Goal: Task Accomplishment & Management: Manage account settings

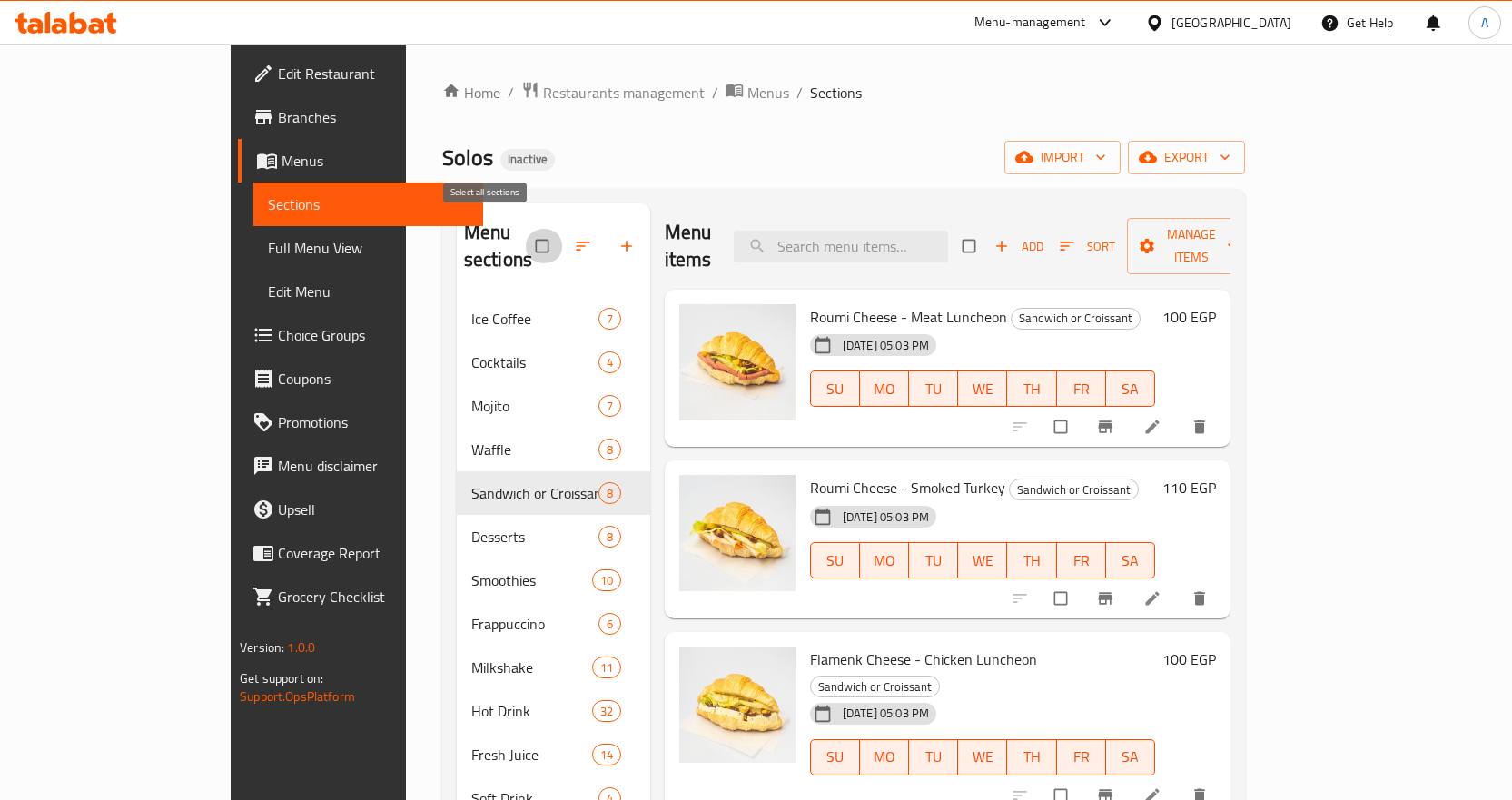
click at [525, 230] on input "checkbox" at bounding box center [543, 245] width 38 height 34
checkbox input "true"
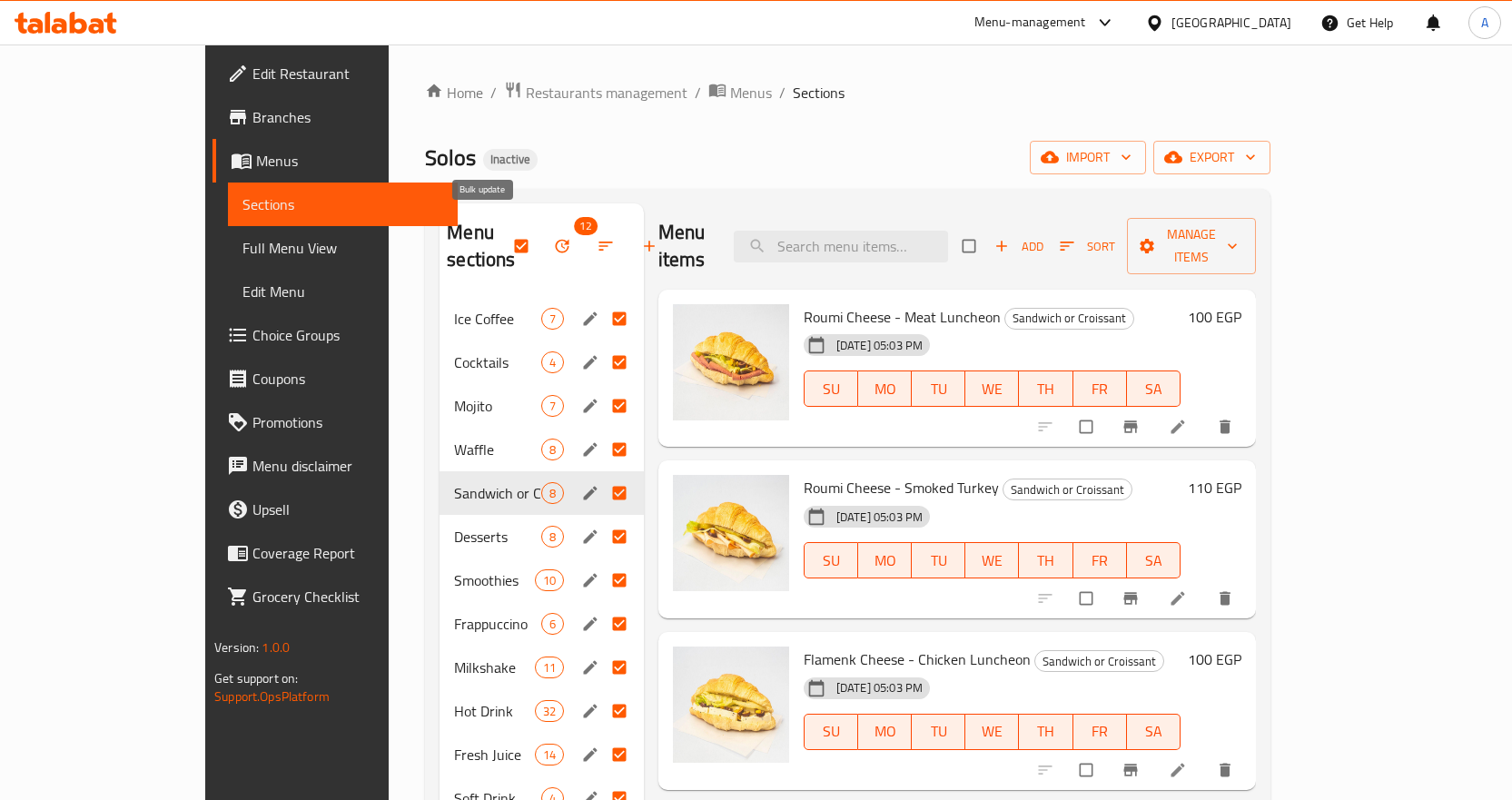
click at [542, 233] on button "button" at bounding box center [564, 245] width 44 height 40
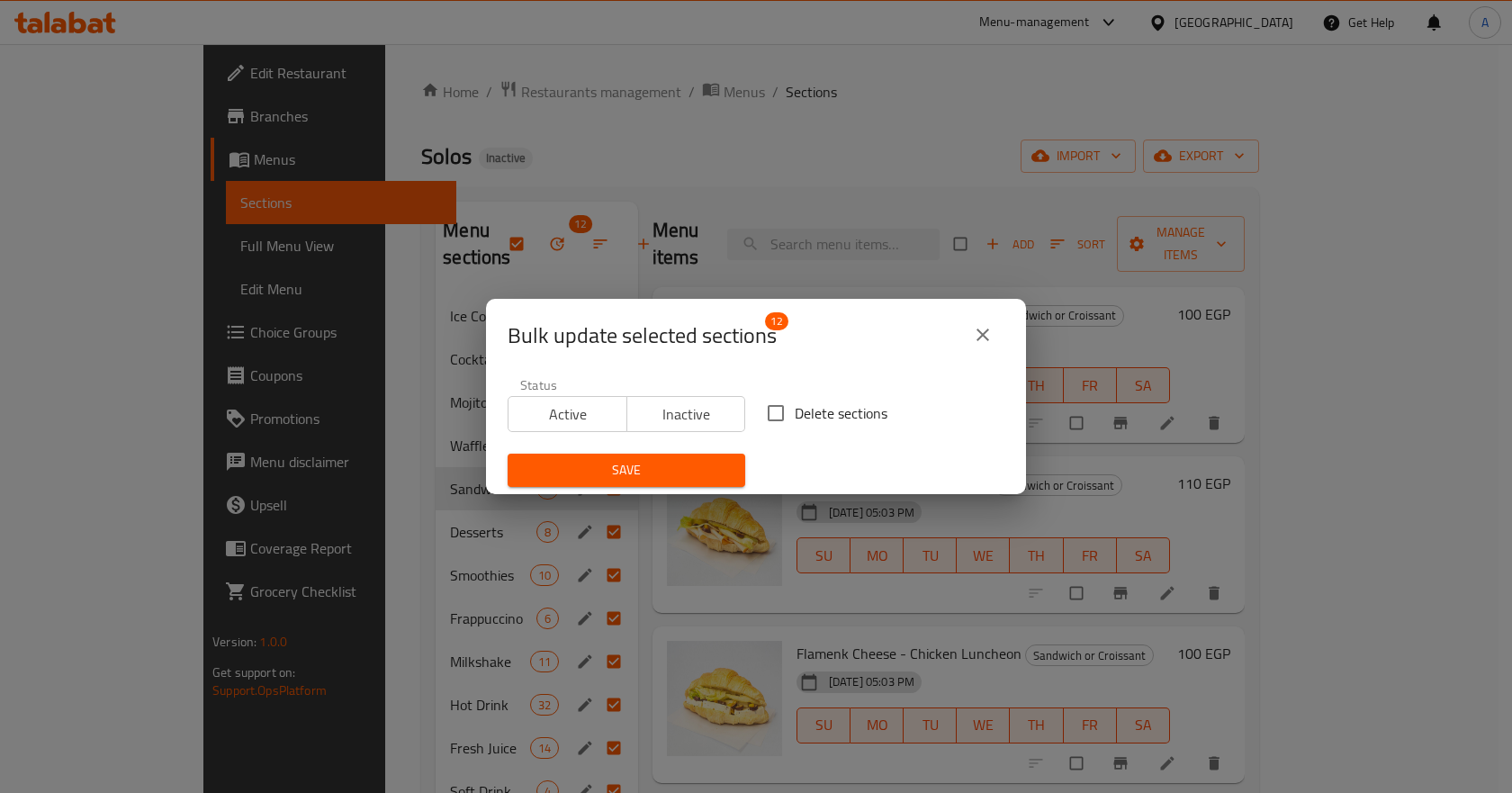
click at [781, 410] on input "Delete sections" at bounding box center [775, 412] width 38 height 38
checkbox input "true"
click at [724, 460] on span "Save" at bounding box center [626, 470] width 208 height 22
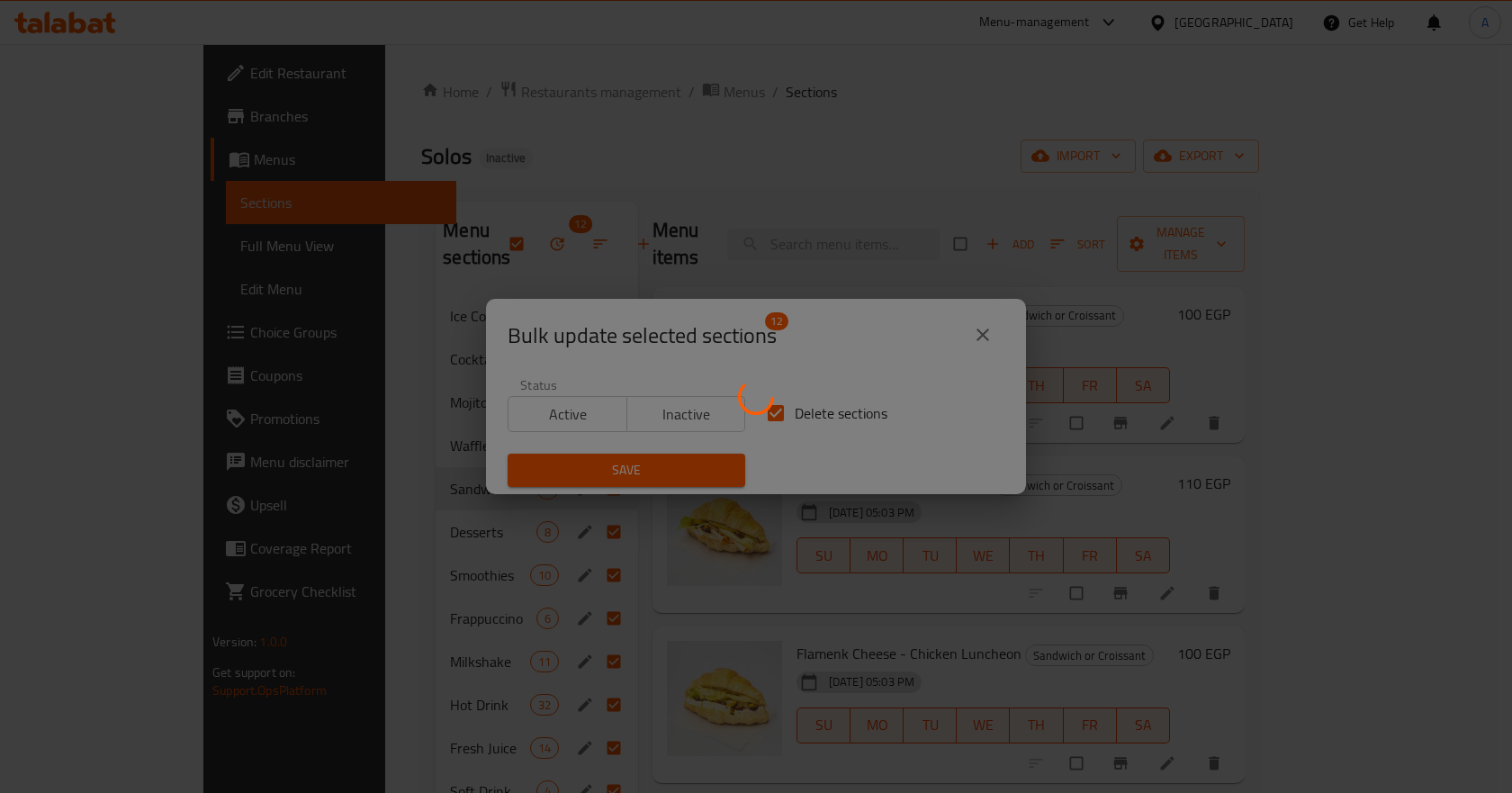
checkbox input "false"
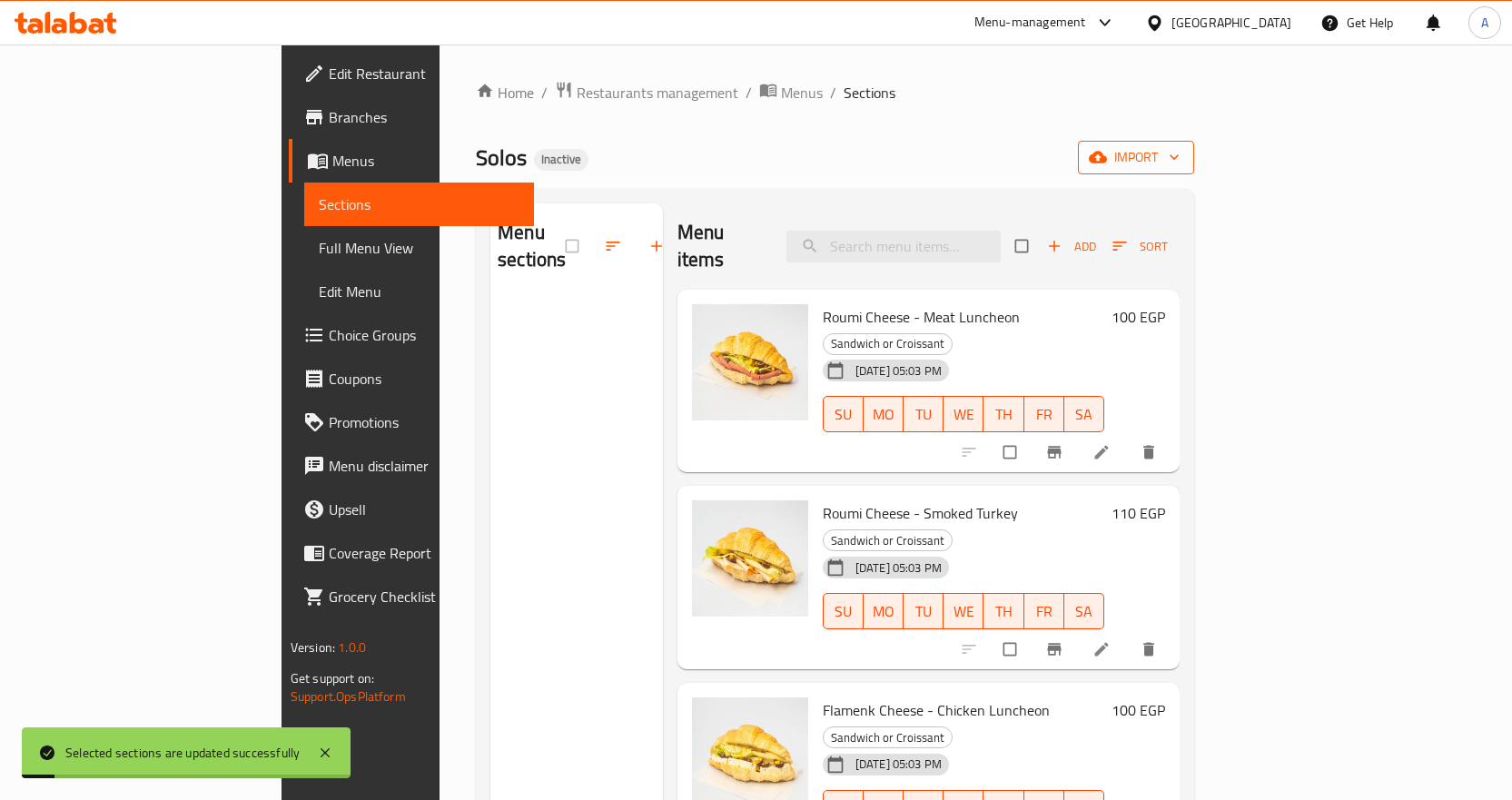
click at [1194, 169] on button "import" at bounding box center [1135, 158] width 116 height 34
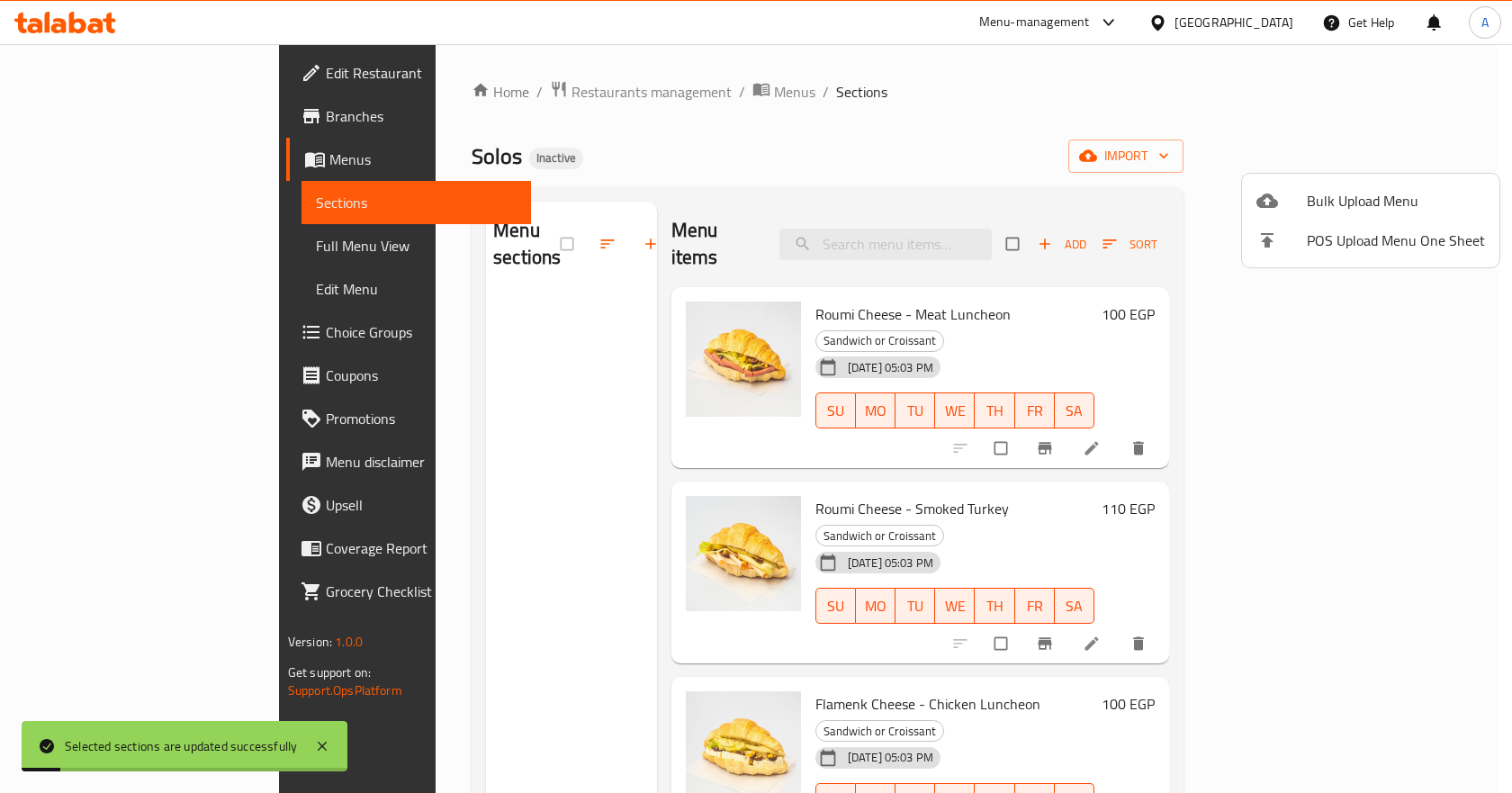
click at [1360, 194] on span "Bulk Upload Menu" at bounding box center [1395, 201] width 179 height 21
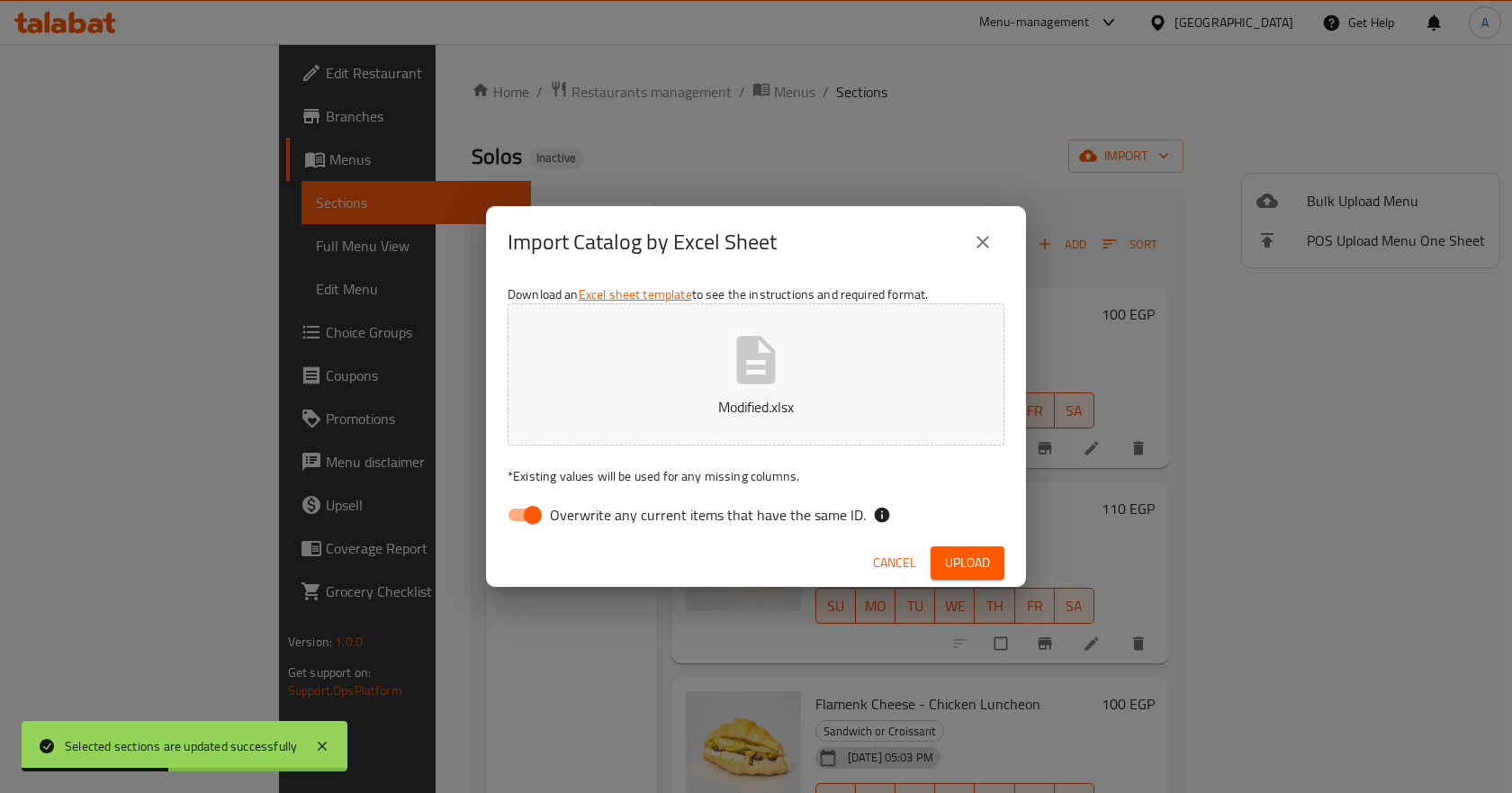
click at [767, 505] on span "Overwrite any current items that have the same ID." at bounding box center [707, 514] width 316 height 21
click at [584, 505] on input "Overwrite any current items that have the same ID." at bounding box center [533, 514] width 102 height 34
checkbox input "false"
click at [918, 555] on button "Cancel" at bounding box center [894, 562] width 58 height 34
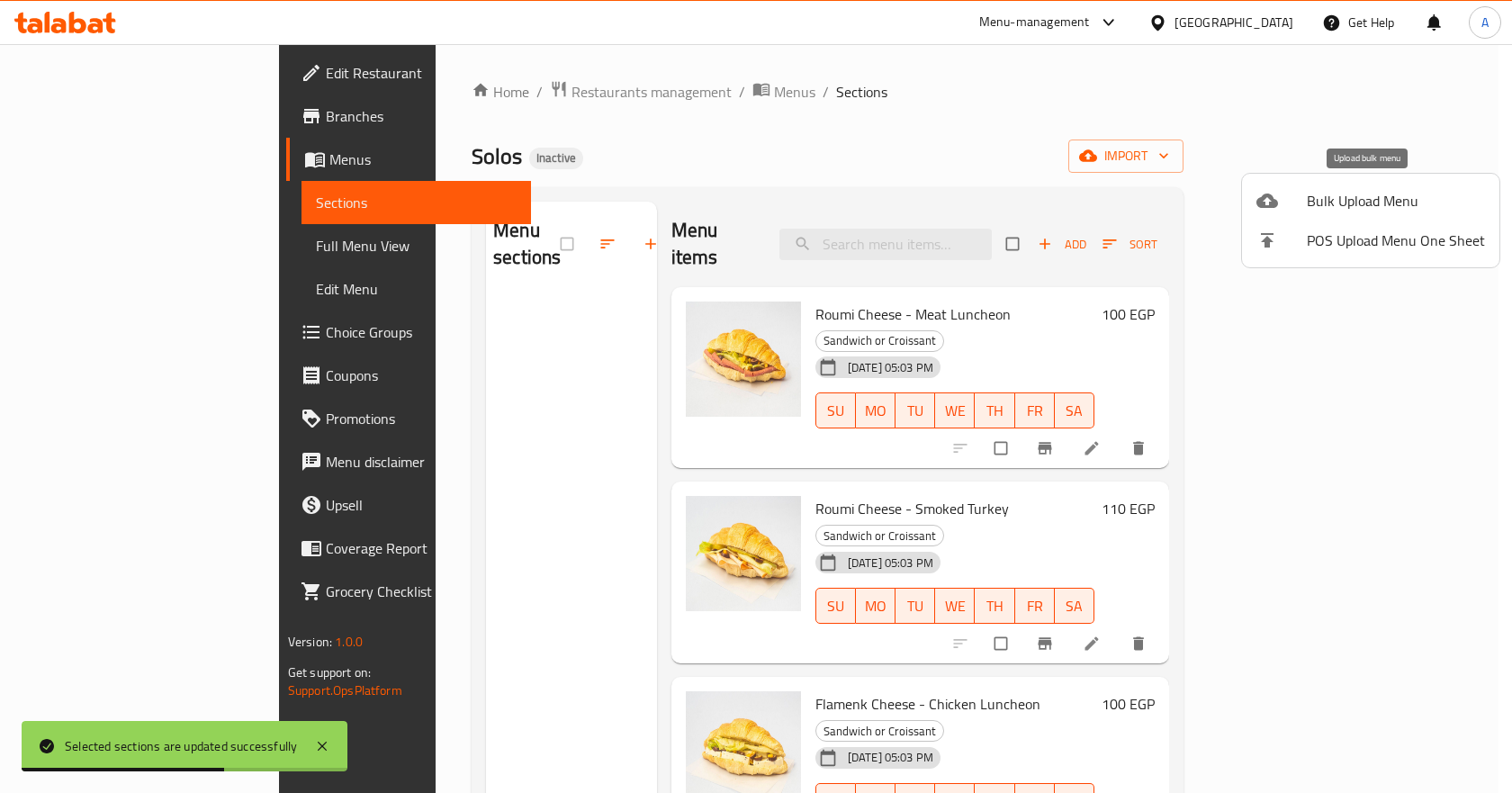
click at [1371, 203] on span "Bulk Upload Menu" at bounding box center [1395, 201] width 179 height 21
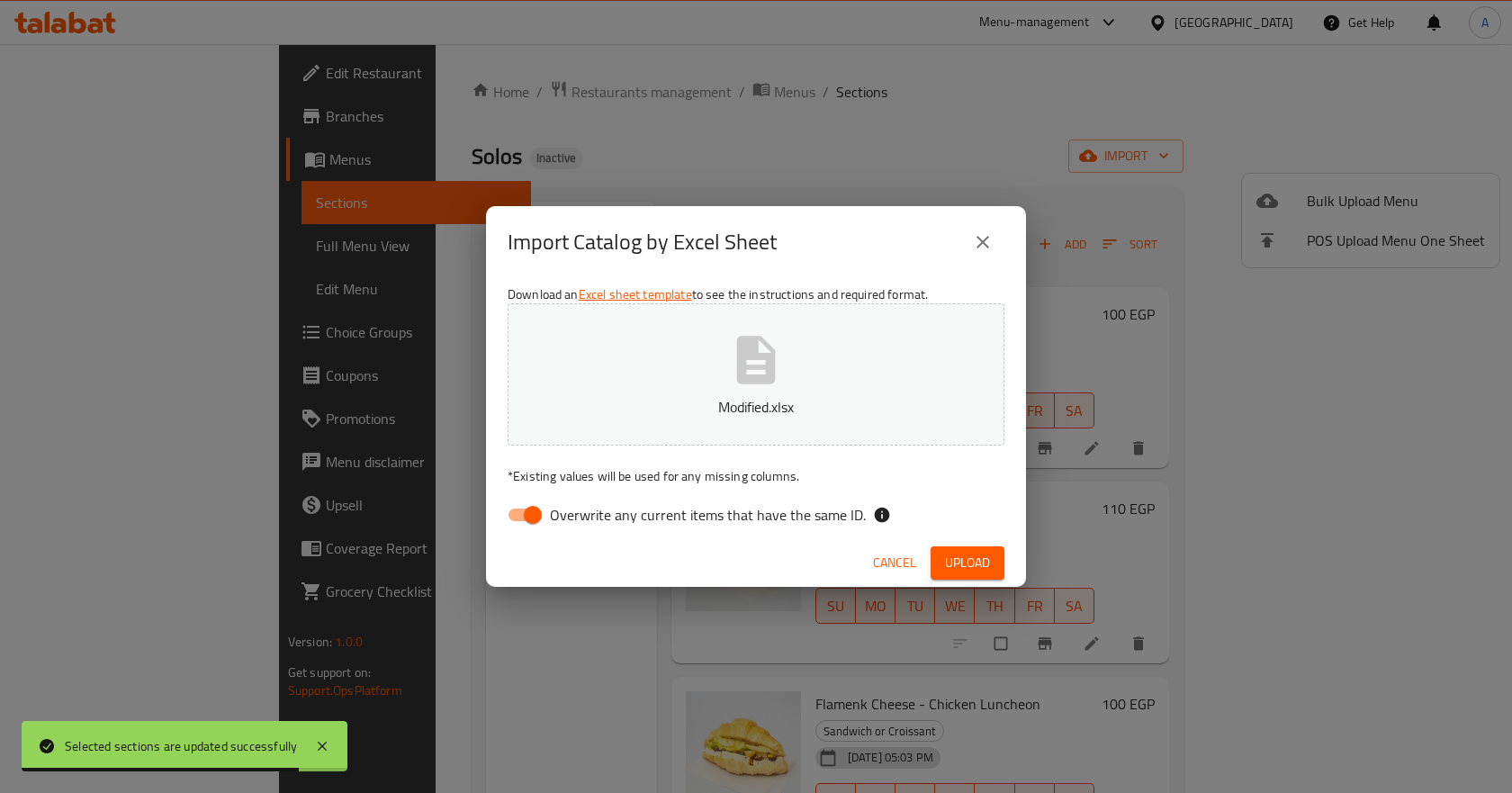
click at [805, 513] on span "Overwrite any current items that have the same ID." at bounding box center [707, 514] width 316 height 21
click at [584, 513] on input "Overwrite any current items that have the same ID." at bounding box center [533, 514] width 102 height 34
checkbox input "false"
click at [958, 561] on span "Upload" at bounding box center [967, 562] width 45 height 22
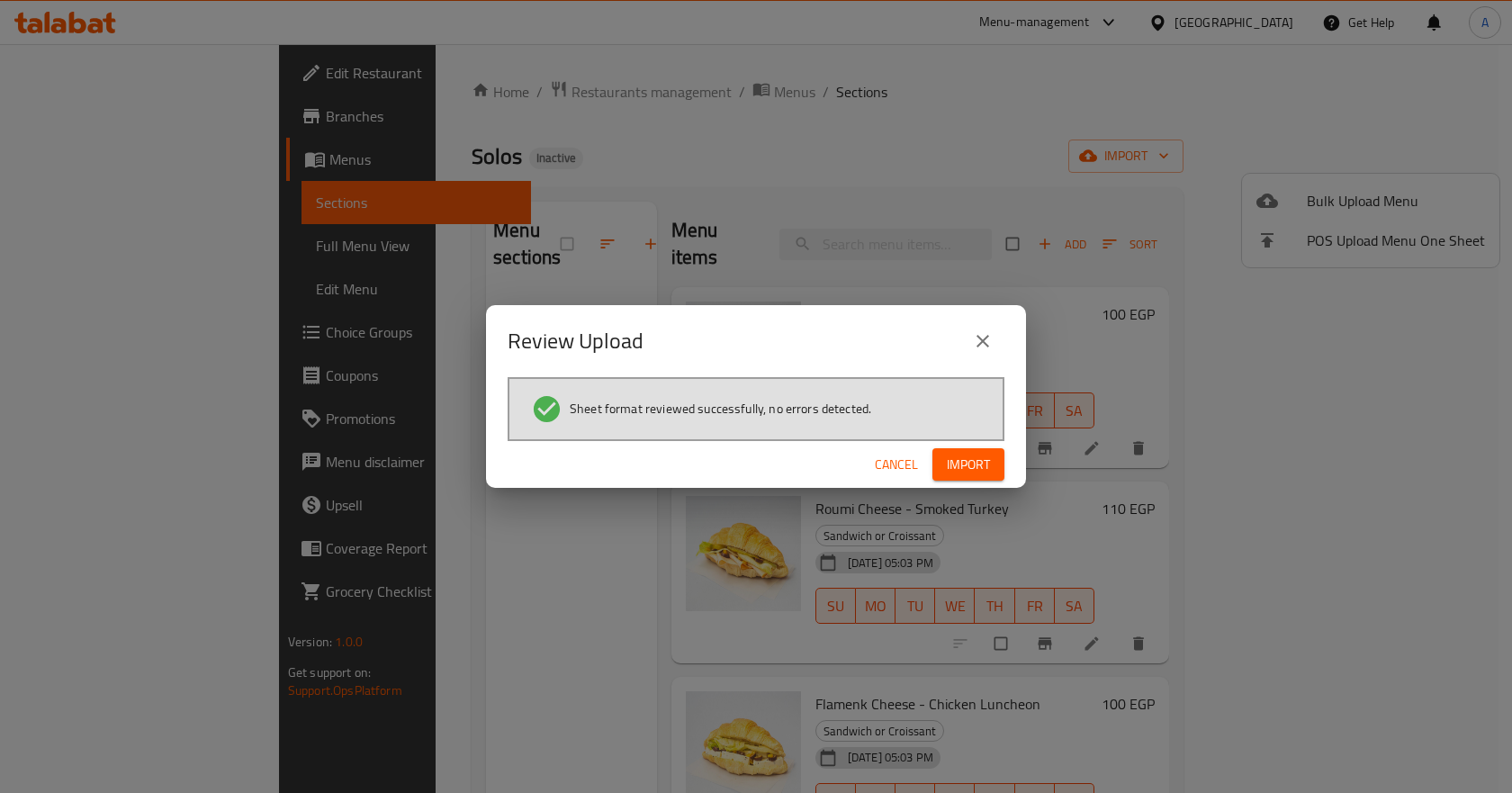
click at [948, 448] on button "Import" at bounding box center [968, 464] width 72 height 34
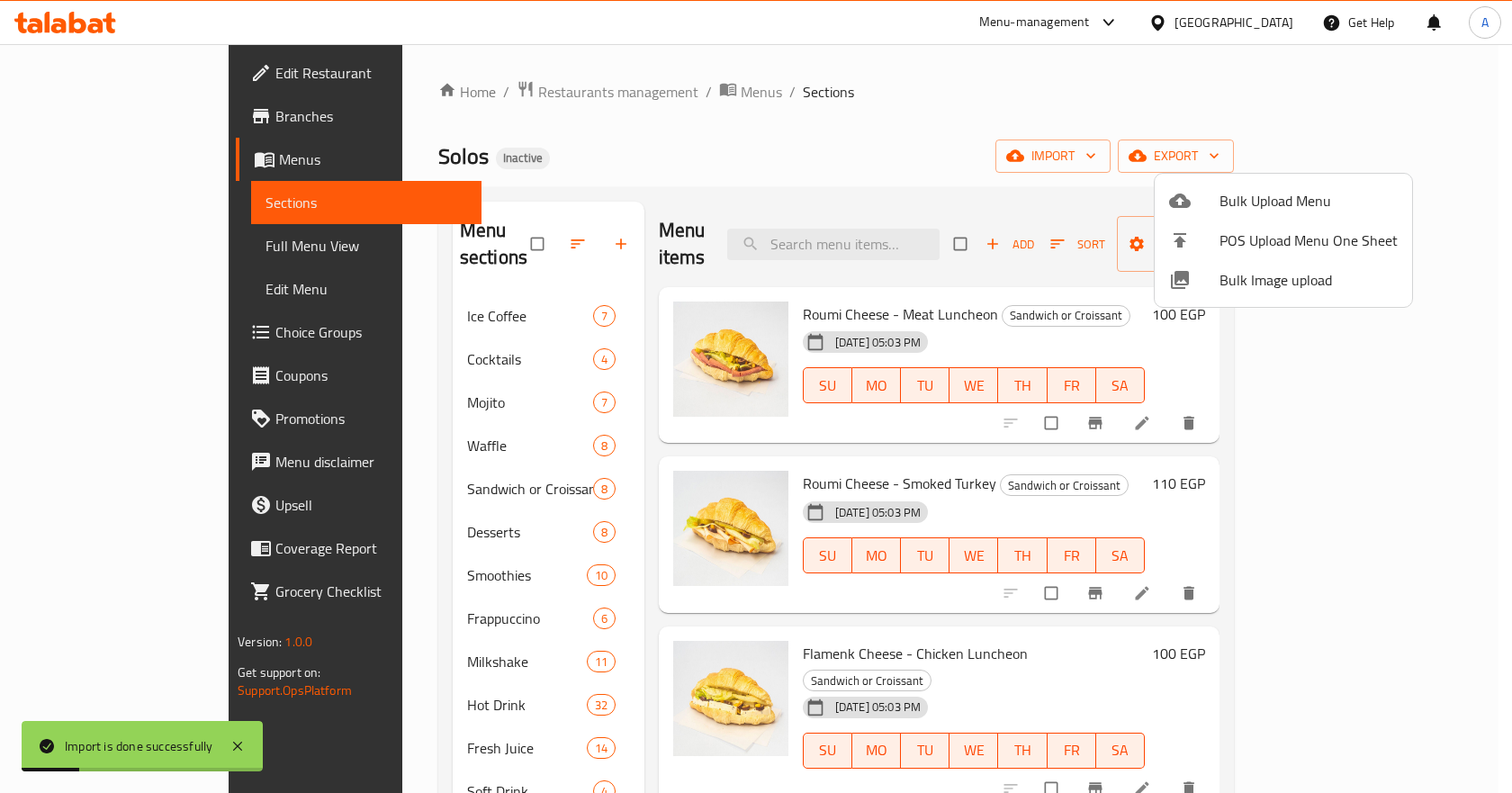
click at [711, 97] on div at bounding box center [756, 396] width 1512 height 793
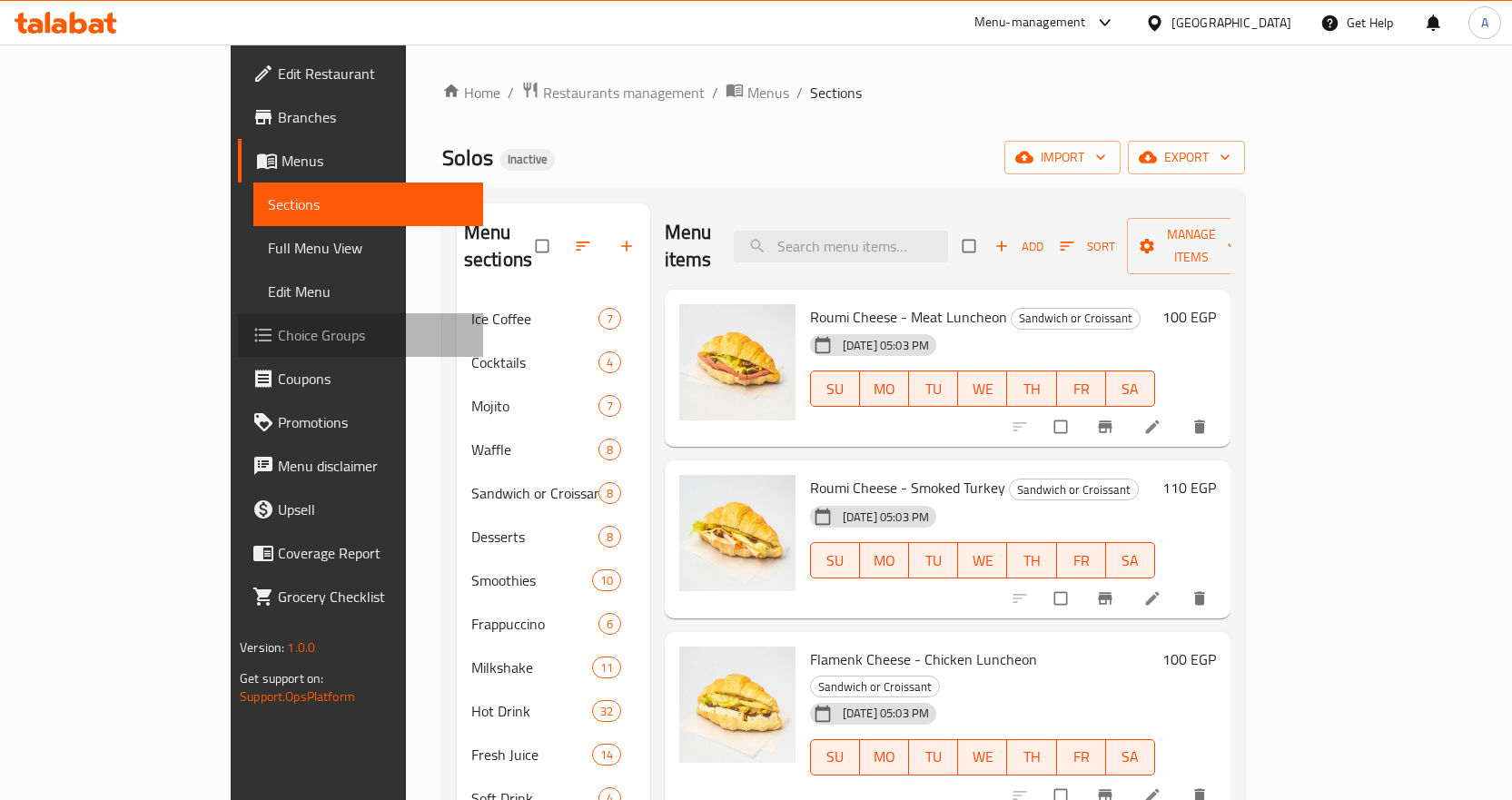
click at [277, 338] on span "Choice Groups" at bounding box center [373, 335] width 191 height 21
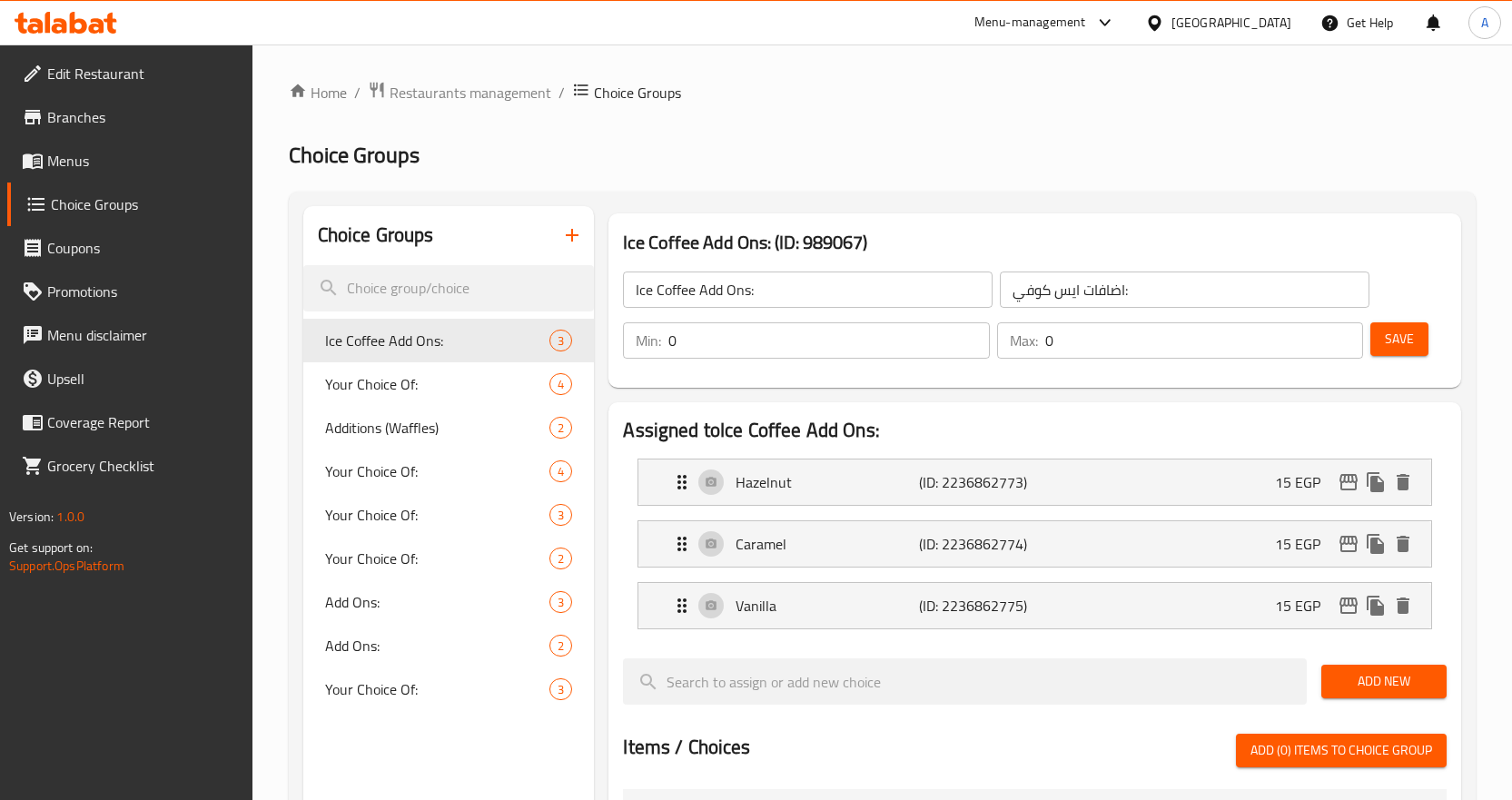
click at [572, 235] on icon "button" at bounding box center [572, 235] width 21 height 21
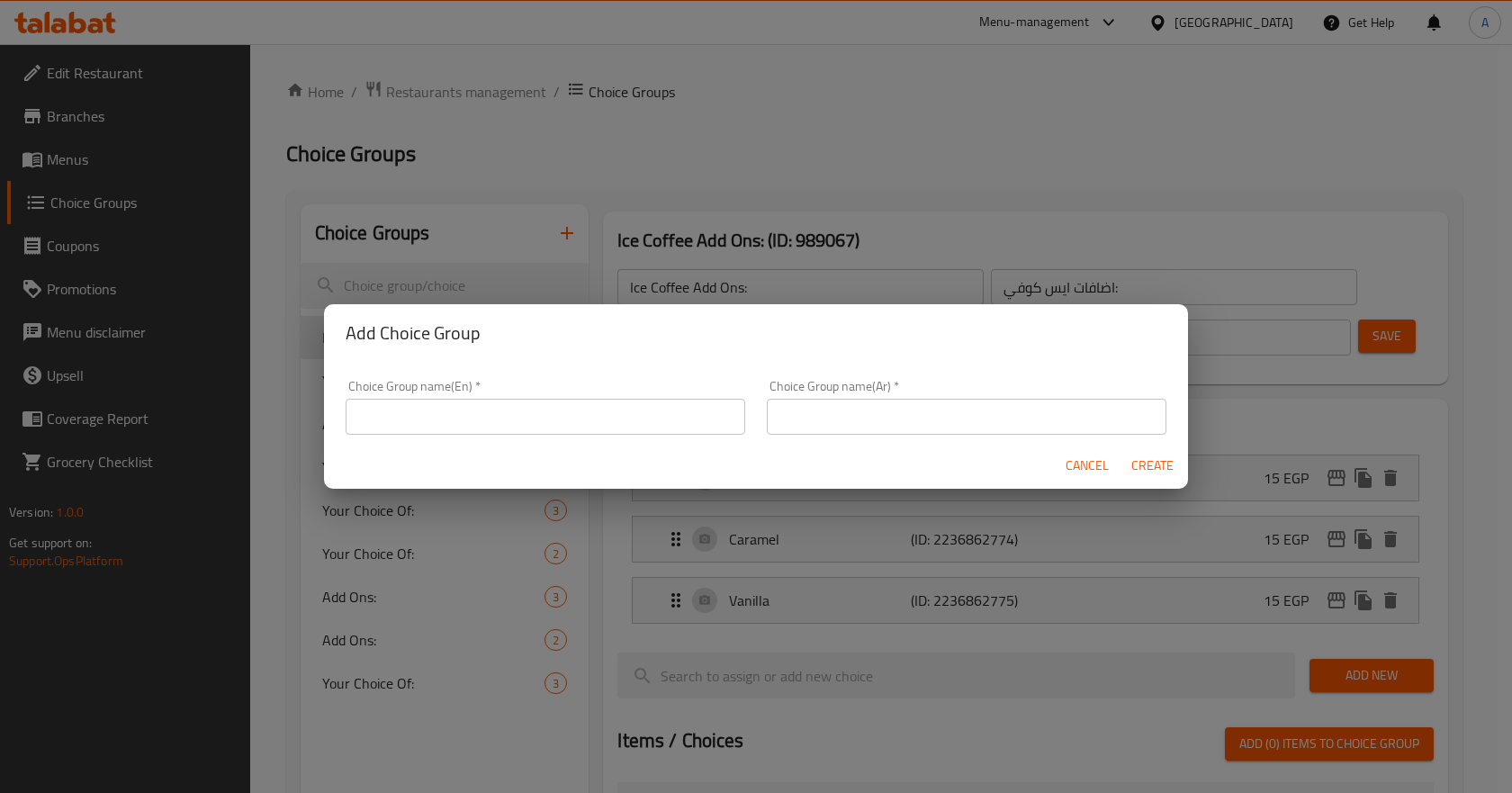
click at [521, 409] on input "text" at bounding box center [545, 416] width 399 height 36
type input "Your Choice Of: 1"
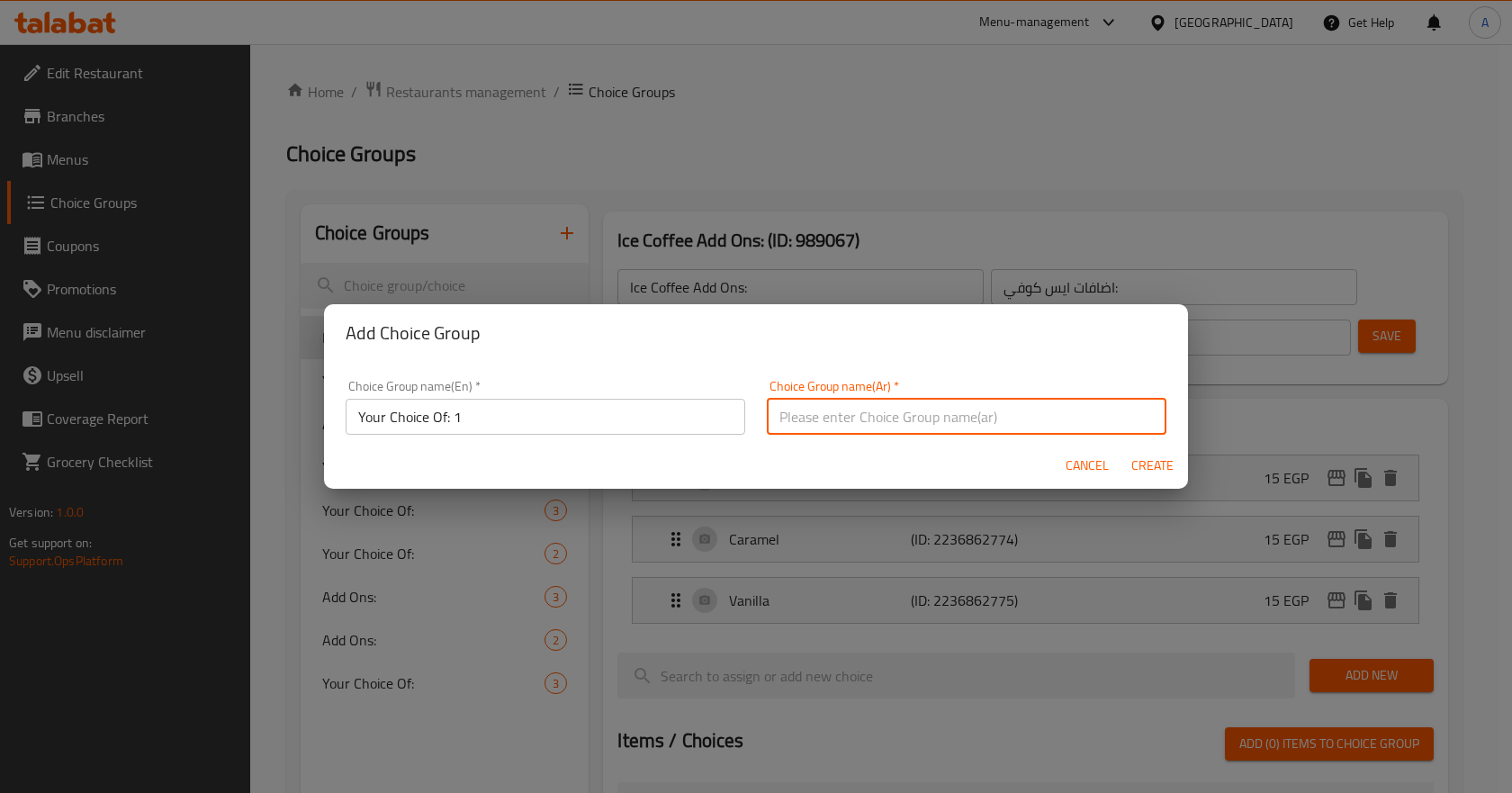
drag, startPoint x: 763, startPoint y: 401, endPoint x: 797, endPoint y: 418, distance: 38.0
click at [767, 401] on input "text" at bounding box center [967, 416] width 399 height 36
click at [805, 408] on input "إختيارك من الحجم:" at bounding box center [967, 416] width 399 height 36
type input "إختيارك من:"
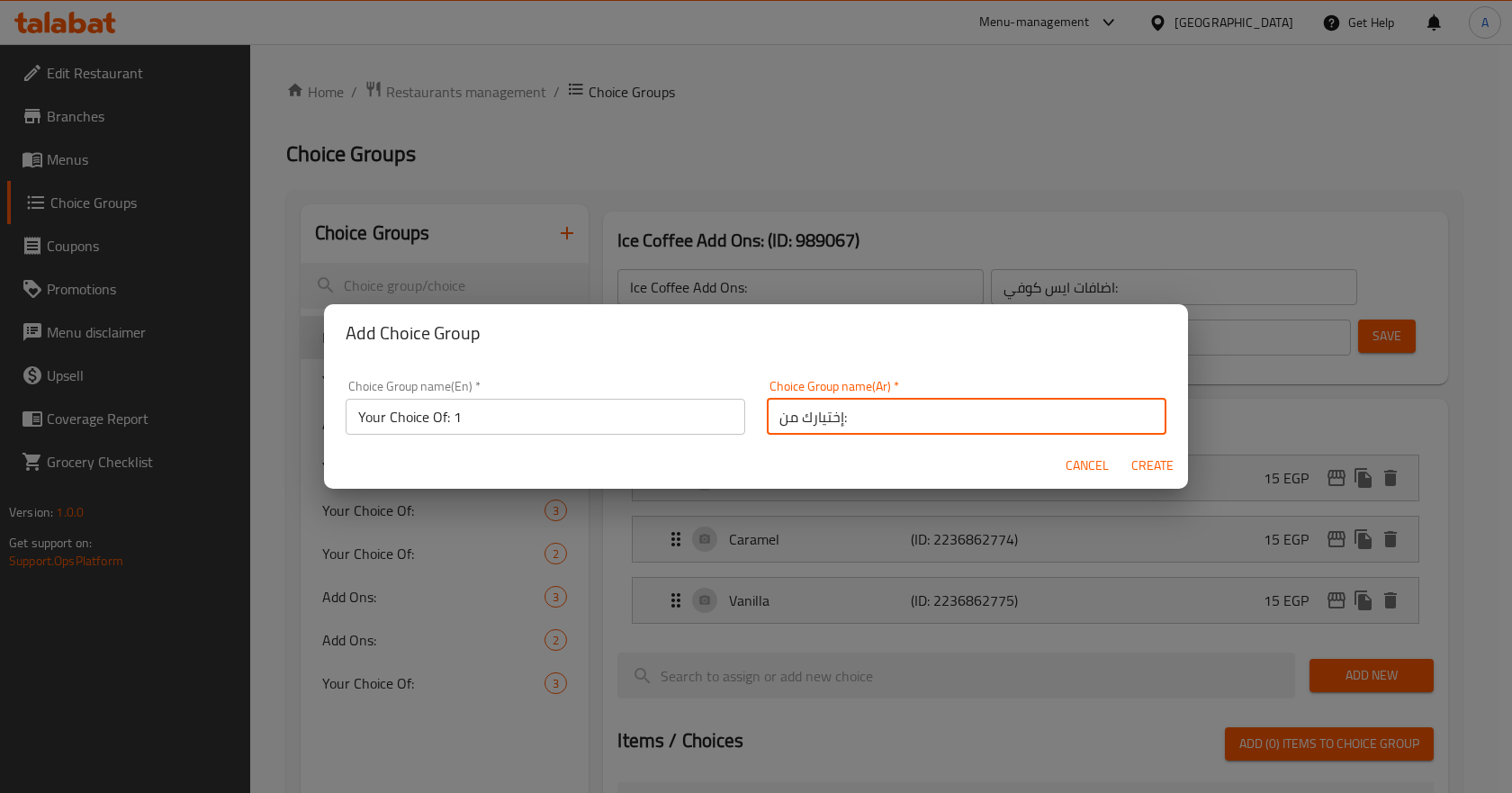
click at [1142, 462] on span "Create" at bounding box center [1151, 465] width 43 height 22
type input "Your Choice Of: 1"
type input "إختيارك من:"
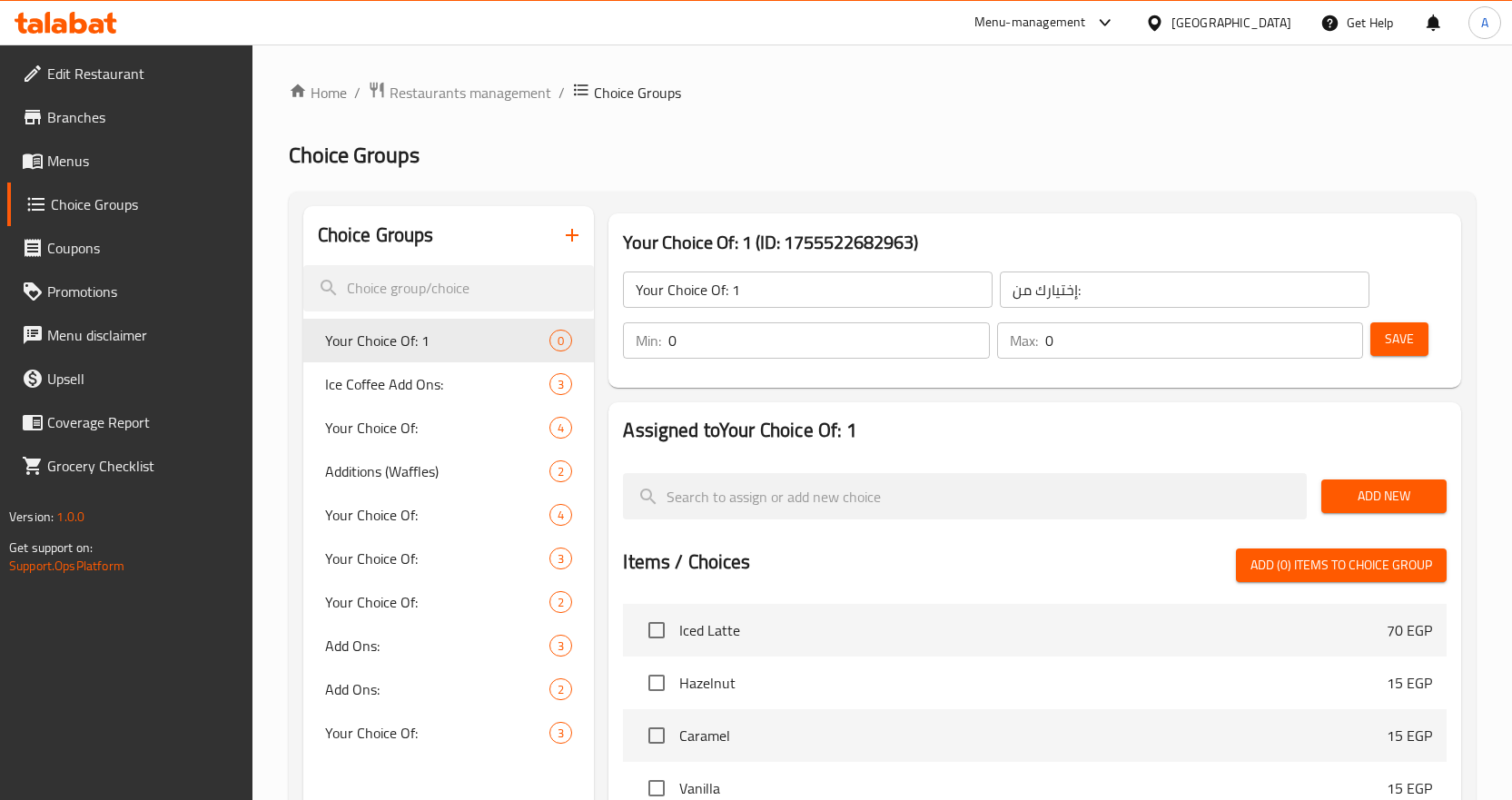
click at [816, 349] on input "0" at bounding box center [829, 340] width 321 height 36
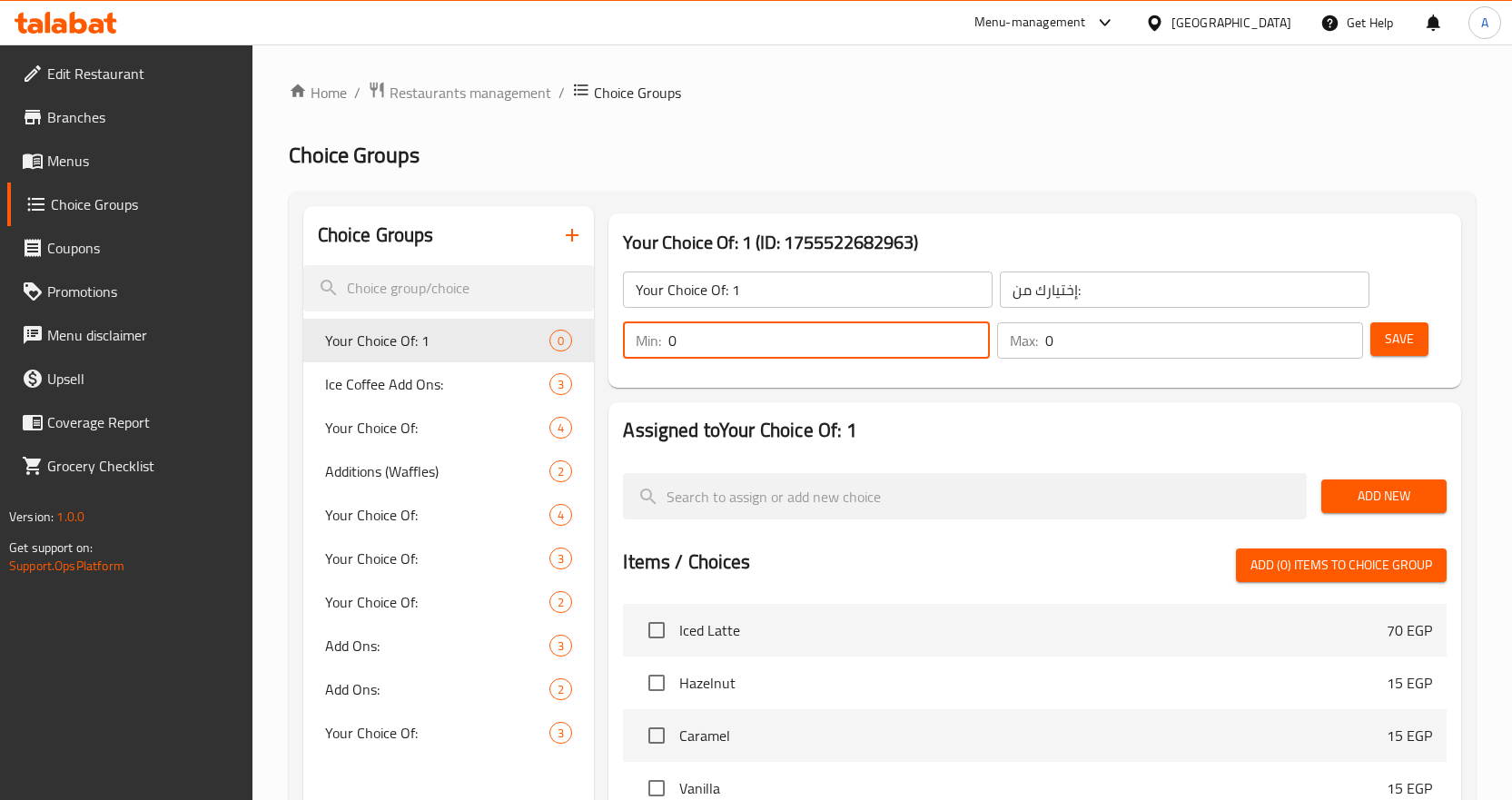
drag, startPoint x: 816, startPoint y: 349, endPoint x: 756, endPoint y: 344, distance: 60.2
click at [759, 345] on input "0" at bounding box center [829, 340] width 321 height 36
drag, startPoint x: 756, startPoint y: 344, endPoint x: 652, endPoint y: 342, distance: 104.0
click at [652, 342] on div "Min: 0 ​" at bounding box center [806, 340] width 367 height 36
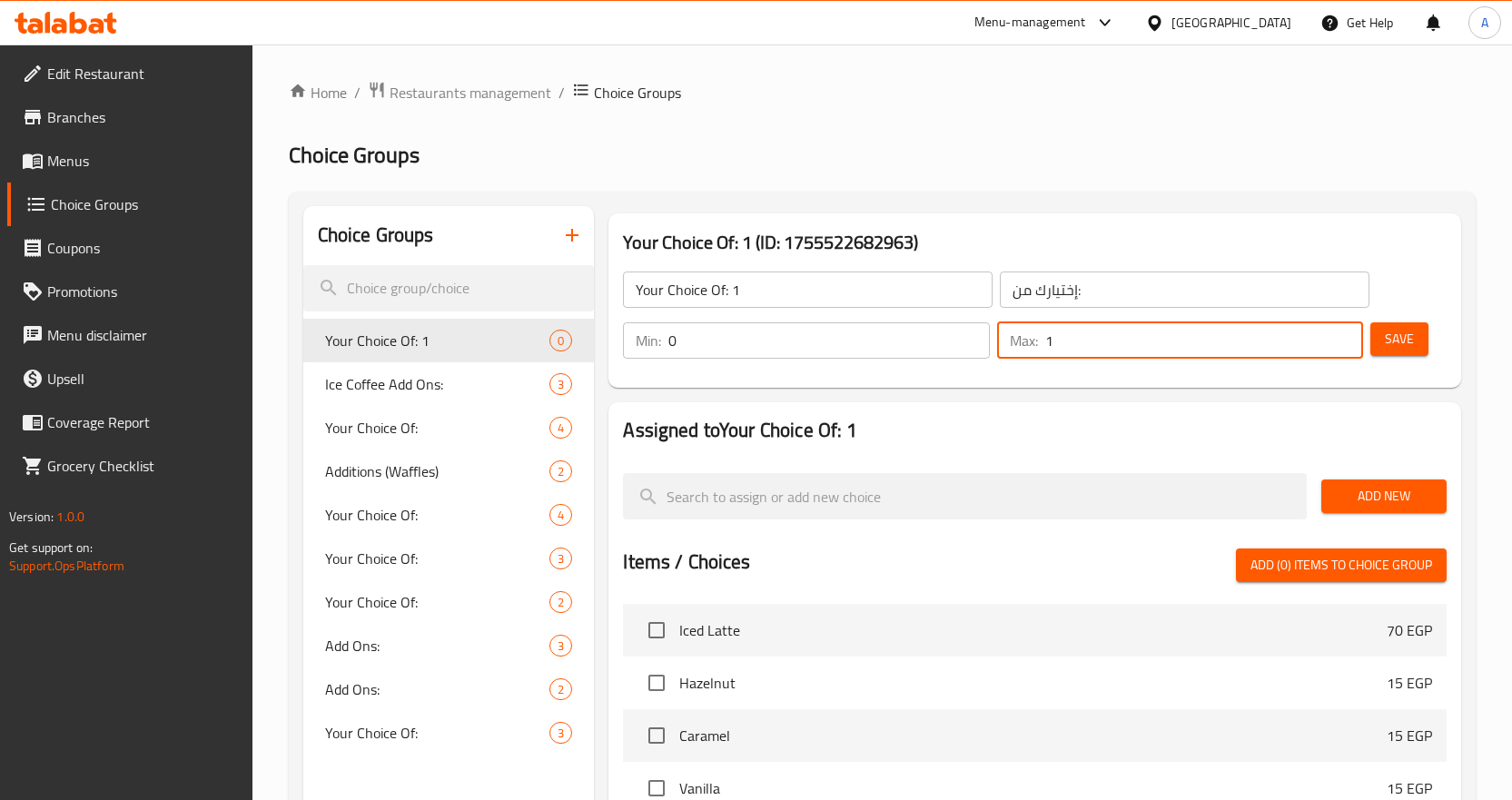
type input "1"
click at [840, 331] on input "0" at bounding box center [829, 340] width 321 height 36
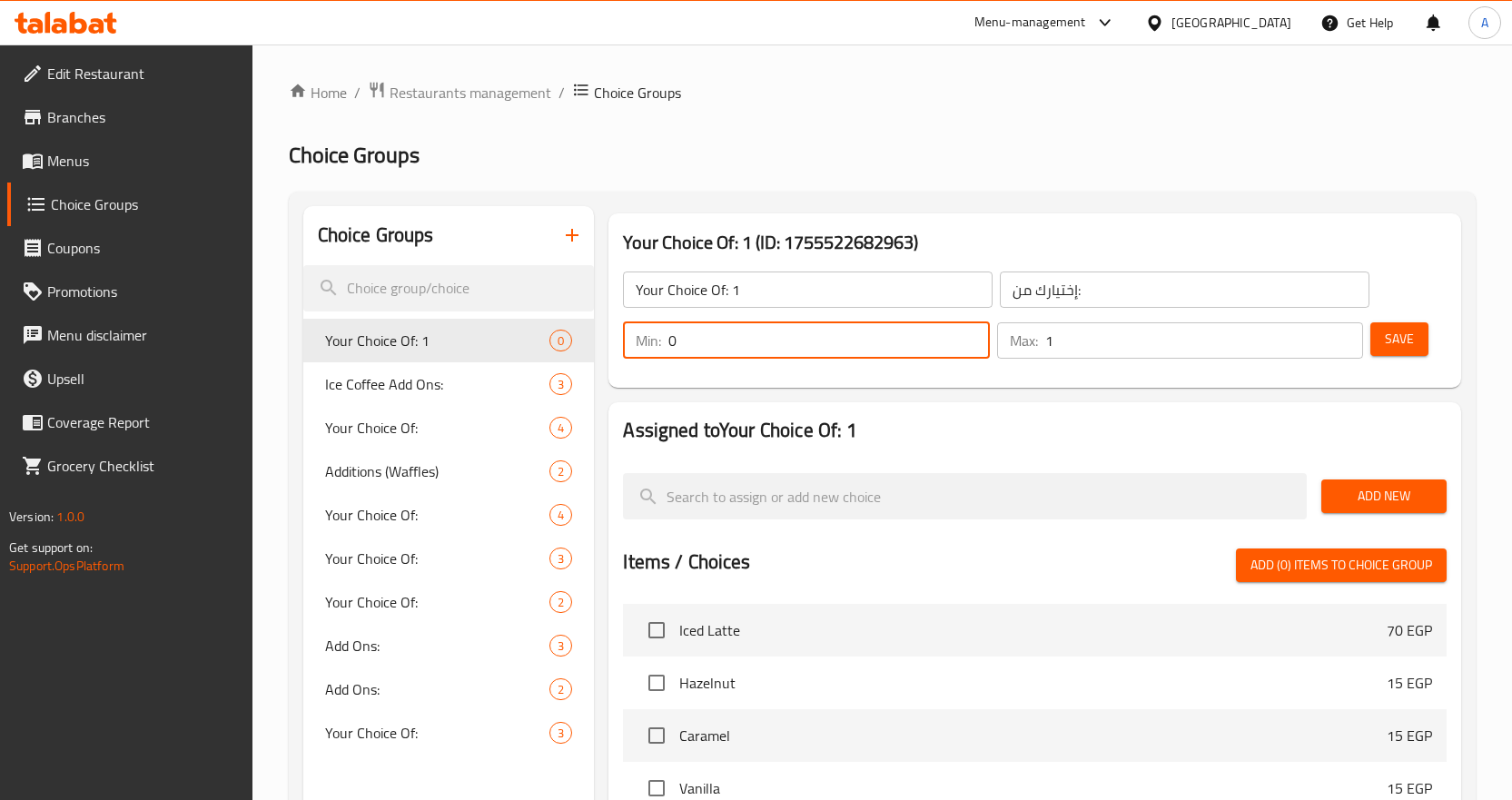
click at [840, 331] on input "0" at bounding box center [829, 340] width 321 height 36
type input "1"
click at [1382, 497] on span "Add New" at bounding box center [1383, 495] width 96 height 22
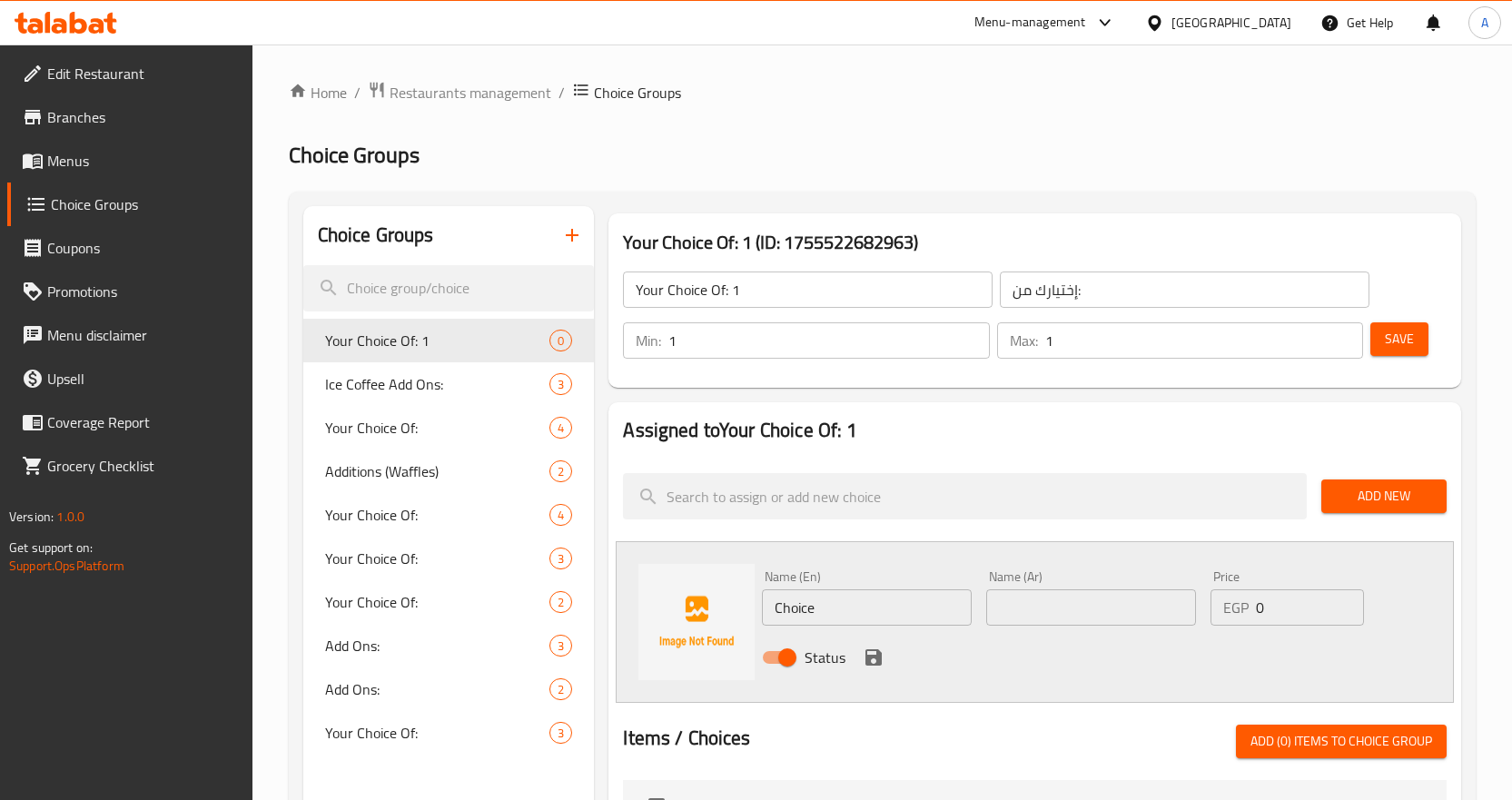
click at [900, 607] on input "Choice" at bounding box center [866, 606] width 209 height 36
type input "ؤ"
type input "Sandwich"
type input "ساندوتش"
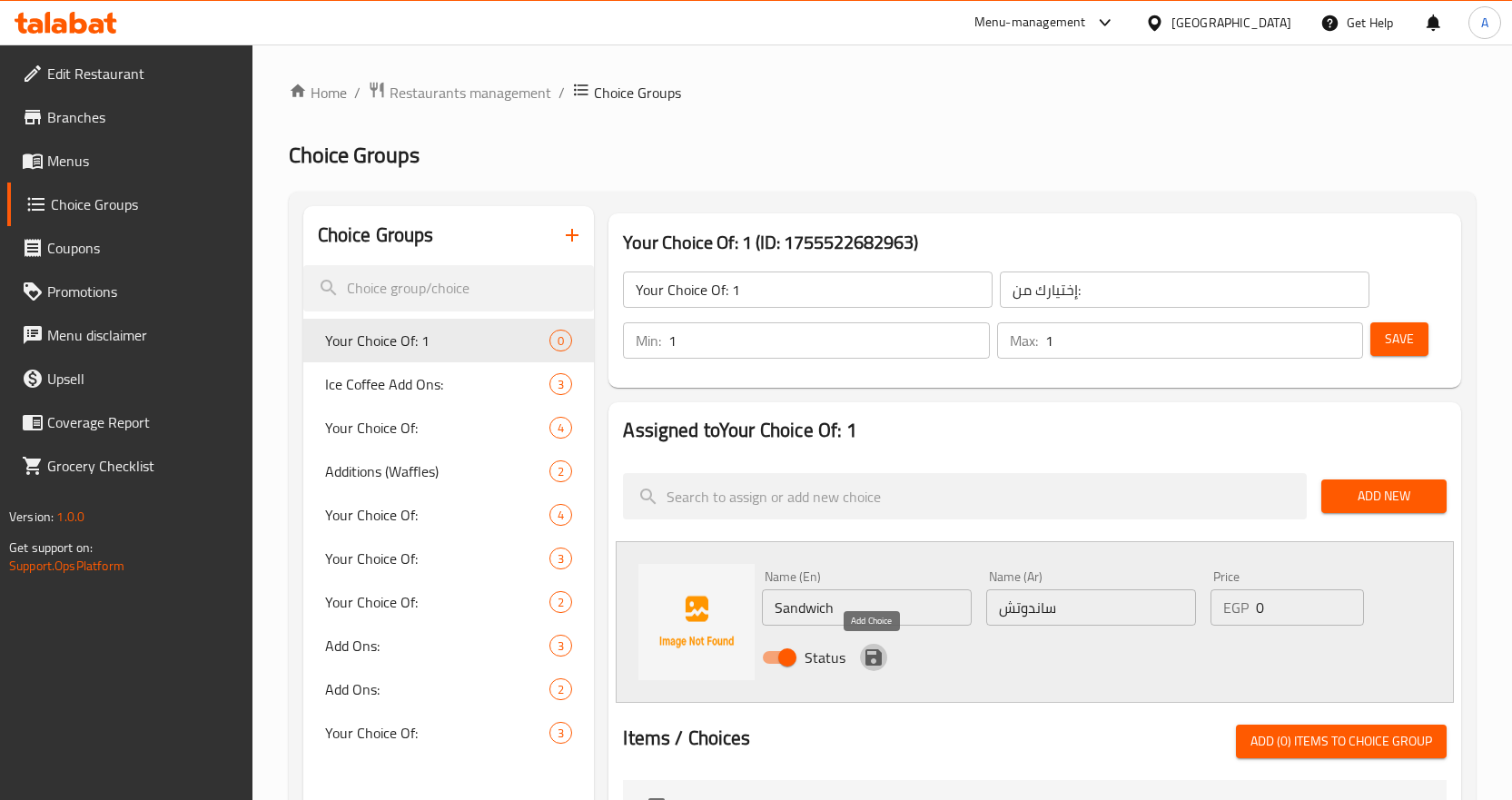
click at [874, 665] on icon "save" at bounding box center [873, 657] width 17 height 17
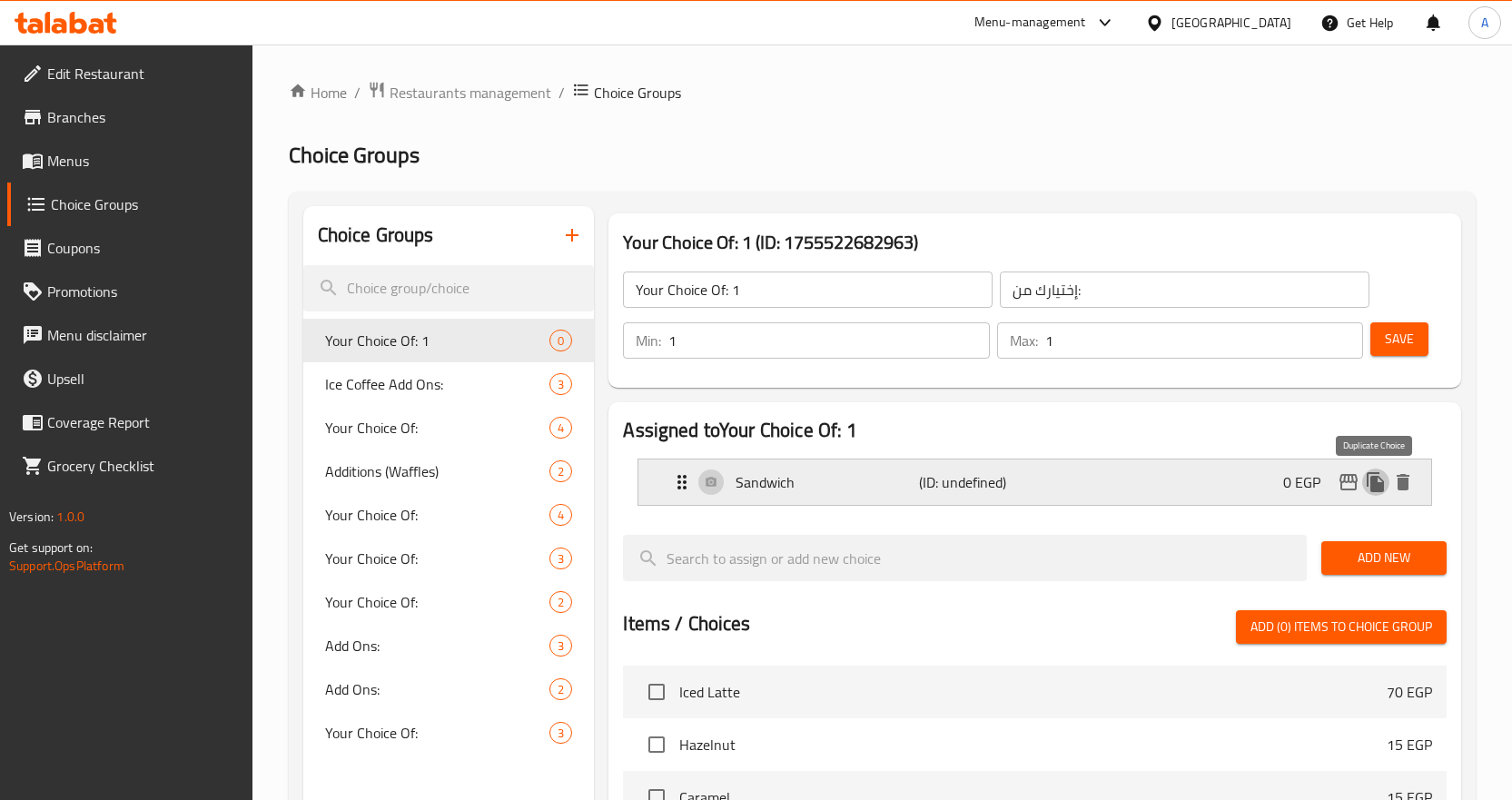
click at [1383, 478] on icon "duplicate" at bounding box center [1376, 482] width 21 height 21
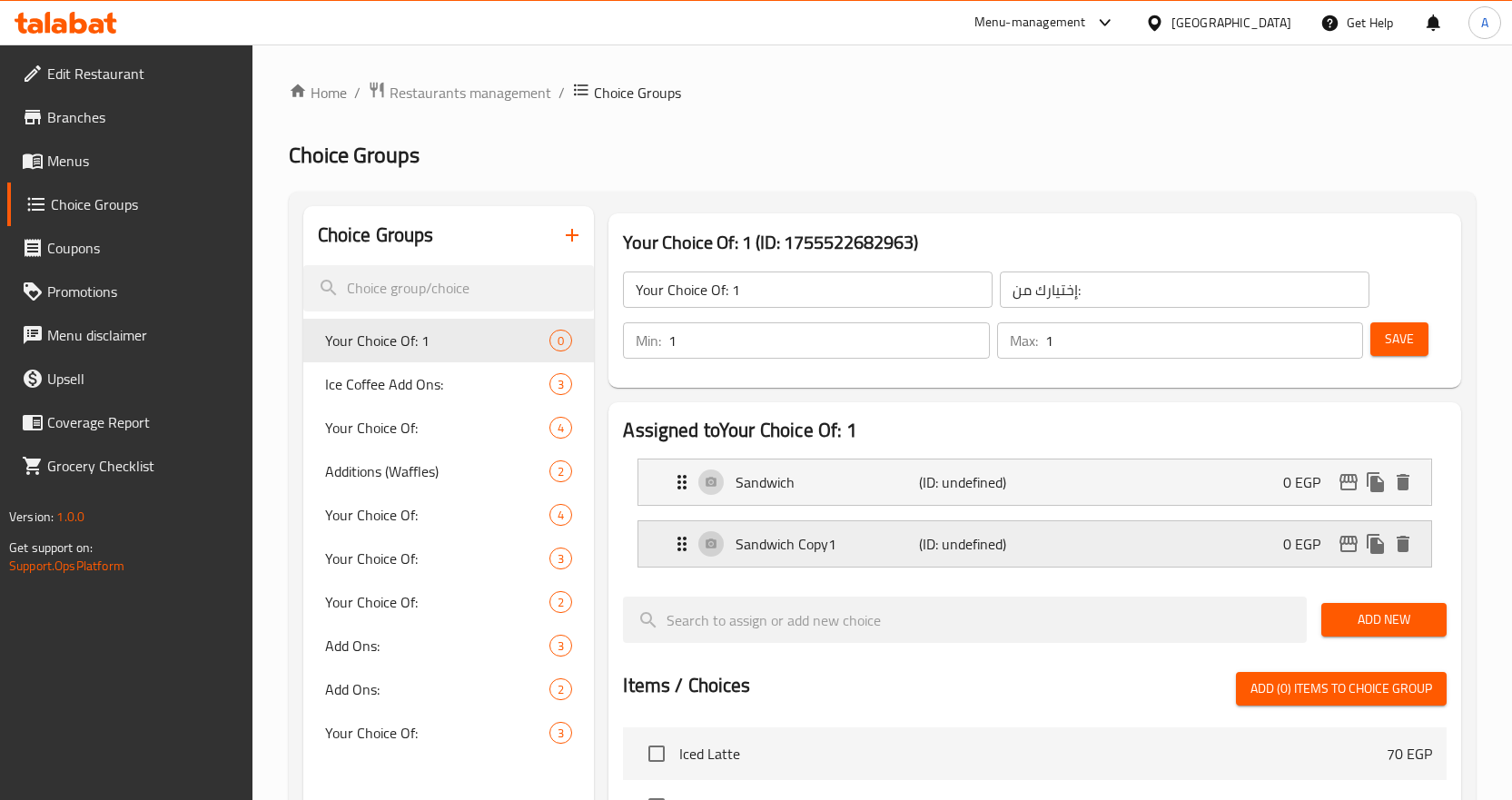
click at [1157, 530] on div "Sandwich Copy1 (ID: undefined) 0 EGP" at bounding box center [1040, 543] width 738 height 46
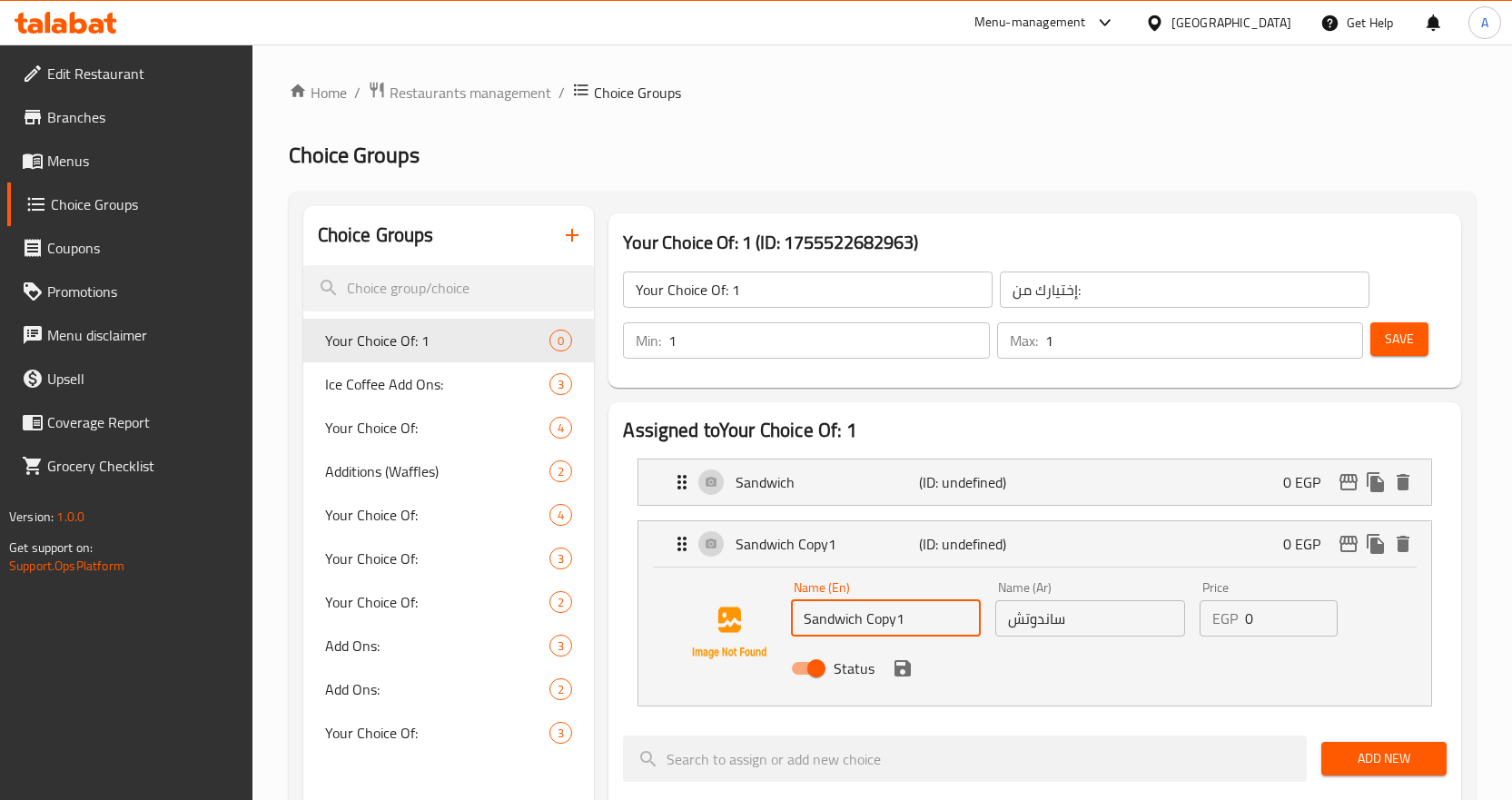
click at [892, 613] on input "Sandwich Copy1" at bounding box center [885, 617] width 190 height 36
type input "ؤ"
type input "Croissant"
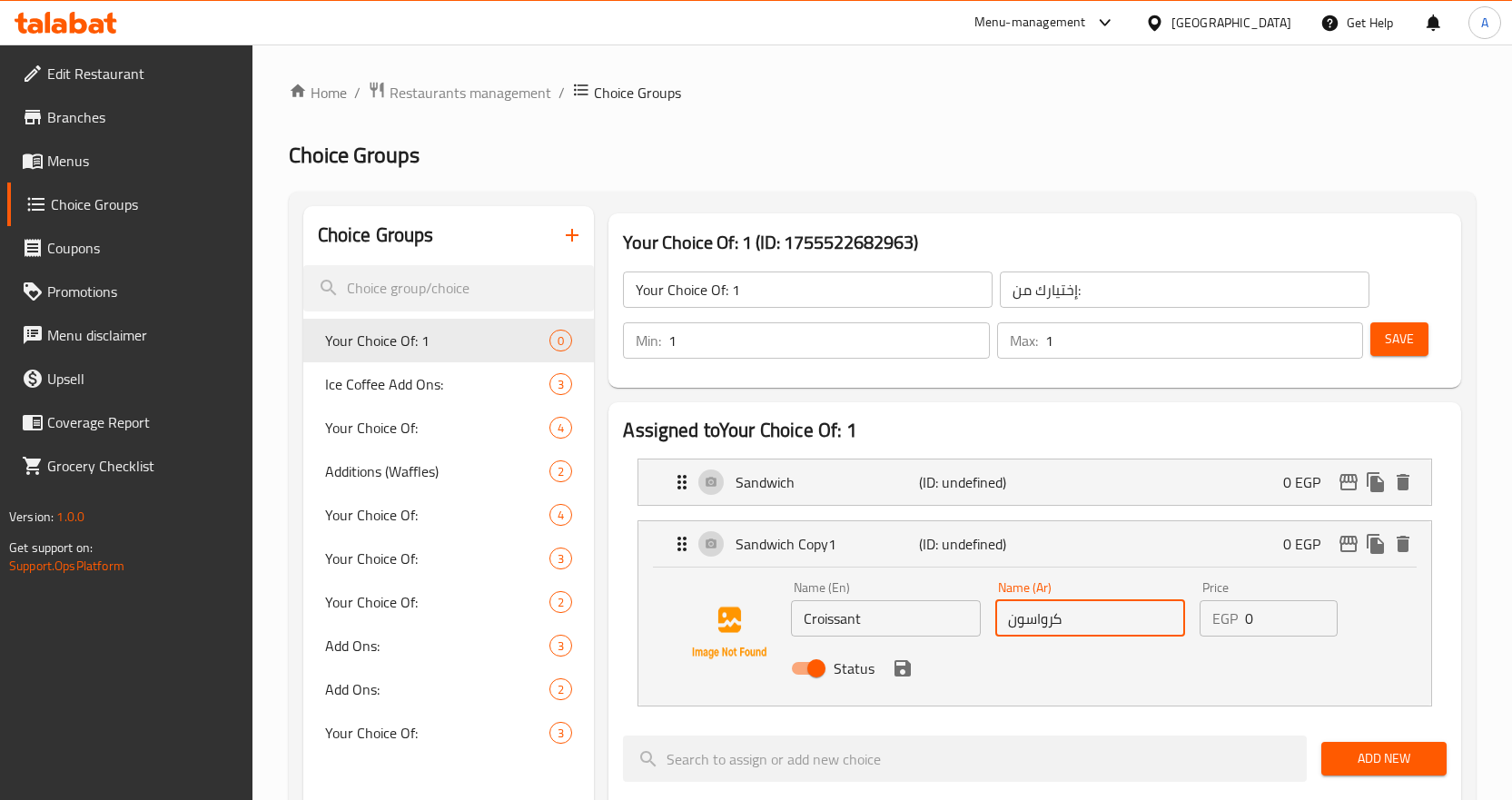
type input "كرواسون"
click at [897, 680] on button "save" at bounding box center [903, 668] width 27 height 27
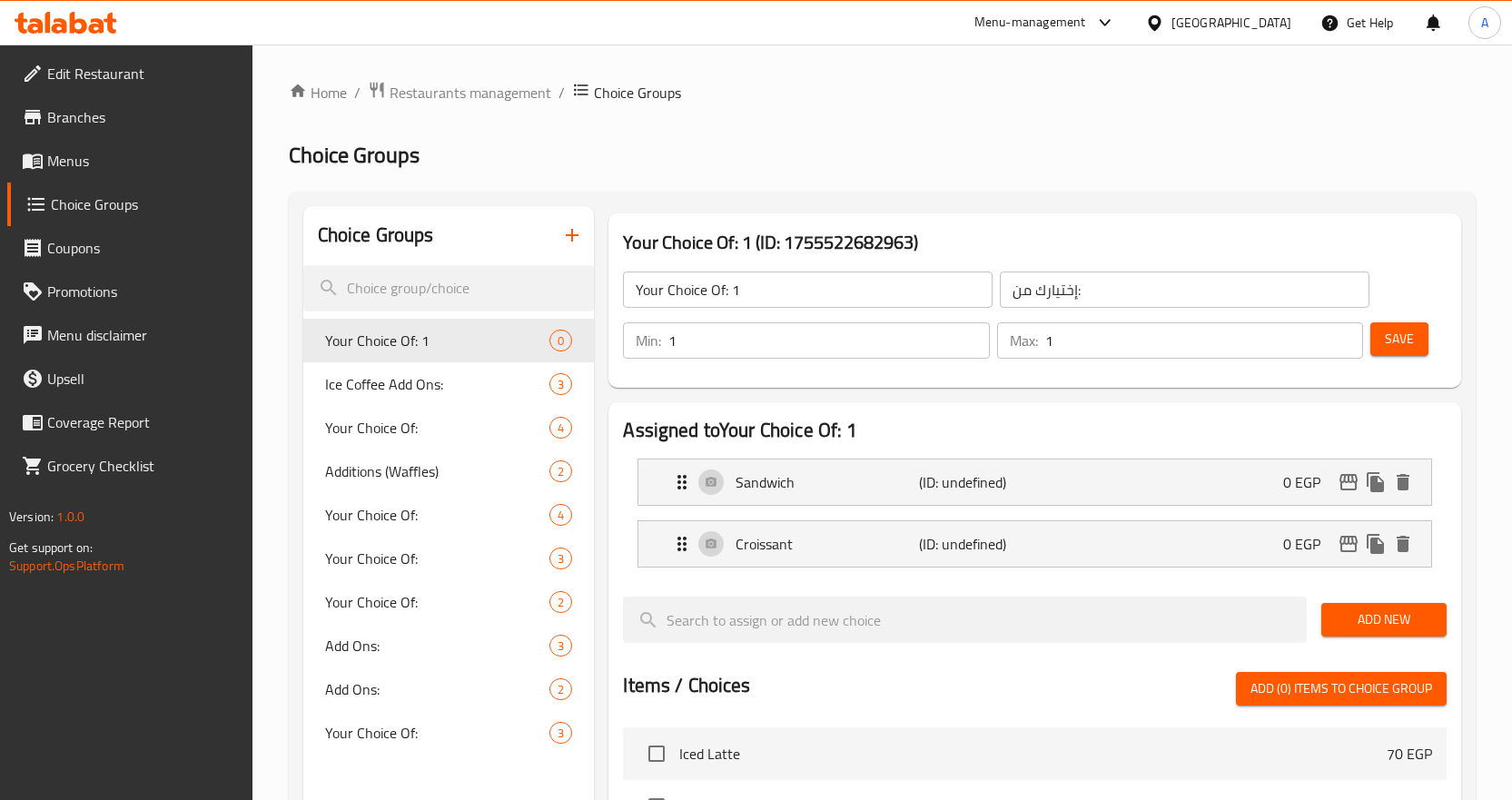
click at [1393, 338] on span "Save" at bounding box center [1399, 339] width 29 height 22
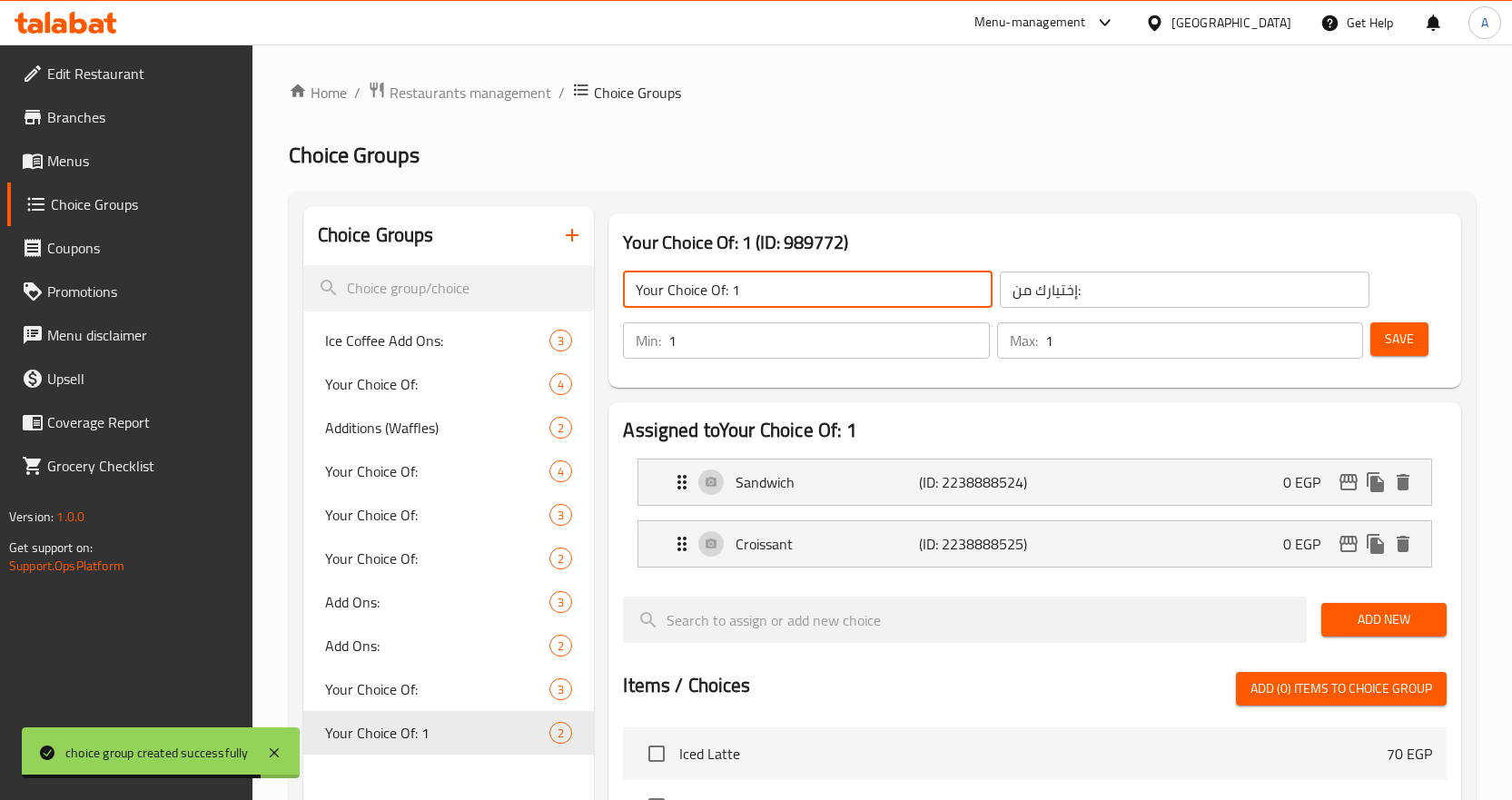
click at [760, 302] on input "Your Choice Of: 1" at bounding box center [808, 289] width 370 height 36
type input "Your Choice Of:"
click at [1407, 351] on button "Save" at bounding box center [1399, 339] width 58 height 34
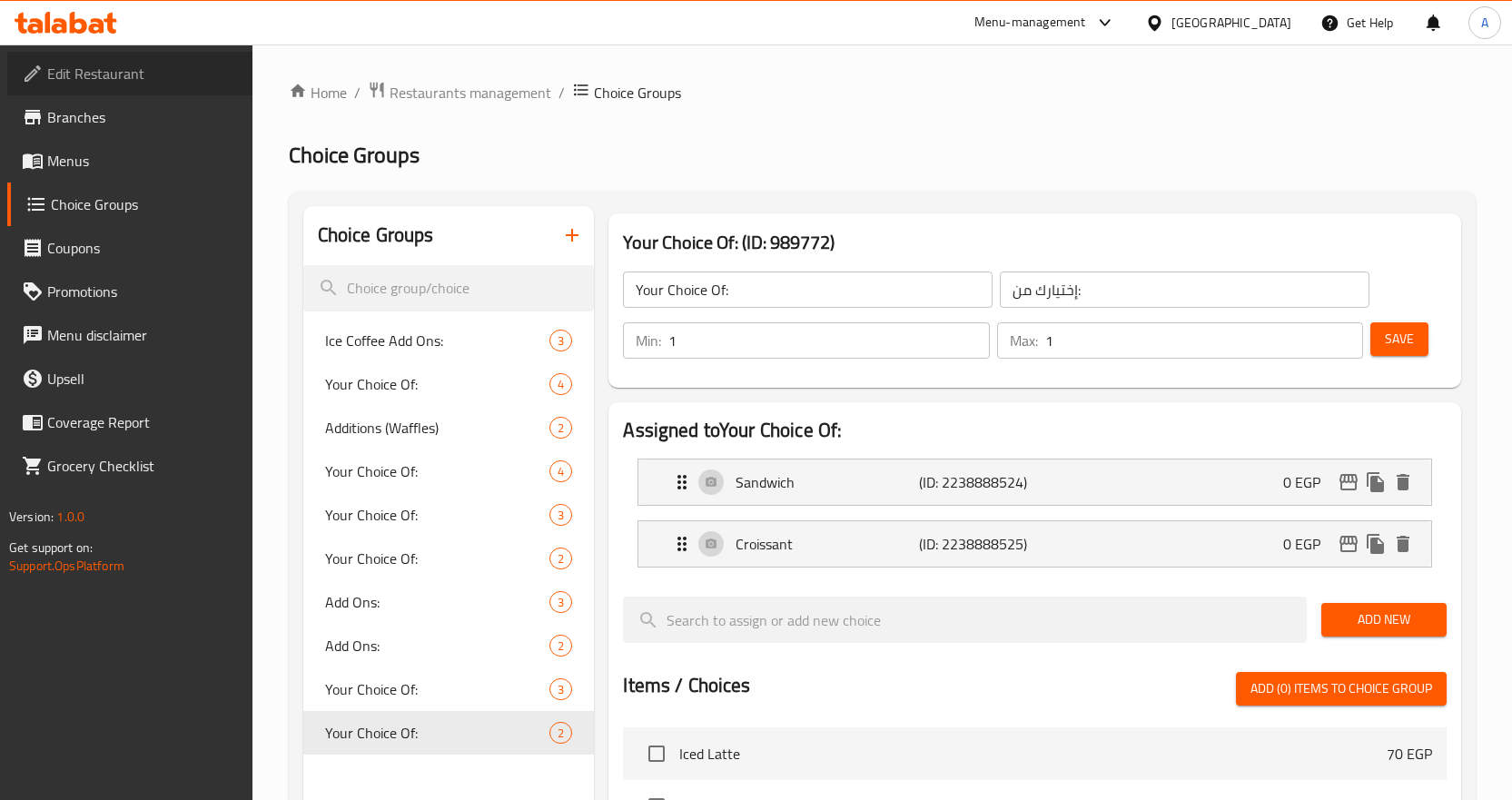
click at [155, 81] on span "Edit Restaurant" at bounding box center [142, 73] width 191 height 21
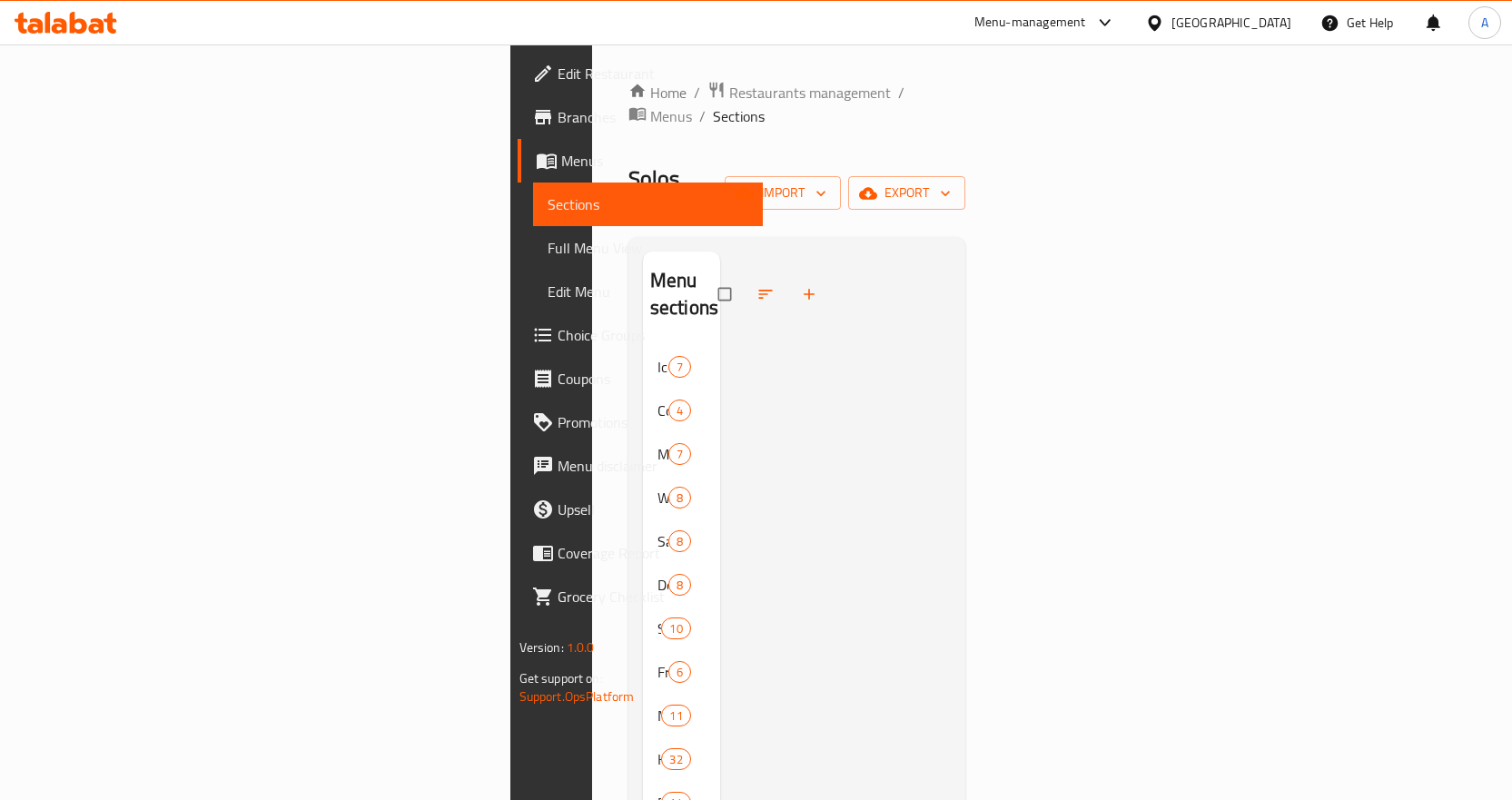
click at [533, 232] on link "Full Menu View" at bounding box center [647, 247] width 230 height 44
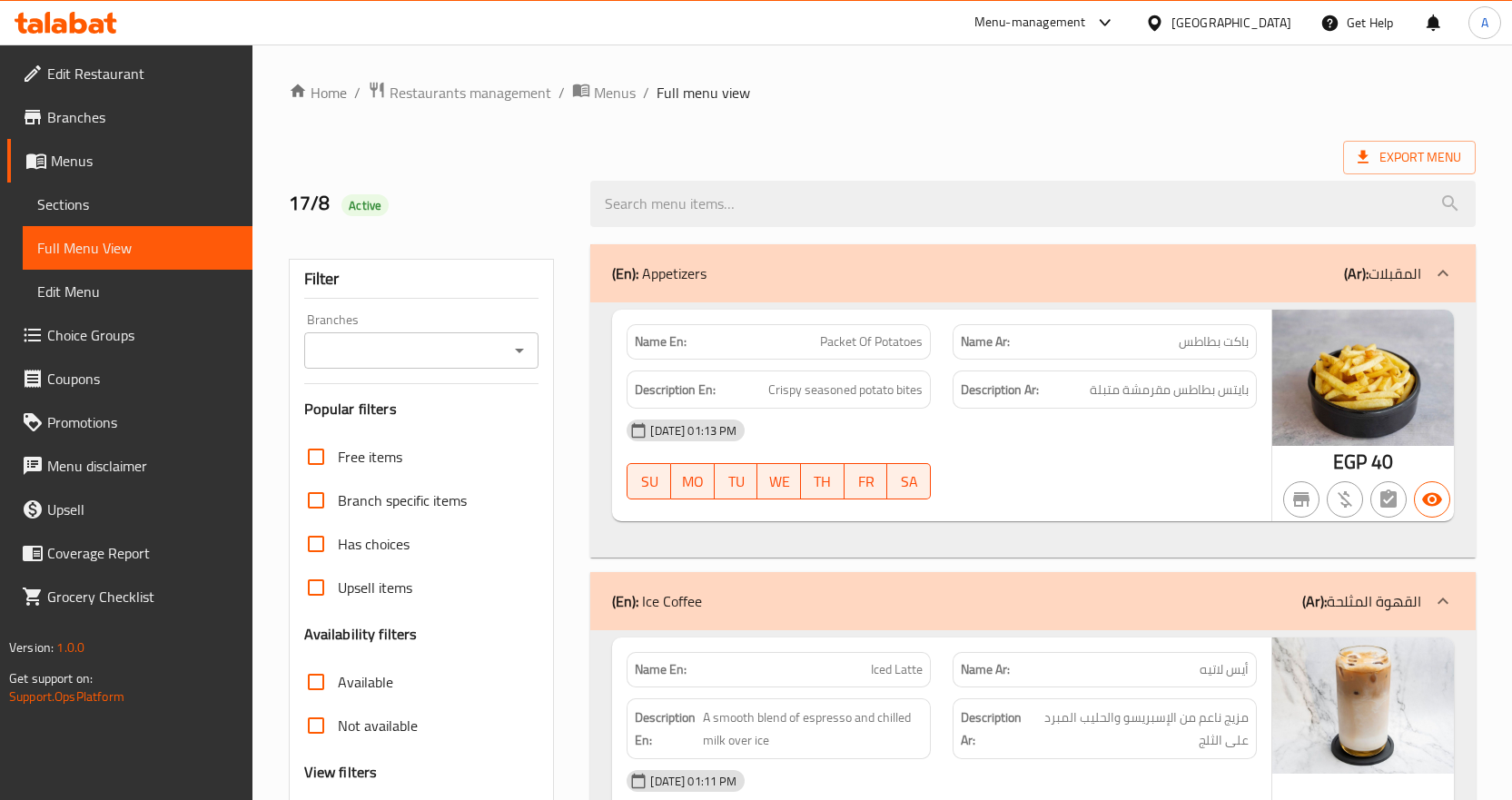
click at [1151, 385] on span "بايتس بطاطس مقرمشة متبلة" at bounding box center [1168, 389] width 159 height 22
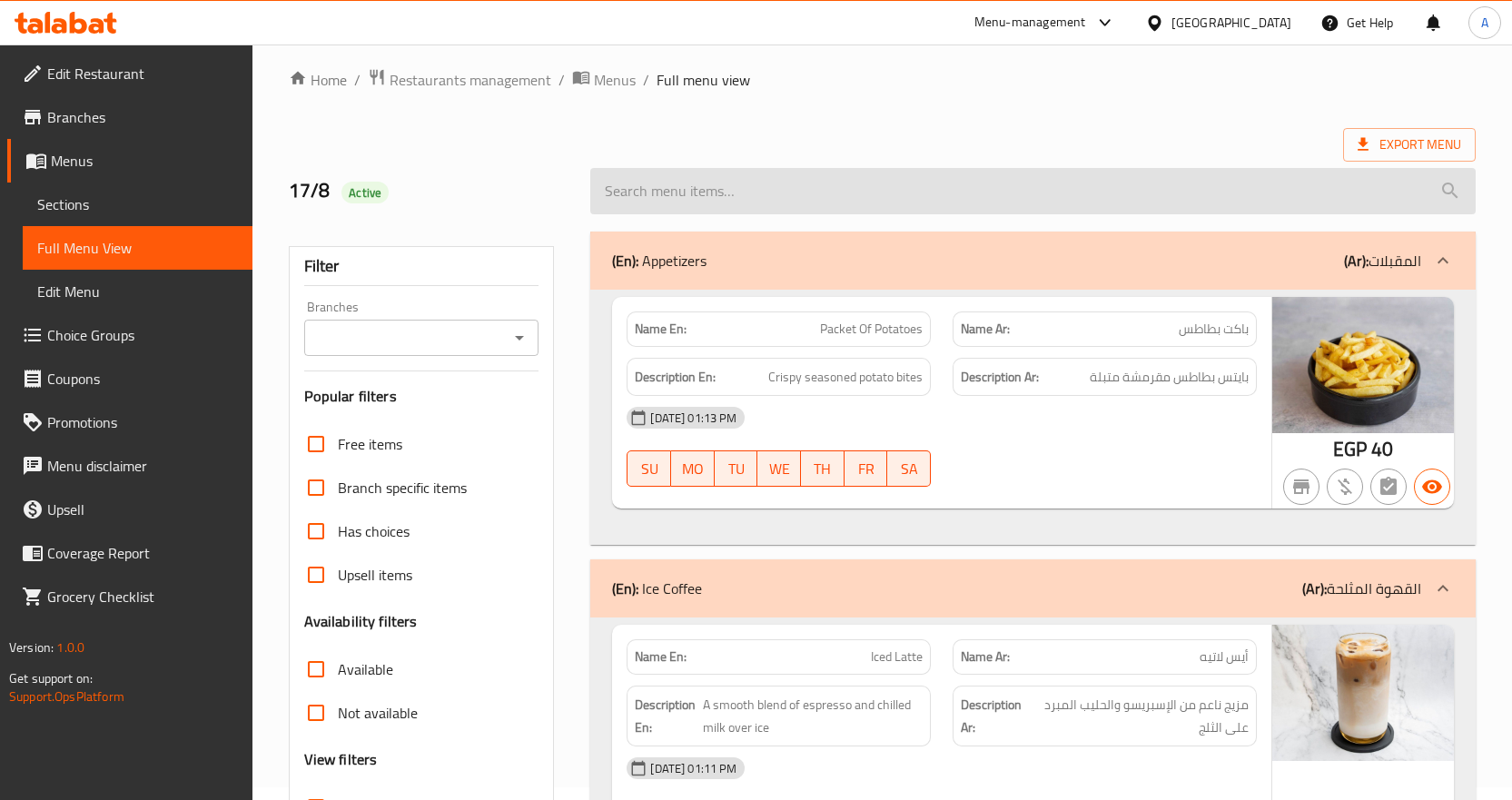
scroll to position [0, 0]
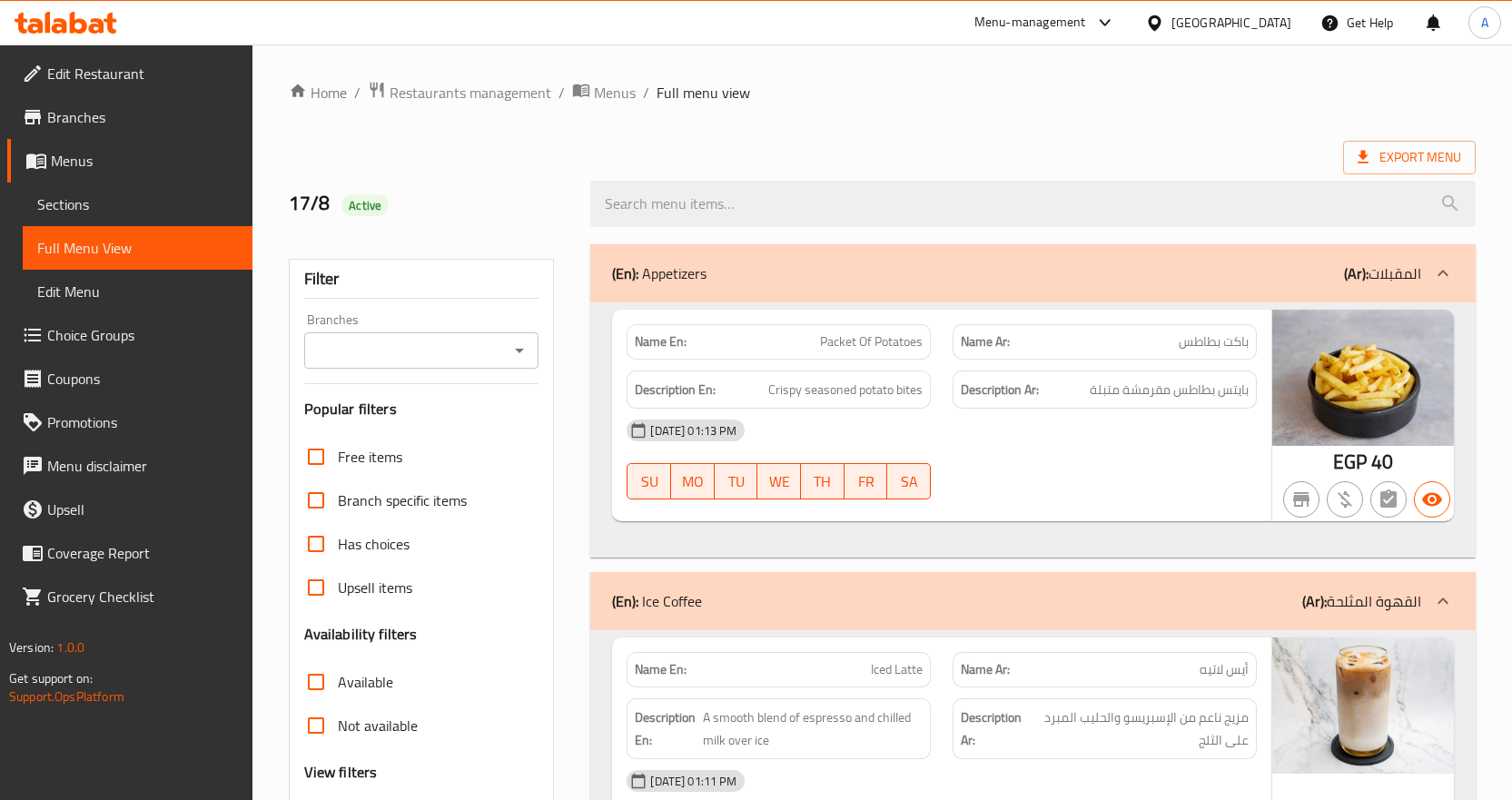
click at [840, 343] on span "Packet Of Potatoes" at bounding box center [870, 342] width 102 height 19
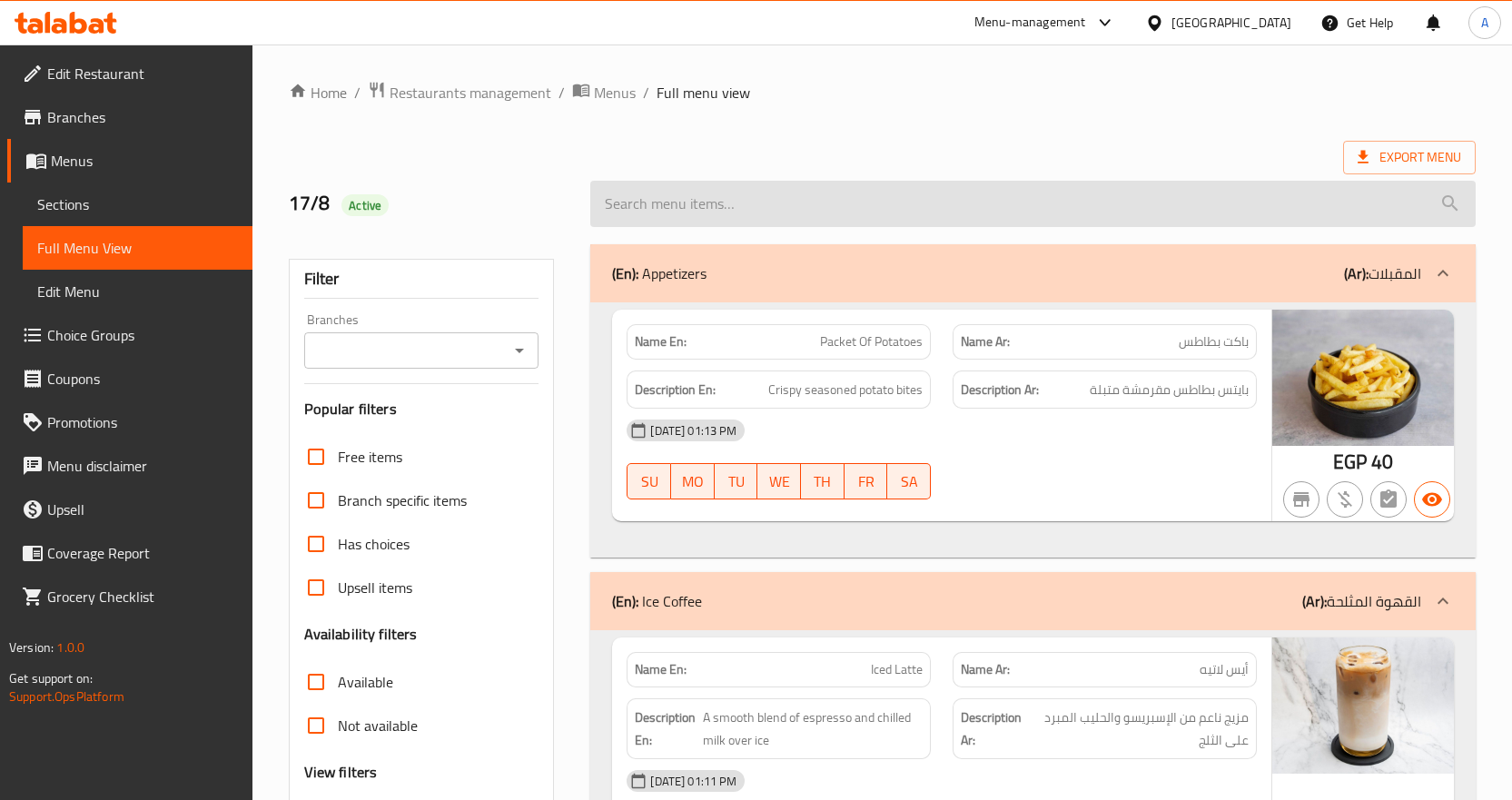
click at [797, 208] on input "search" at bounding box center [1032, 204] width 885 height 47
paste input "Pack Of Potatoes"
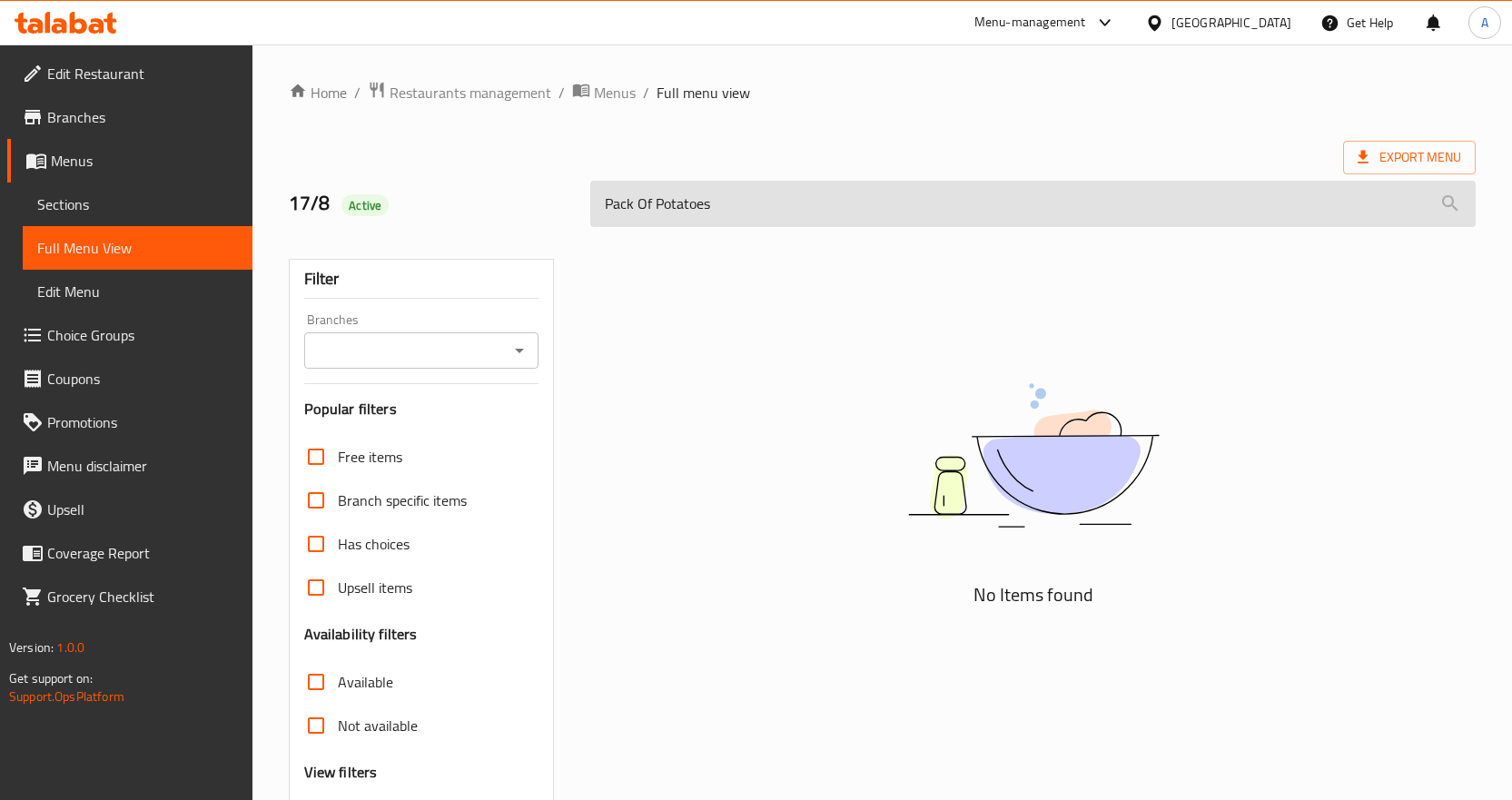
click at [633, 204] on input "Pack Of Potatoes" at bounding box center [1032, 204] width 885 height 47
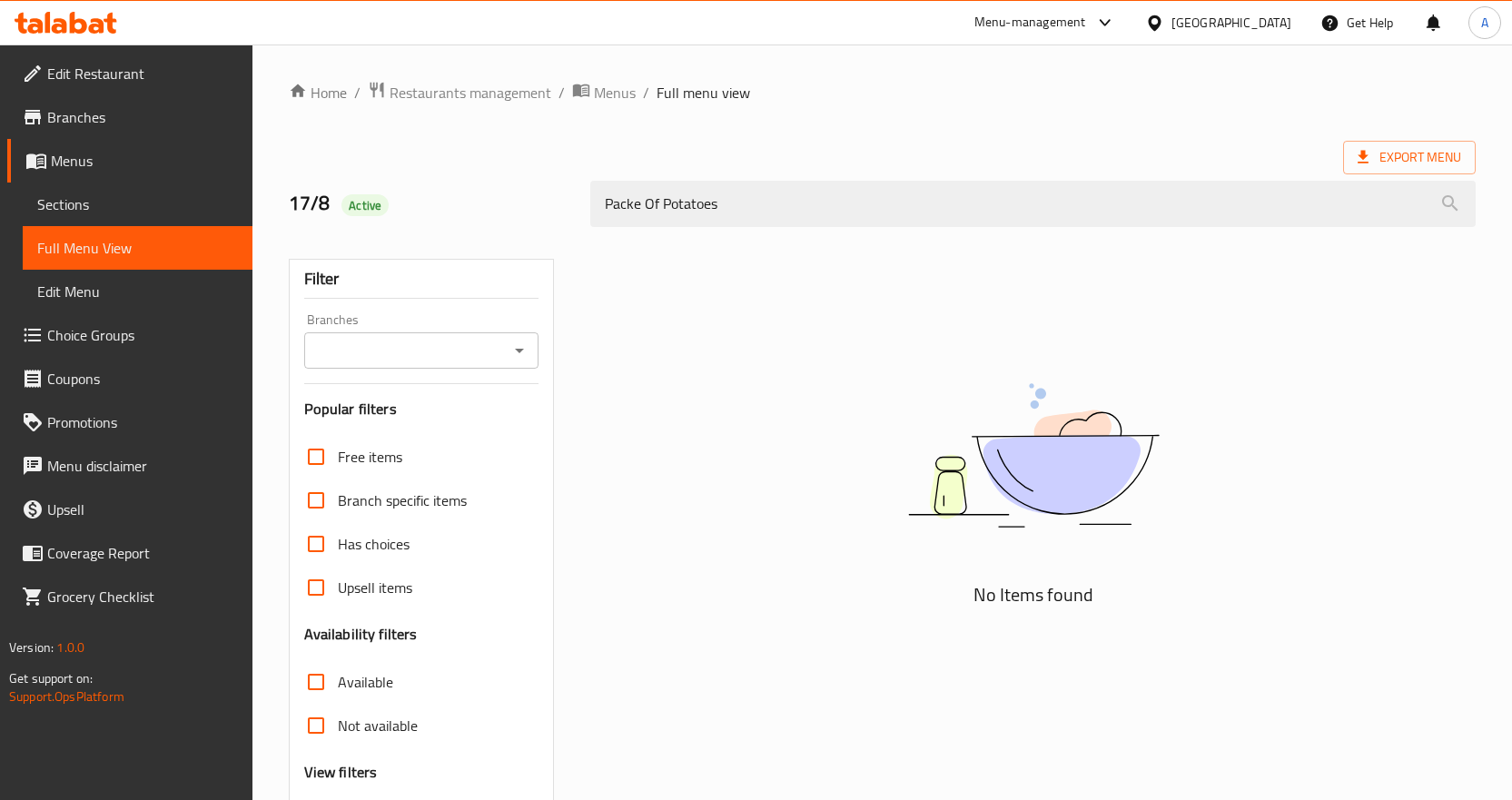
type input "Packet Of Potatoes"
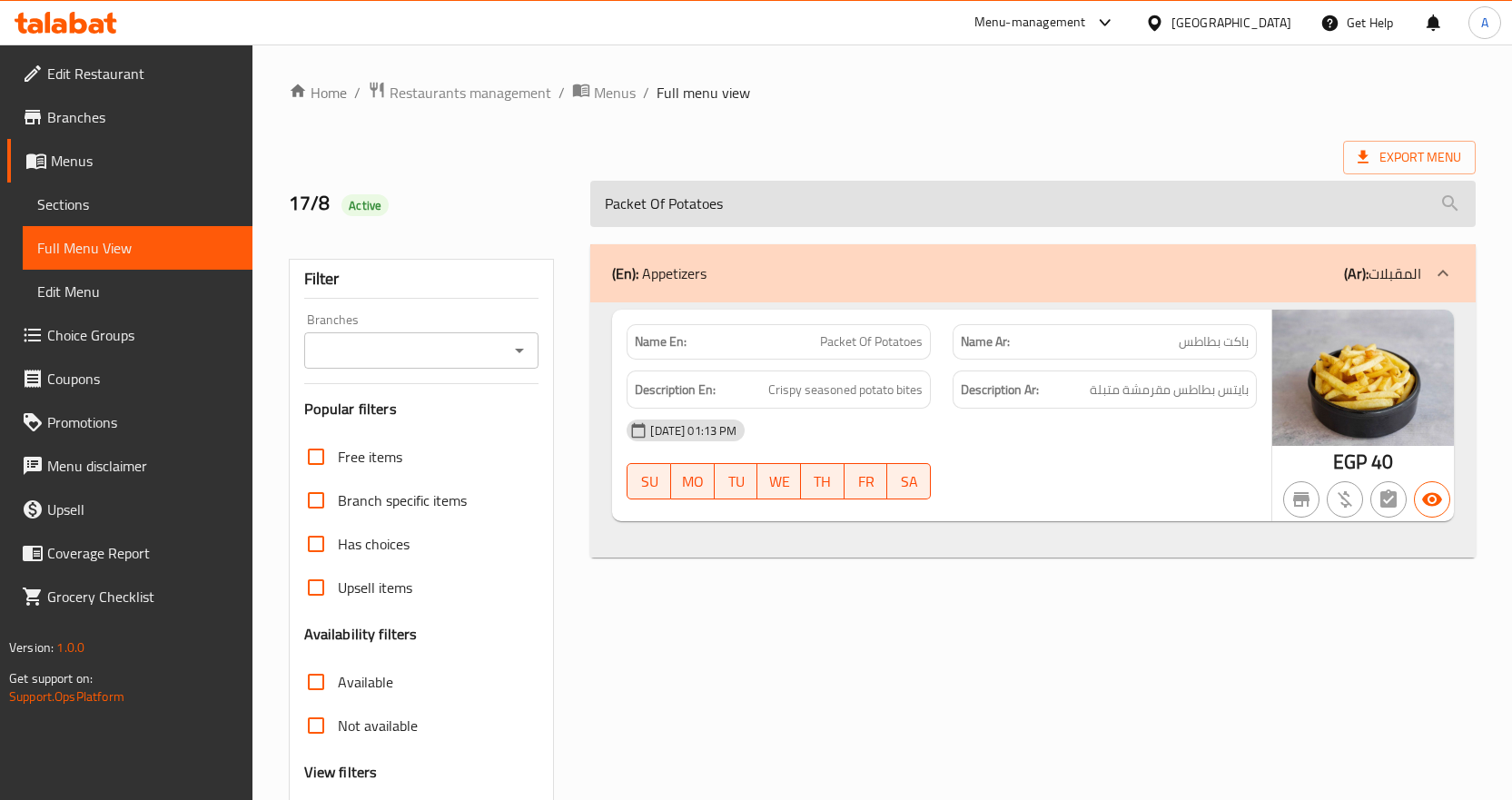
click at [917, 222] on input "Packet Of Potatoes" at bounding box center [1032, 204] width 885 height 47
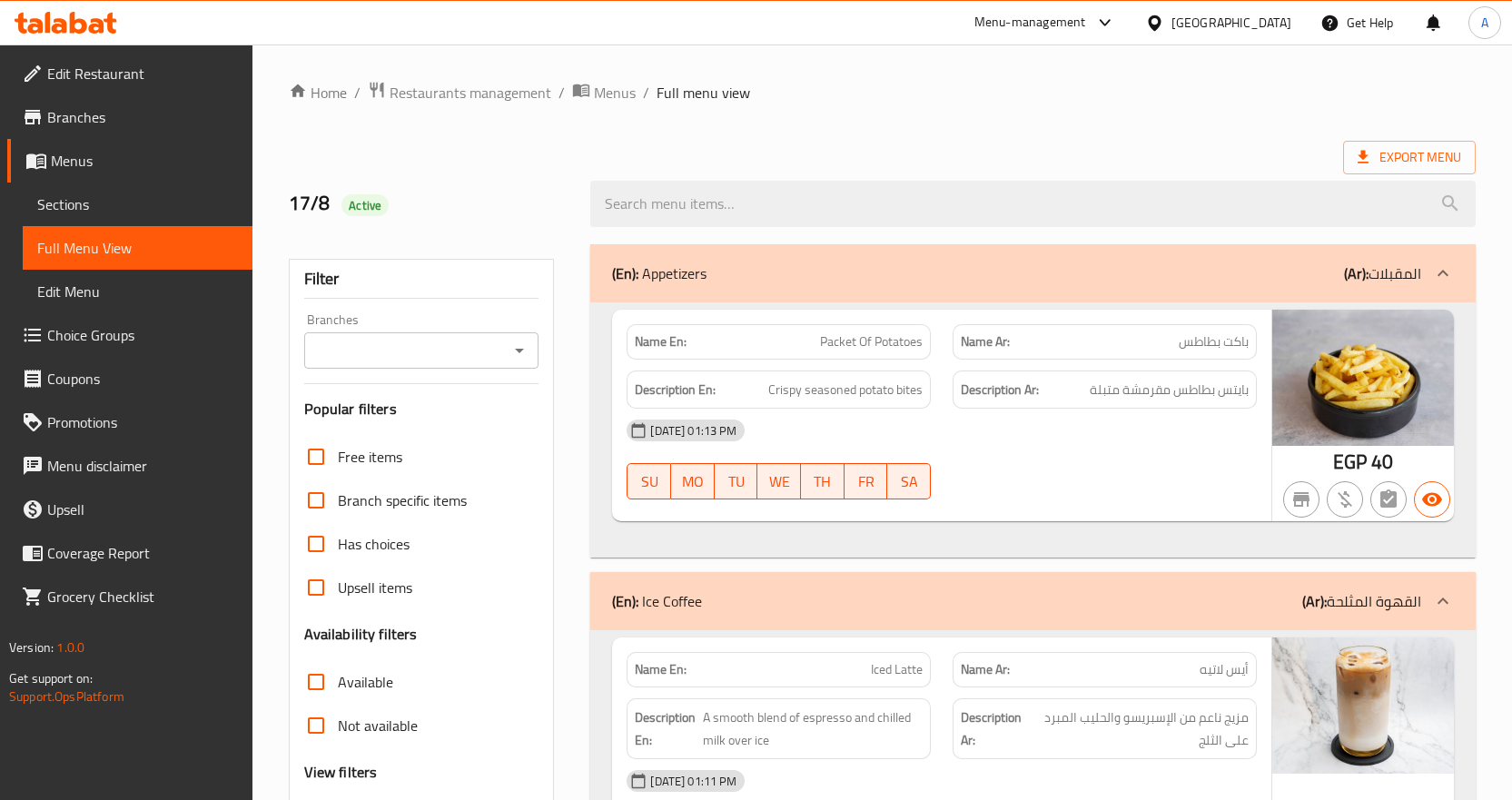
click at [1257, 382] on div "Description Ar: بايتس بطاطس مقرمشة متبلة" at bounding box center [1104, 389] width 326 height 60
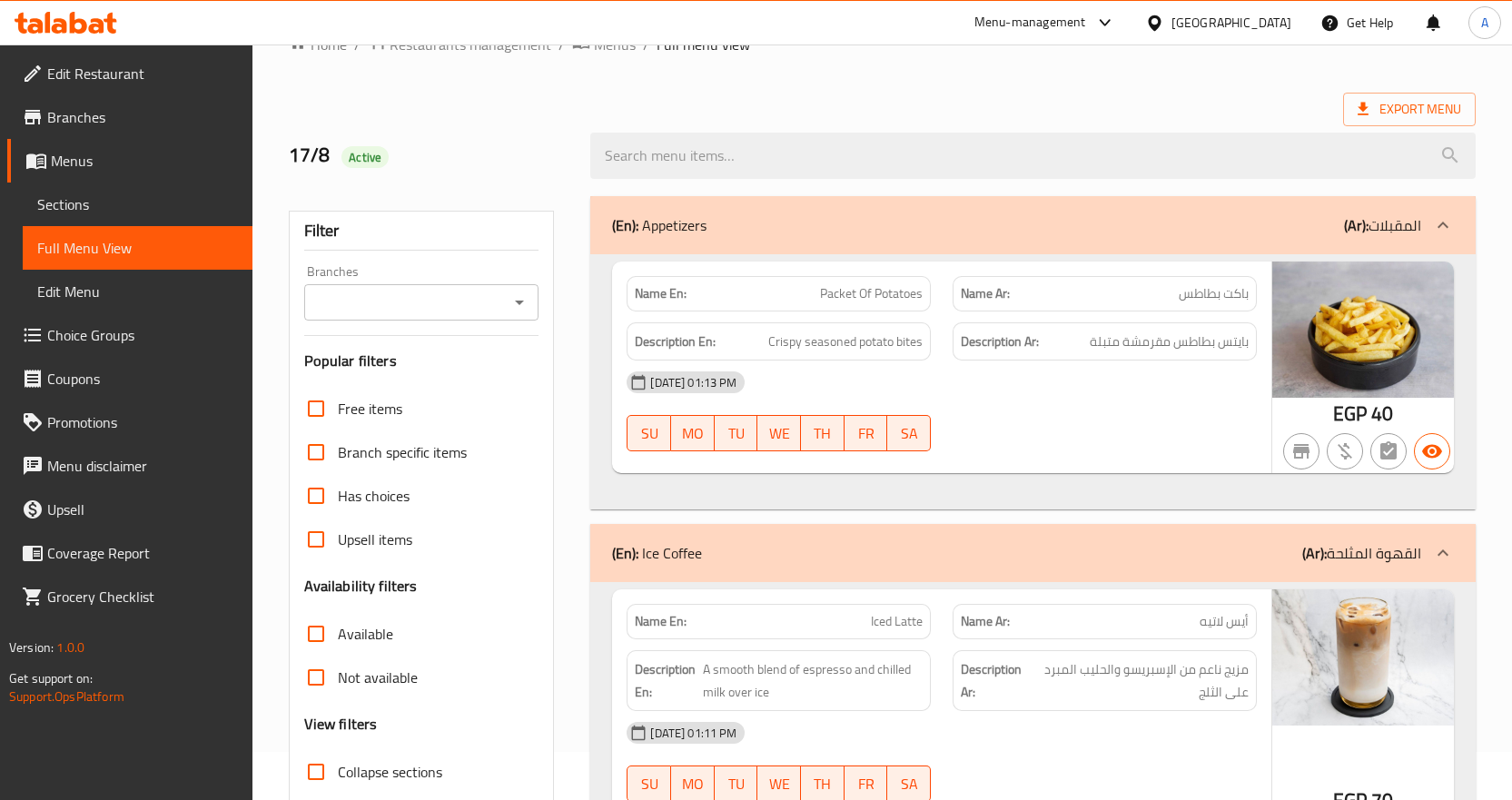
scroll to position [91, 0]
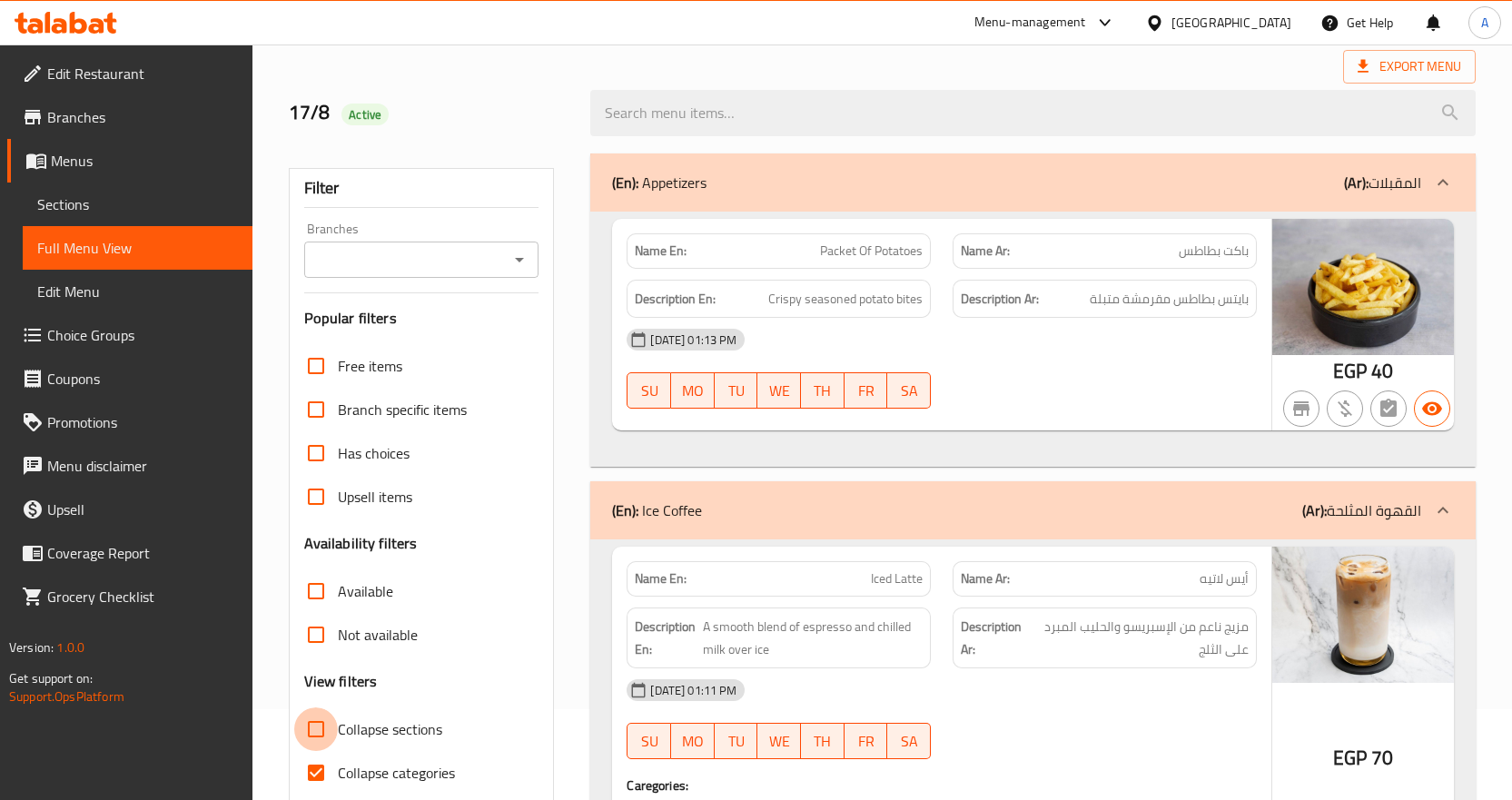
click at [313, 735] on input "Collapse sections" at bounding box center [315, 728] width 44 height 44
checkbox input "true"
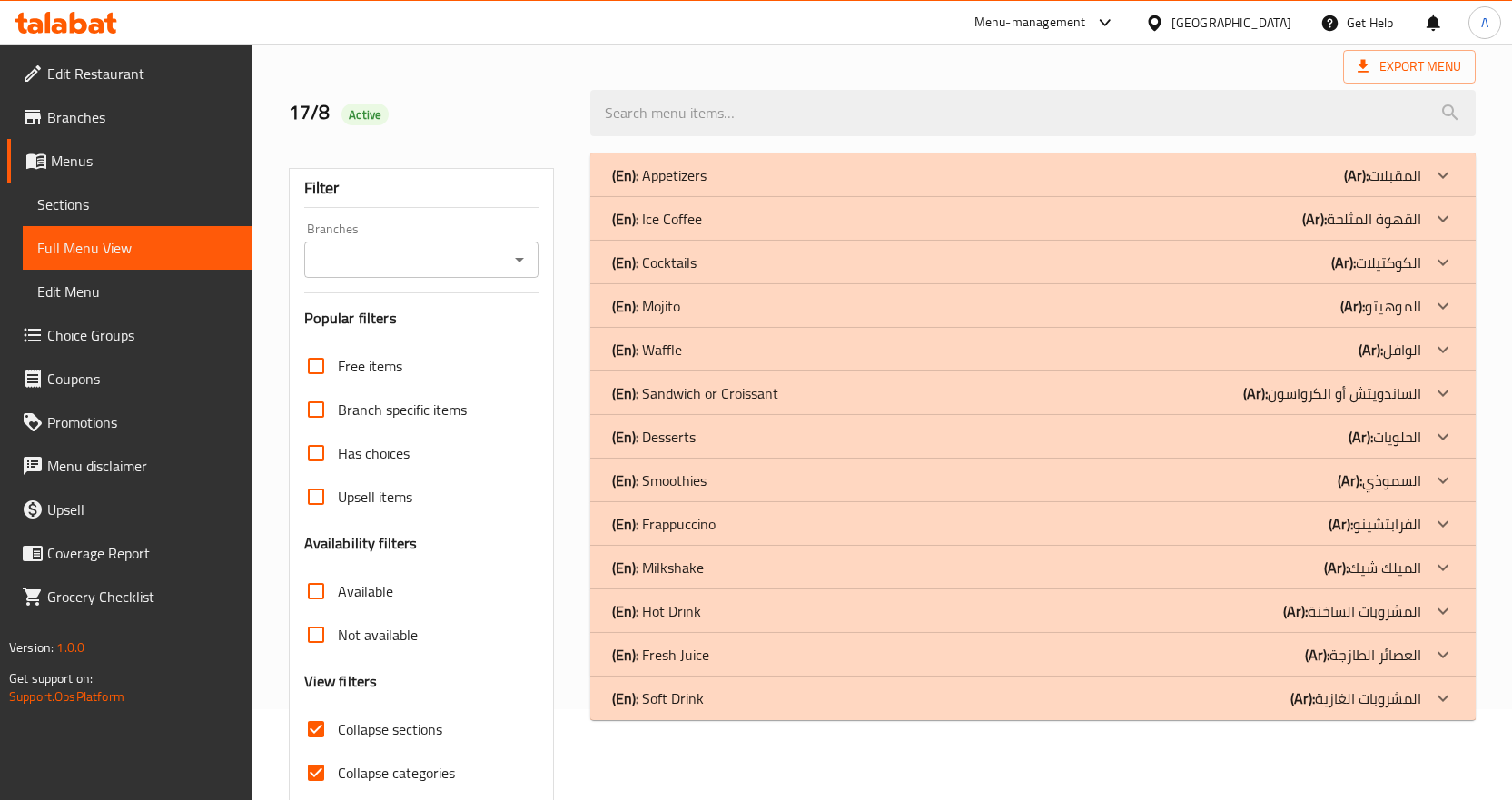
click at [691, 186] on p "(En): Sandwich or Croissant" at bounding box center [659, 175] width 94 height 21
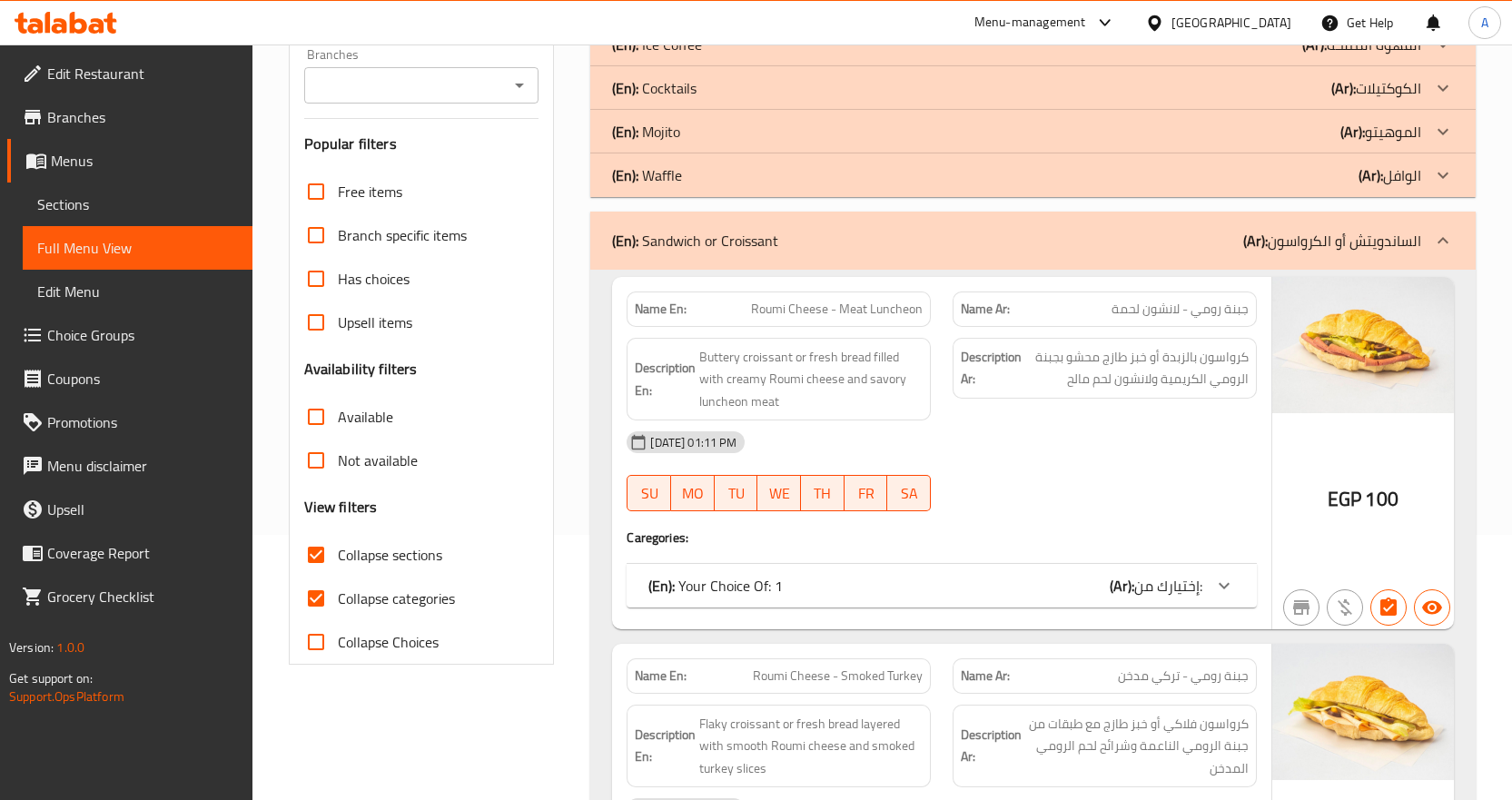
scroll to position [363, 0]
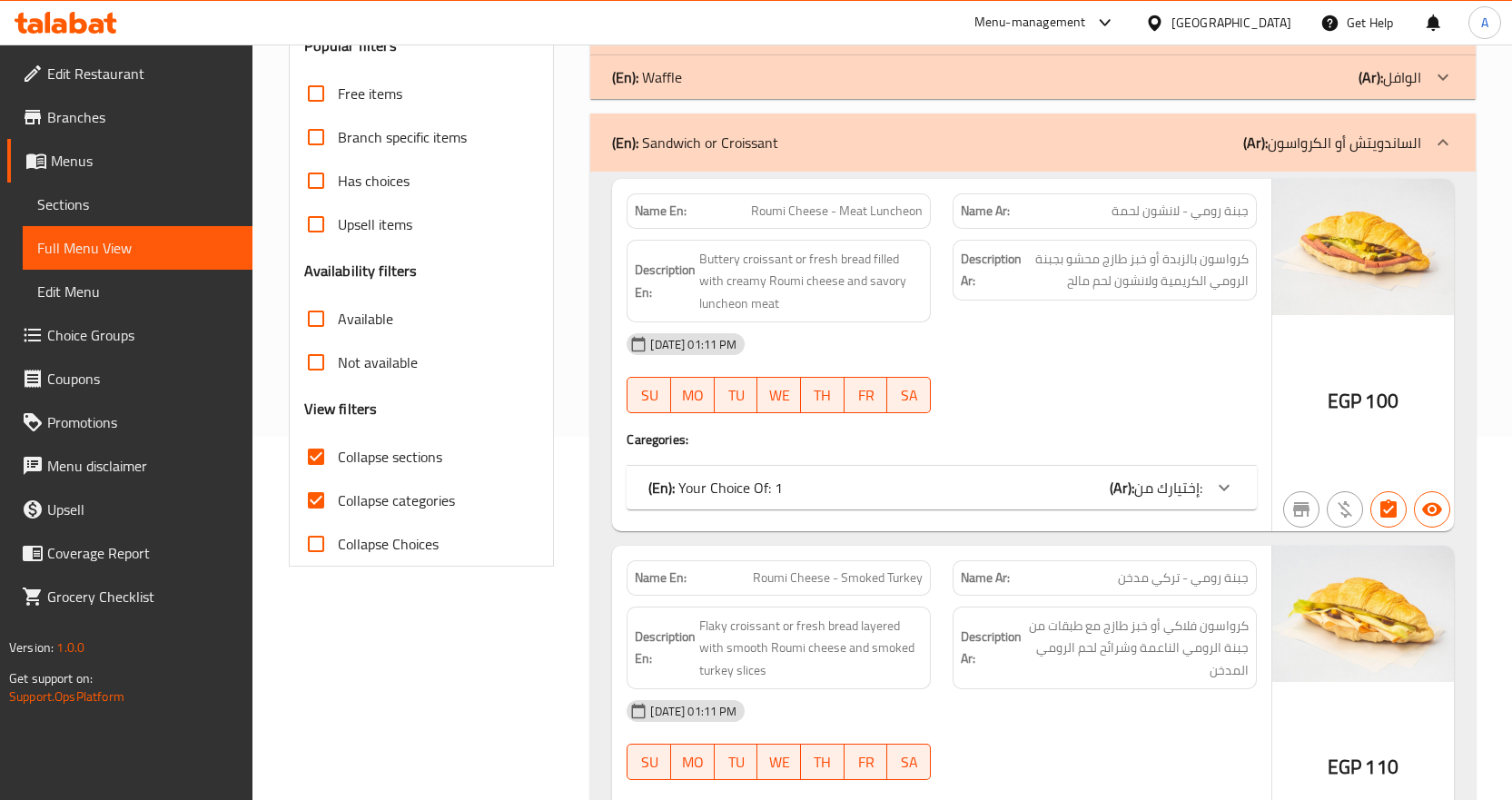
click at [319, 499] on input "Collapse categories" at bounding box center [315, 499] width 44 height 44
checkbox input "false"
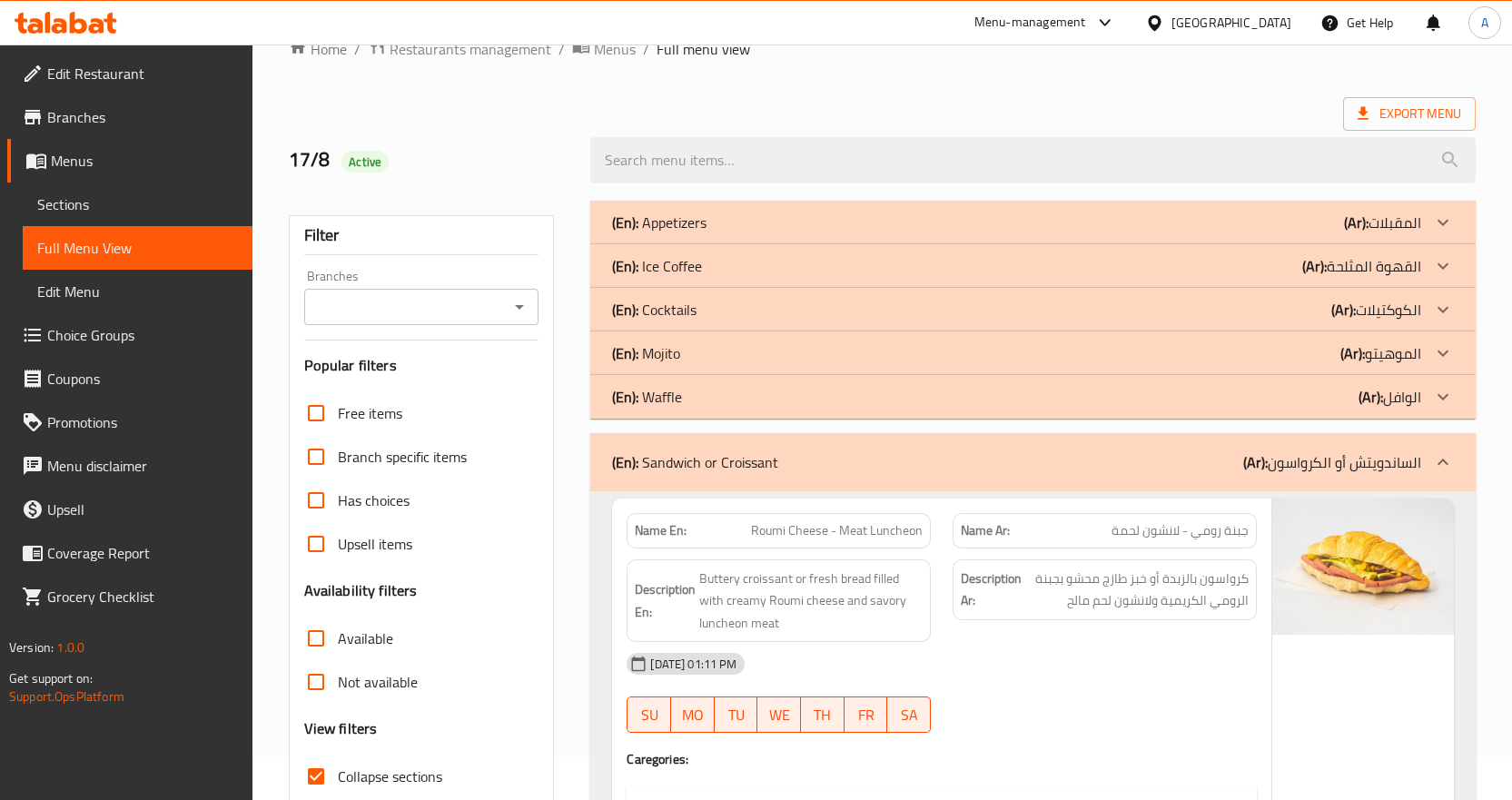
scroll to position [0, 0]
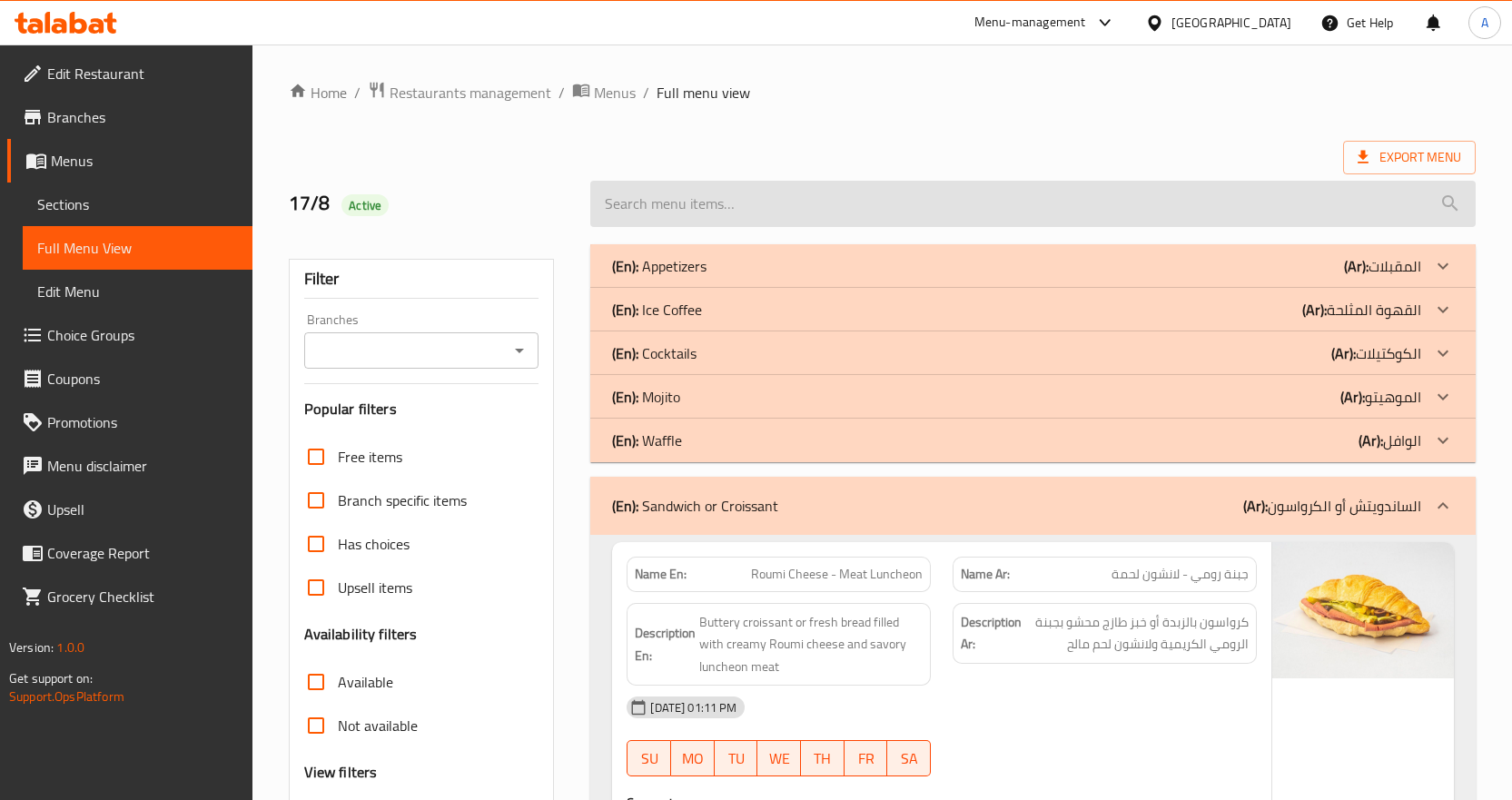
click at [714, 204] on input "search" at bounding box center [1032, 204] width 885 height 47
paste input "Tiramisu"
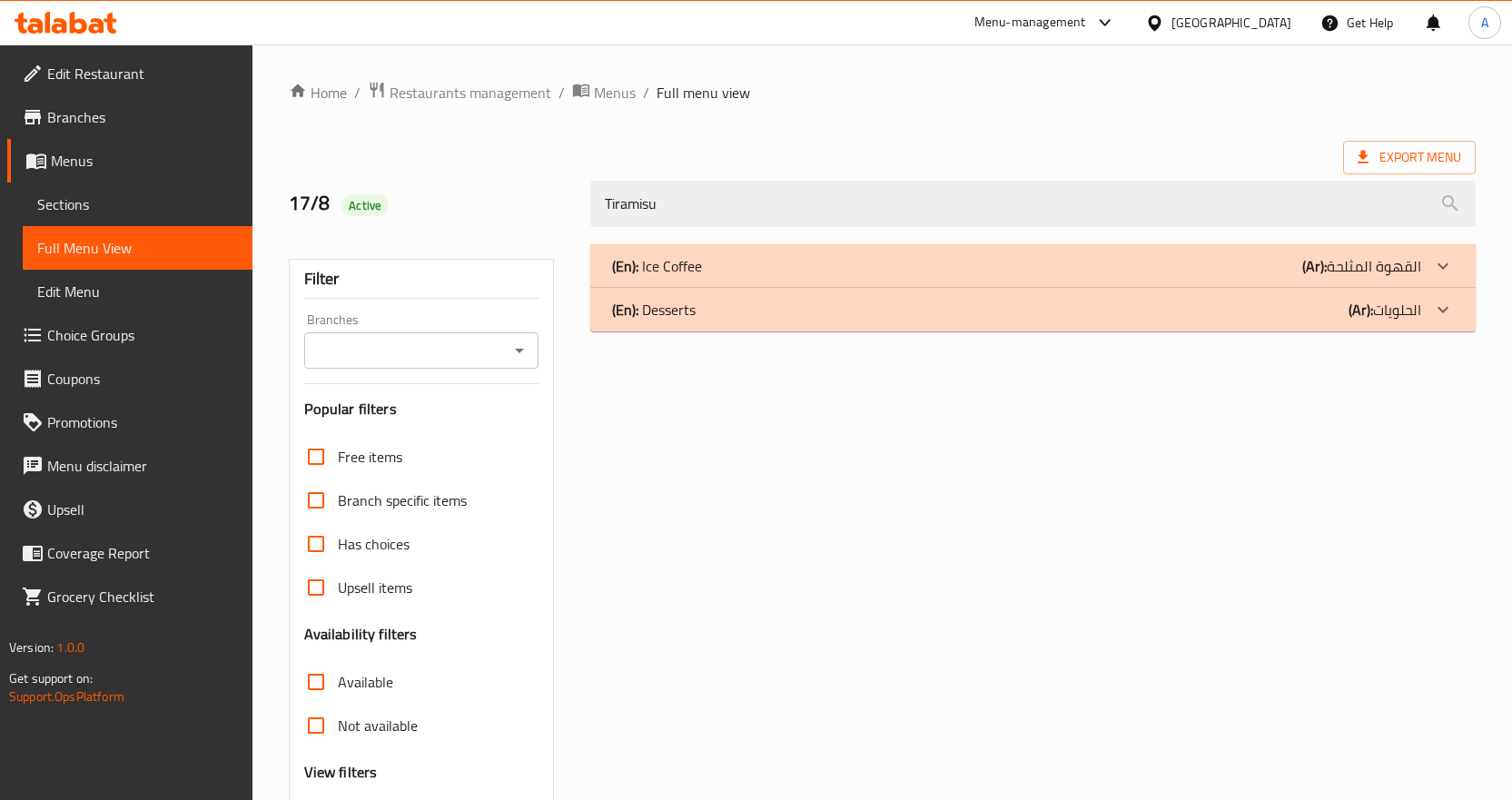
click at [724, 288] on div "(En): Desserts (Ar): الحلويات" at bounding box center [1032, 266] width 885 height 44
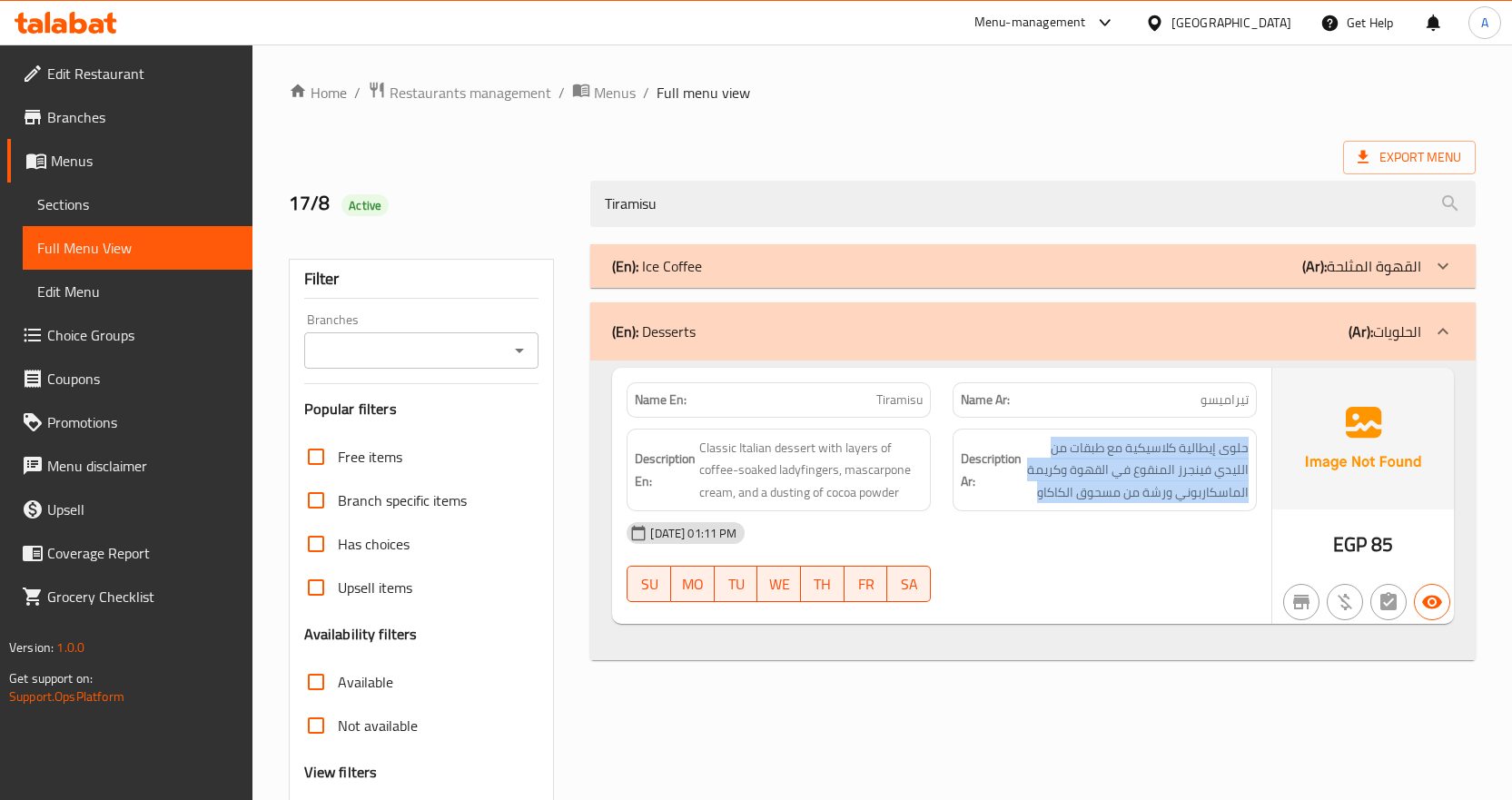
drag, startPoint x: 1249, startPoint y: 445, endPoint x: 1017, endPoint y: 505, distance: 239.6
click at [1017, 505] on div "Description Ar: حلوى إيطالية كلاسيكية مع طبقات من الليدي فينجرز المنقوع في القه…" at bounding box center [1104, 470] width 304 height 84
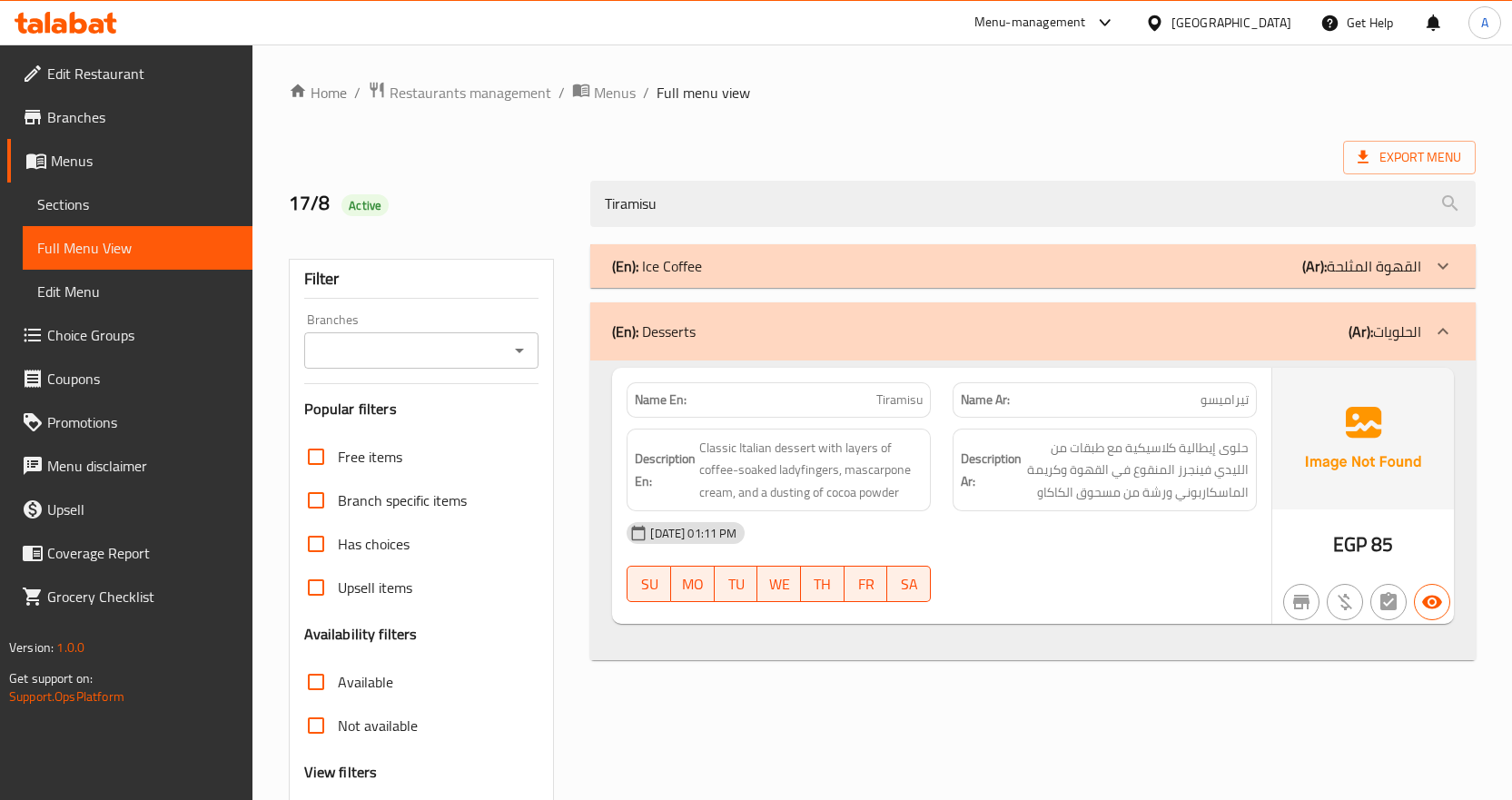
click at [941, 235] on div "(En): Ice Coffee (Ar): القهوة المثلحة Name En: Ice Latte Tiramisu Name Ar: أيس …" at bounding box center [1033, 587] width 907 height 707
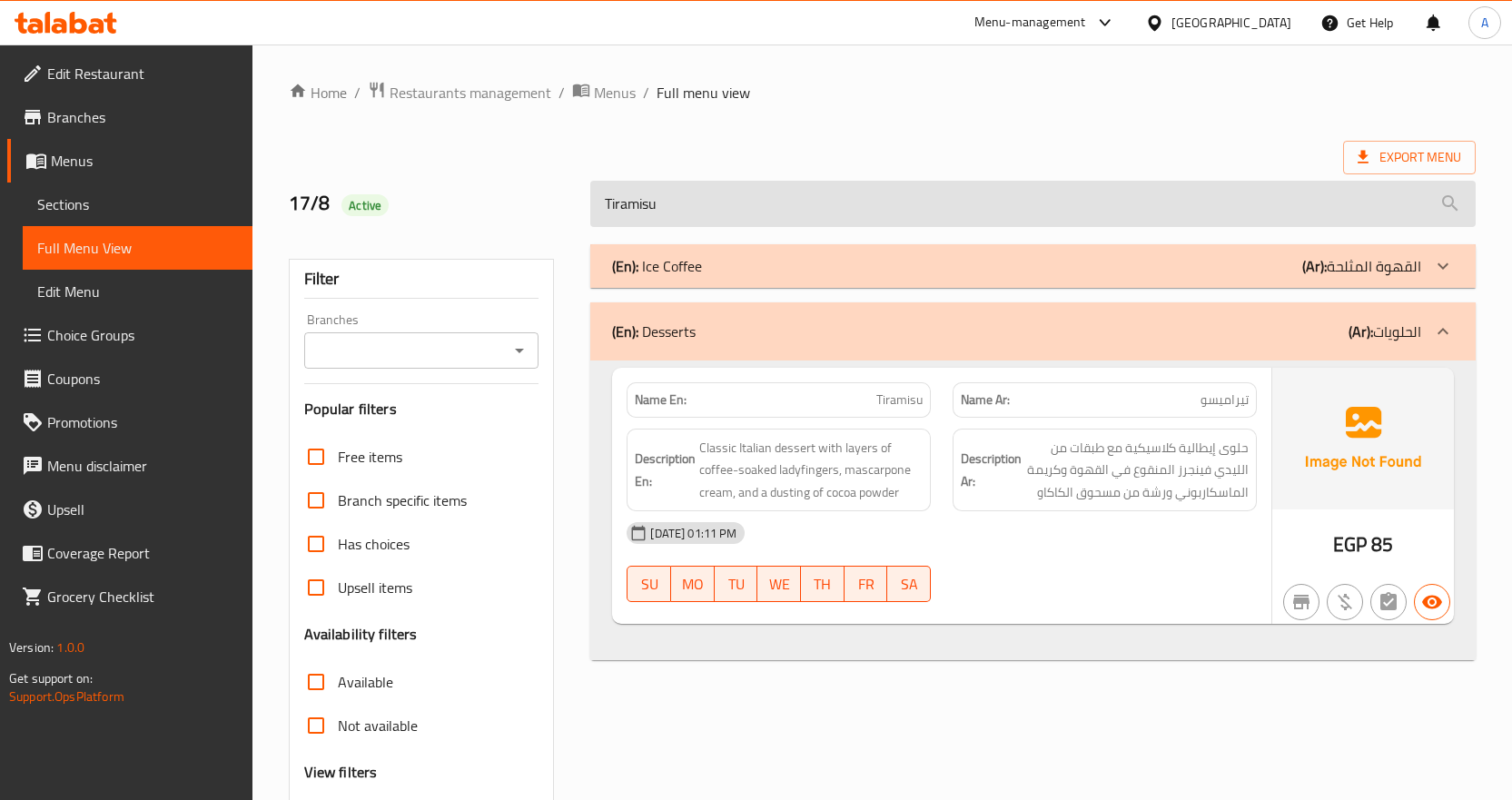
click at [927, 203] on input "Tiramisu" at bounding box center [1032, 204] width 885 height 47
paste input "Blueberry Smoothie"
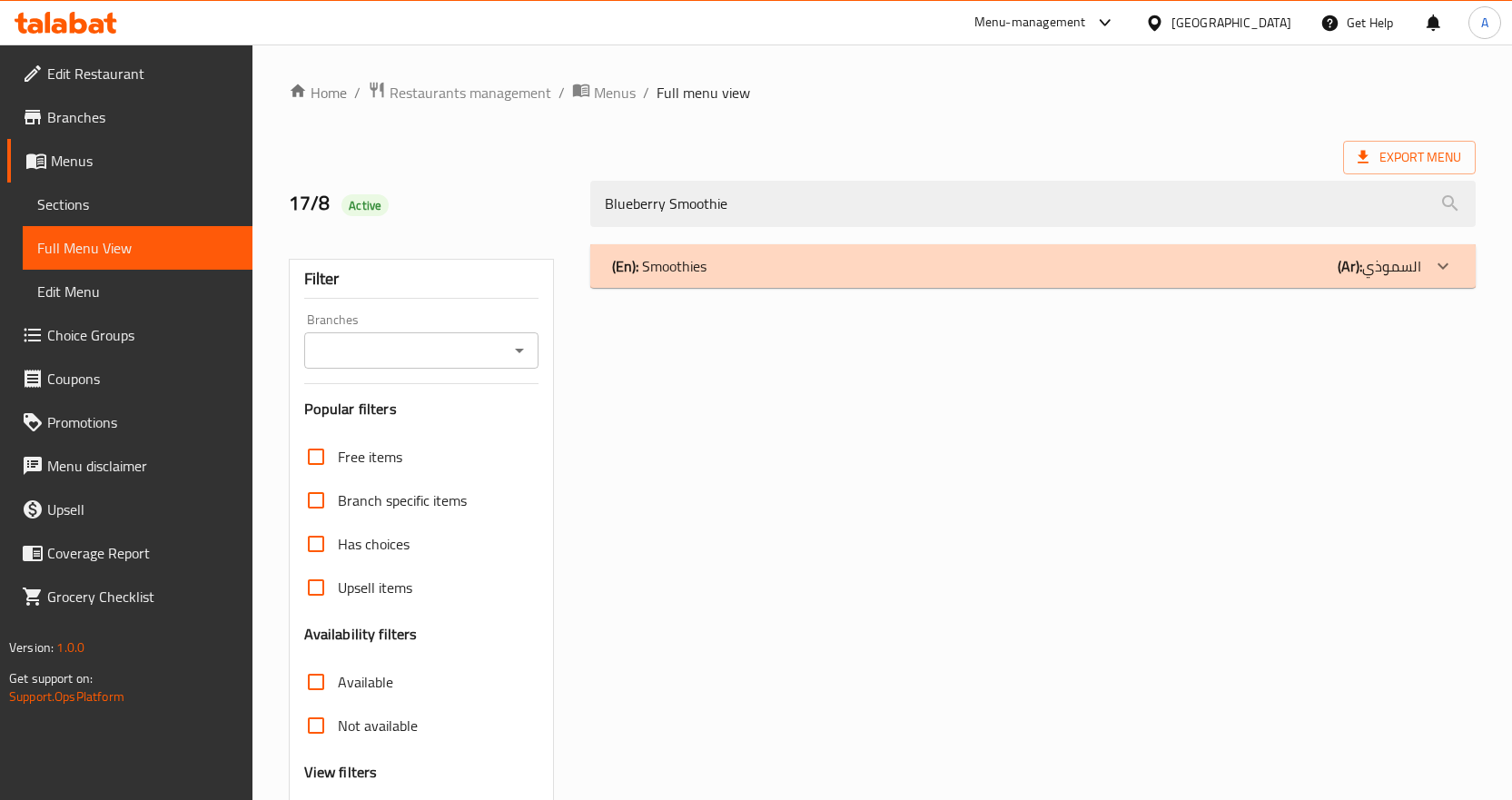
type input "Blueberry Smoothie"
click at [895, 264] on div "(En): Smoothies (Ar): السموذي" at bounding box center [1016, 266] width 809 height 21
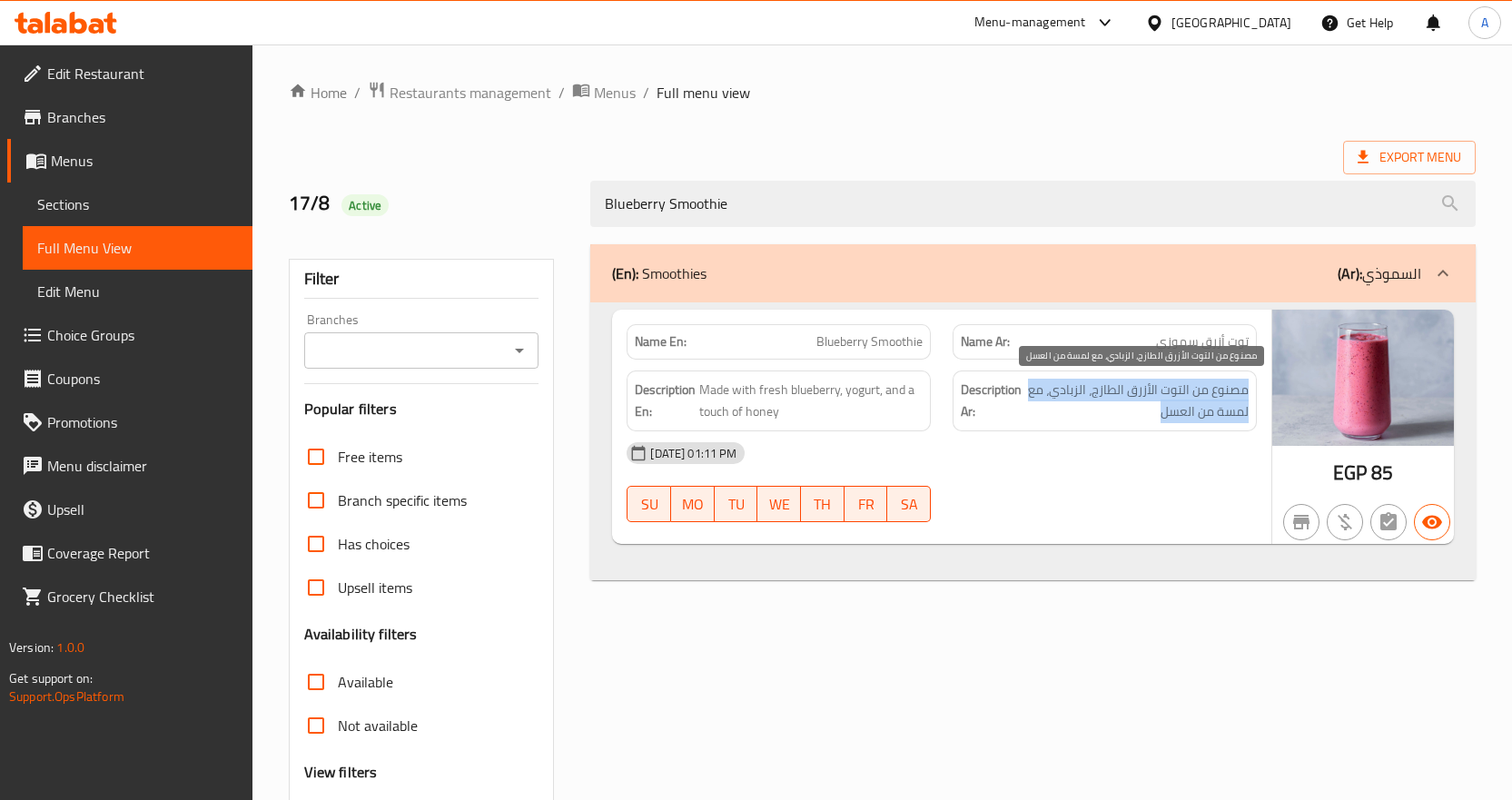
drag, startPoint x: 1257, startPoint y: 387, endPoint x: 1028, endPoint y: 409, distance: 230.1
click at [1028, 409] on div "Description Ar: مصنوع من التوت الأزرق الطازج، الزبادي، مع لمسة من العسل" at bounding box center [1104, 400] width 326 height 83
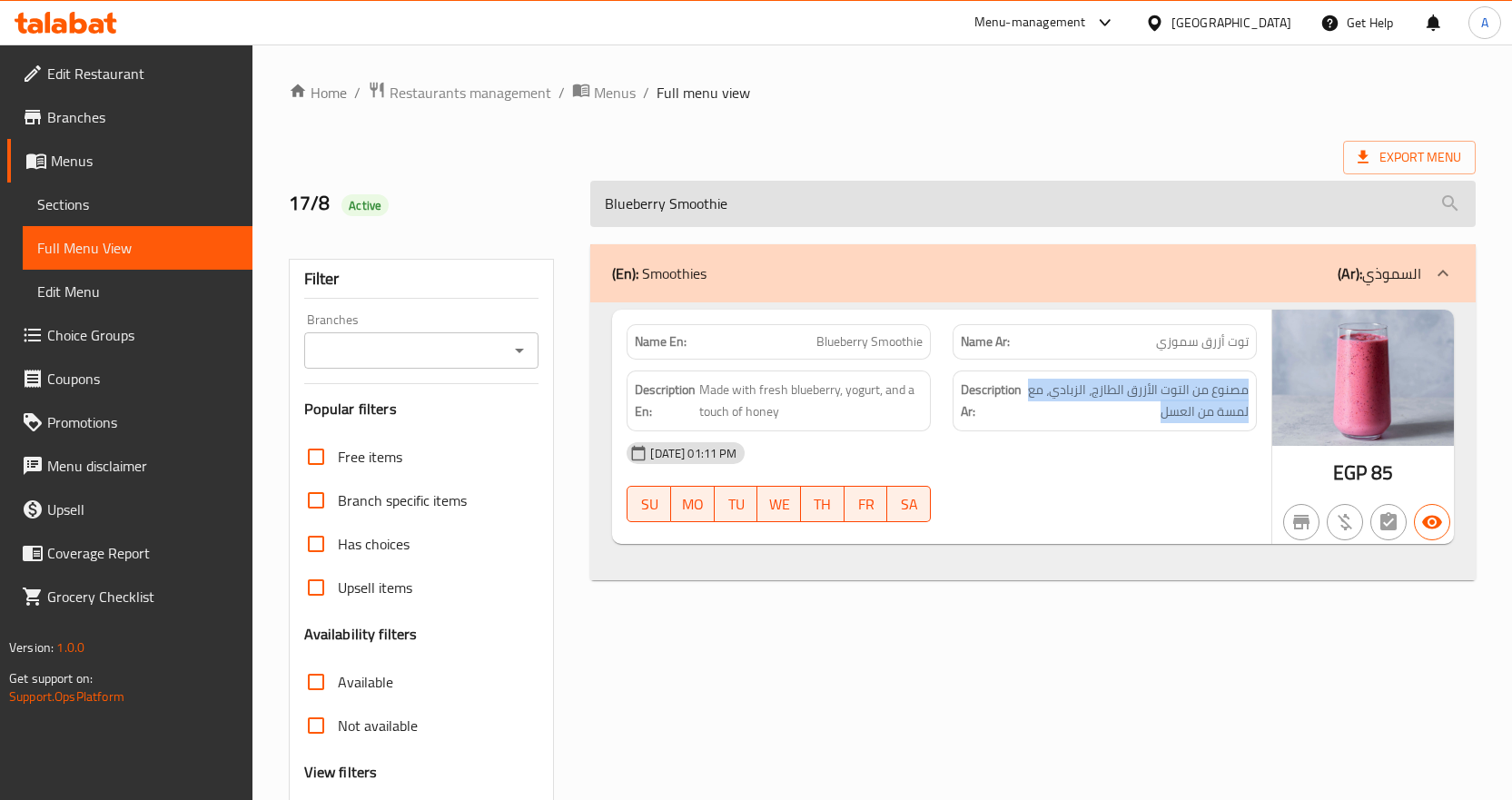
click at [1230, 200] on input "Blueberry Smoothie" at bounding box center [1032, 204] width 885 height 47
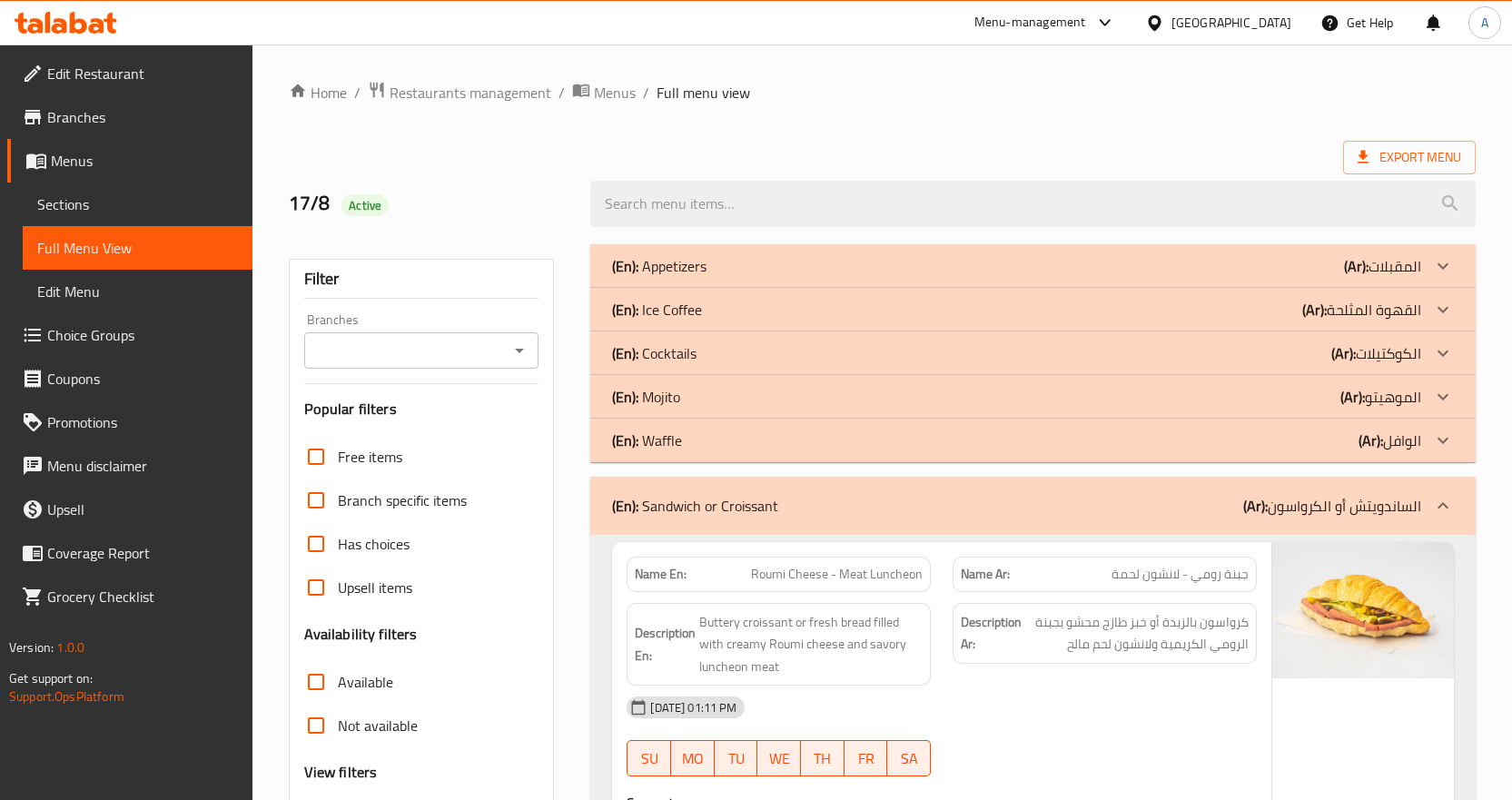
click at [1254, 499] on b "(Ar):" at bounding box center [1255, 505] width 24 height 27
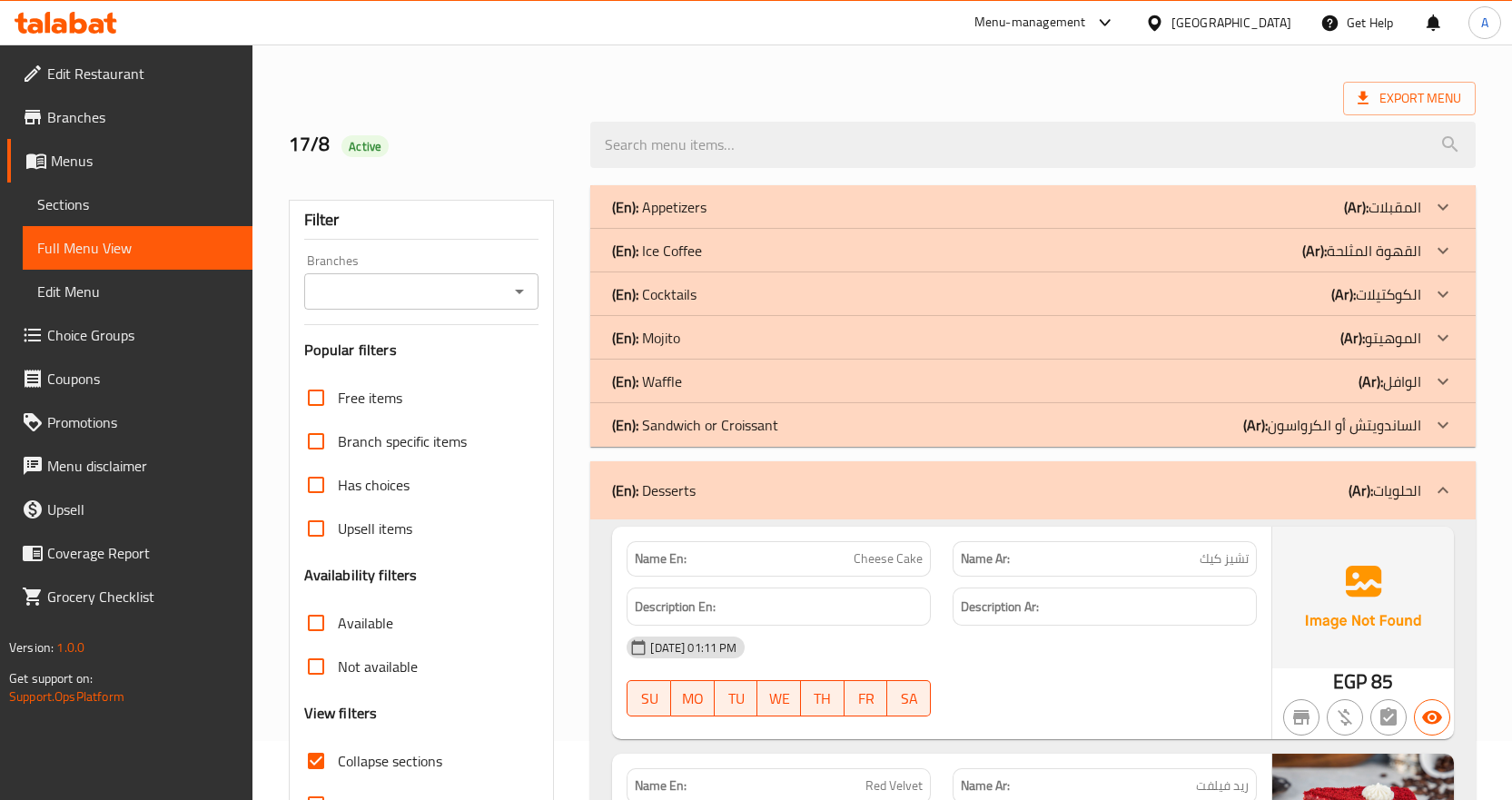
scroll to position [91, 0]
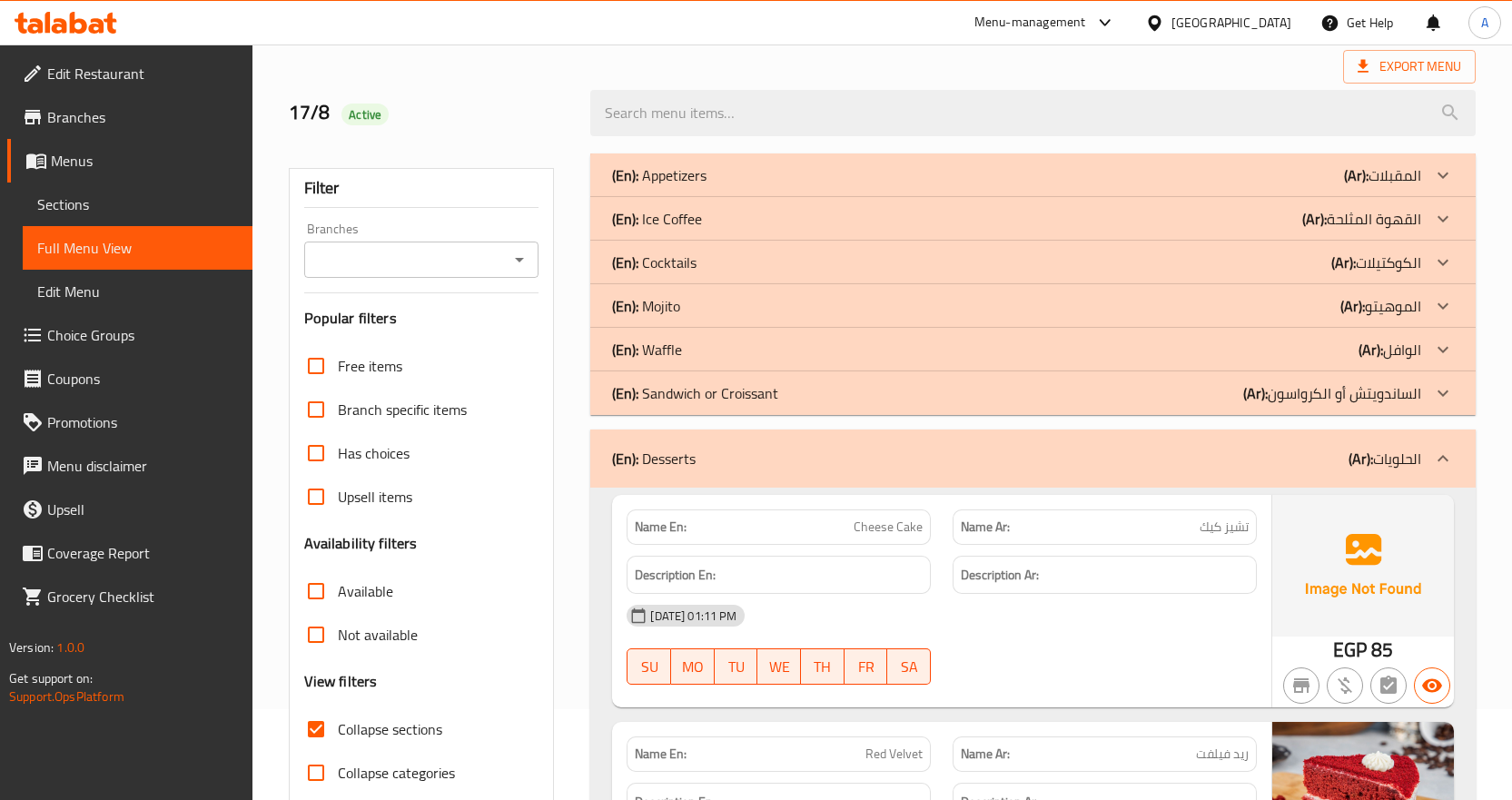
click at [316, 736] on input "Collapse sections" at bounding box center [315, 728] width 44 height 44
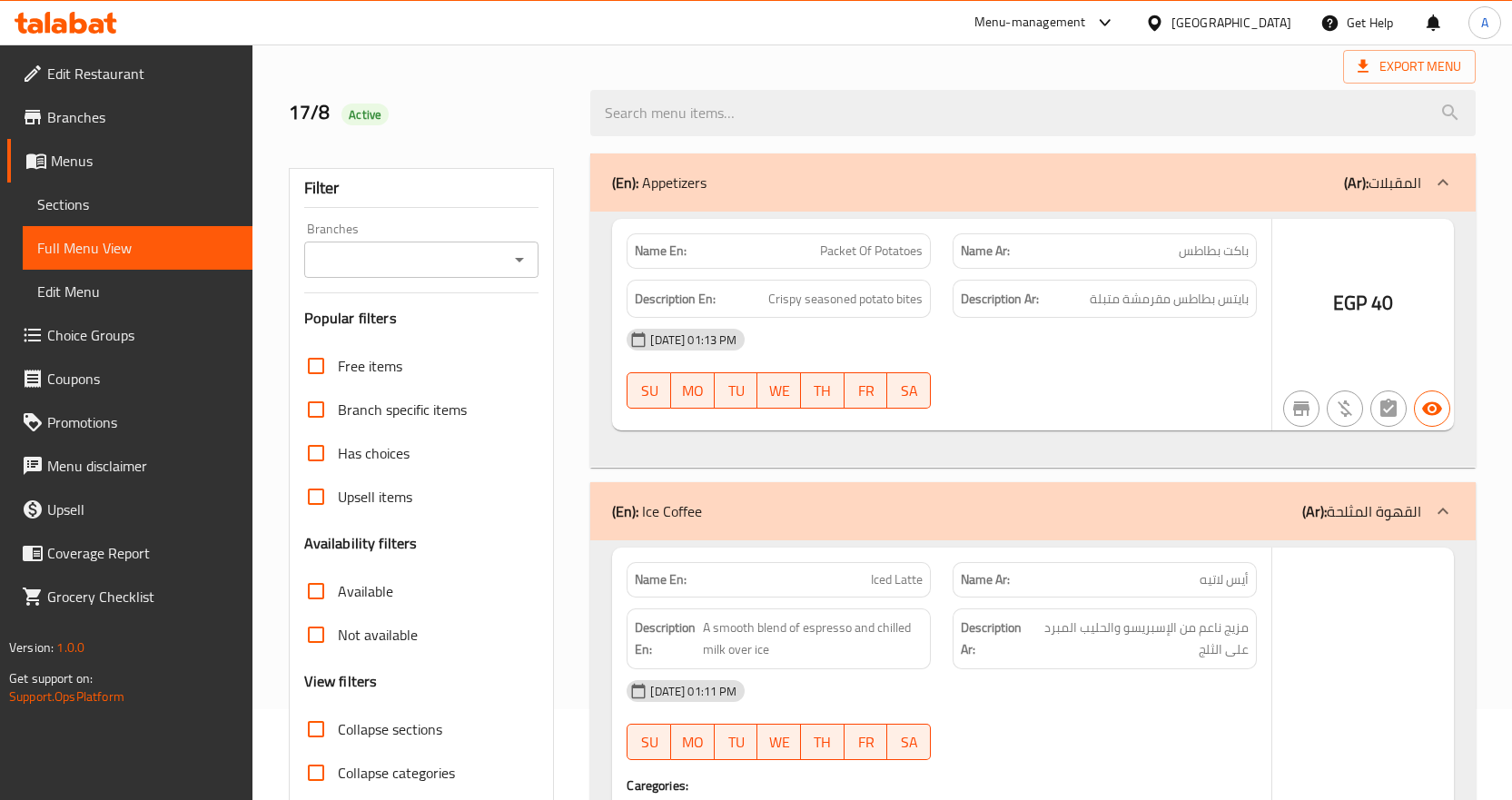
click at [316, 736] on input "Collapse sections" at bounding box center [315, 728] width 44 height 44
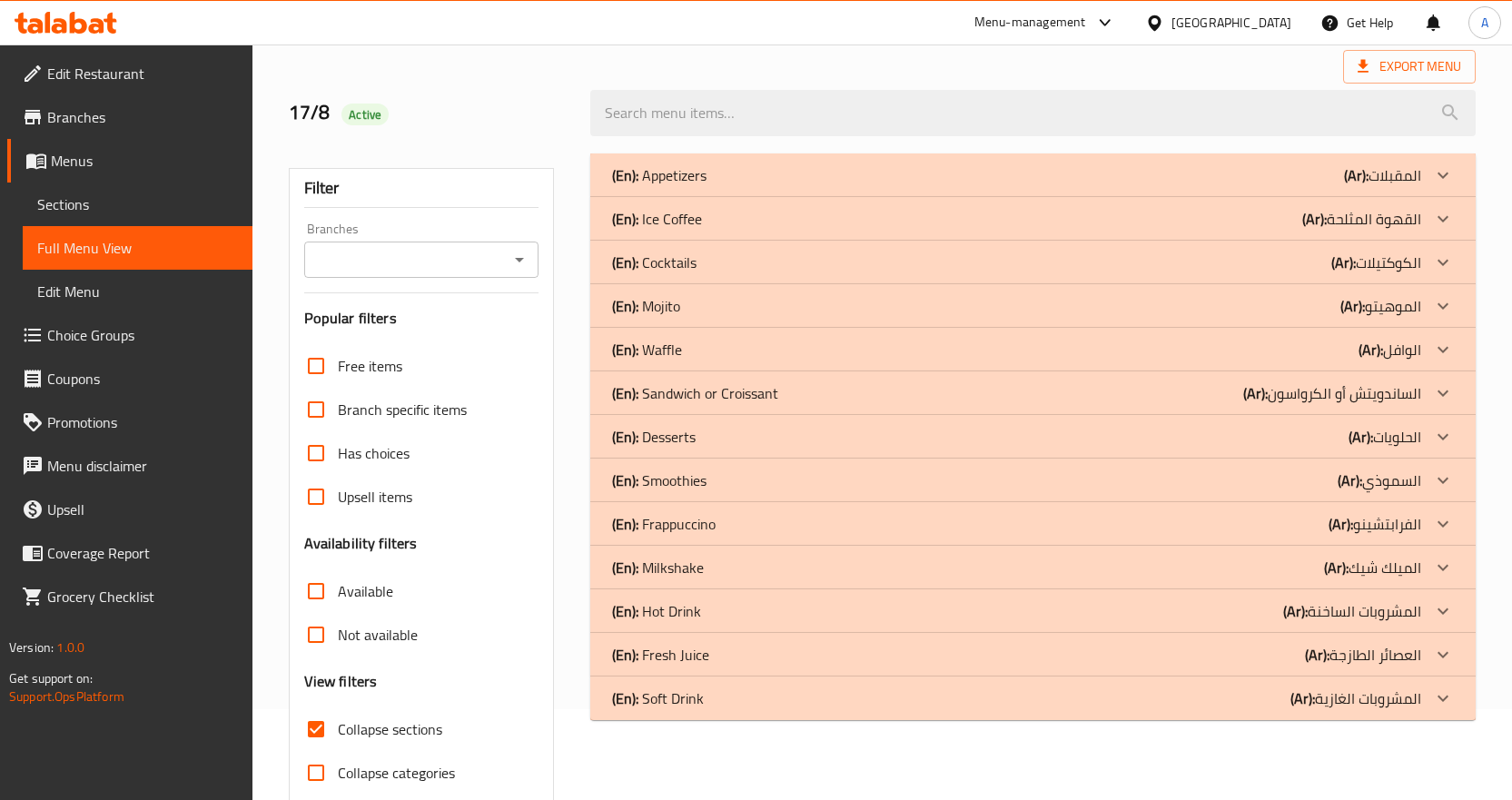
click at [1035, 186] on div "(En): Milkshake (Ar): الميلك شيك" at bounding box center [1016, 175] width 809 height 21
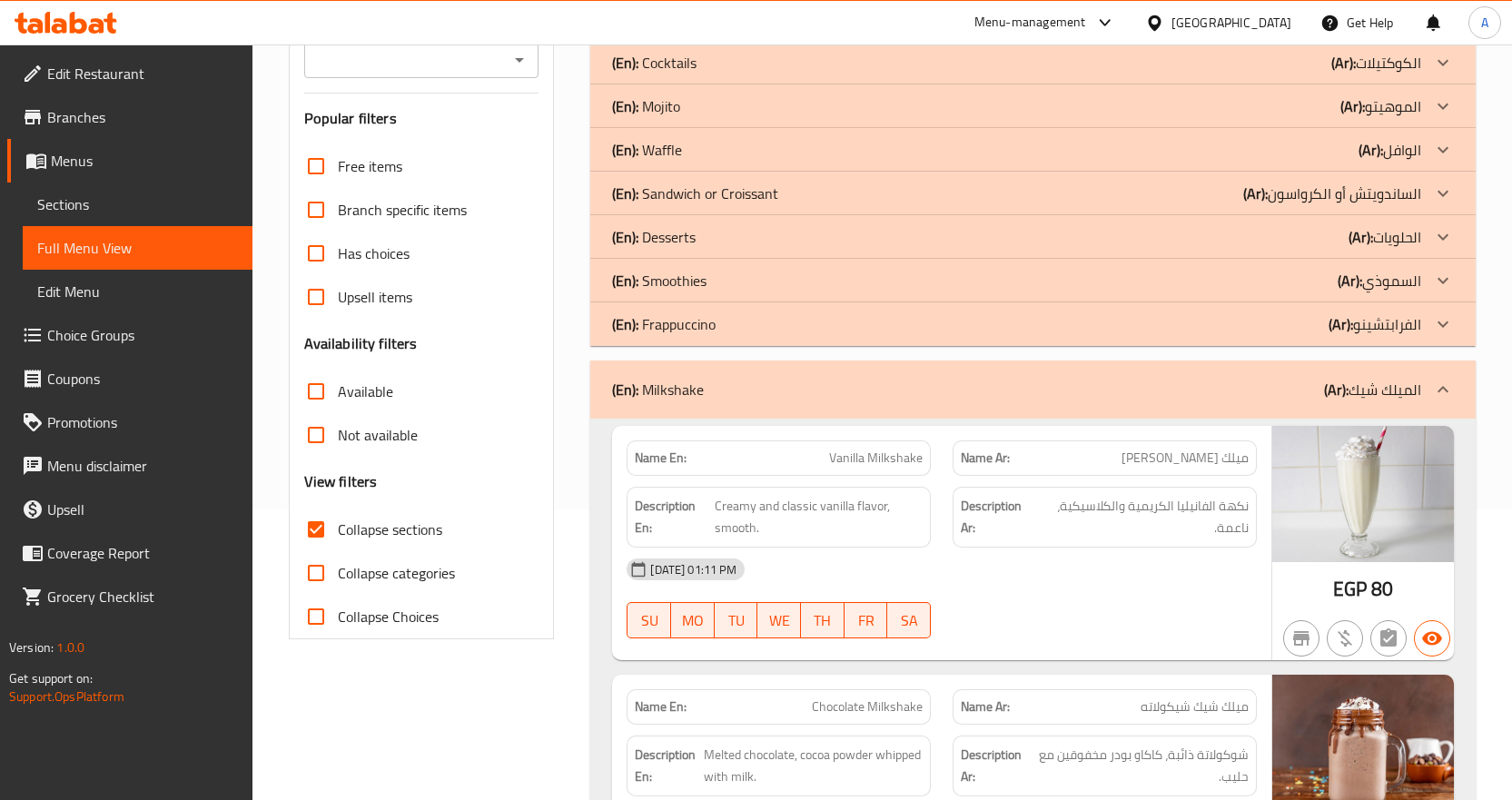
scroll to position [64, 0]
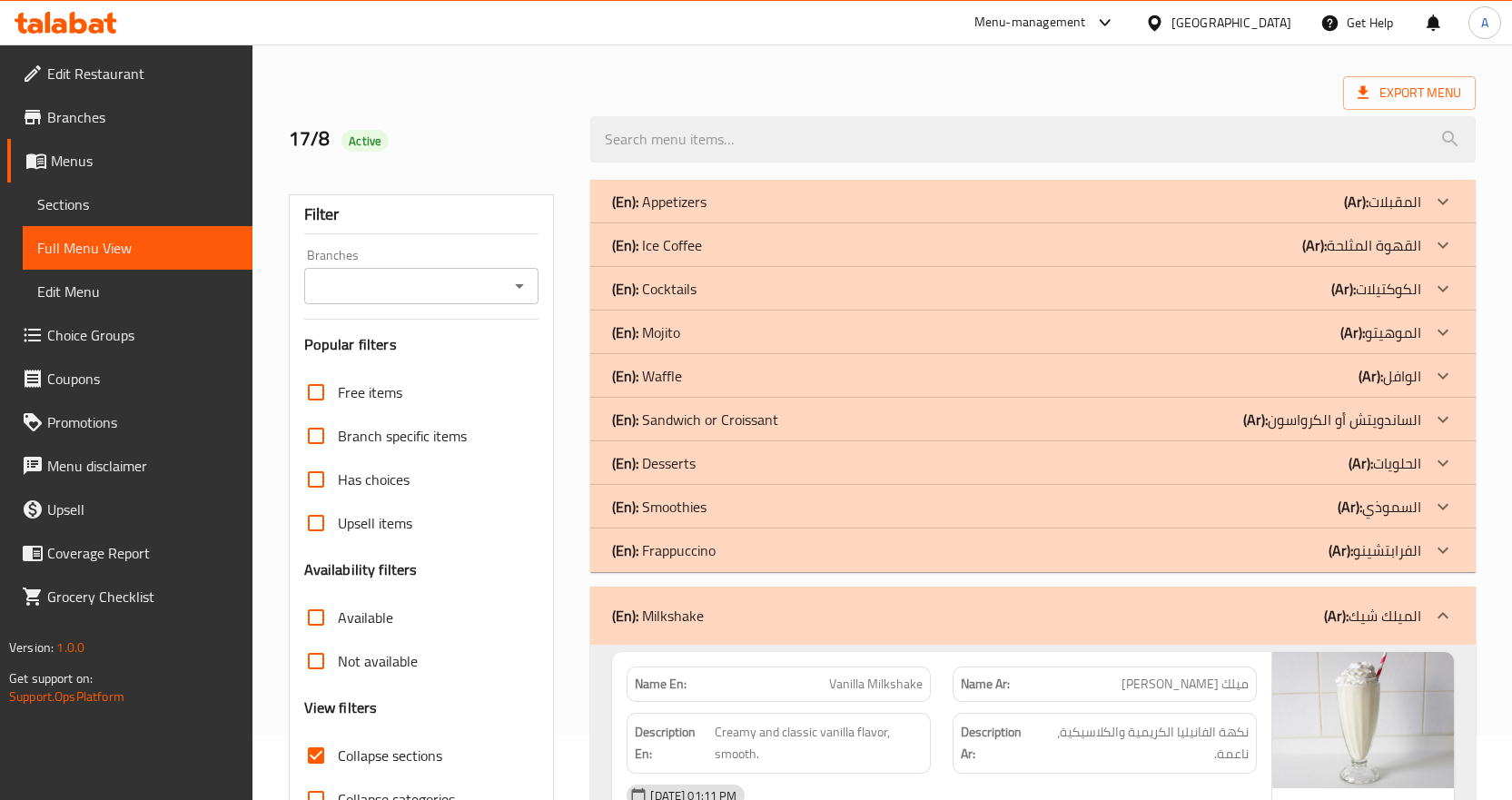
click at [788, 622] on div "(En): Milkshake (Ar): الميلك شيك" at bounding box center [1016, 615] width 809 height 21
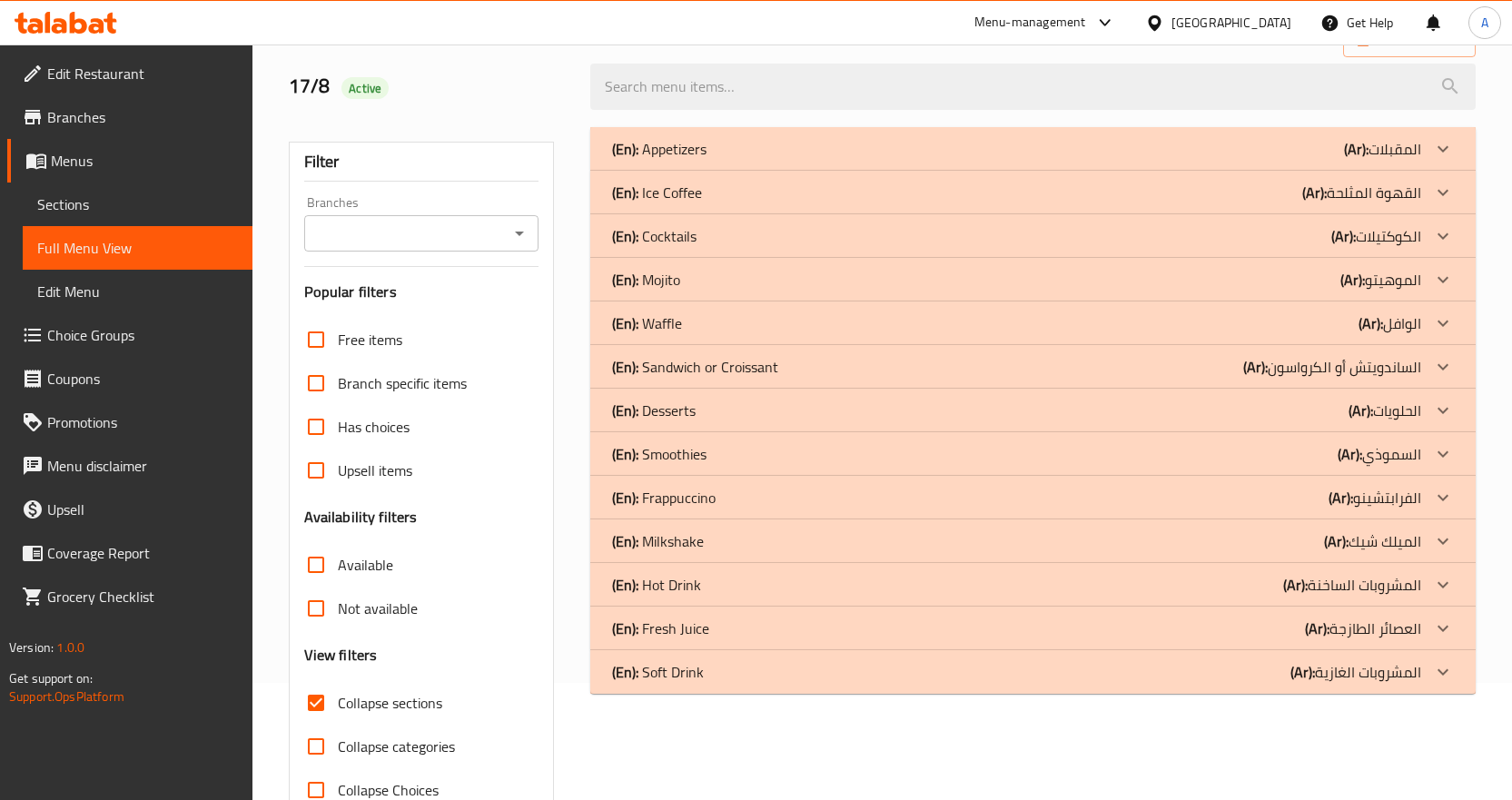
scroll to position [166, 0]
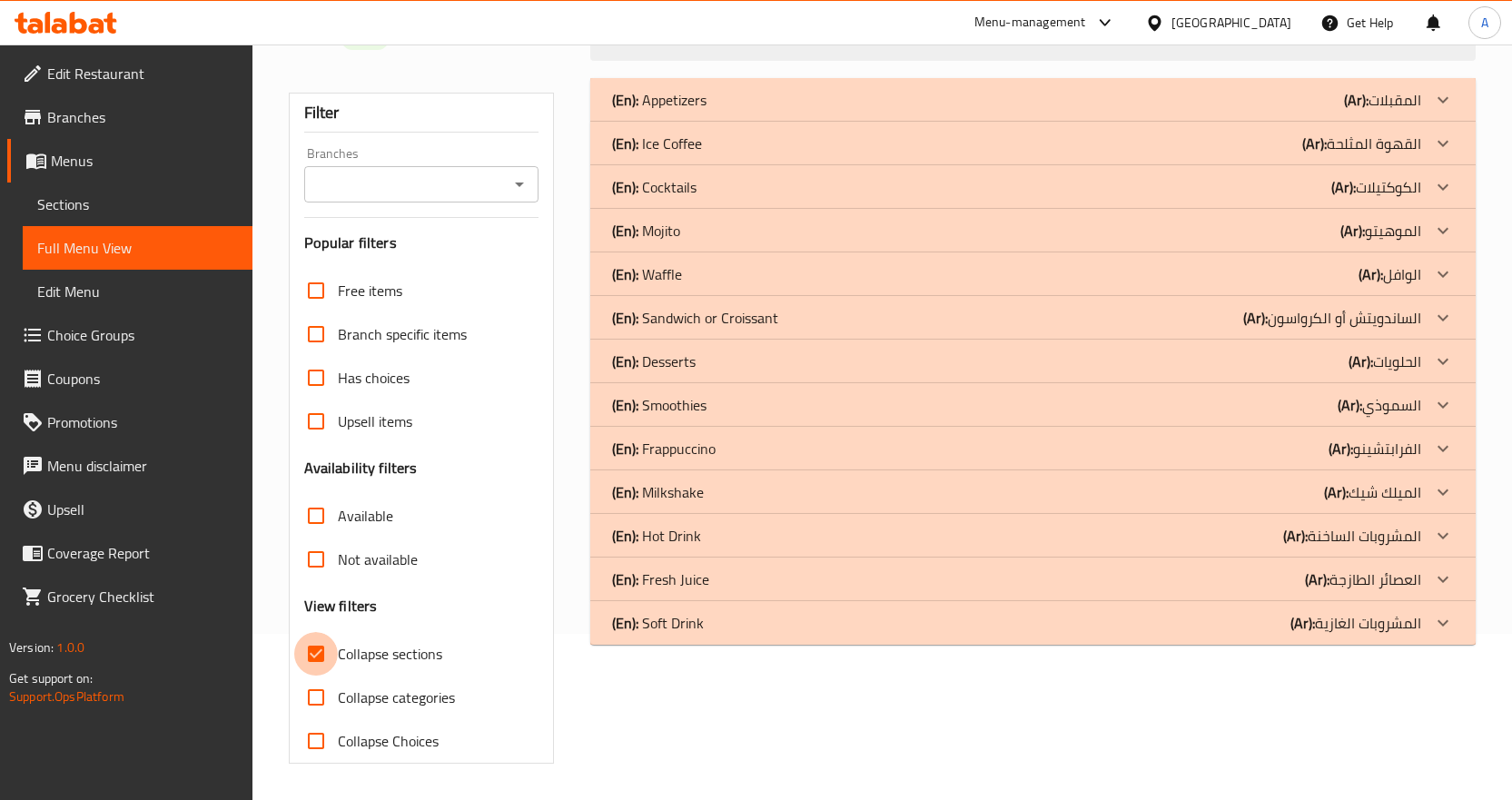
click at [326, 669] on input "Collapse sections" at bounding box center [315, 653] width 44 height 44
checkbox input "false"
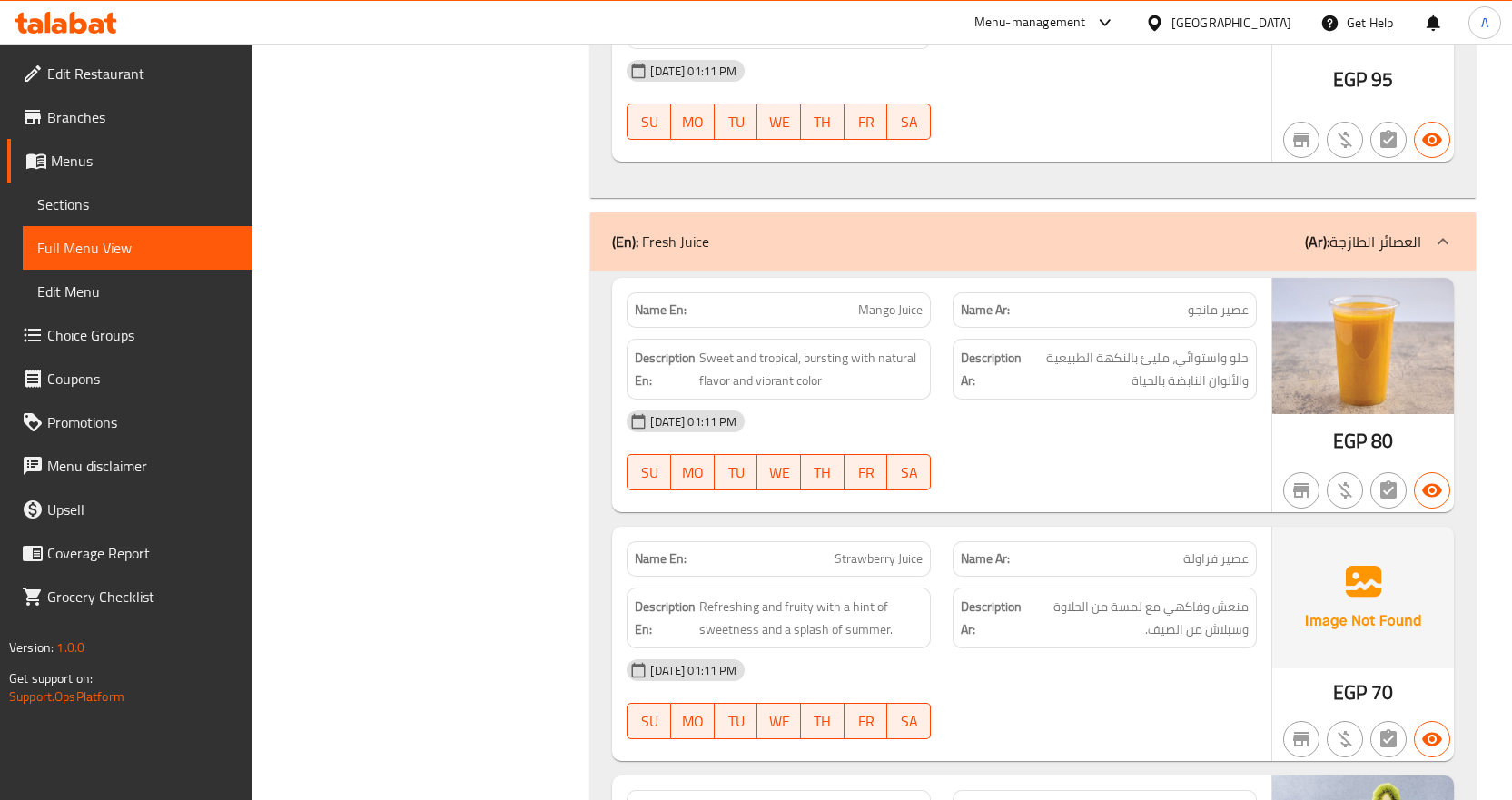
scroll to position [33586, 0]
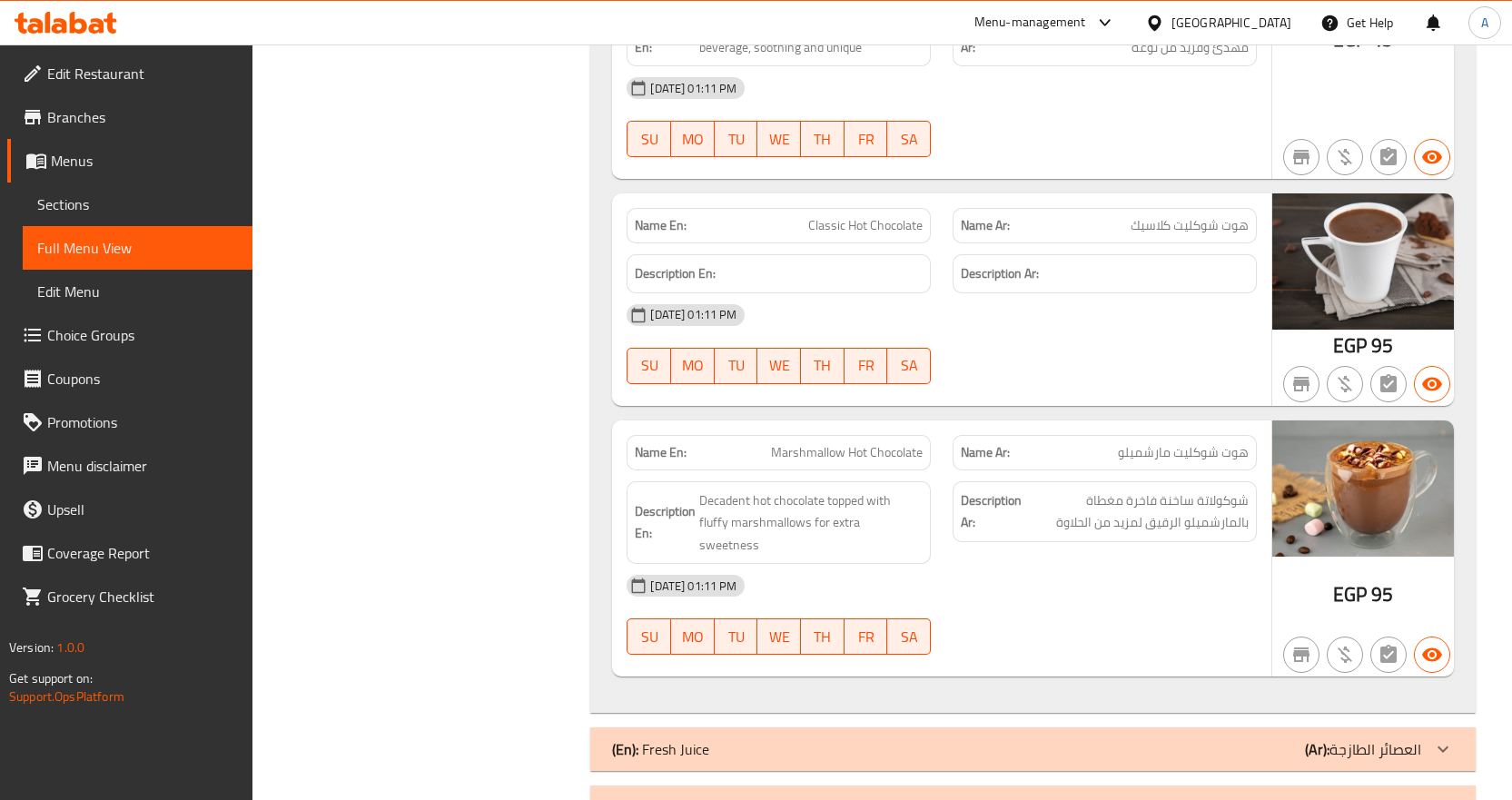
click at [1151, 443] on span "هوت شوكليت مارشميلو" at bounding box center [1183, 453] width 130 height 19
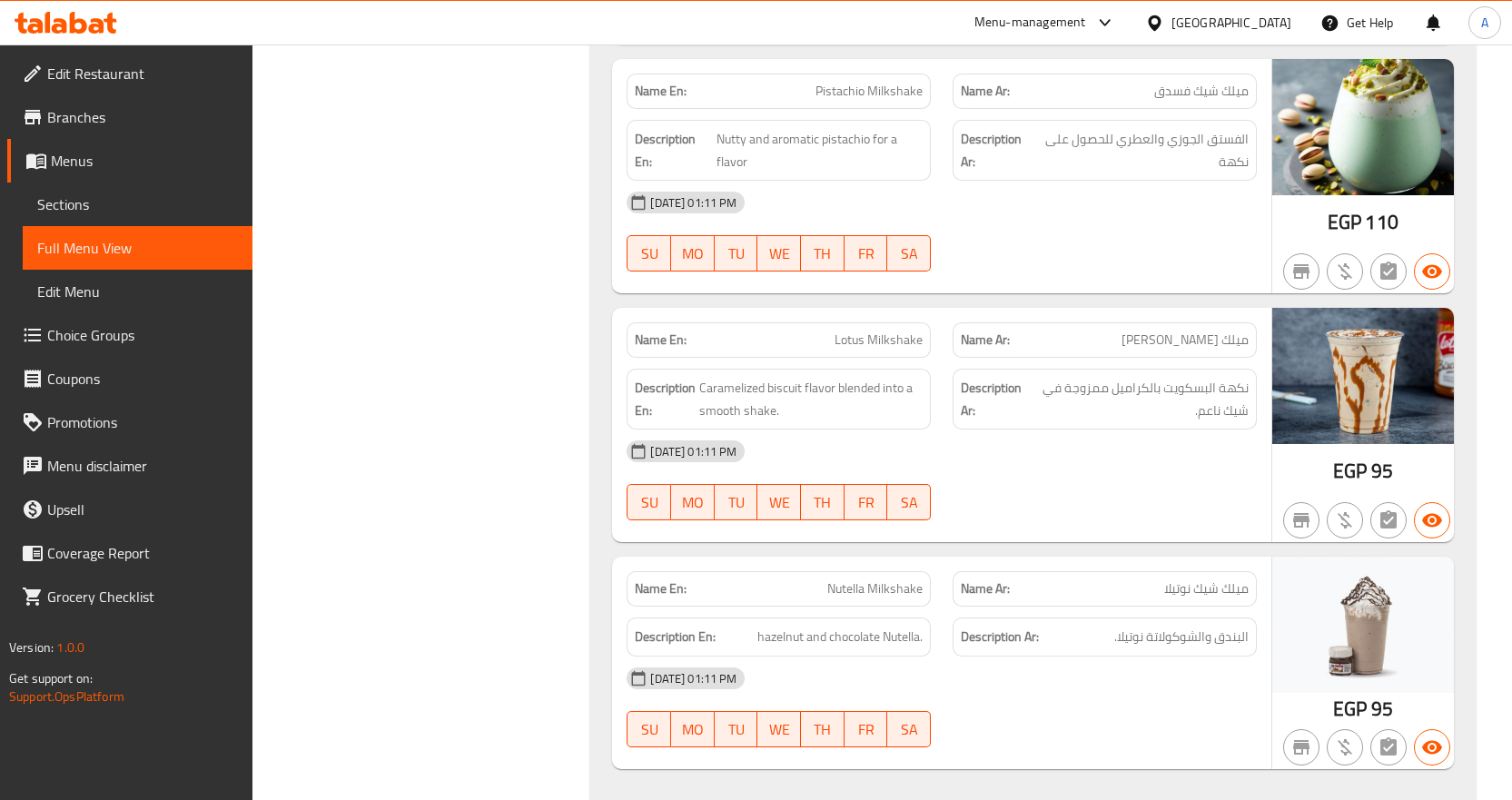
scroll to position [25412, 0]
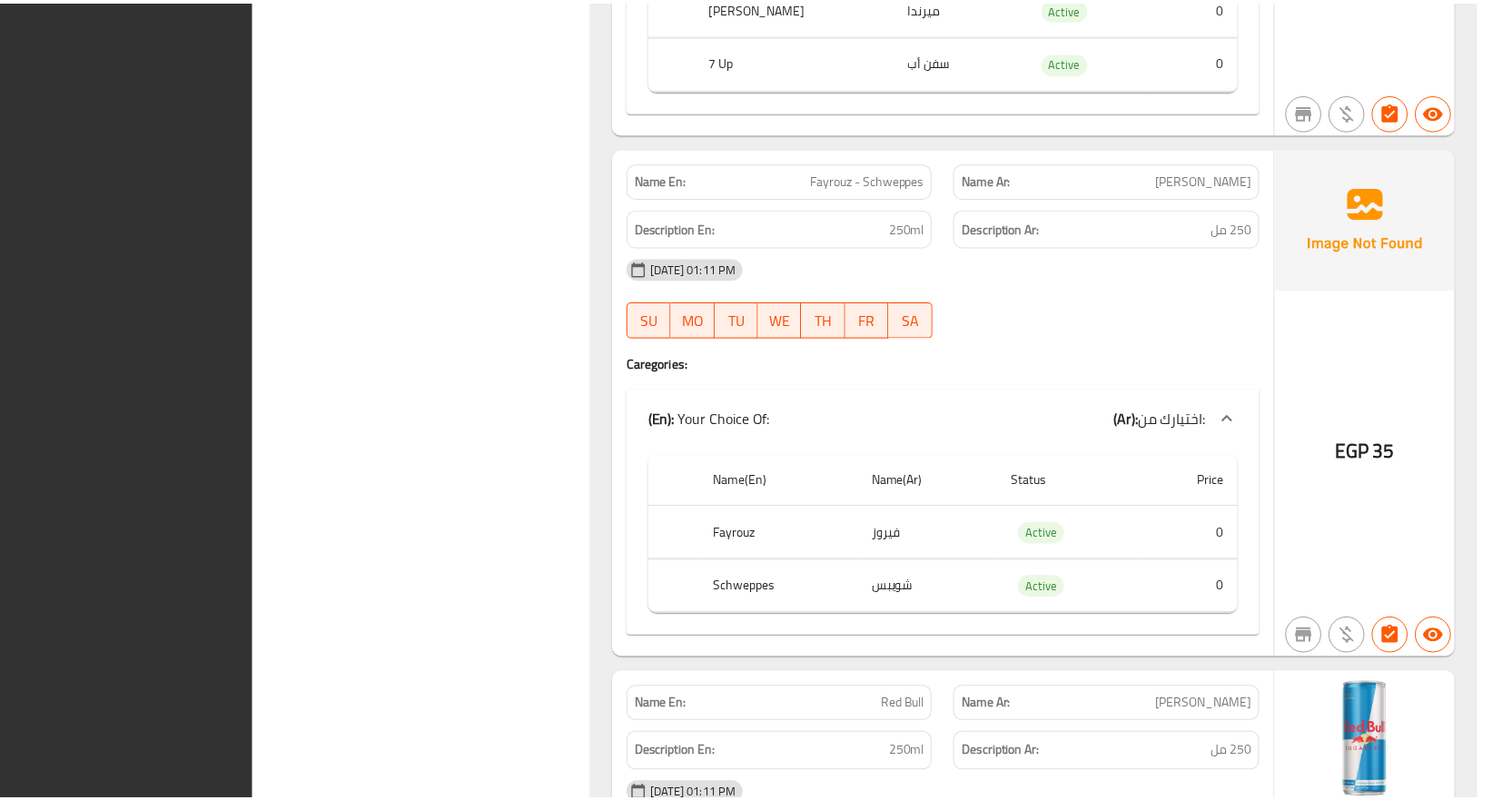
scroll to position [26673, 0]
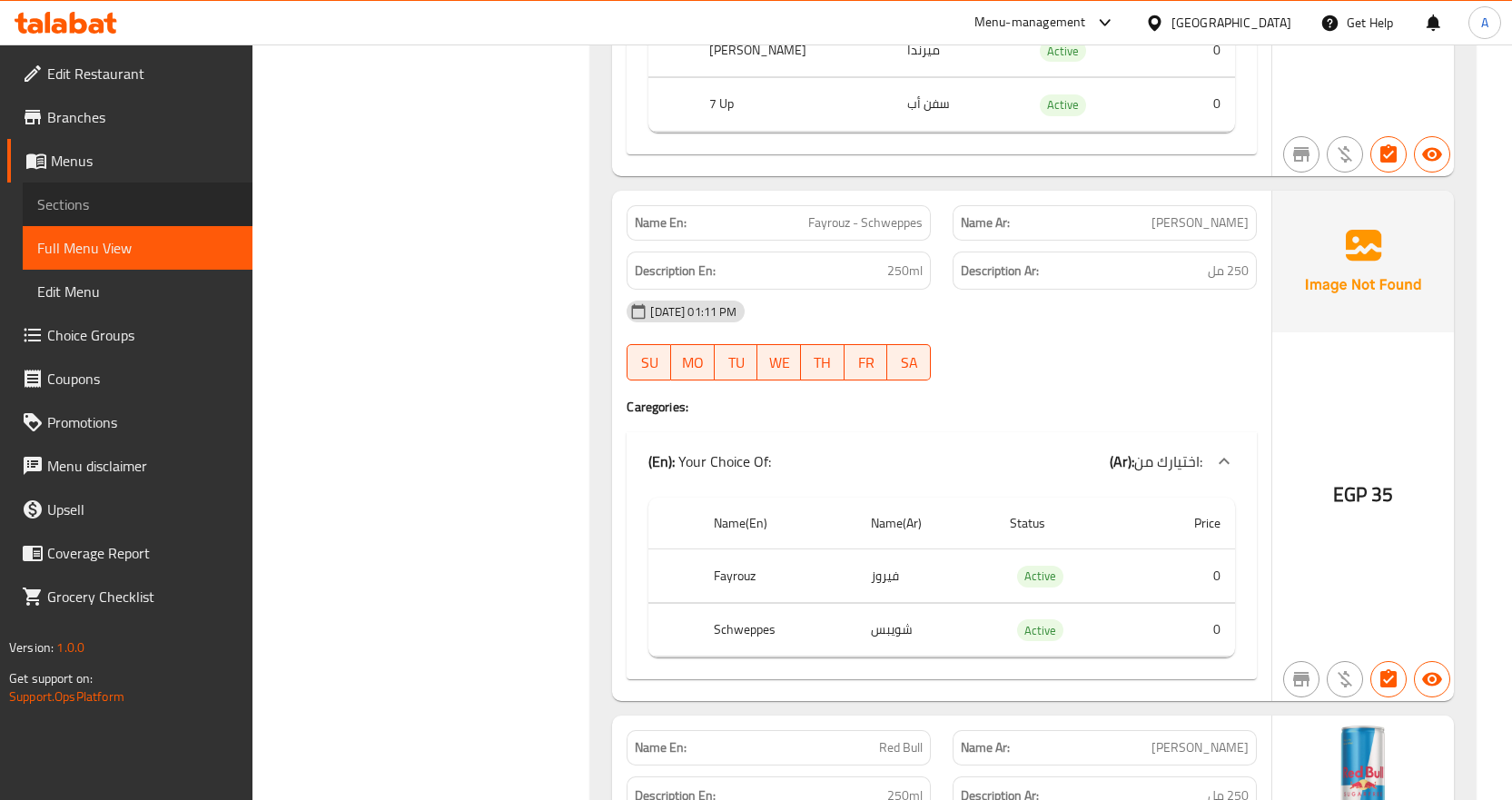
click at [78, 215] on span "Sections" at bounding box center [137, 204] width 201 height 21
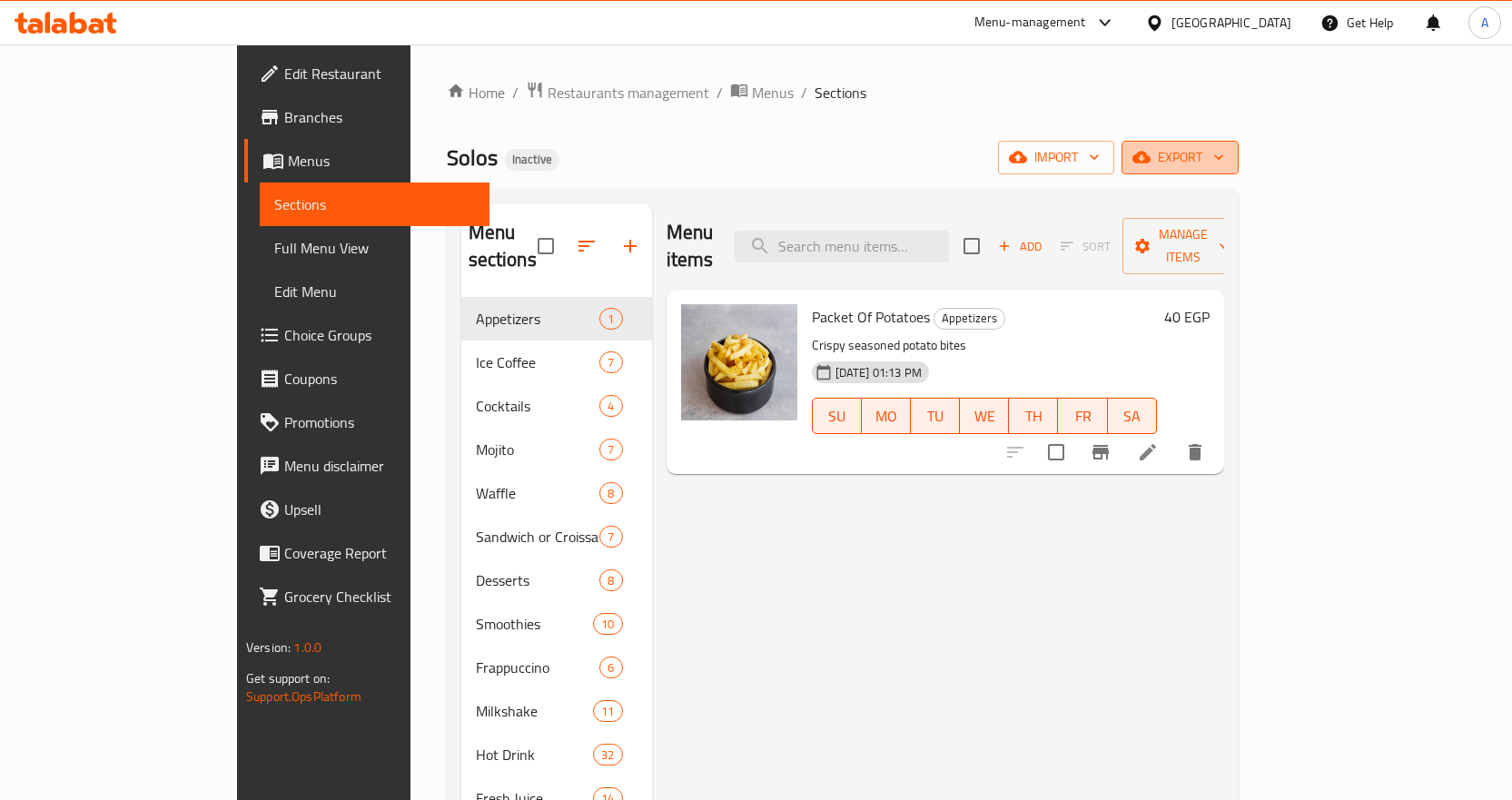
click at [1238, 171] on button "export" at bounding box center [1180, 158] width 117 height 34
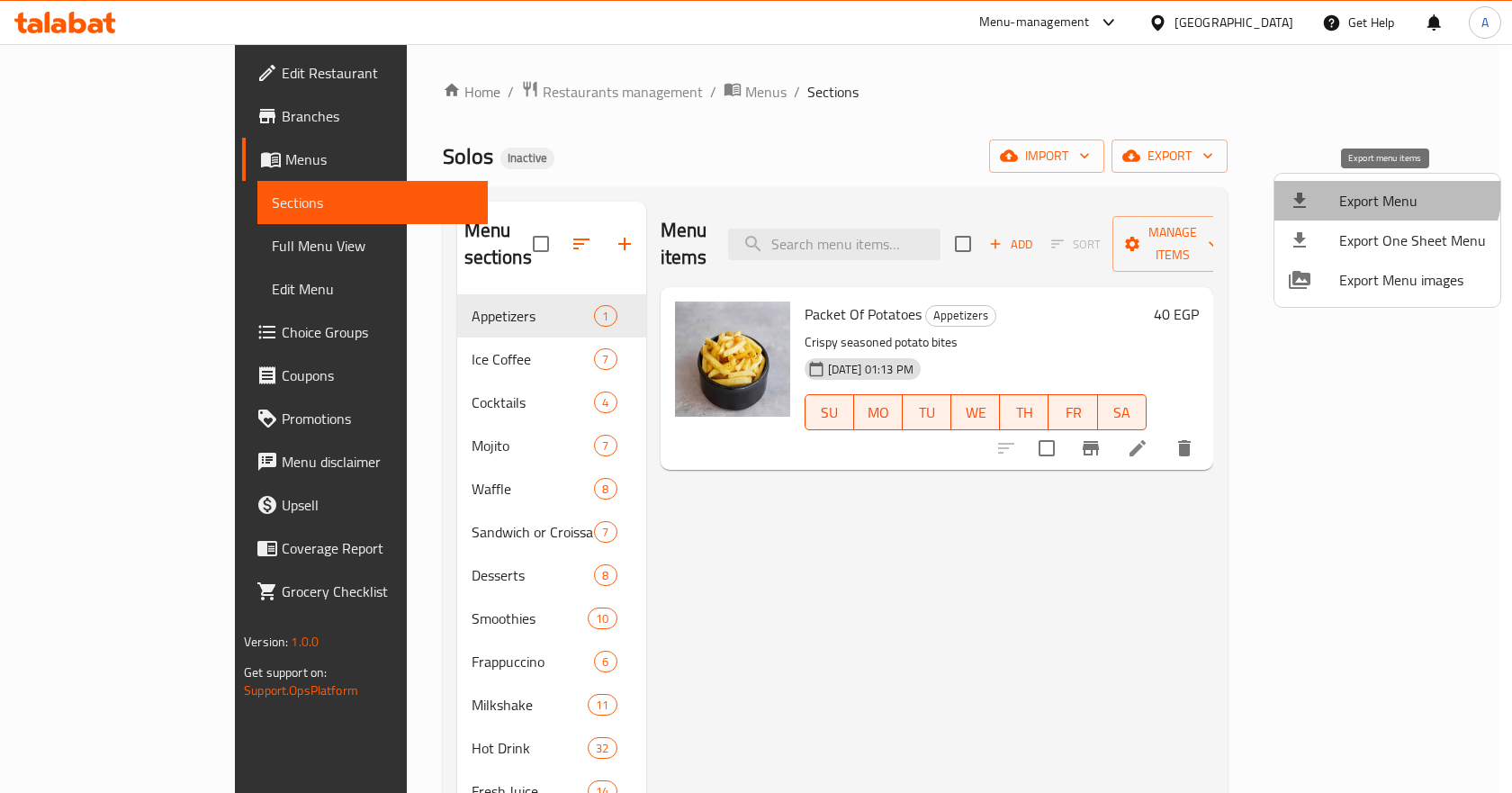
click at [1371, 183] on li "Export Menu" at bounding box center [1388, 200] width 226 height 40
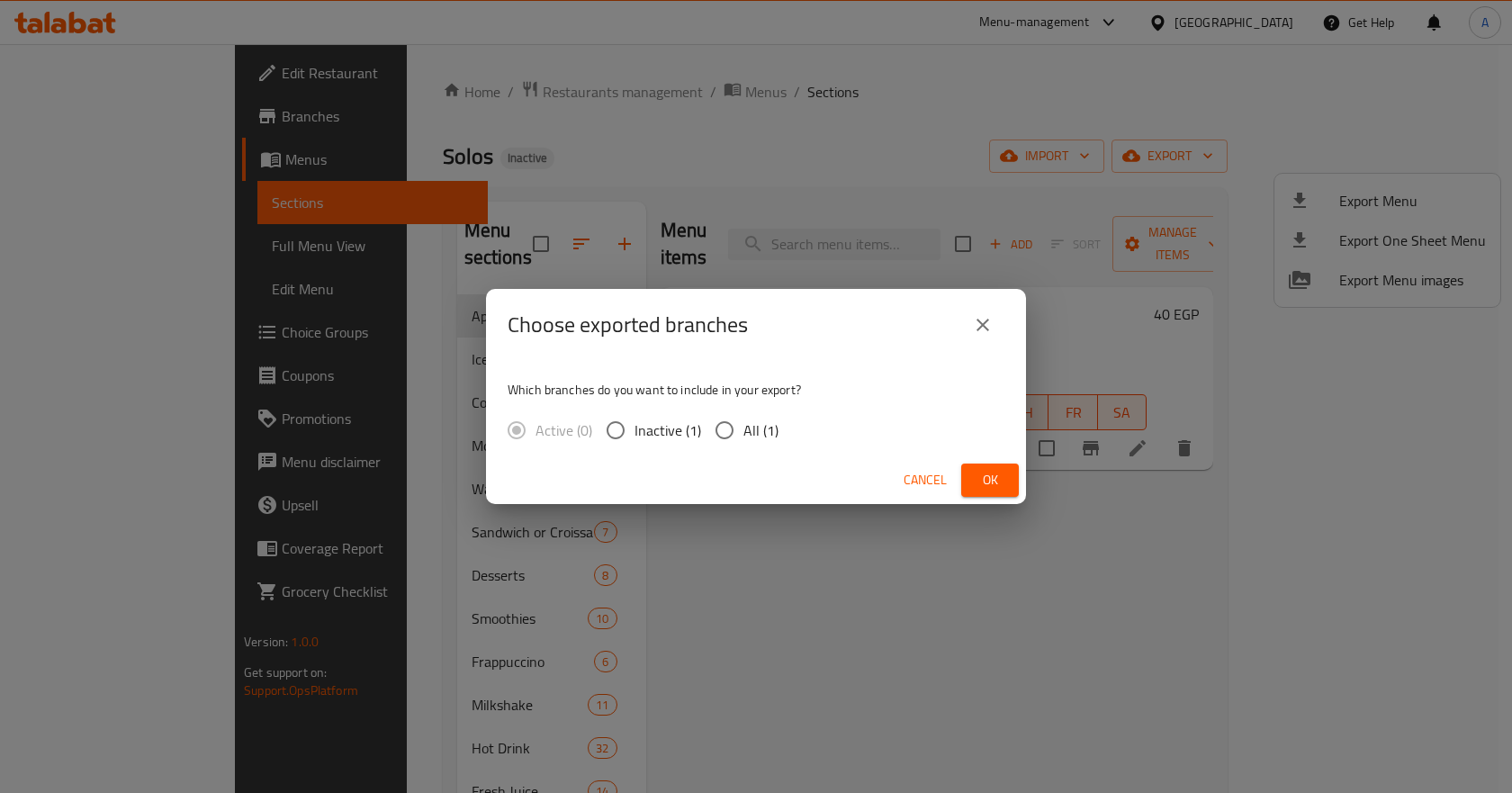
click at [769, 431] on span "All (1)" at bounding box center [760, 430] width 35 height 21
click at [743, 431] on input "All (1)" at bounding box center [724, 429] width 38 height 38
radio input "true"
click at [998, 472] on span "Ok" at bounding box center [990, 479] width 29 height 22
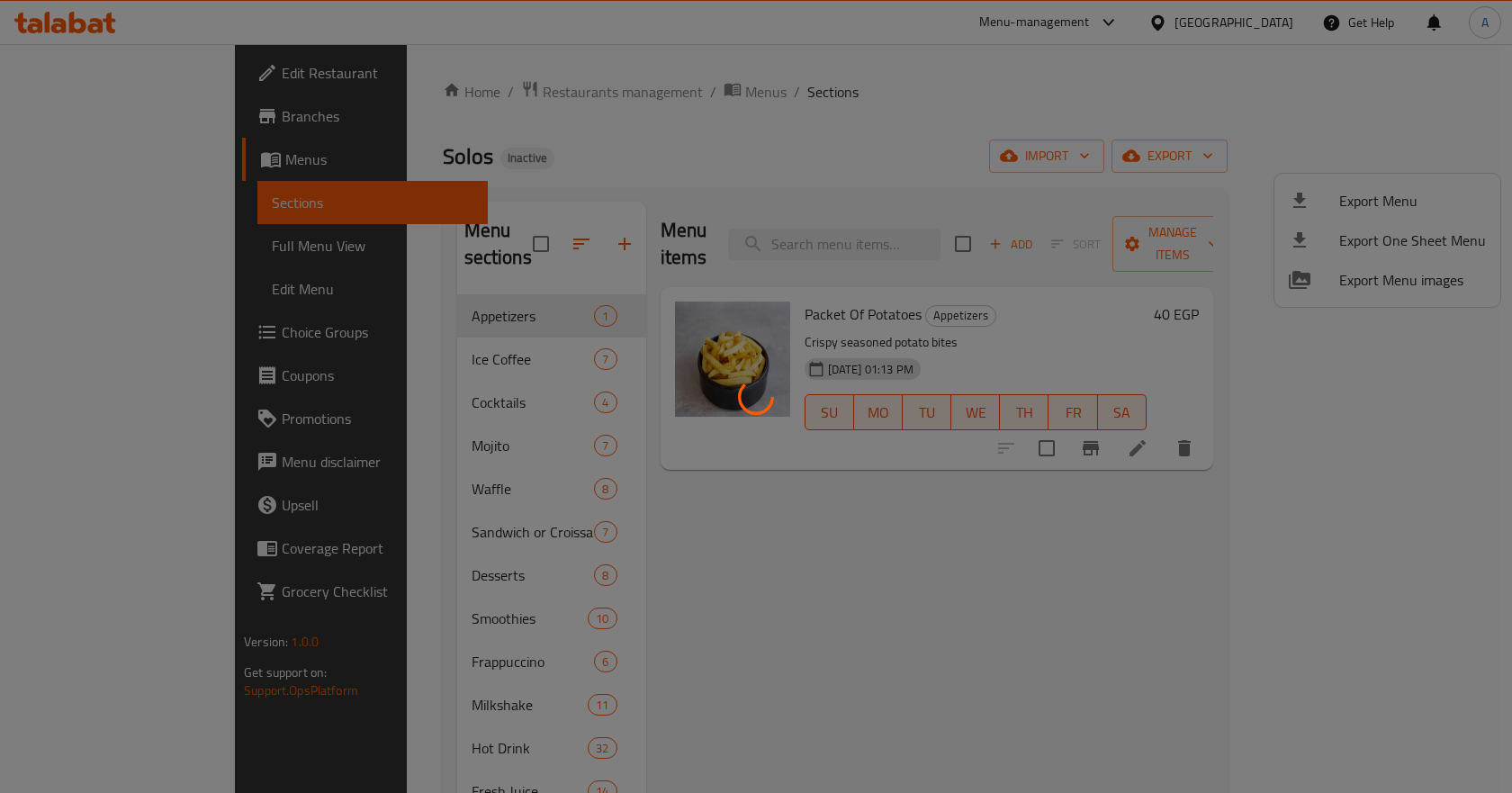
click at [1114, 163] on div at bounding box center [756, 396] width 1512 height 793
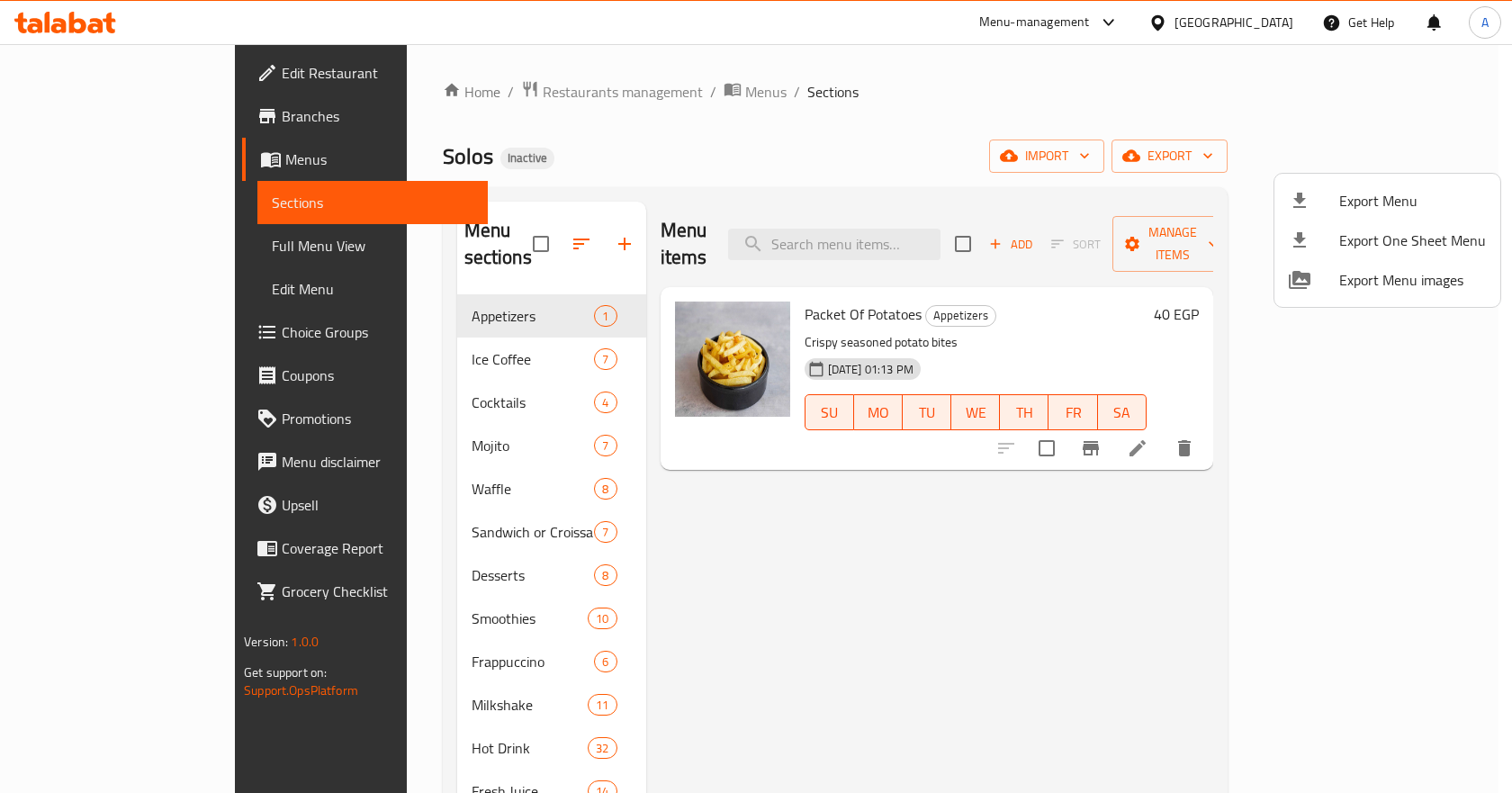
click at [953, 135] on div at bounding box center [756, 396] width 1512 height 793
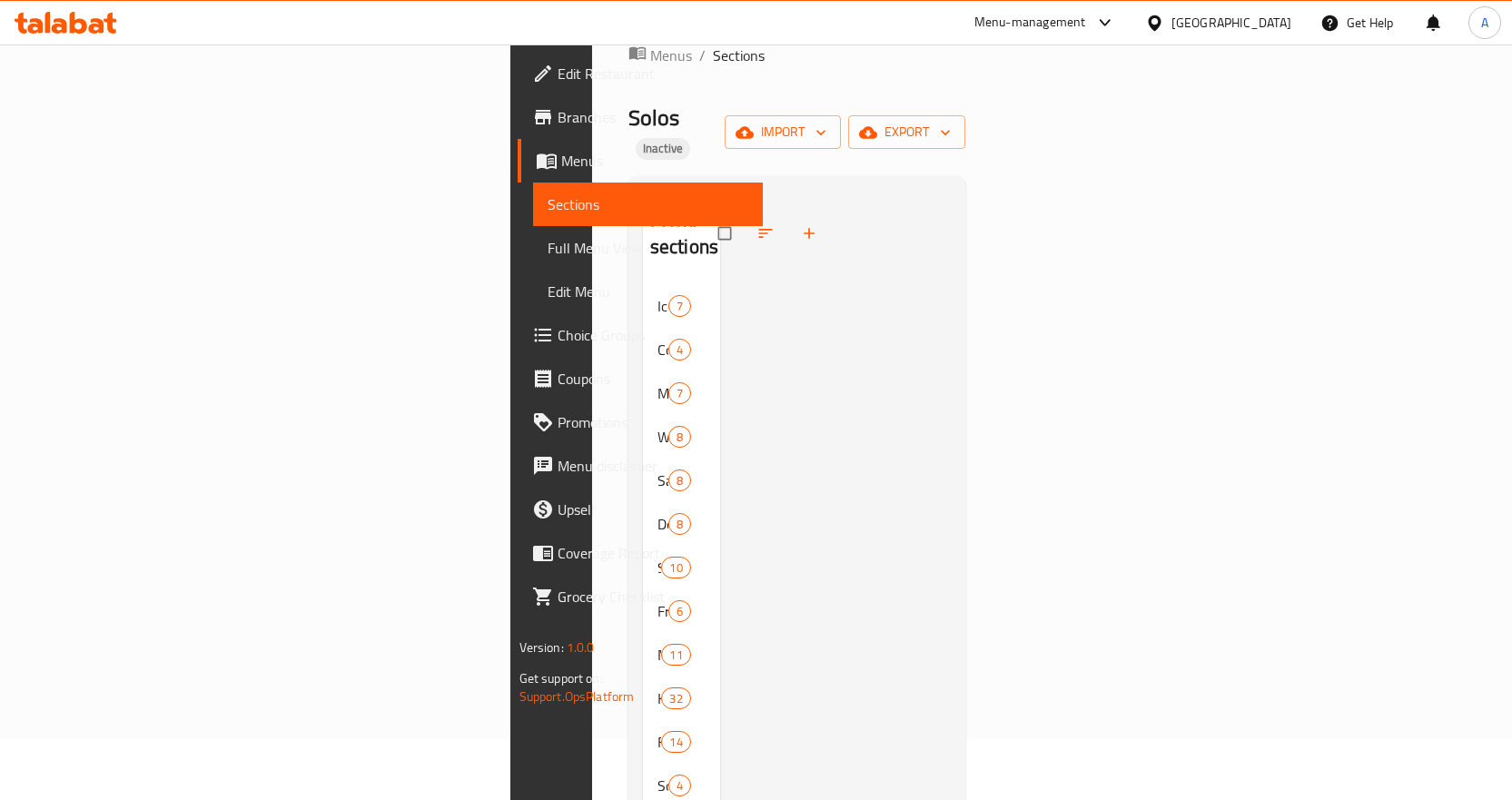
scroll to position [91, 0]
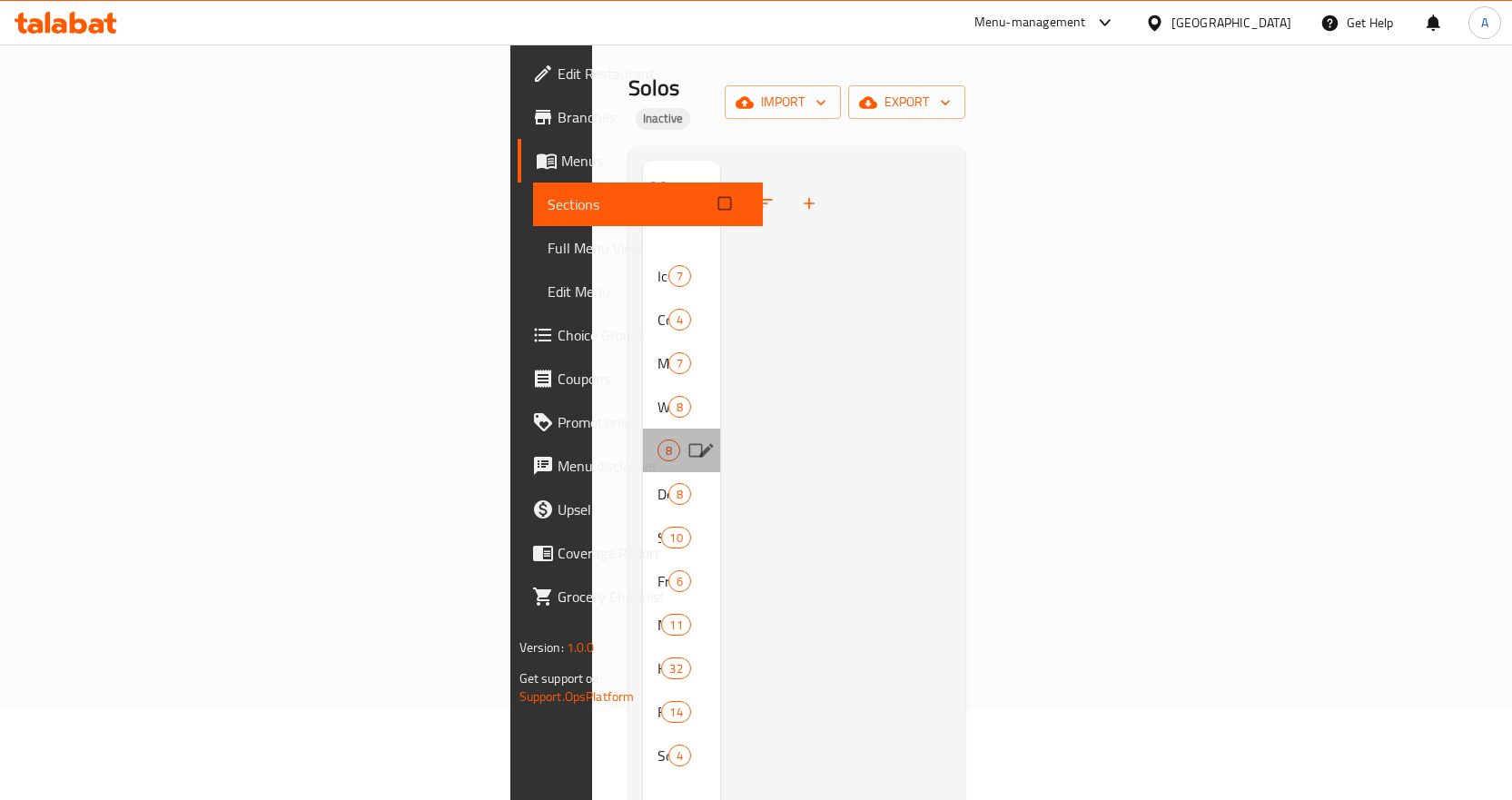
drag, startPoint x: 465, startPoint y: 361, endPoint x: 457, endPoint y: 366, distance: 9.4
click at [643, 428] on div "Sandwich or Croissant 8" at bounding box center [681, 450] width 77 height 44
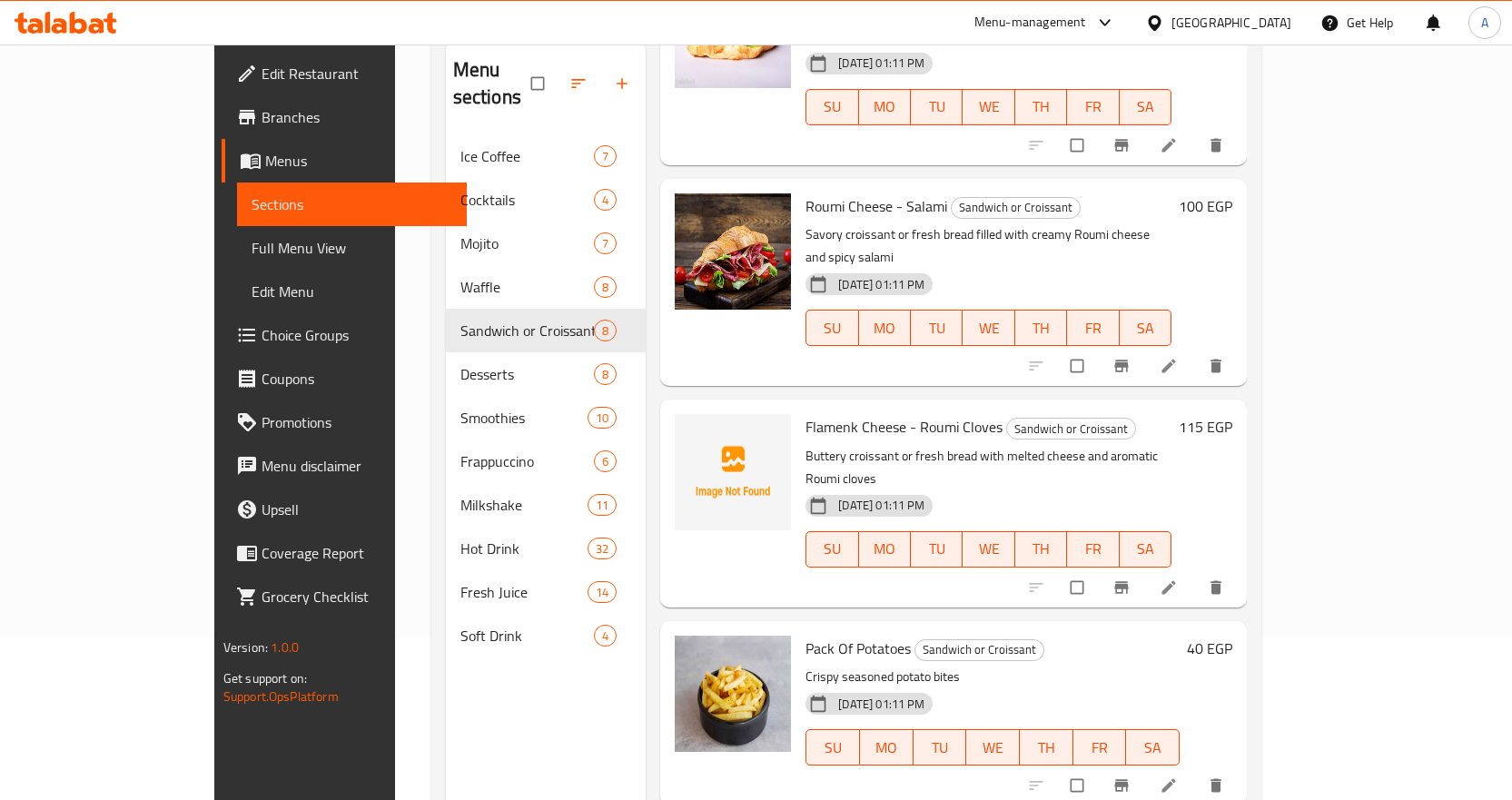
scroll to position [254, 0]
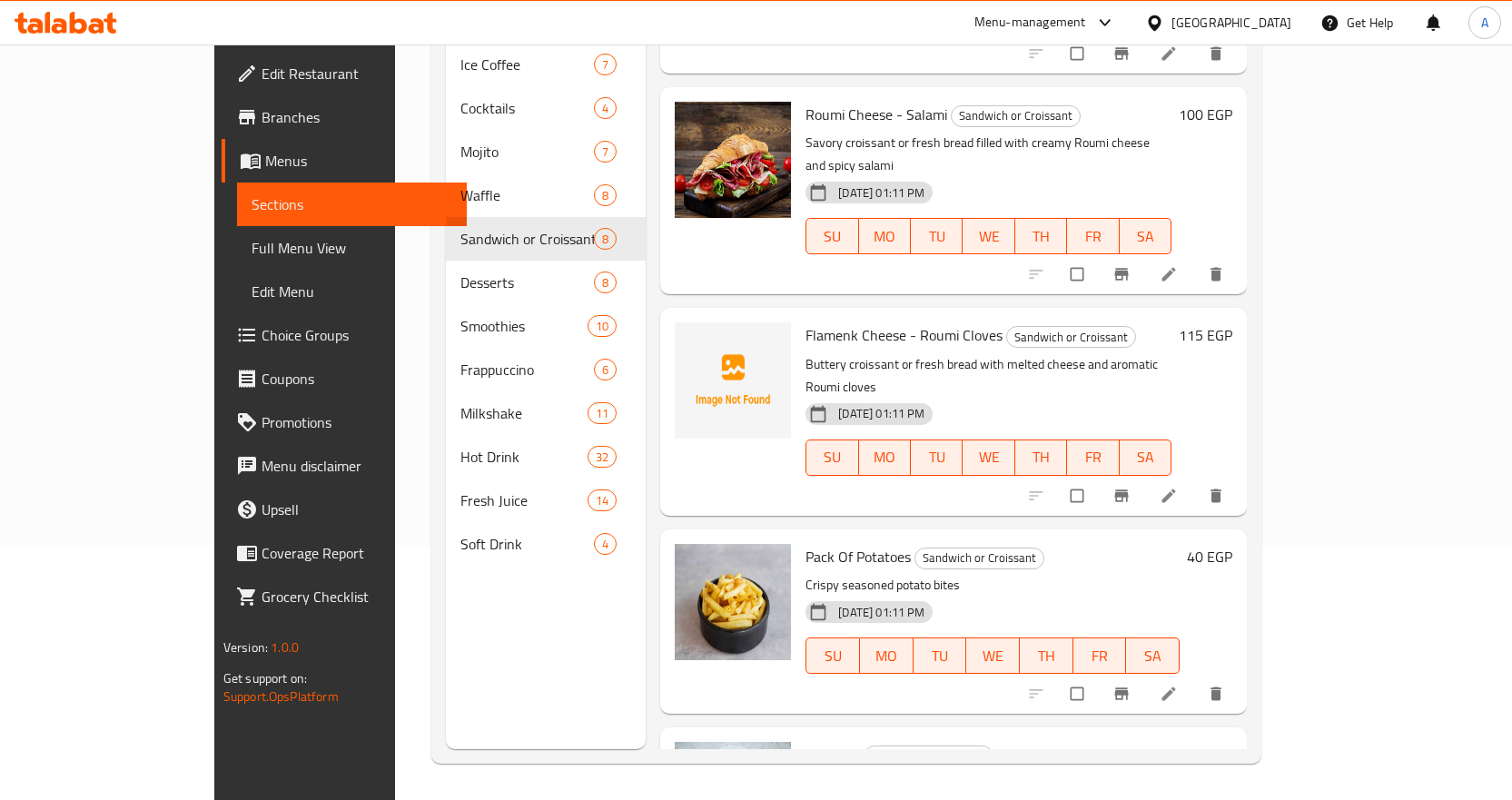
drag, startPoint x: 1368, startPoint y: 520, endPoint x: 1370, endPoint y: 532, distance: 12.2
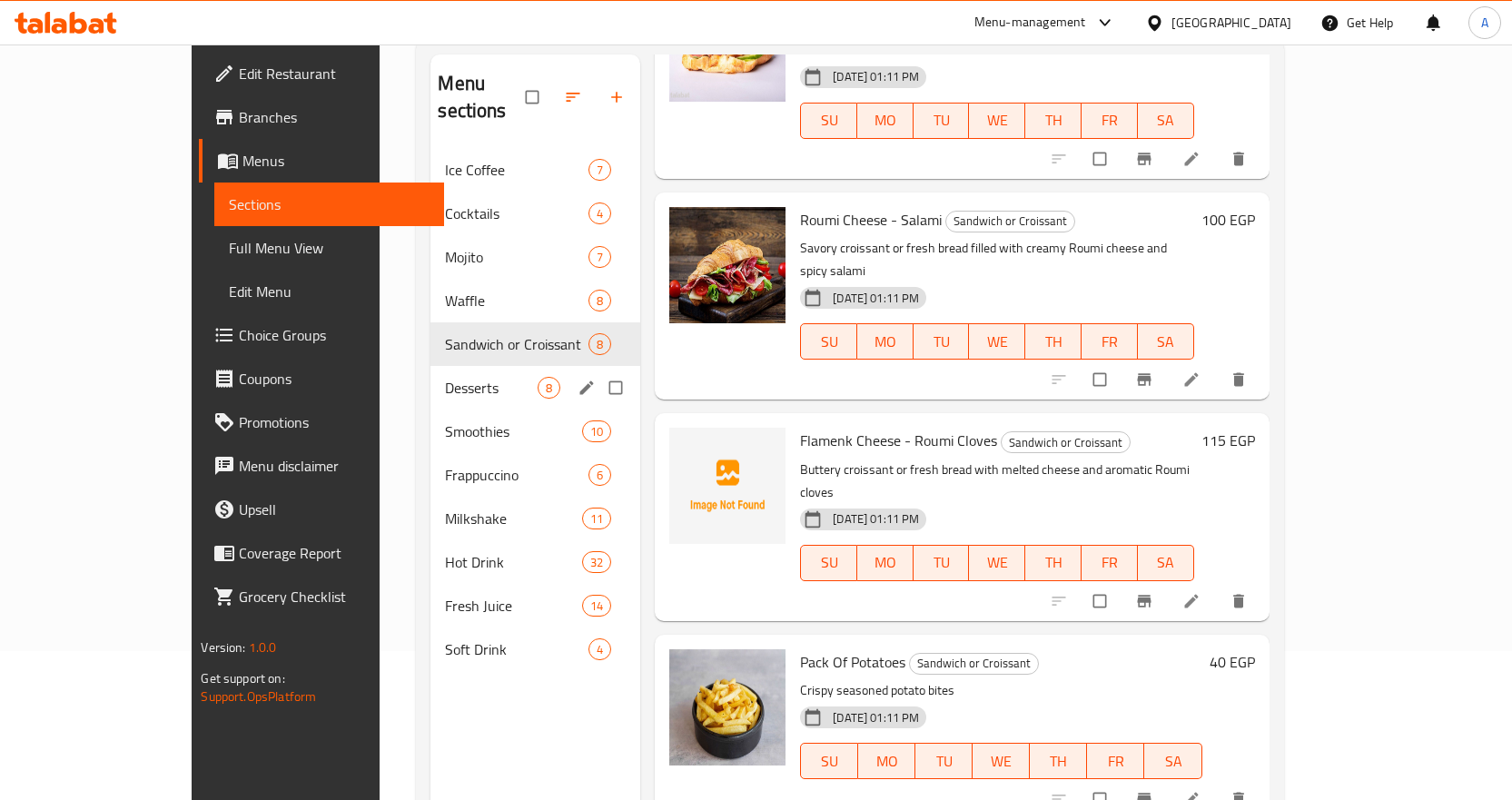
scroll to position [0, 0]
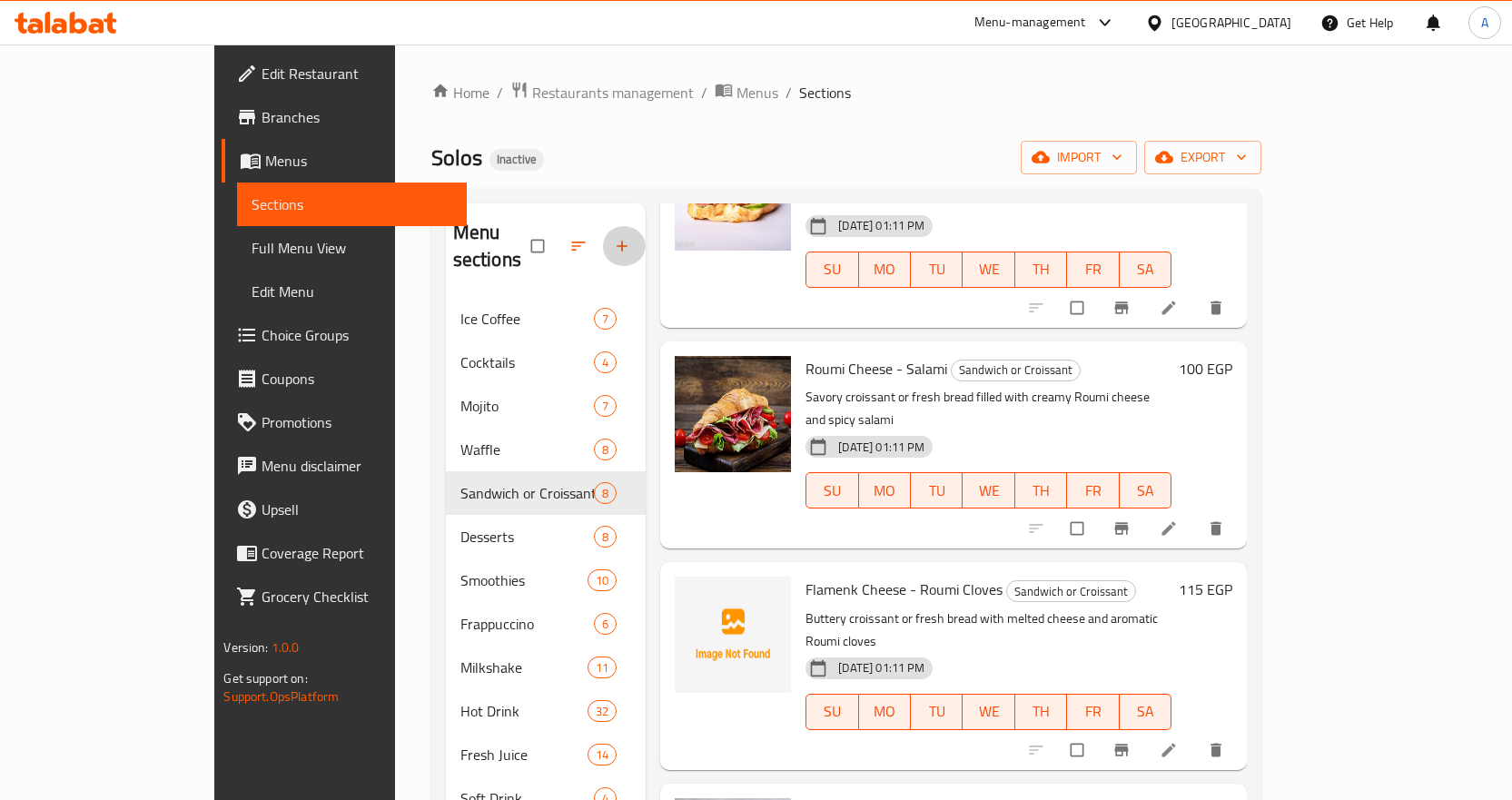
click at [612, 236] on icon "button" at bounding box center [621, 245] width 18 height 18
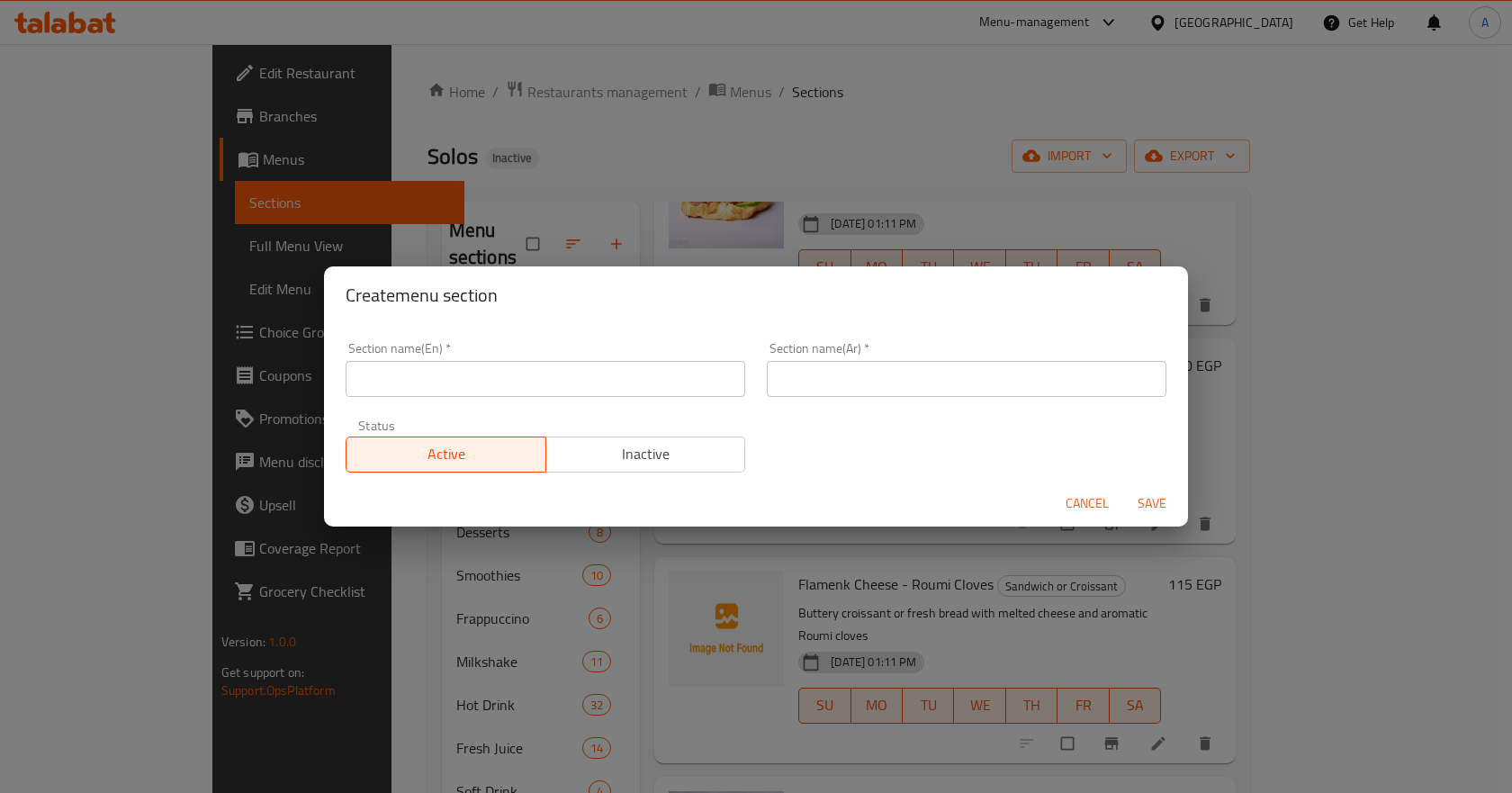
click at [707, 395] on input "text" at bounding box center [545, 378] width 399 height 36
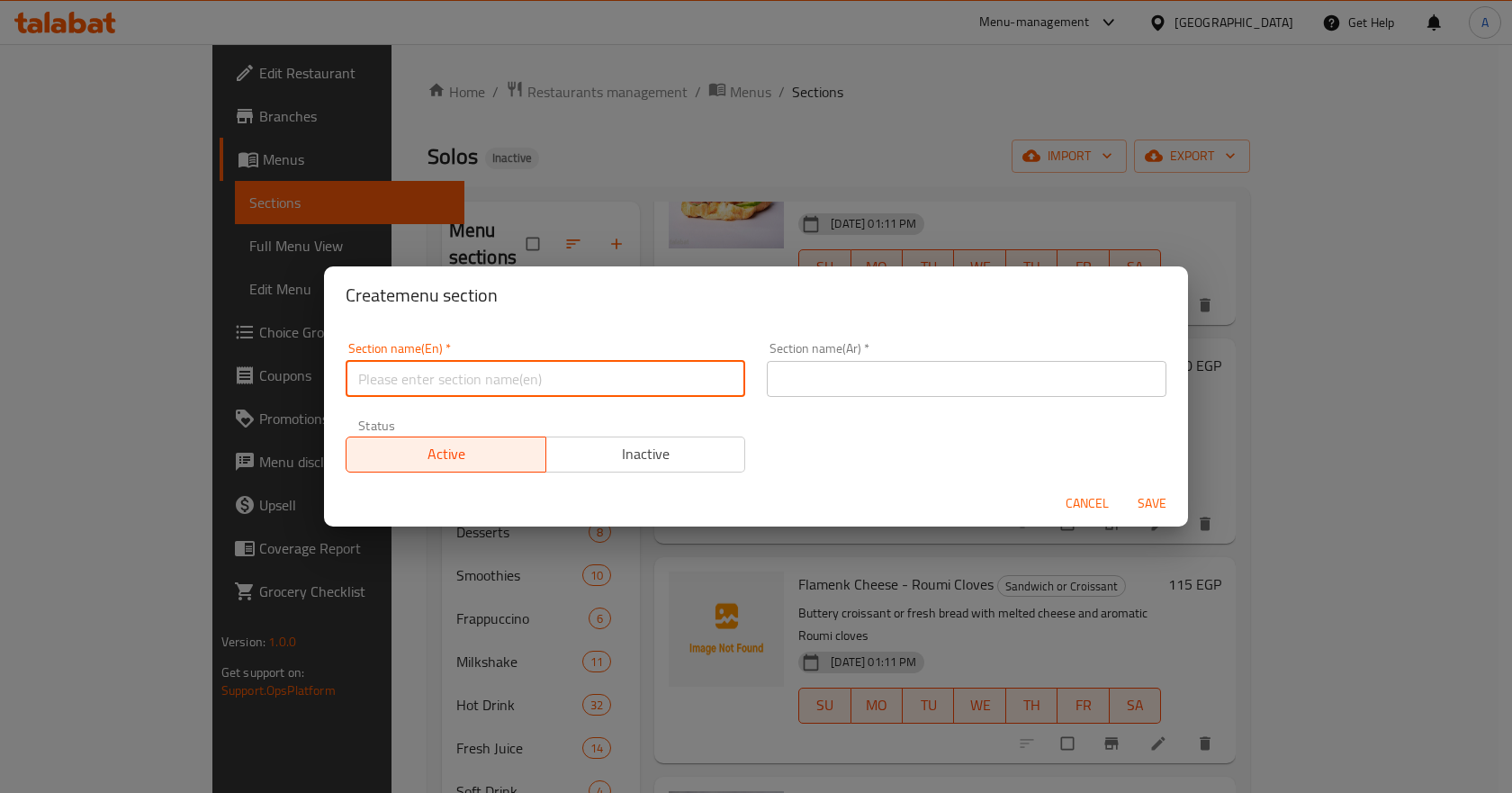
type input "ش"
type input "Appetizers"
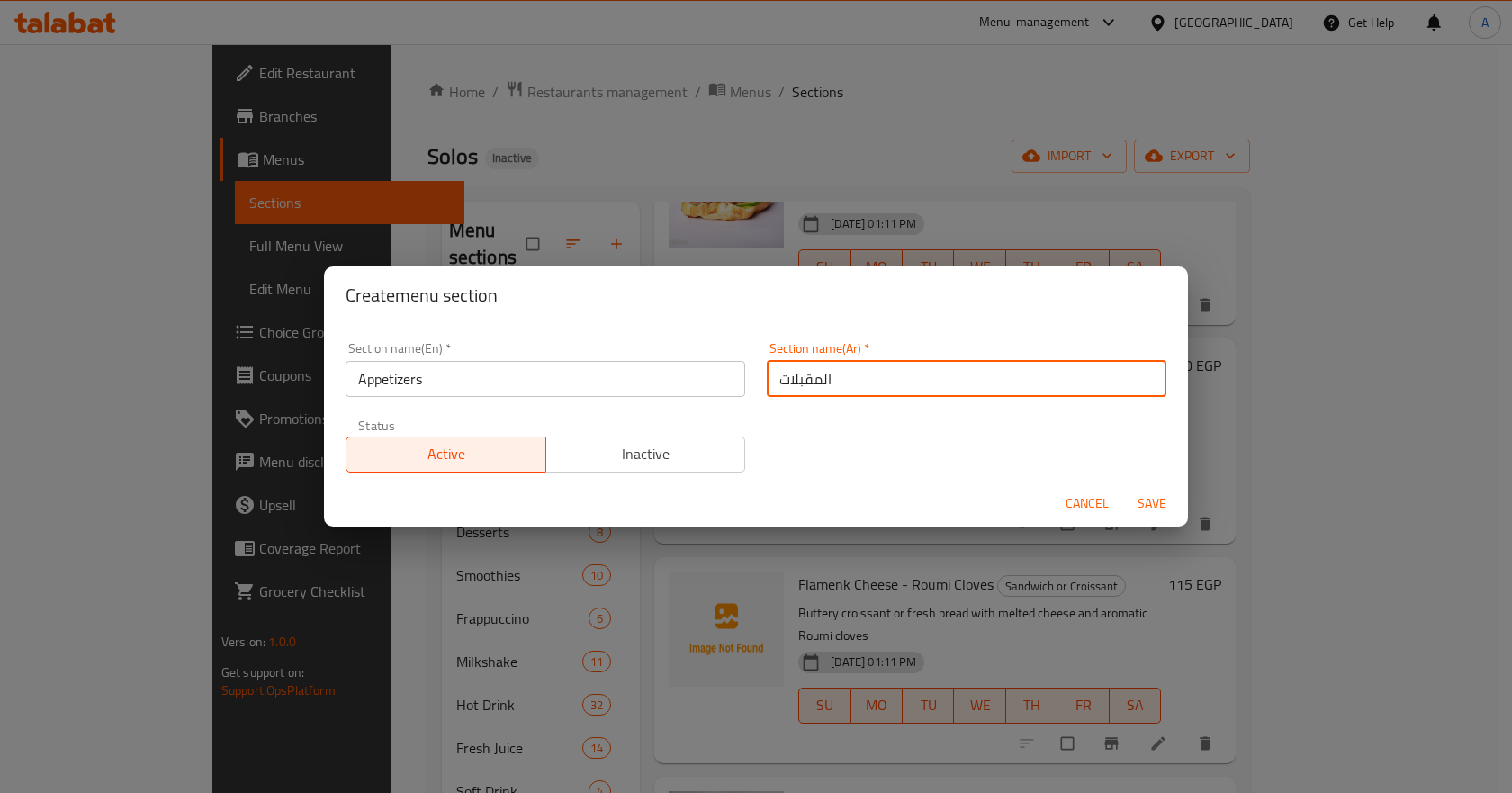
type input "المقبلات"
click at [1123, 487] on button "Save" at bounding box center [1152, 504] width 58 height 34
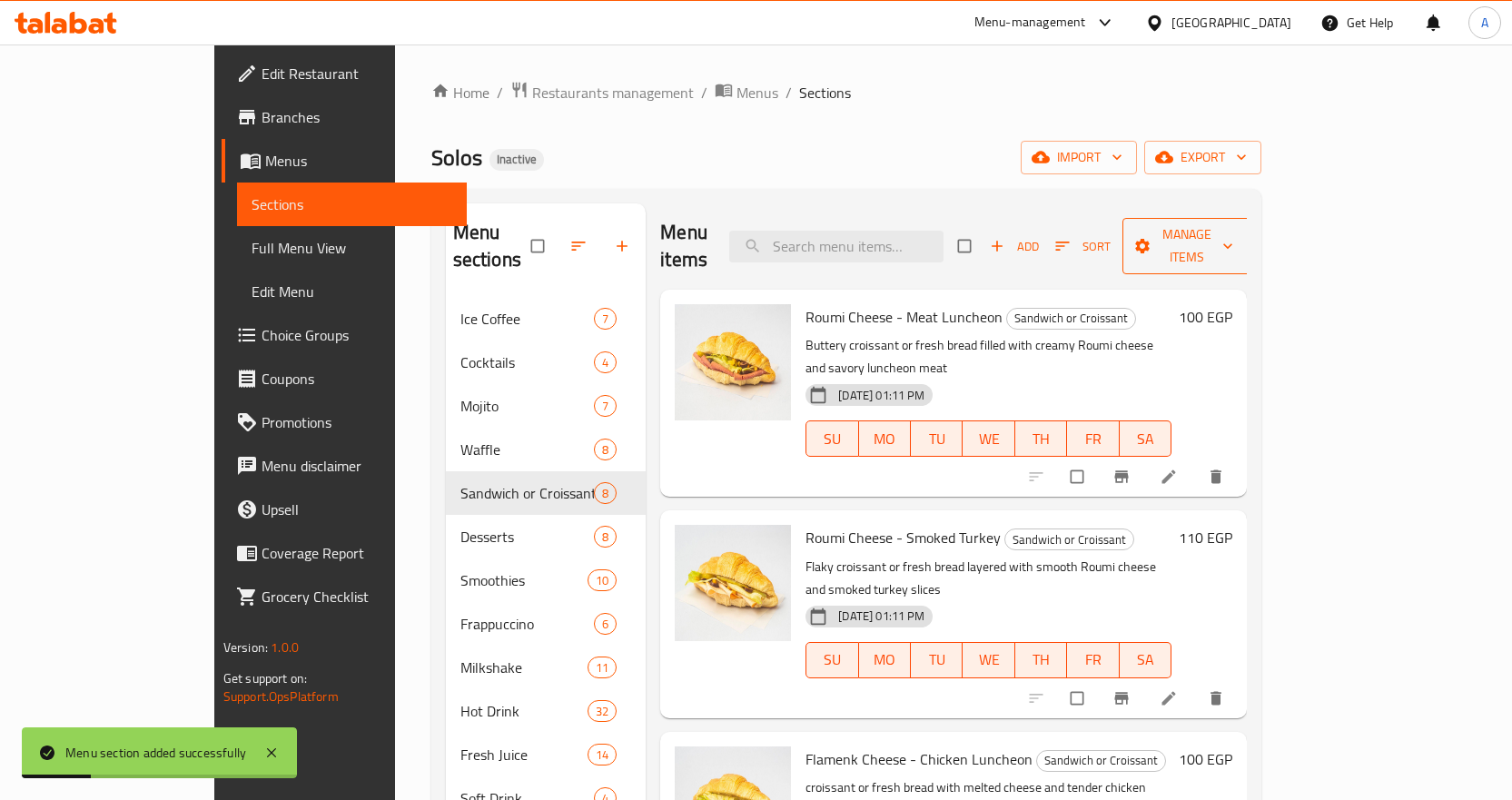
click at [1236, 236] on icon "button" at bounding box center [1228, 245] width 18 height 18
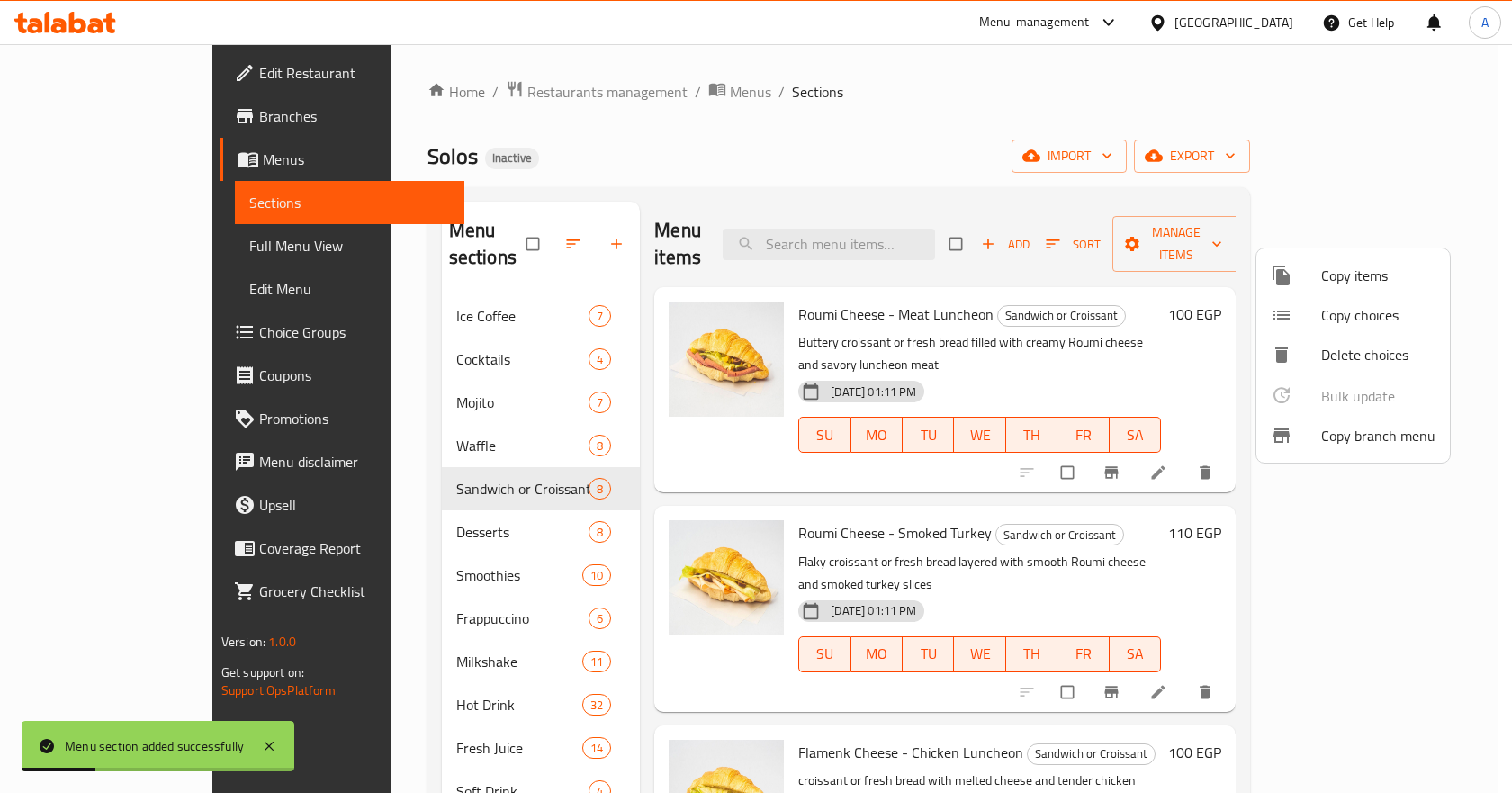
click at [1355, 266] on span "Copy items" at bounding box center [1378, 275] width 114 height 21
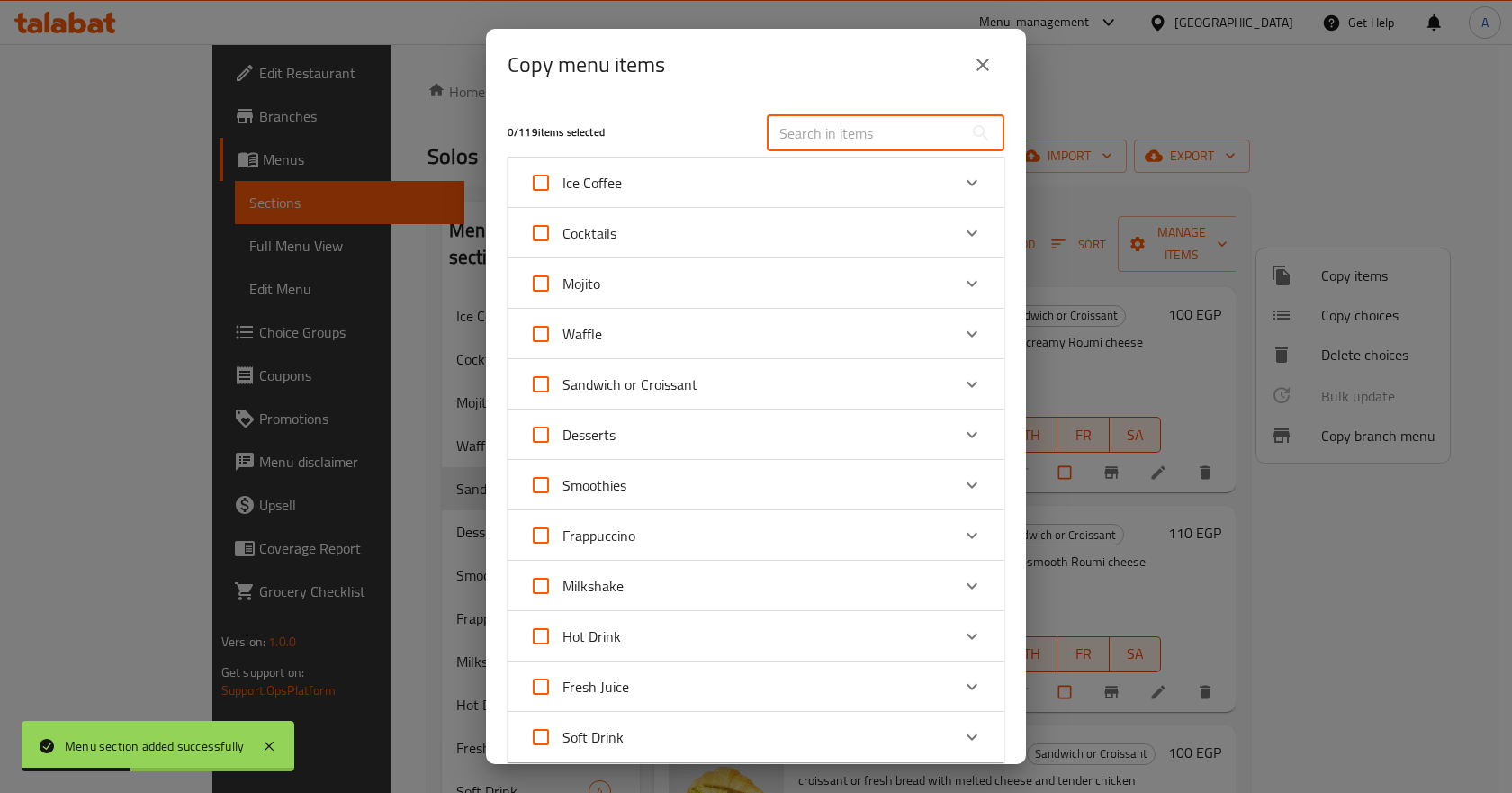
click at [794, 143] on input "text" at bounding box center [865, 132] width 196 height 36
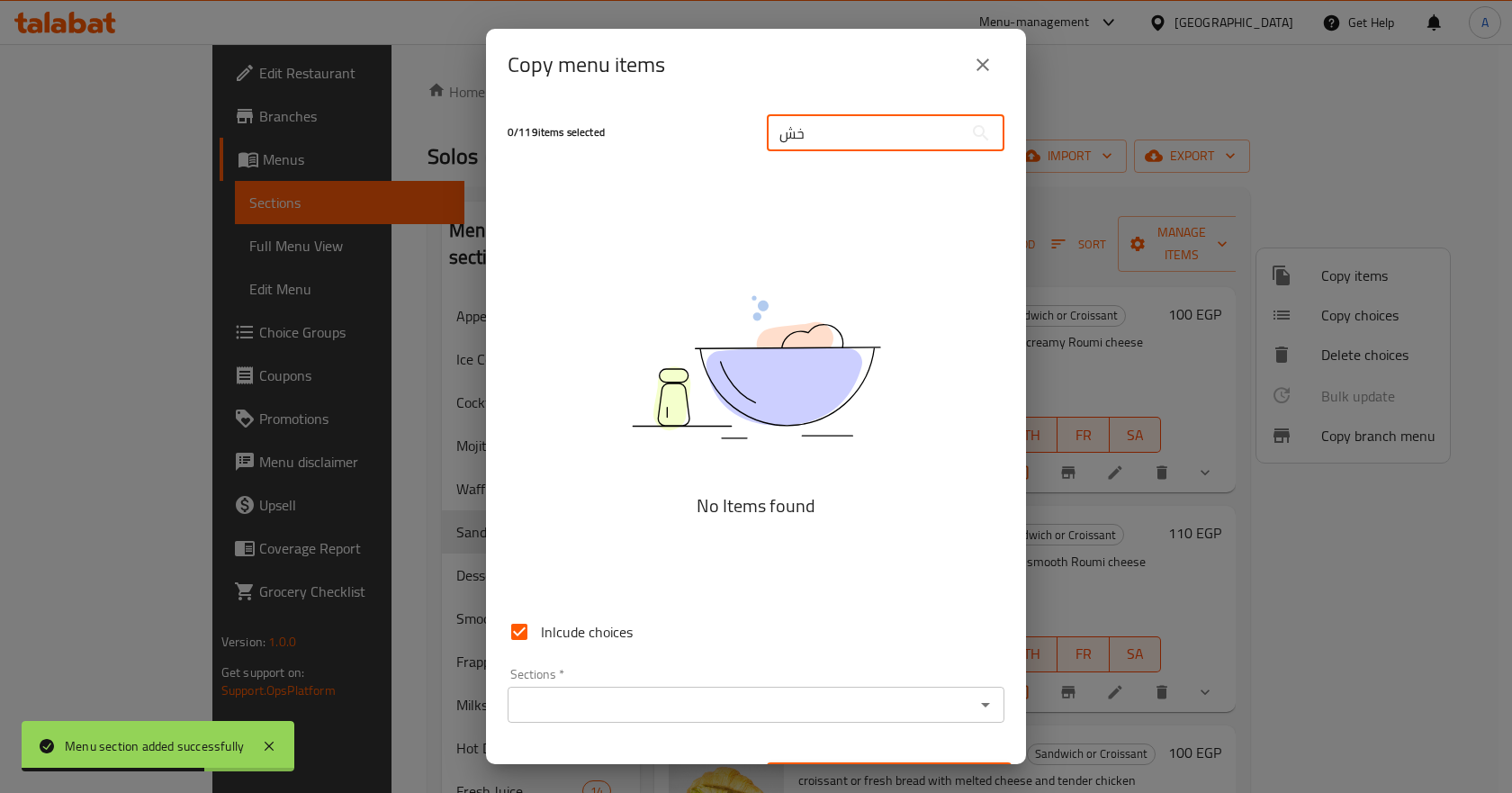
type input "خ"
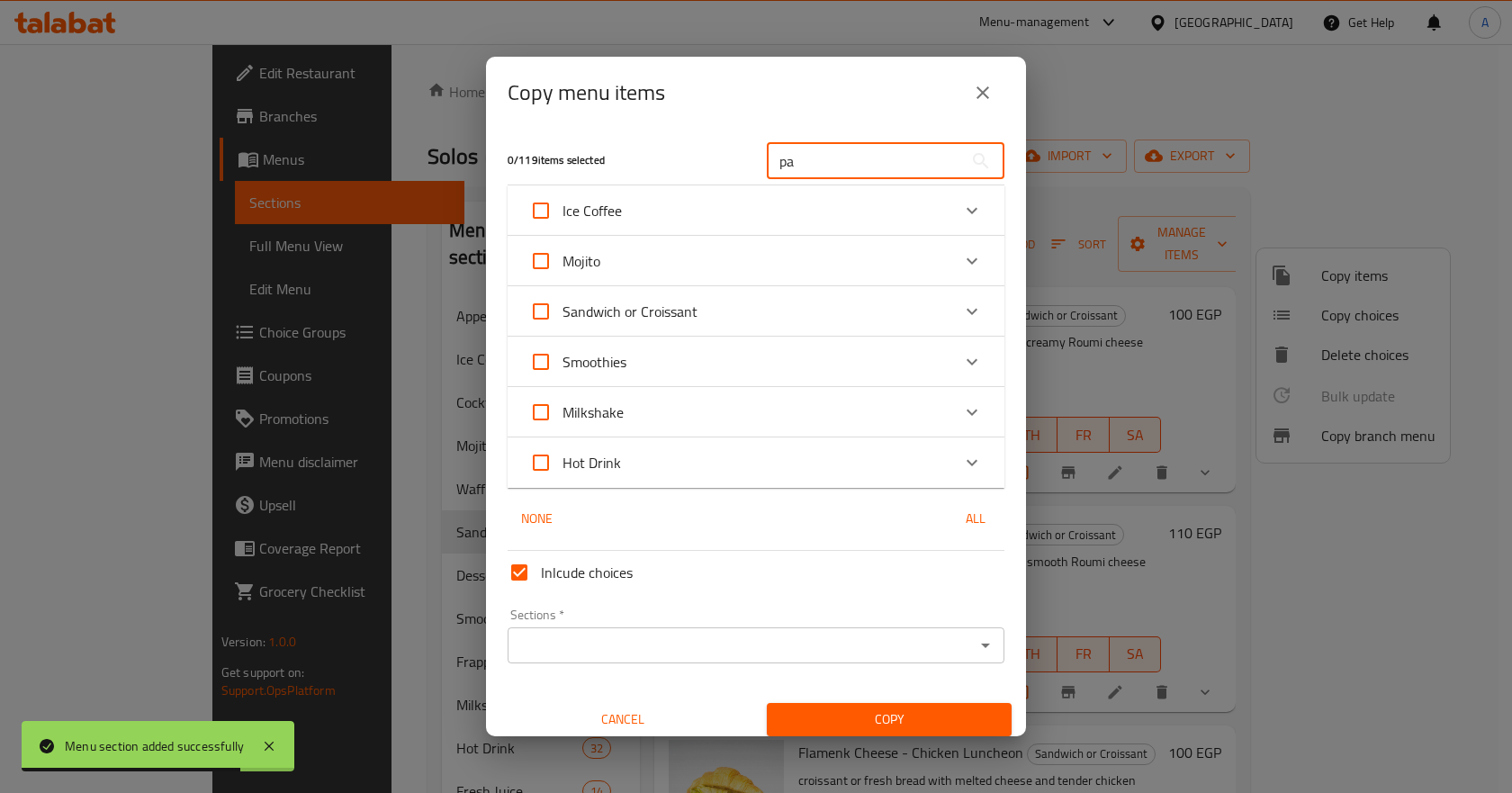
type input "pa"
click at [813, 153] on input "pa" at bounding box center [865, 160] width 196 height 36
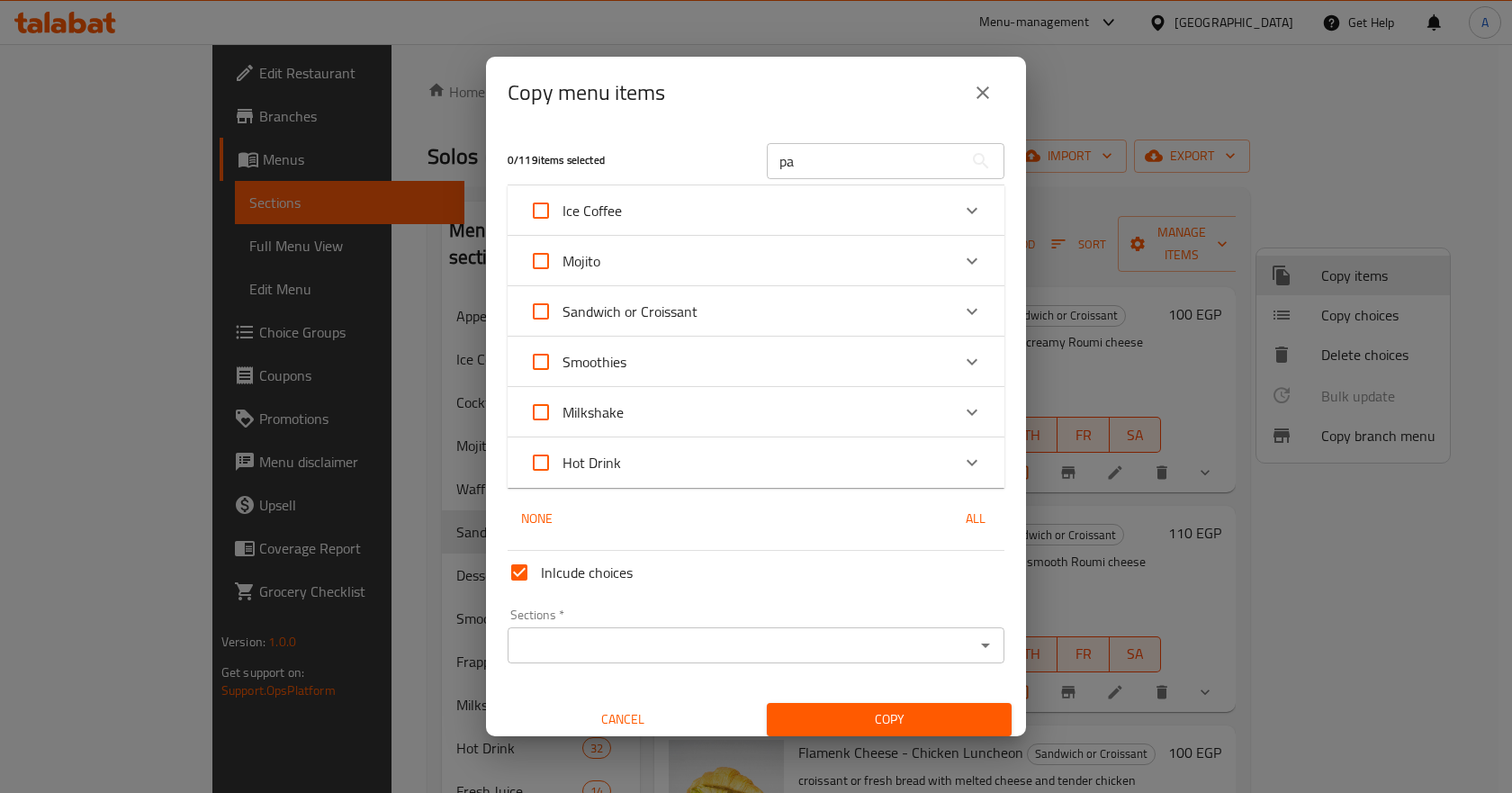
click at [813, 153] on input "pa" at bounding box center [865, 160] width 196 height 36
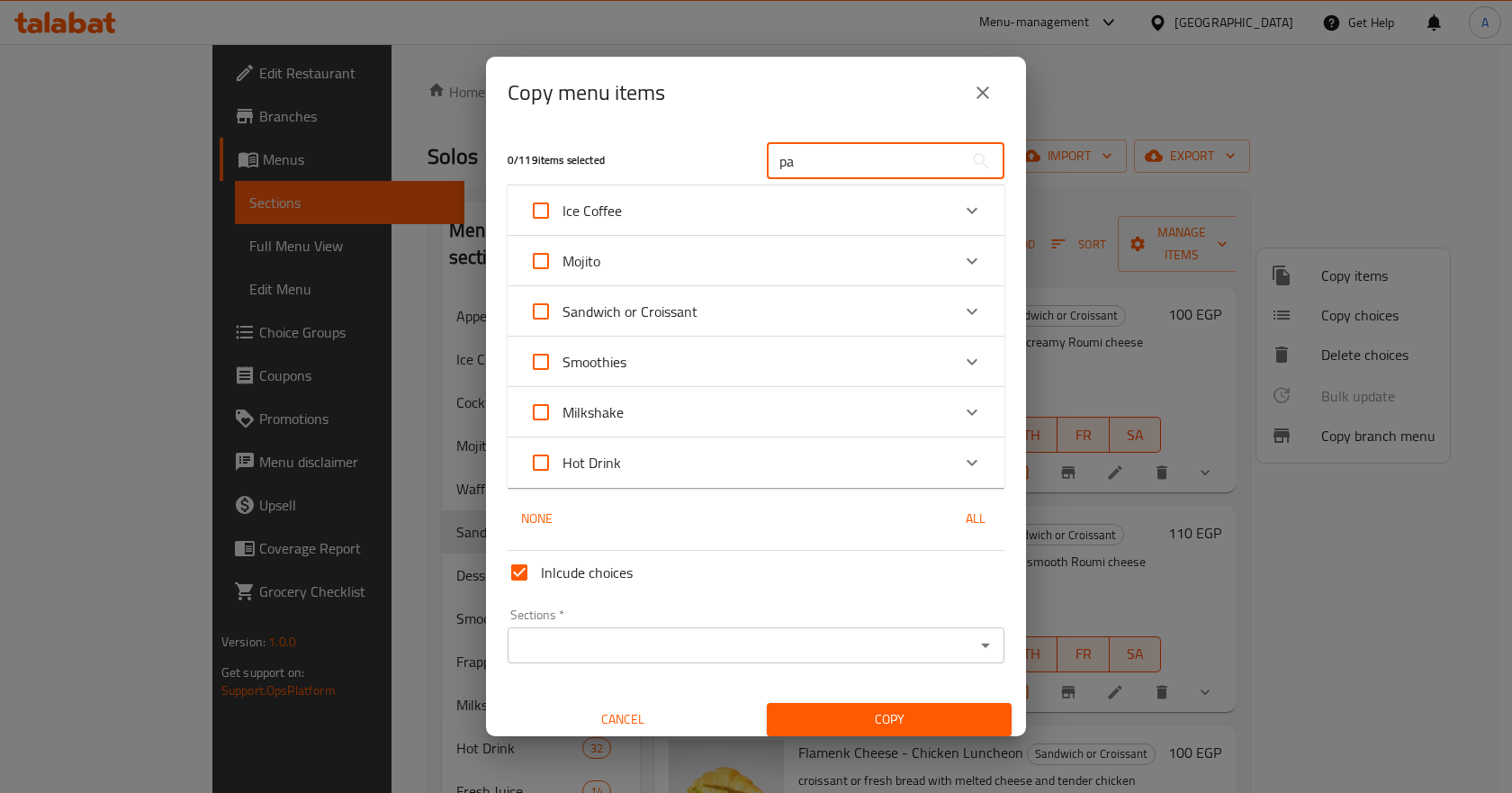
click at [813, 153] on input "pa" at bounding box center [865, 160] width 196 height 36
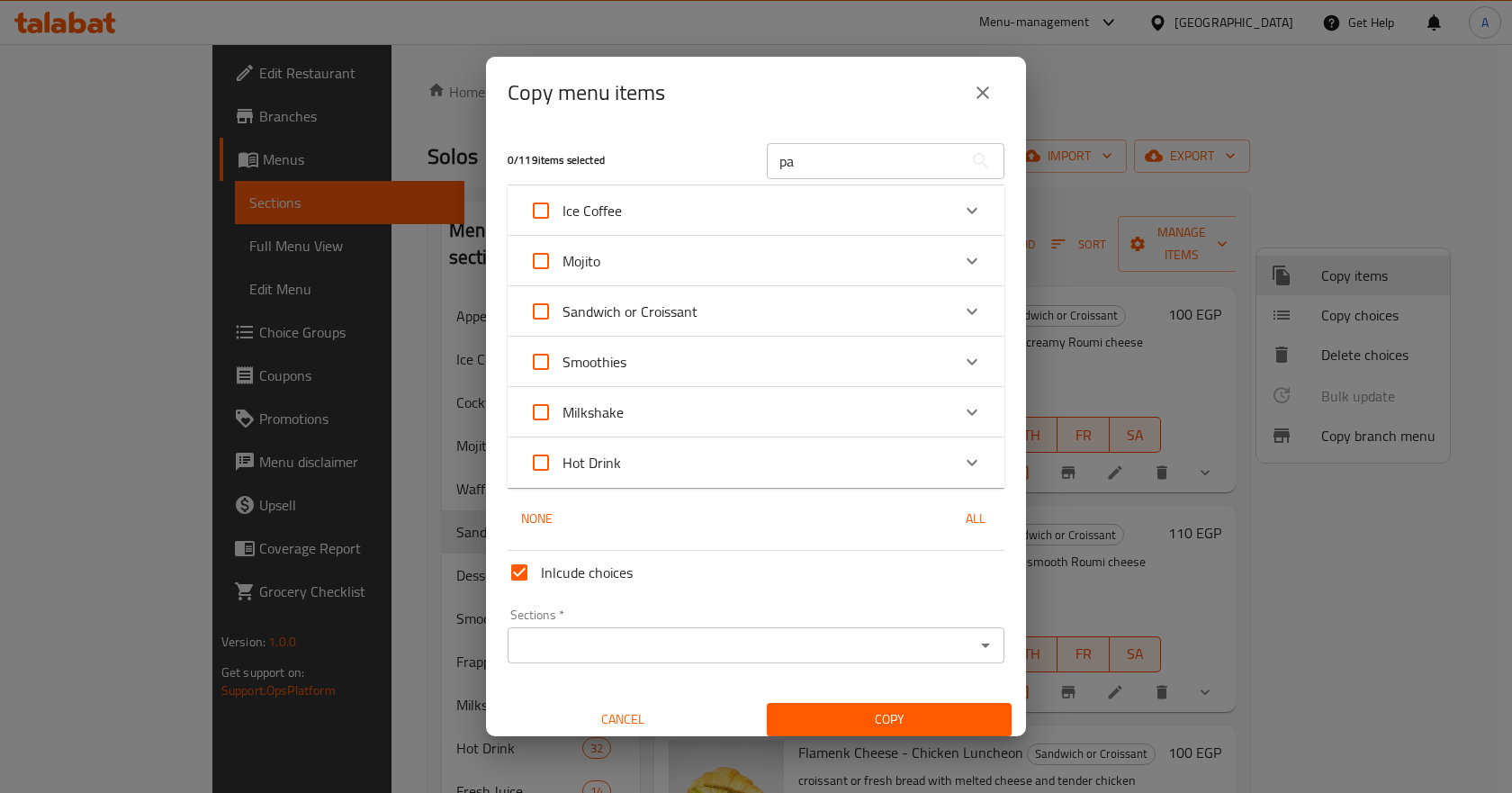
click at [813, 153] on input "pa" at bounding box center [865, 160] width 196 height 36
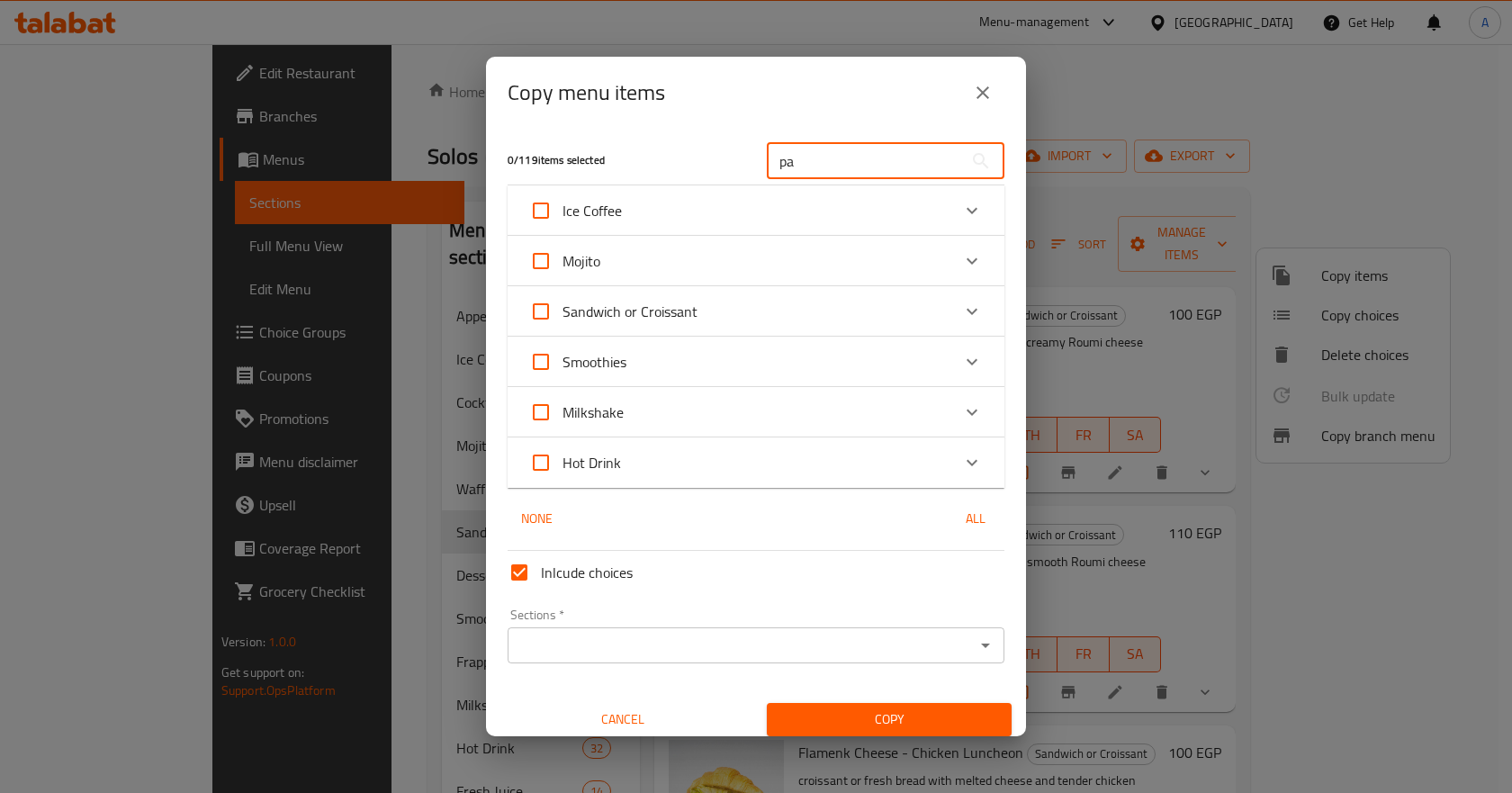
click at [813, 153] on input "pa" at bounding box center [865, 160] width 196 height 36
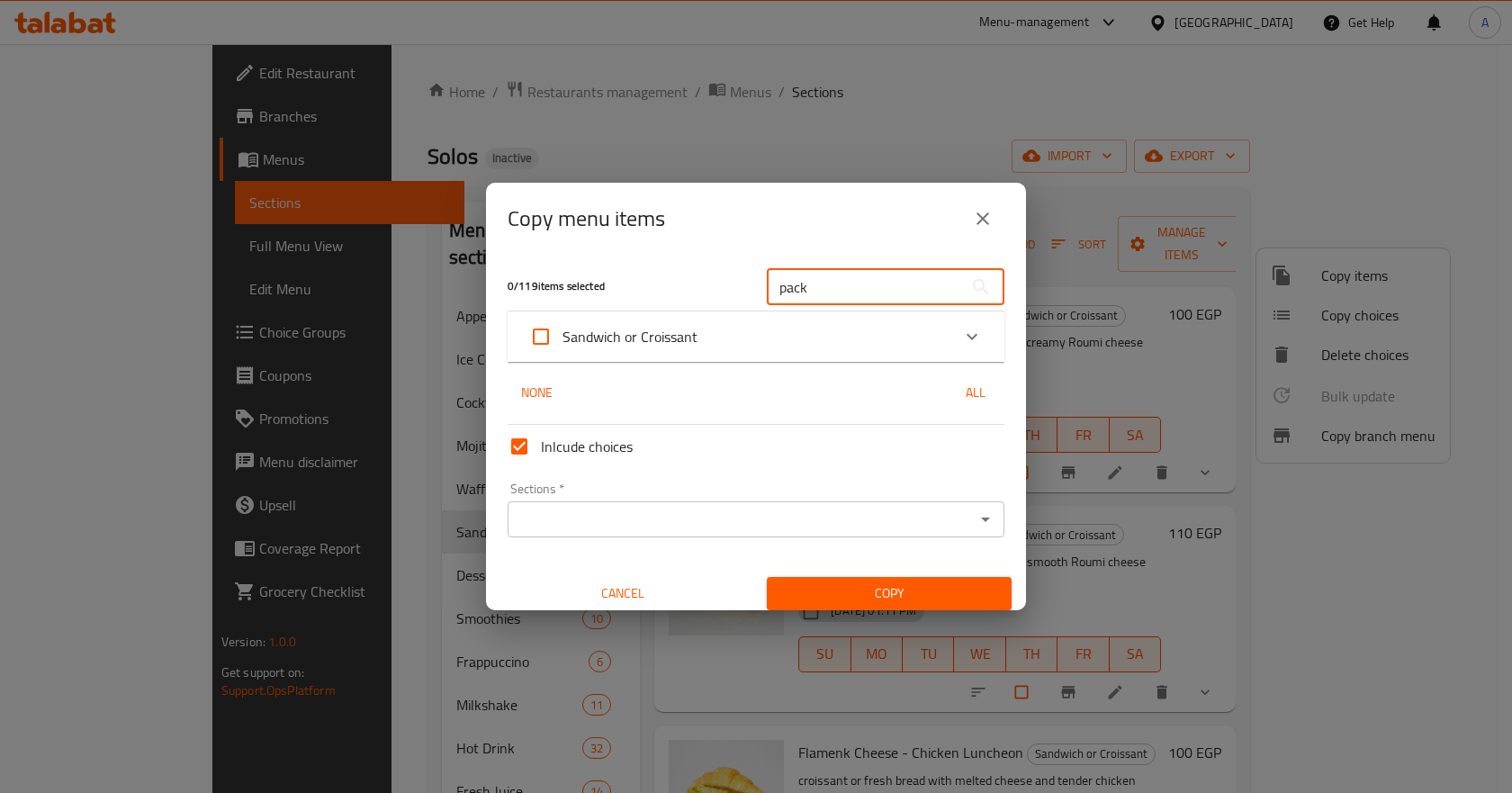
type input "pack"
click at [777, 327] on div "Sandwich or Croissant" at bounding box center [739, 336] width 421 height 43
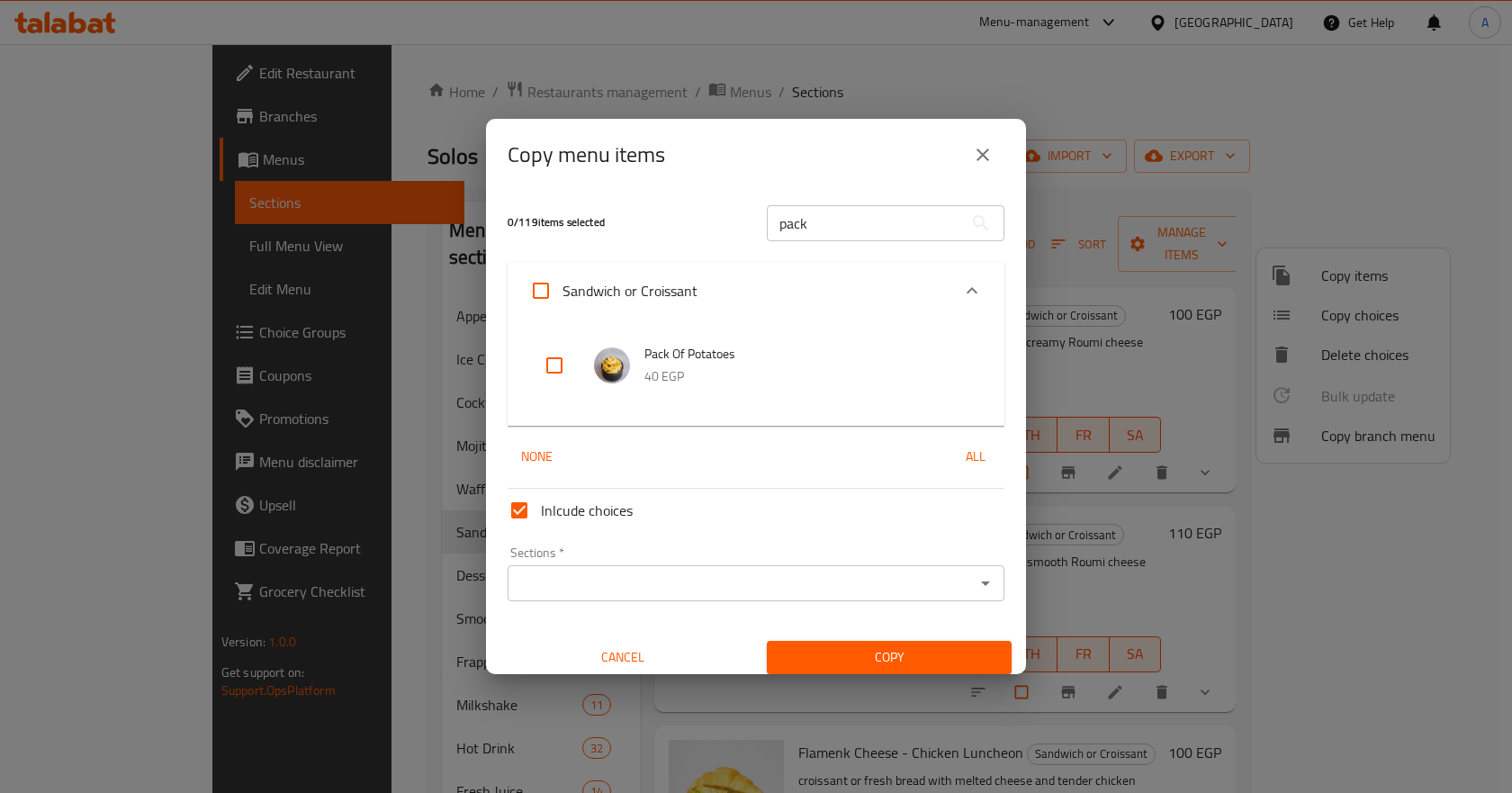
click at [534, 360] on input "checkbox" at bounding box center [554, 365] width 43 height 43
checkbox input "true"
click at [658, 567] on div "Sections *" at bounding box center [756, 583] width 497 height 36
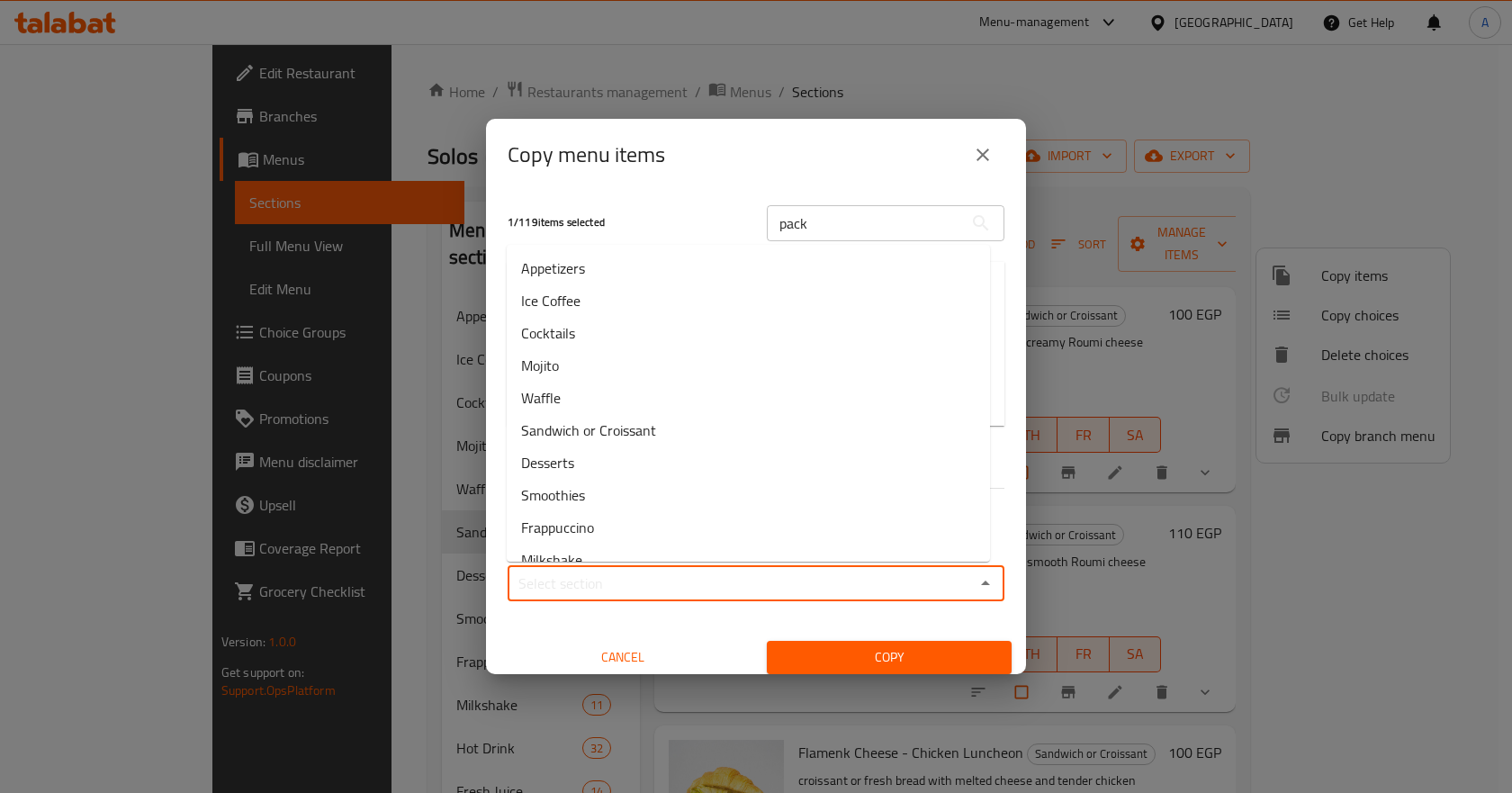
click at [644, 579] on input "Sections   *" at bounding box center [741, 583] width 456 height 25
click at [568, 261] on span "Appetizers" at bounding box center [553, 268] width 64 height 21
type input "Appetizers"
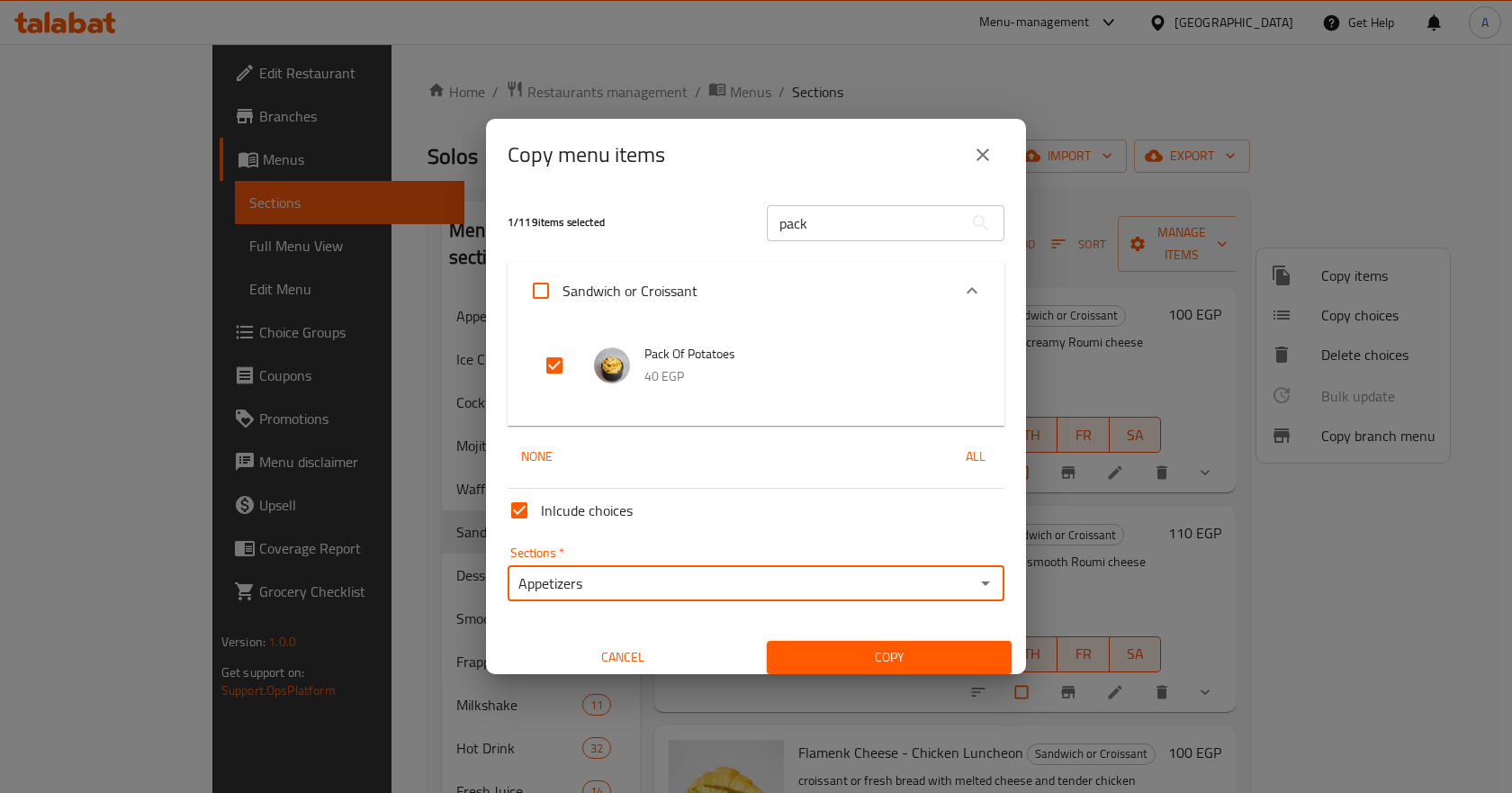
click at [820, 653] on span "Copy" at bounding box center [889, 657] width 216 height 22
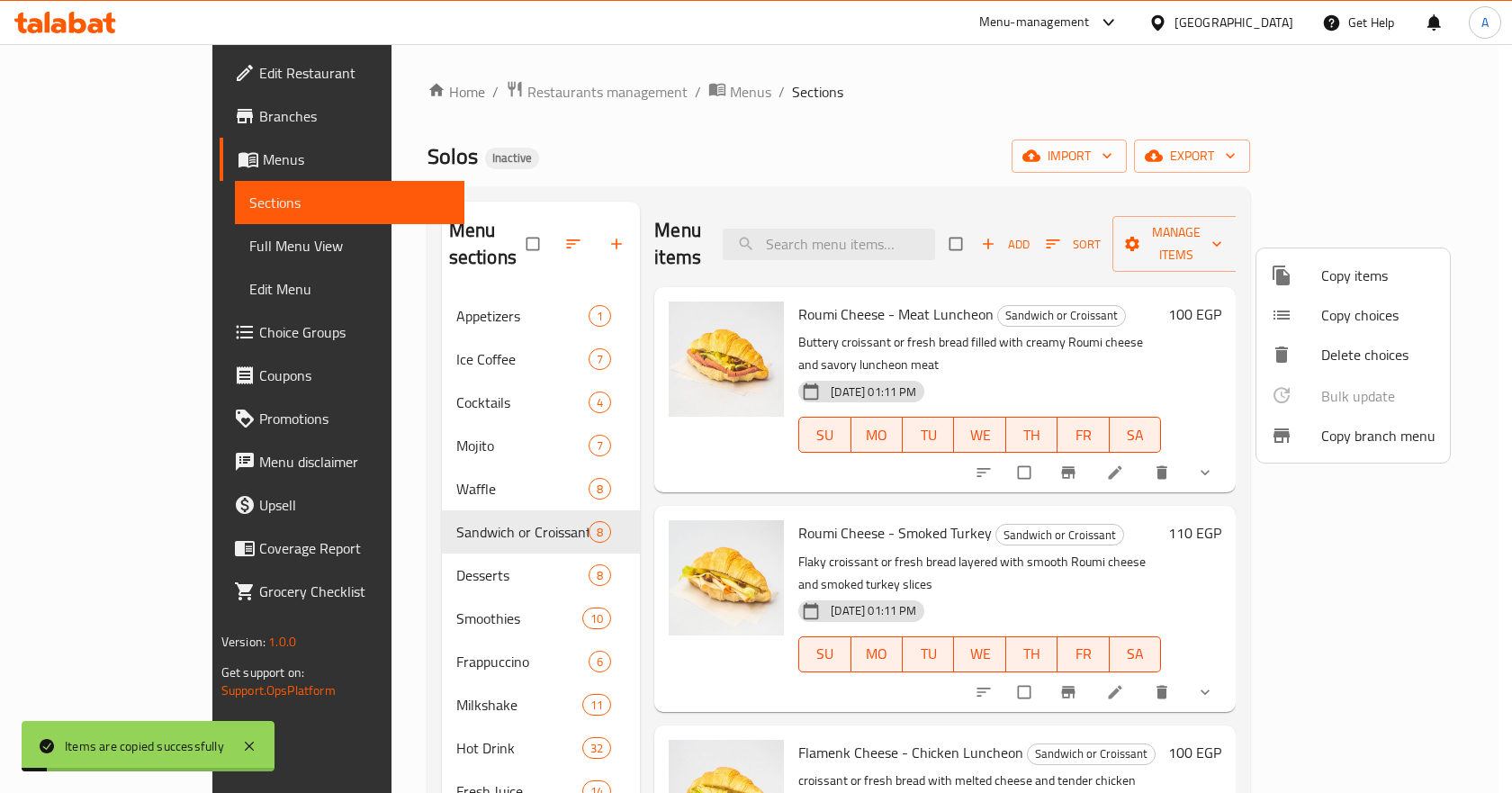
click at [428, 289] on div at bounding box center [756, 396] width 1512 height 793
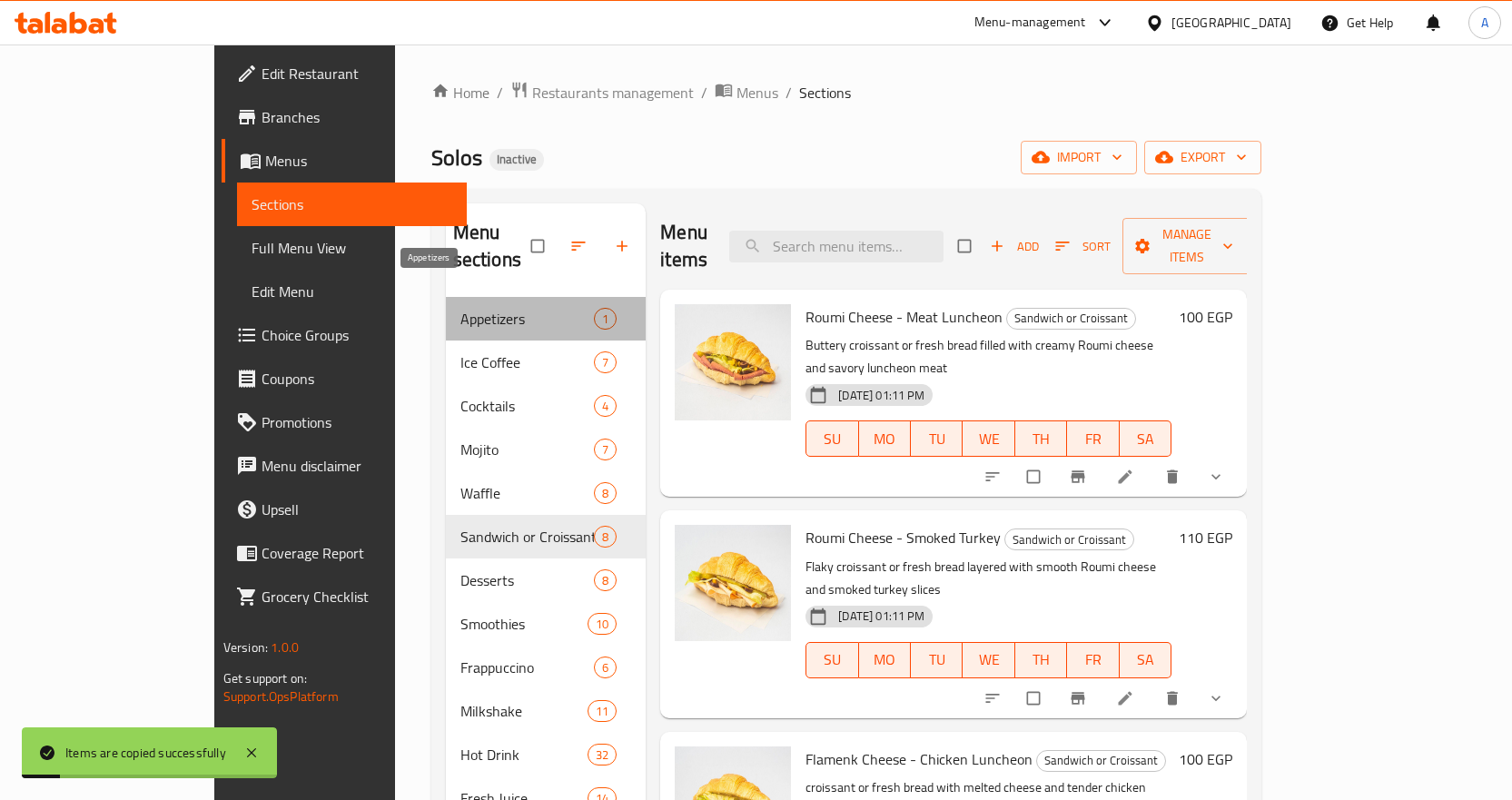
click at [461, 308] on span "Appetizers" at bounding box center [527, 318] width 133 height 21
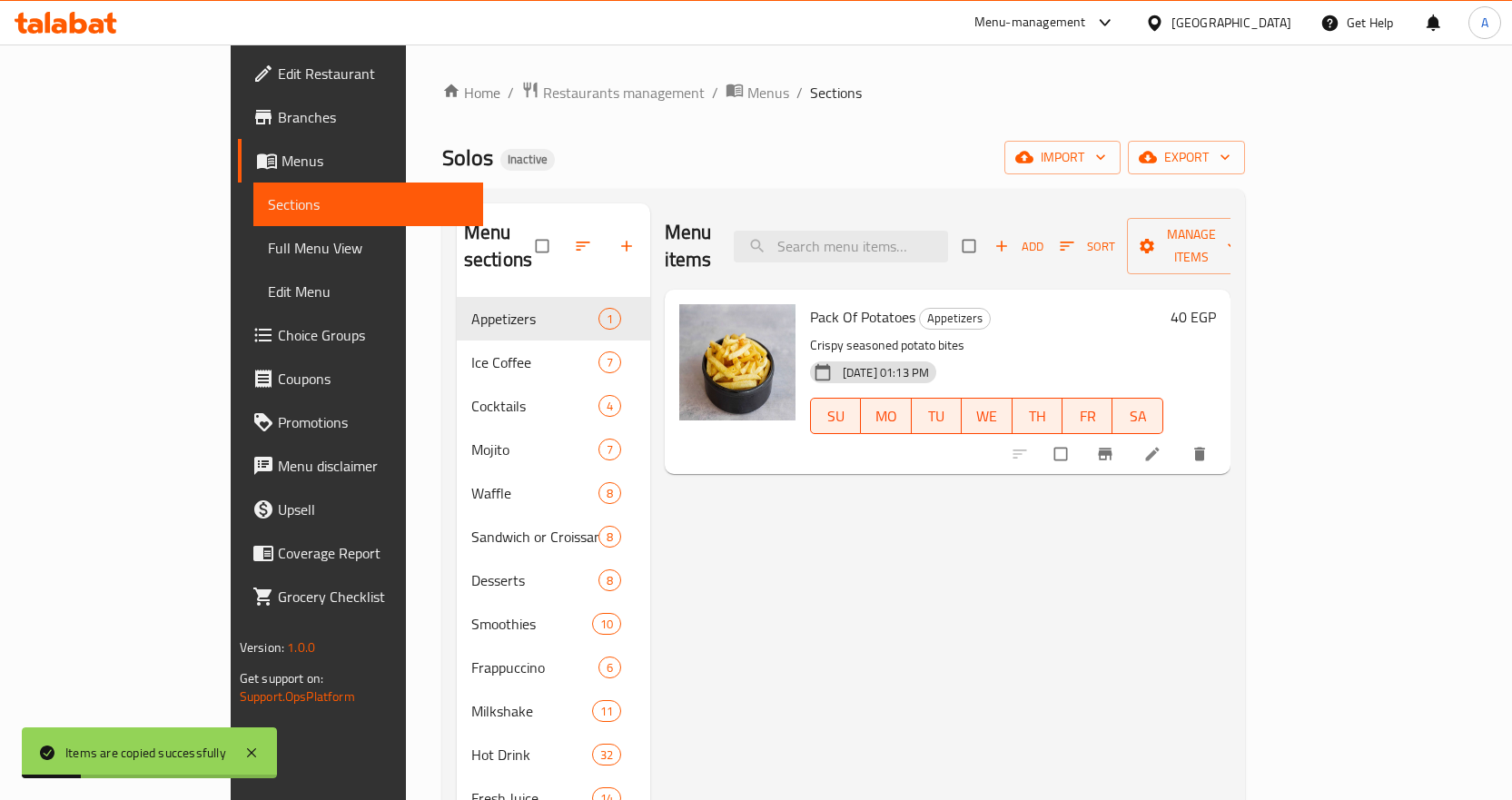
click at [832, 303] on span "Pack Of Potatoes" at bounding box center [863, 316] width 105 height 27
copy h6 "Pack Of Potatoes"
click at [868, 243] on input "search" at bounding box center [841, 246] width 214 height 32
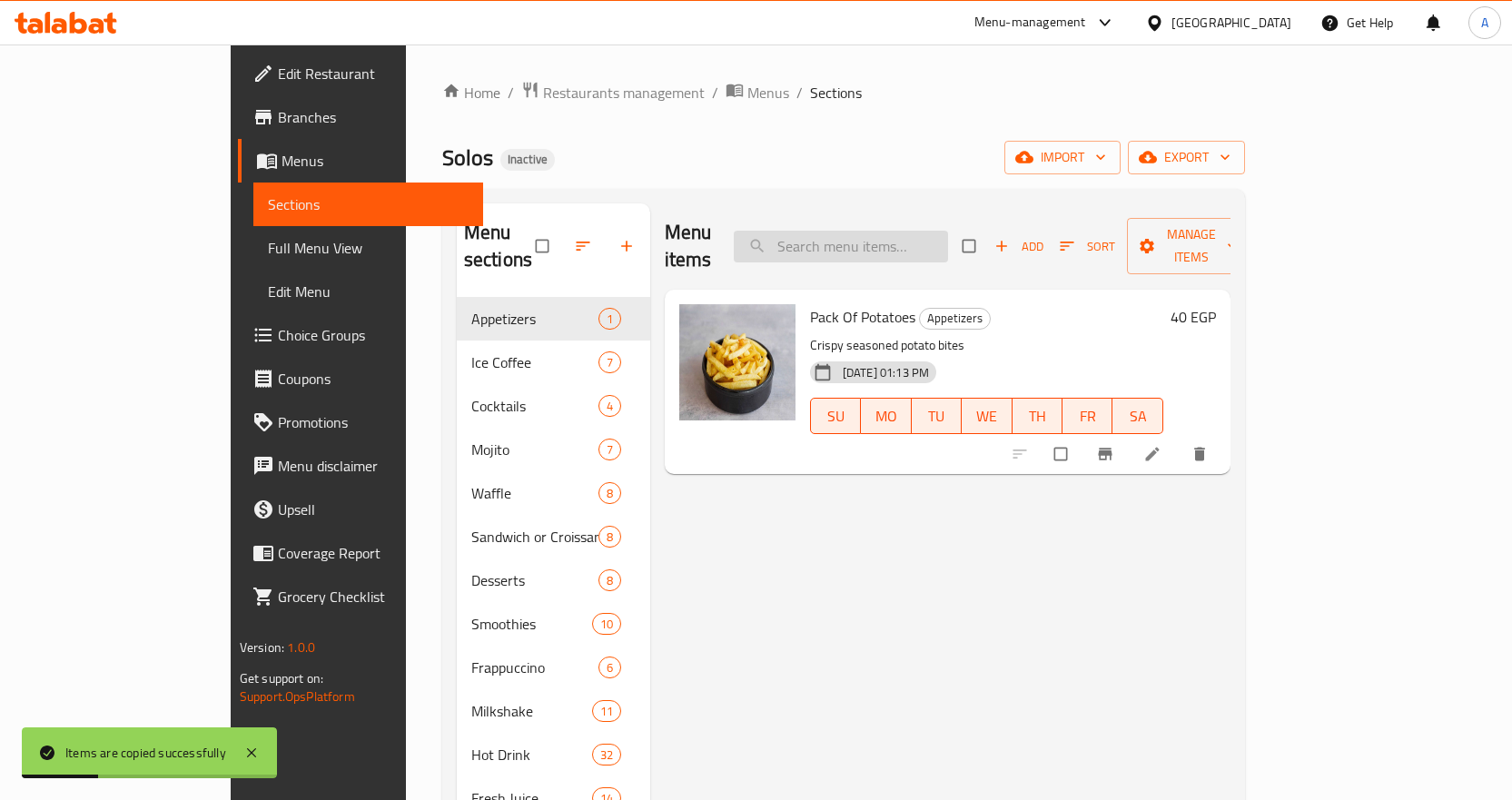
paste input "Pack Of Potatoes"
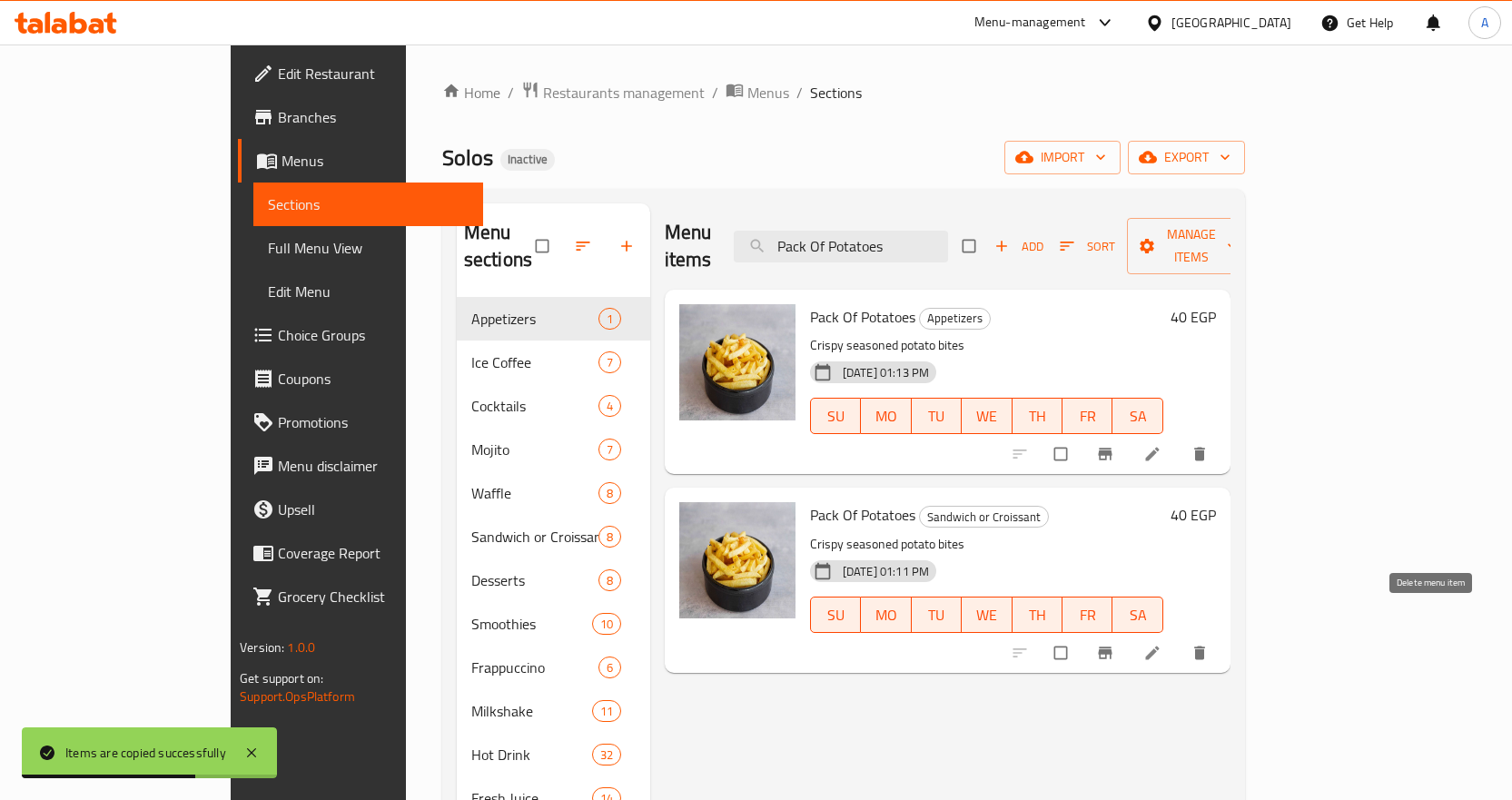
type input "Pack Of Potatoes"
click at [1208, 643] on icon "delete" at bounding box center [1199, 652] width 18 height 18
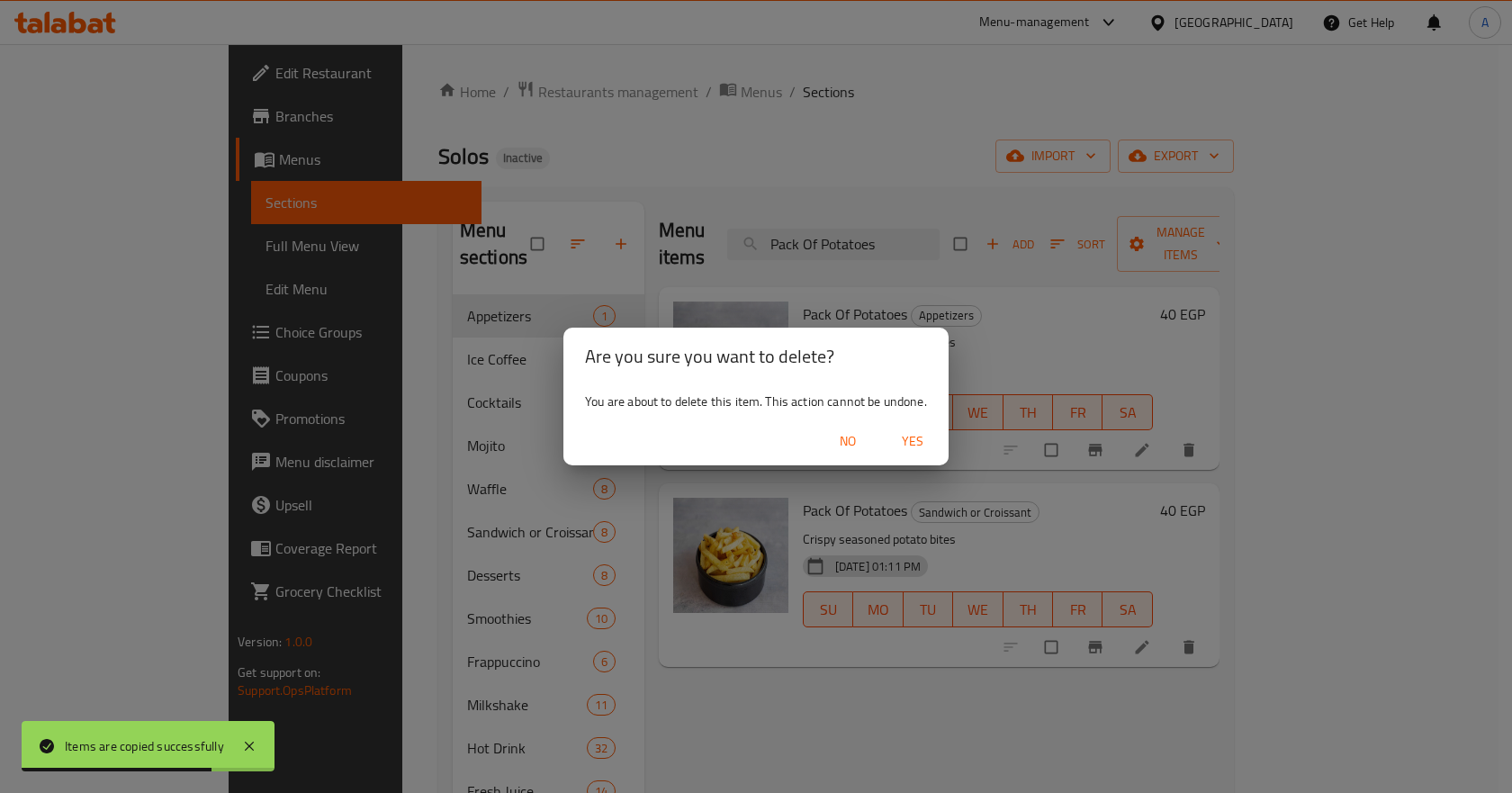
click at [904, 437] on span "Yes" at bounding box center [912, 441] width 43 height 22
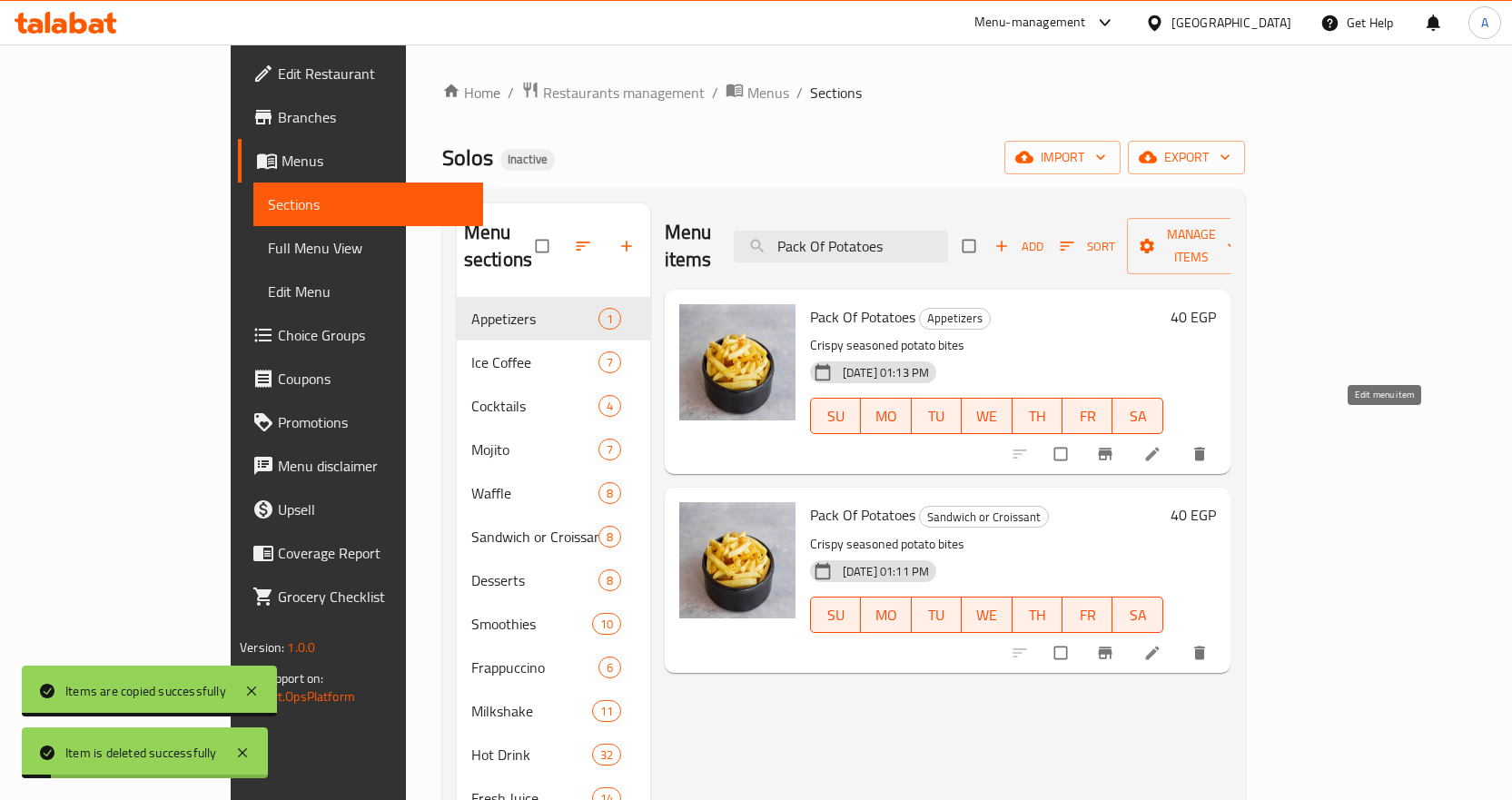
click at [1162, 445] on icon at bounding box center [1152, 454] width 18 height 18
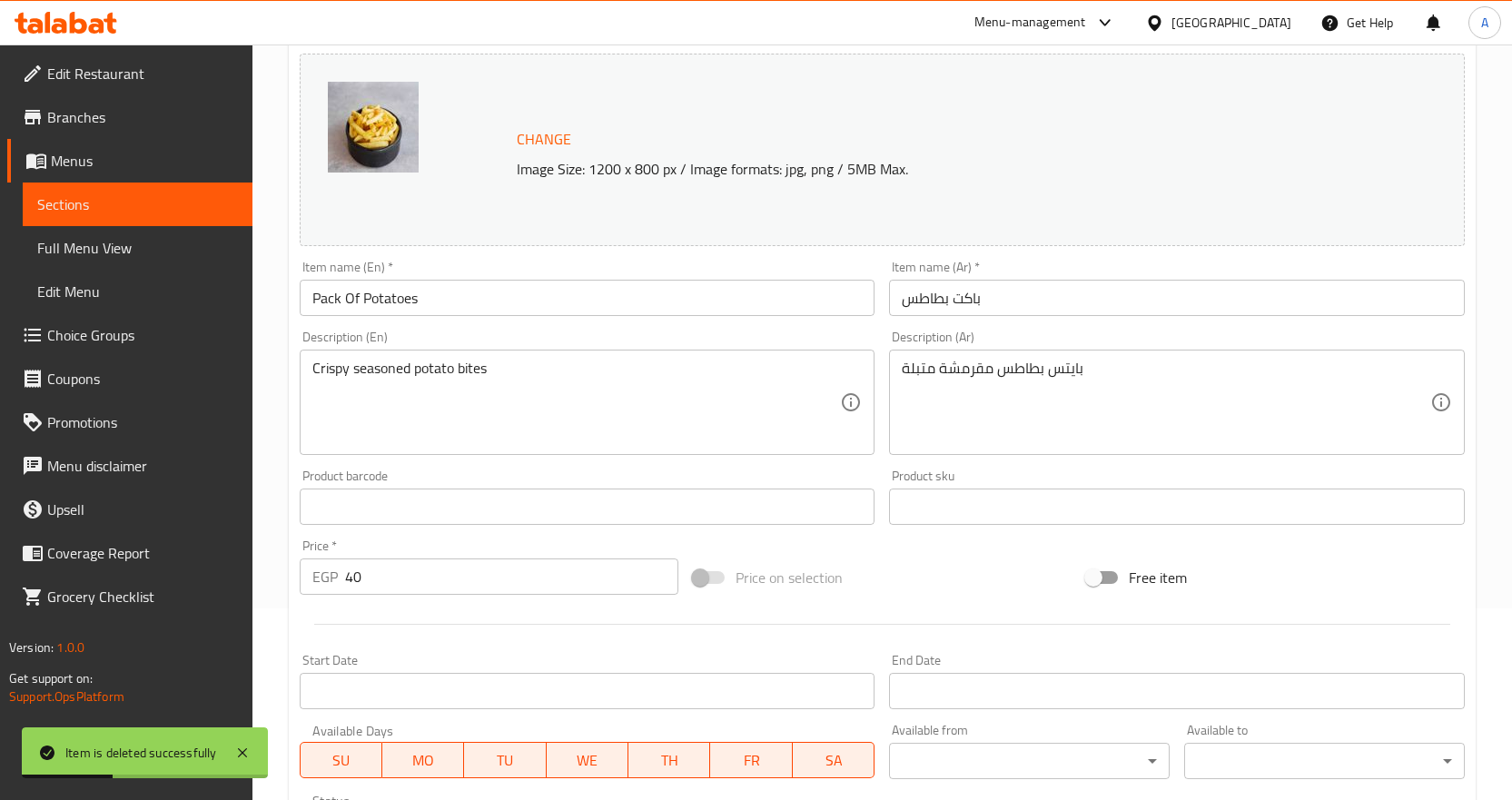
scroll to position [182, 0]
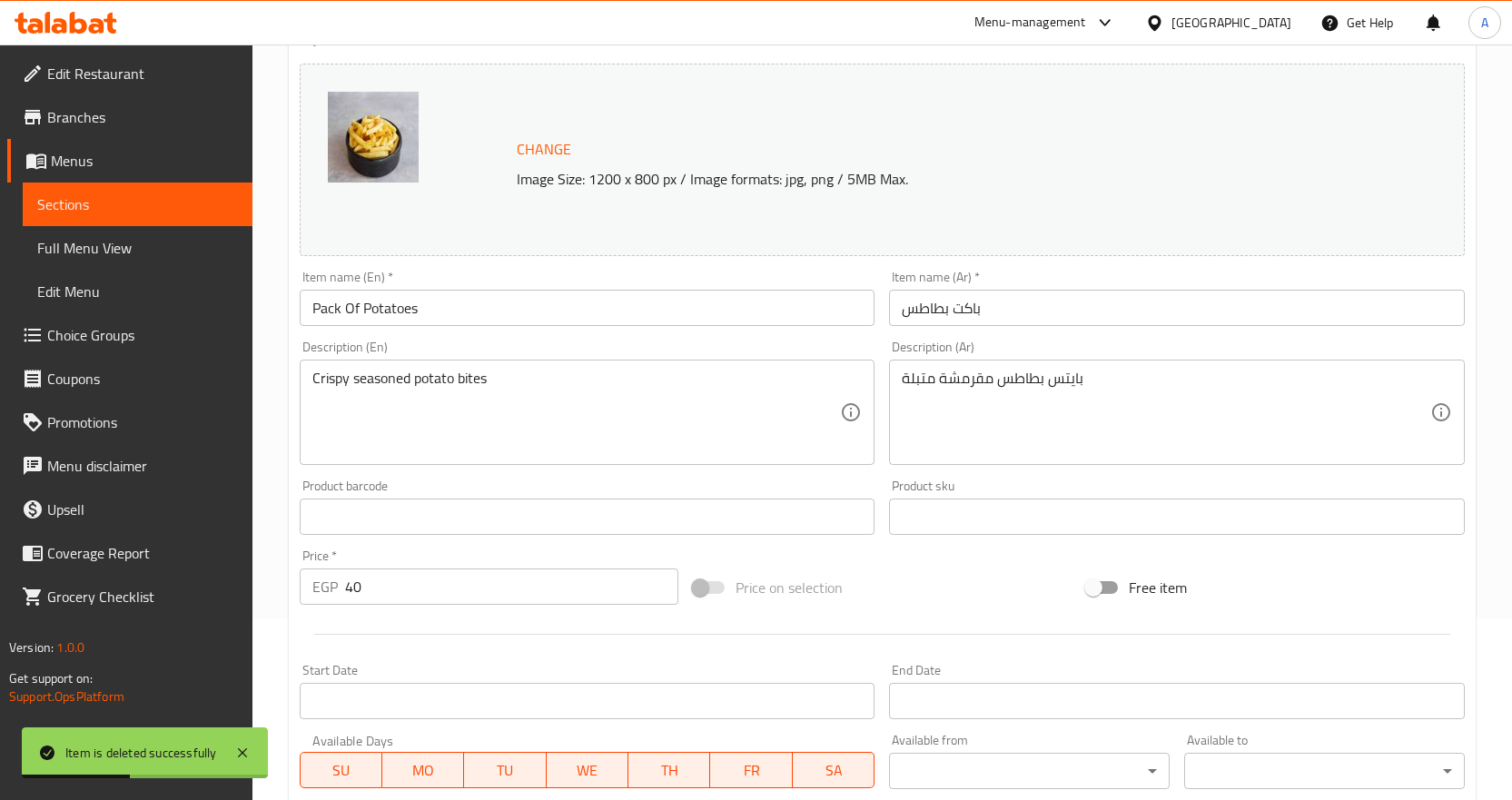
click at [345, 306] on input "Pack Of Potatoes" at bounding box center [587, 307] width 575 height 36
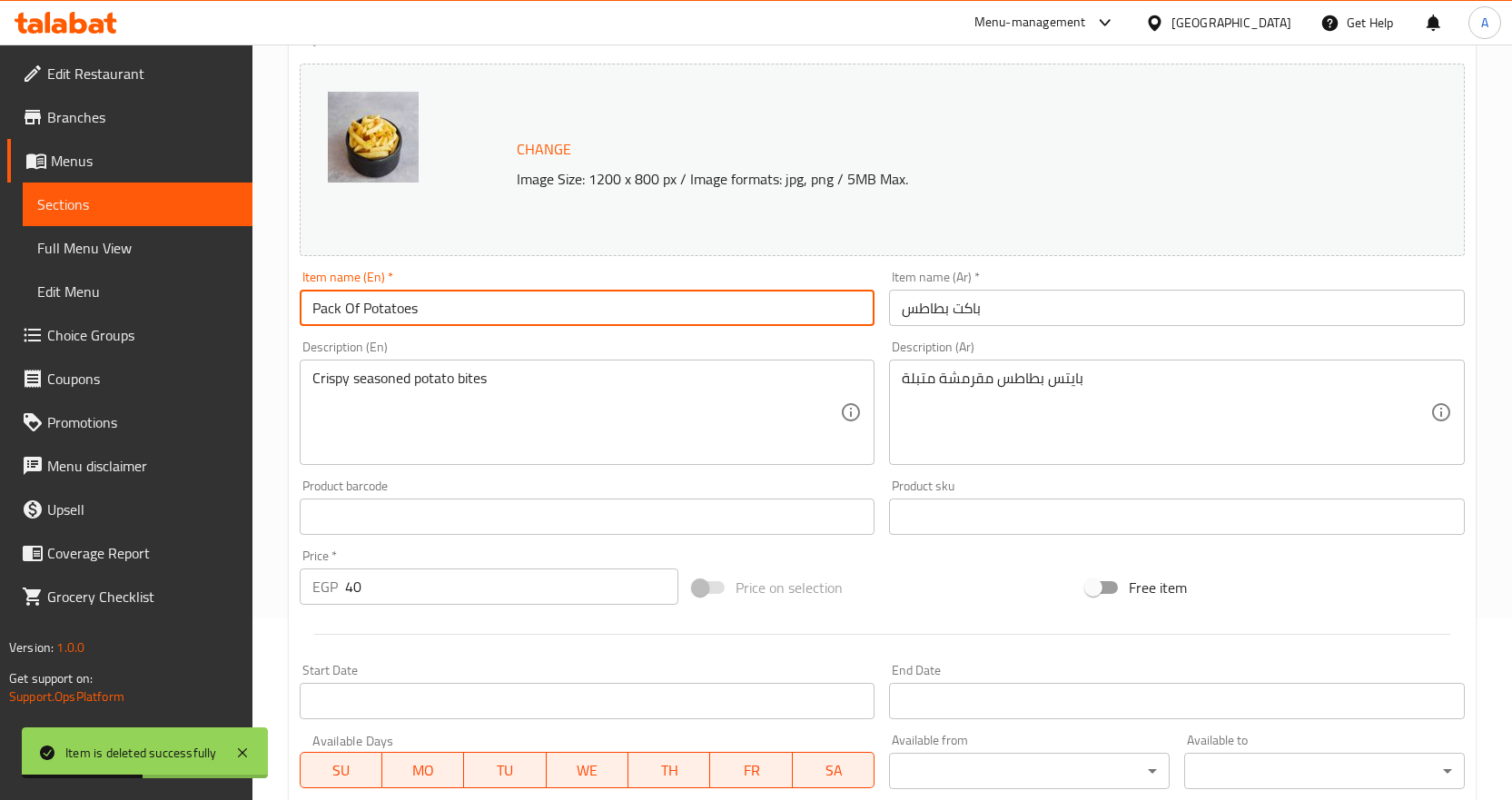
click at [338, 309] on input "Pack Of Potatoes" at bounding box center [587, 307] width 575 height 36
type input "Packet Of Potatoes"
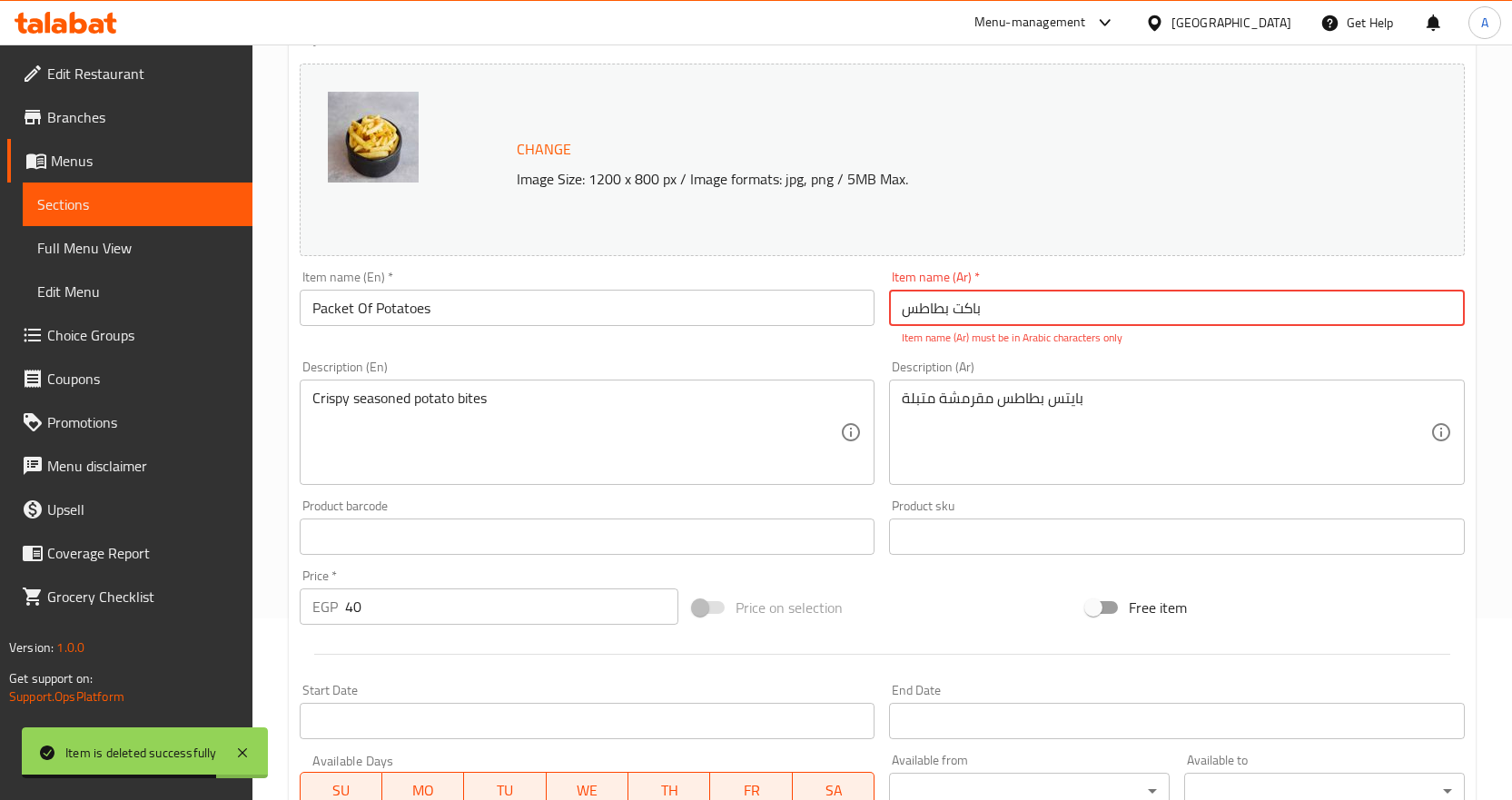
click at [1032, 318] on input "باکت بطاطس" at bounding box center [1176, 307] width 575 height 36
click at [1033, 318] on input "باکت بطاطس" at bounding box center [1176, 307] width 575 height 36
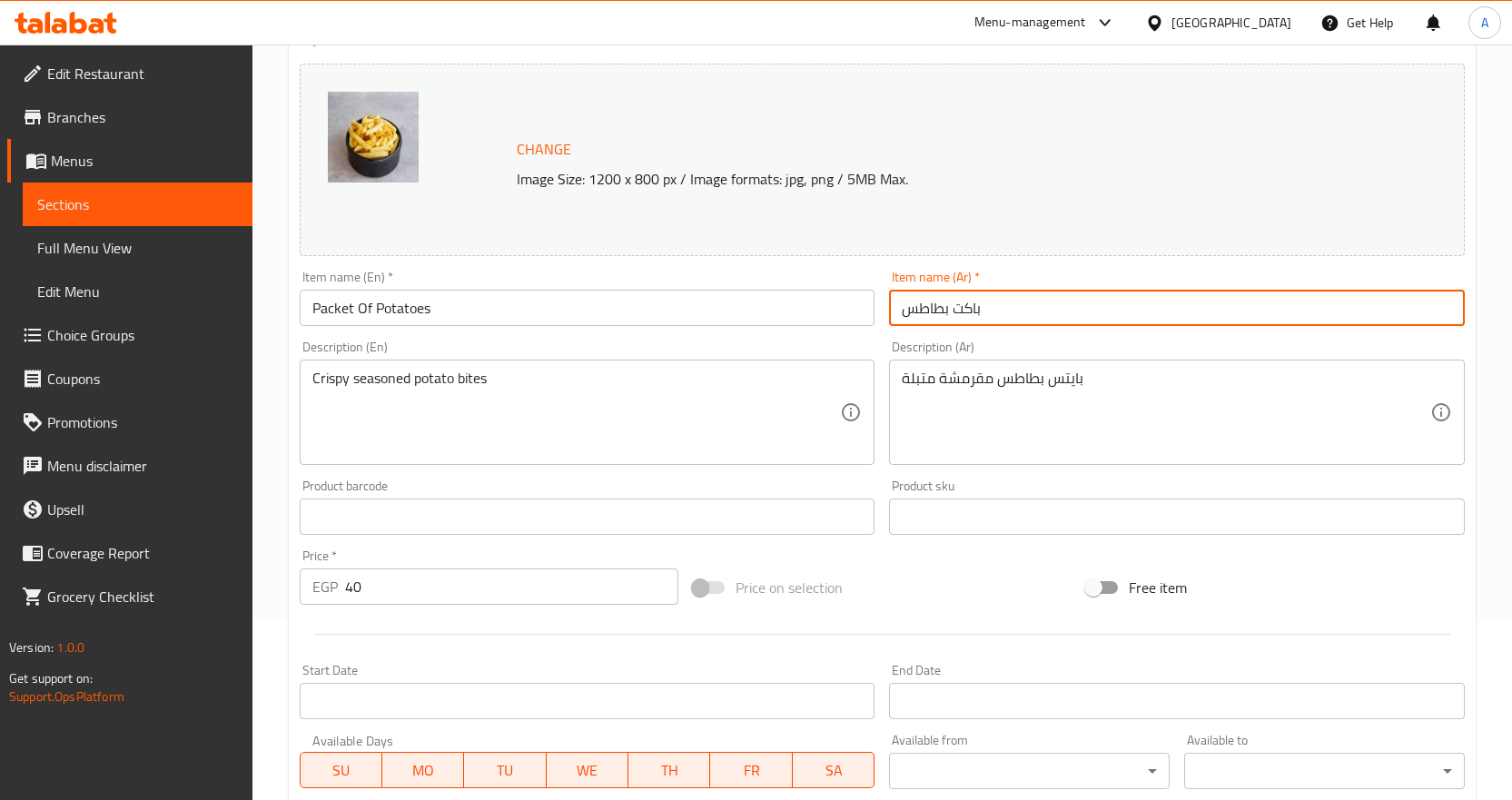
type input "باكت بطاطس"
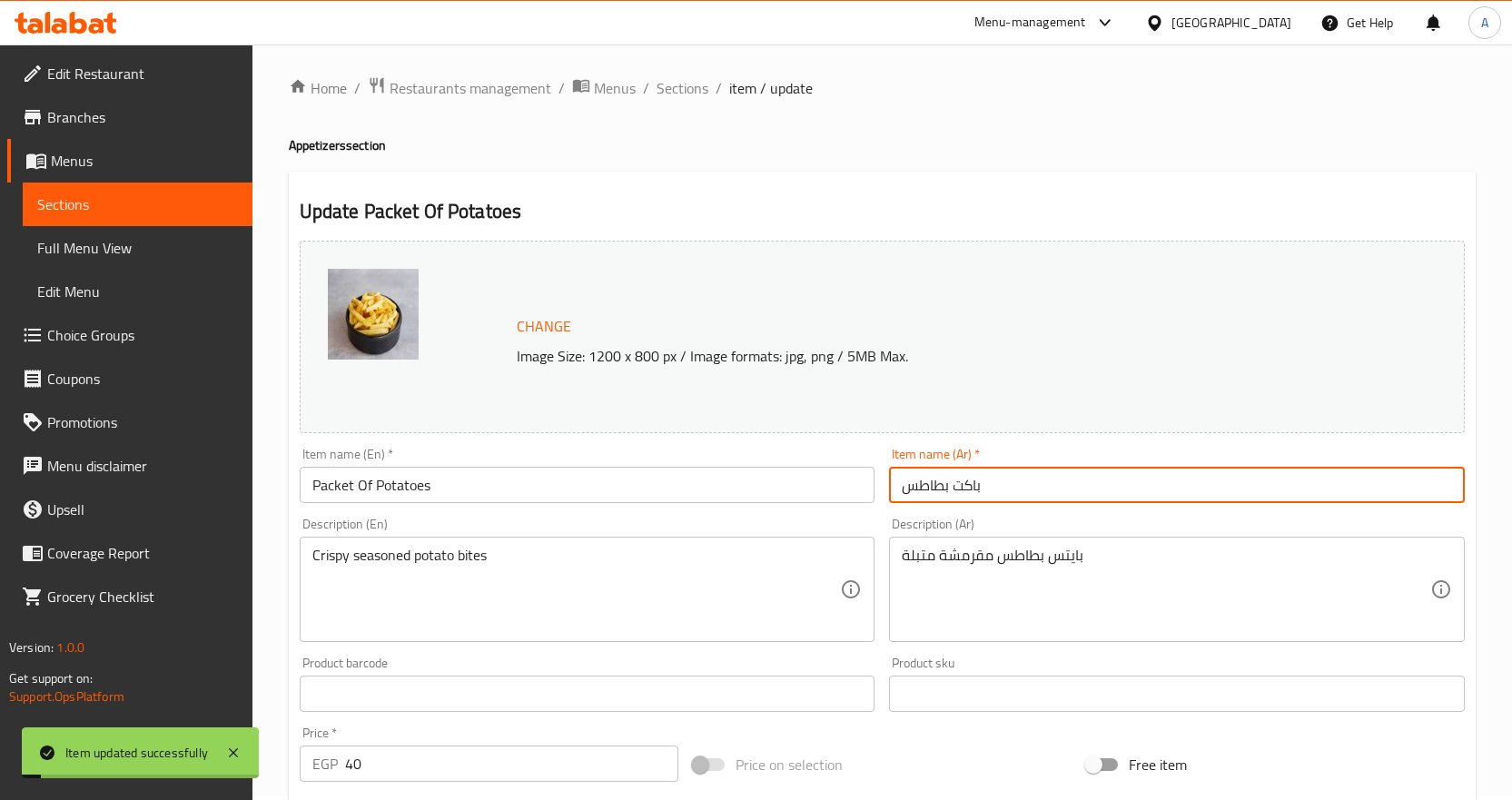
scroll to position [0, 0]
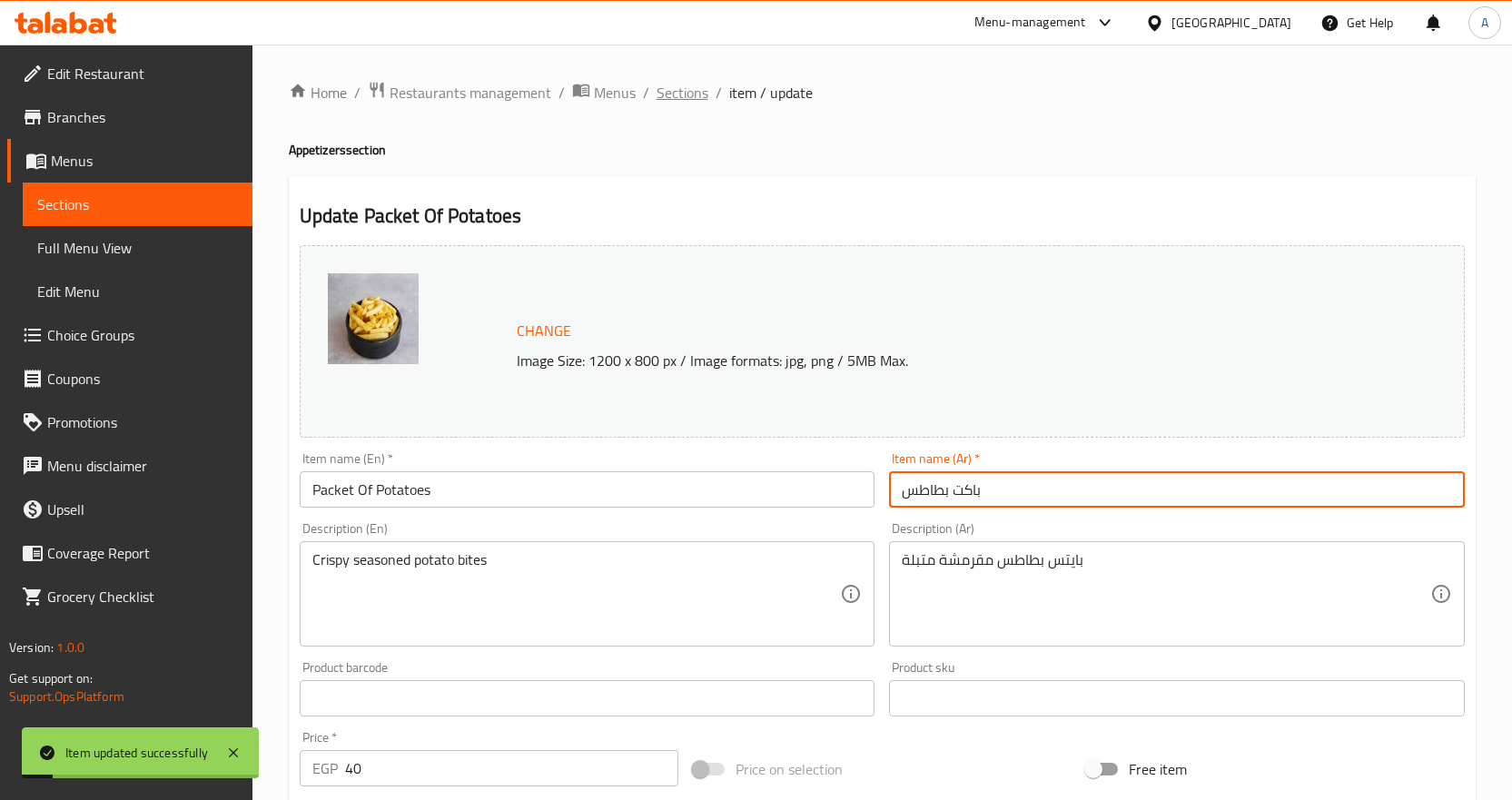
click at [677, 99] on span "Sections" at bounding box center [682, 92] width 52 height 21
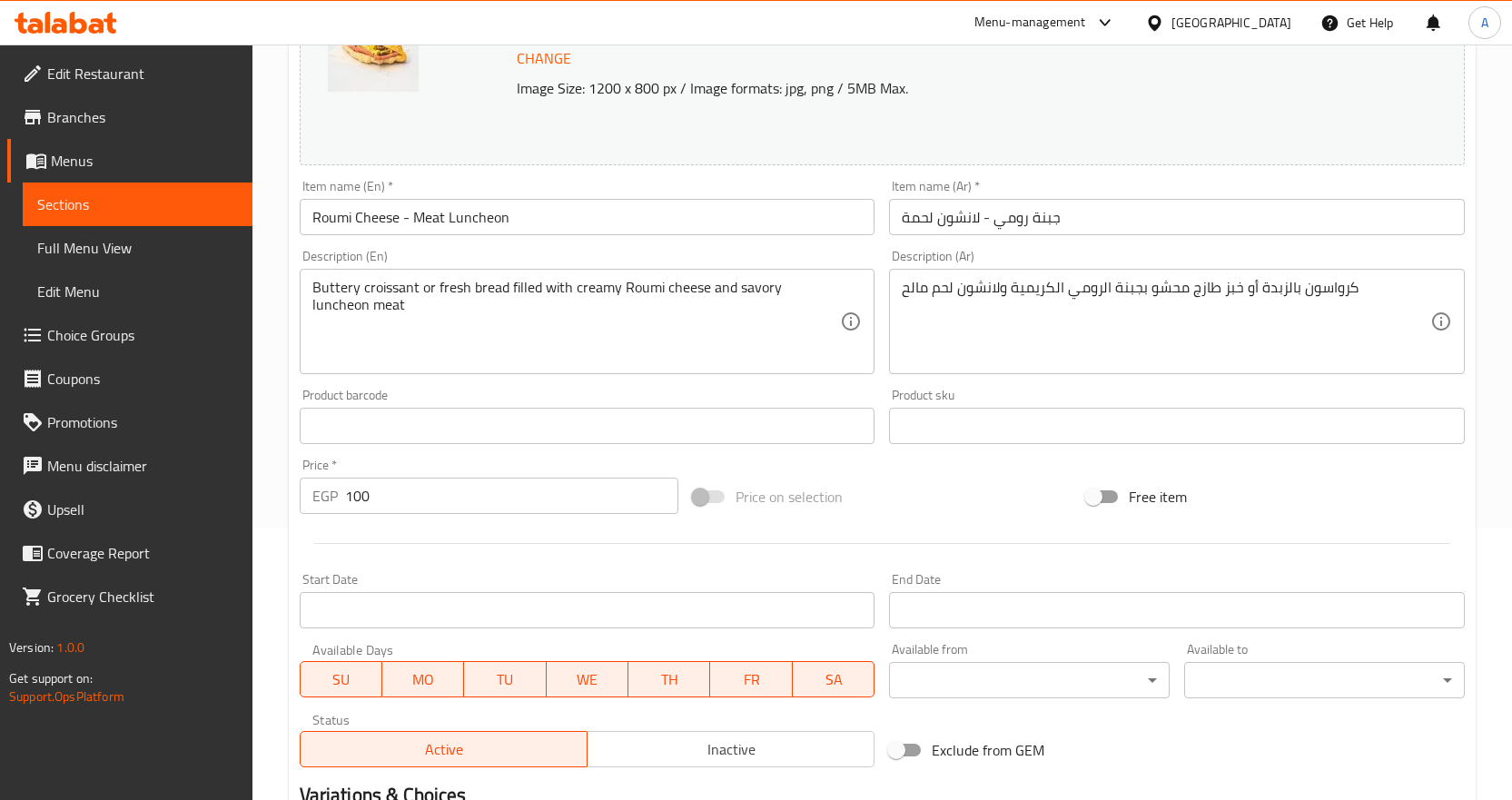
scroll to position [509, 0]
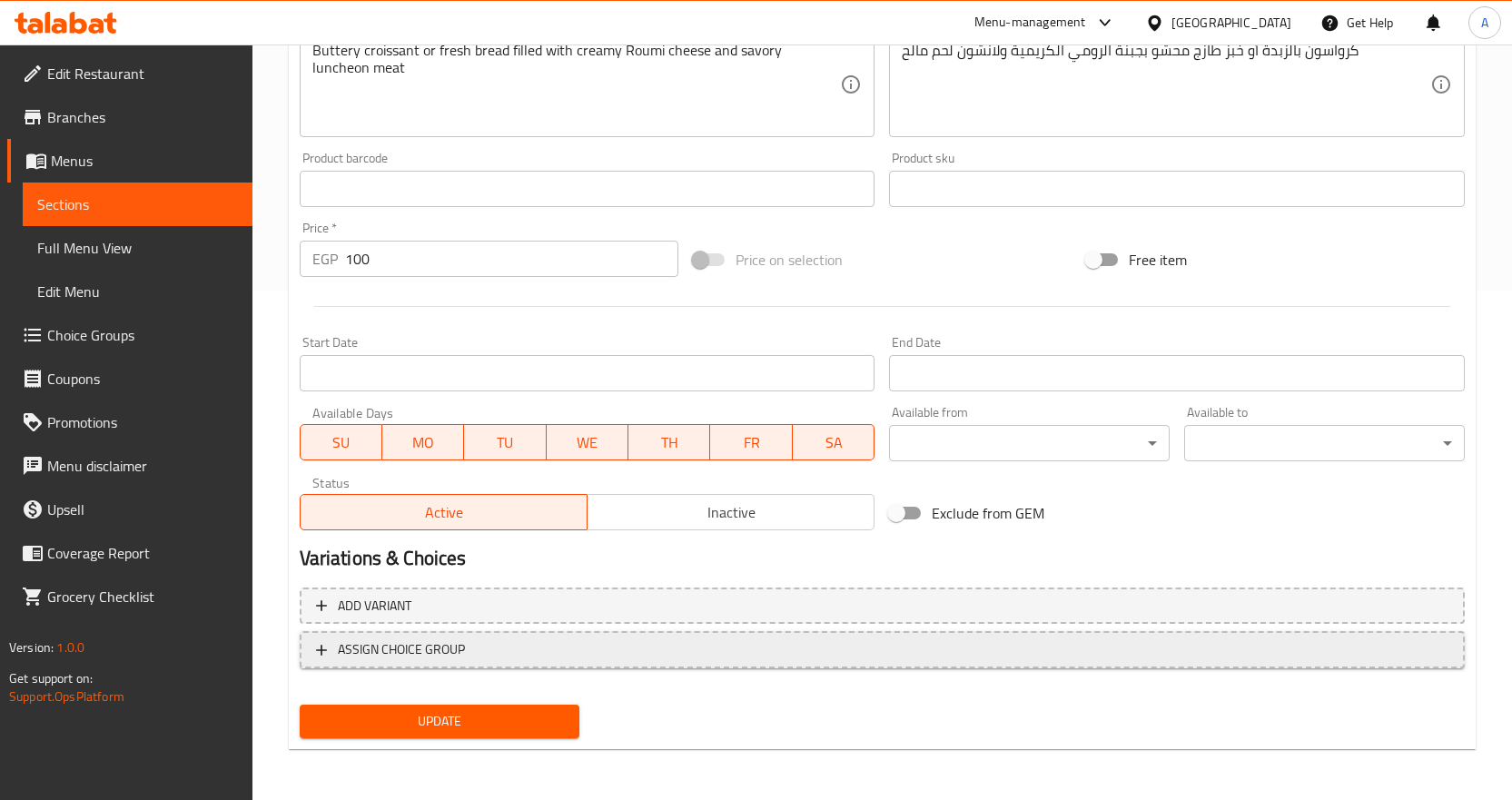
click at [631, 639] on span "ASSIGN CHOICE GROUP" at bounding box center [882, 649] width 1132 height 22
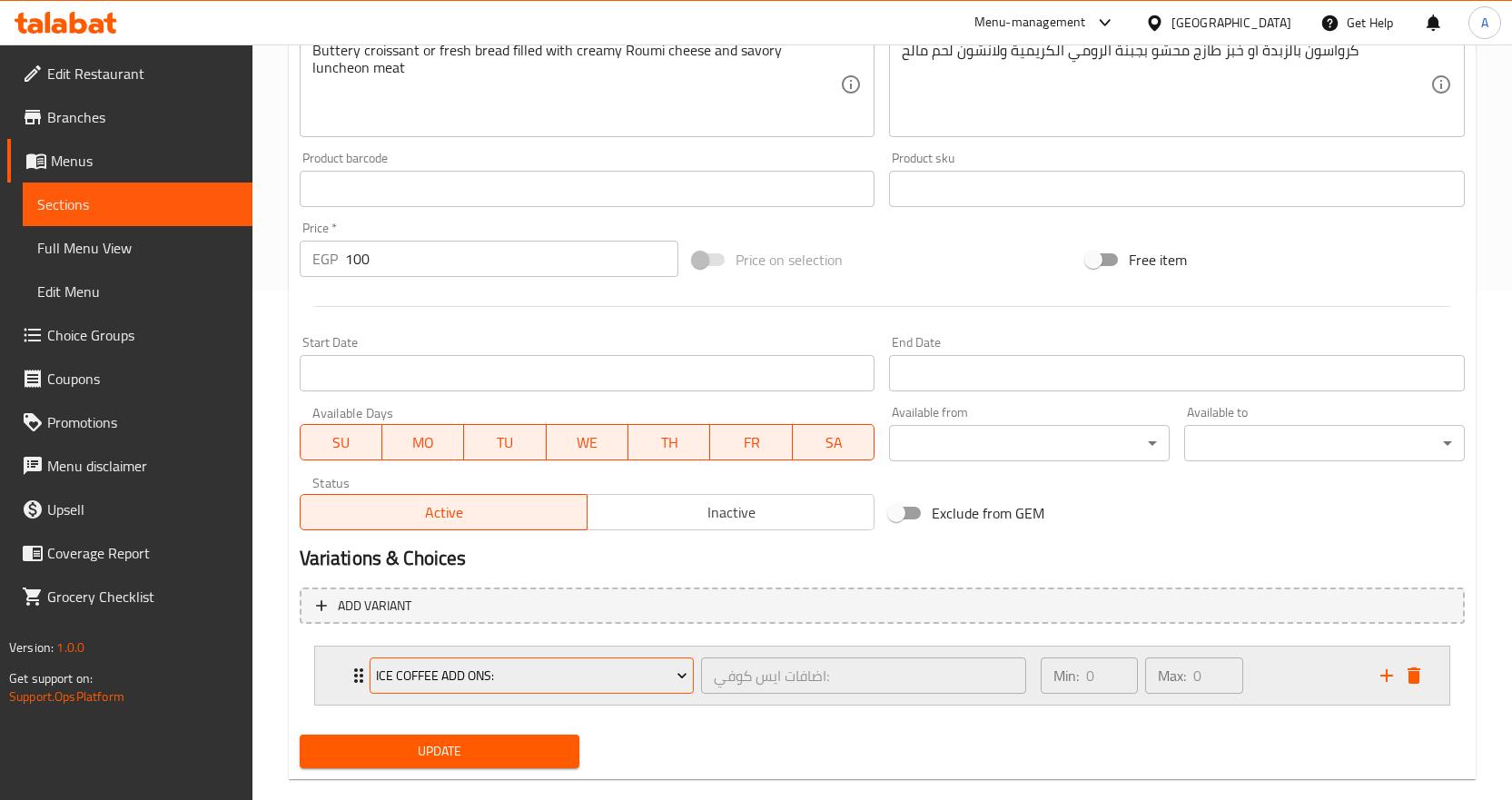
click at [547, 679] on span "Ice Coffee Add Ons:" at bounding box center [532, 675] width 312 height 22
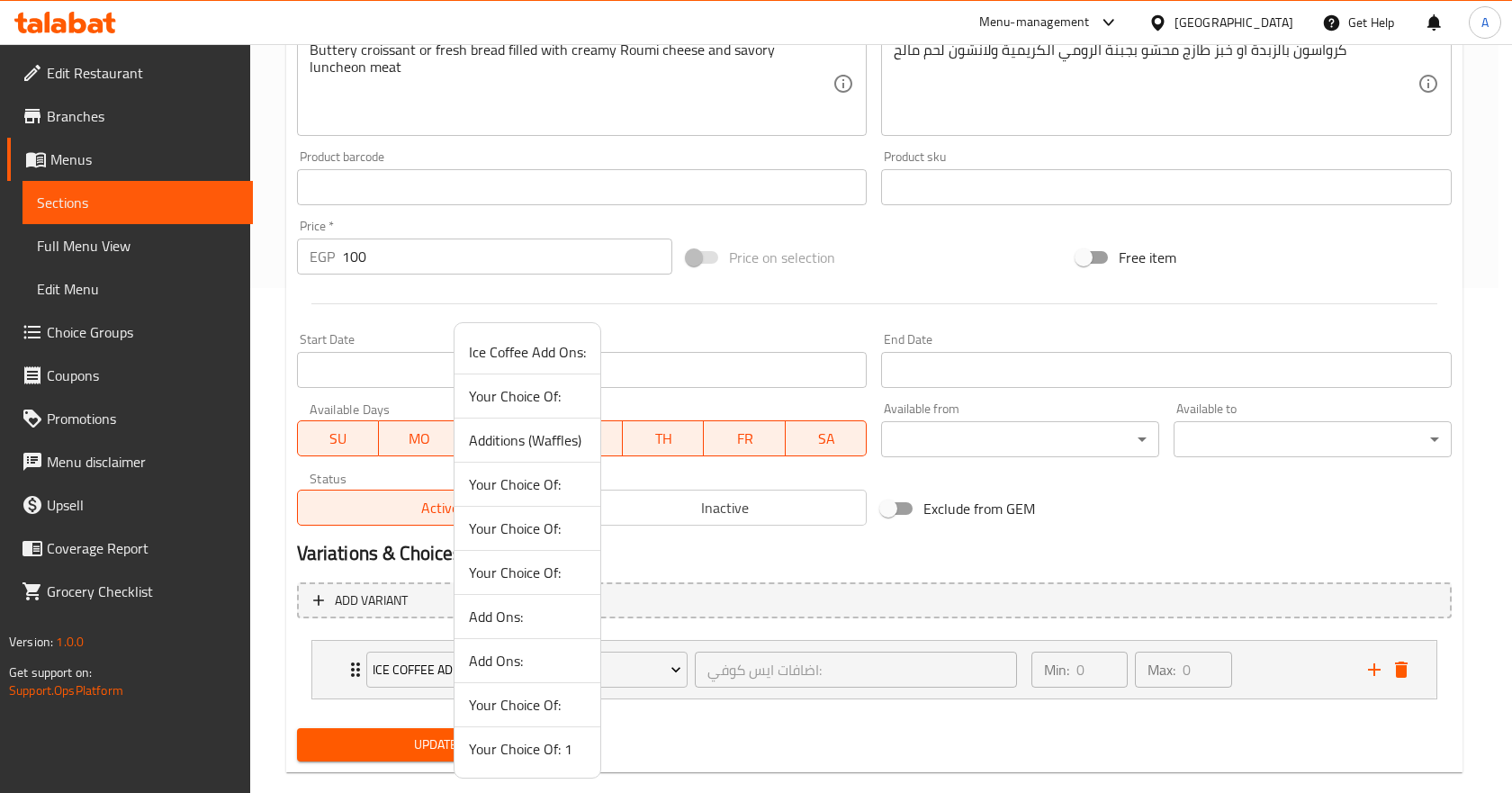
click at [554, 752] on span "Your Choice Of: 1" at bounding box center [527, 749] width 117 height 21
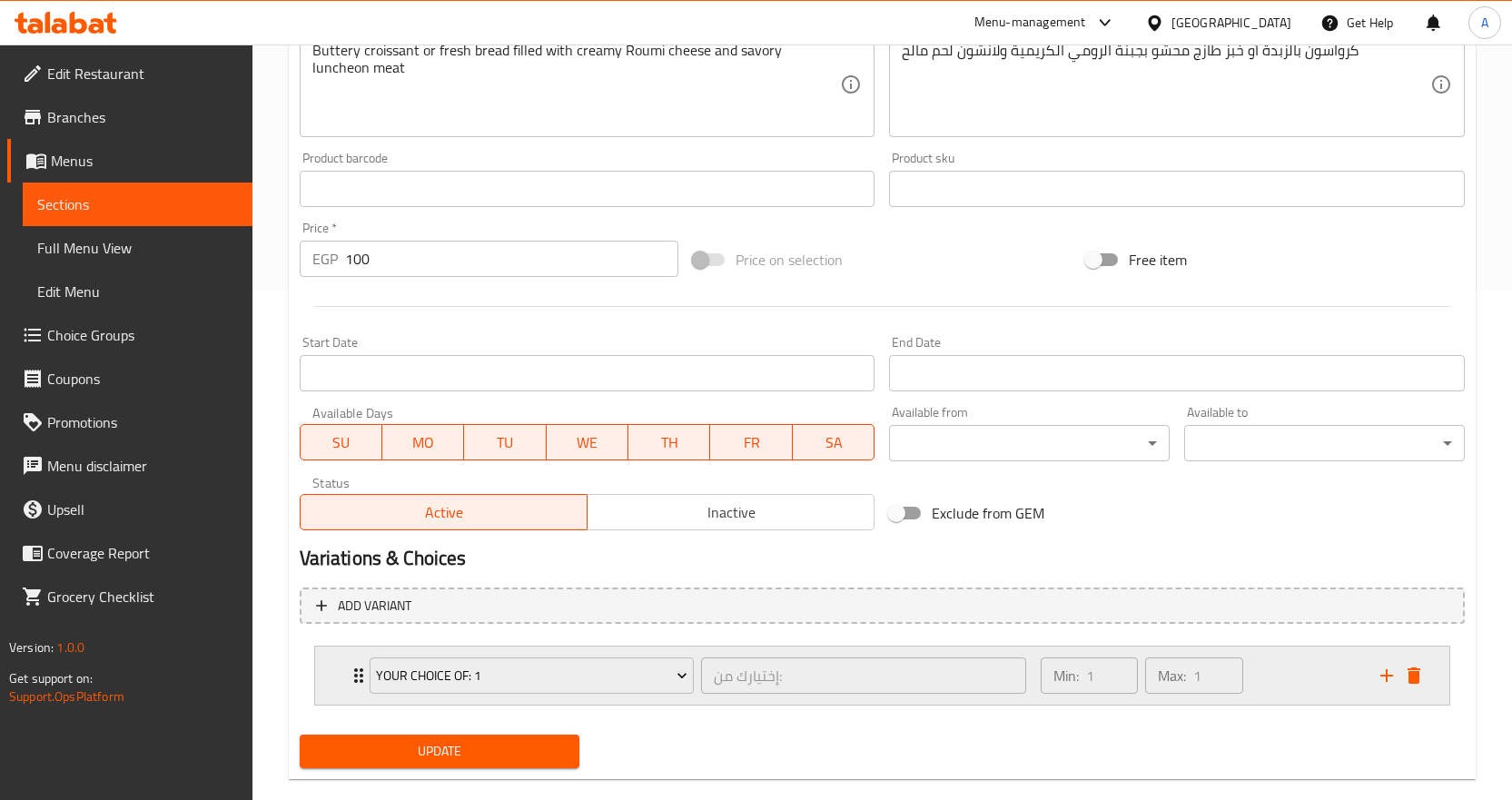
click at [1313, 694] on div "Min: 1 ​ Max: 1 ​" at bounding box center [1199, 675] width 340 height 58
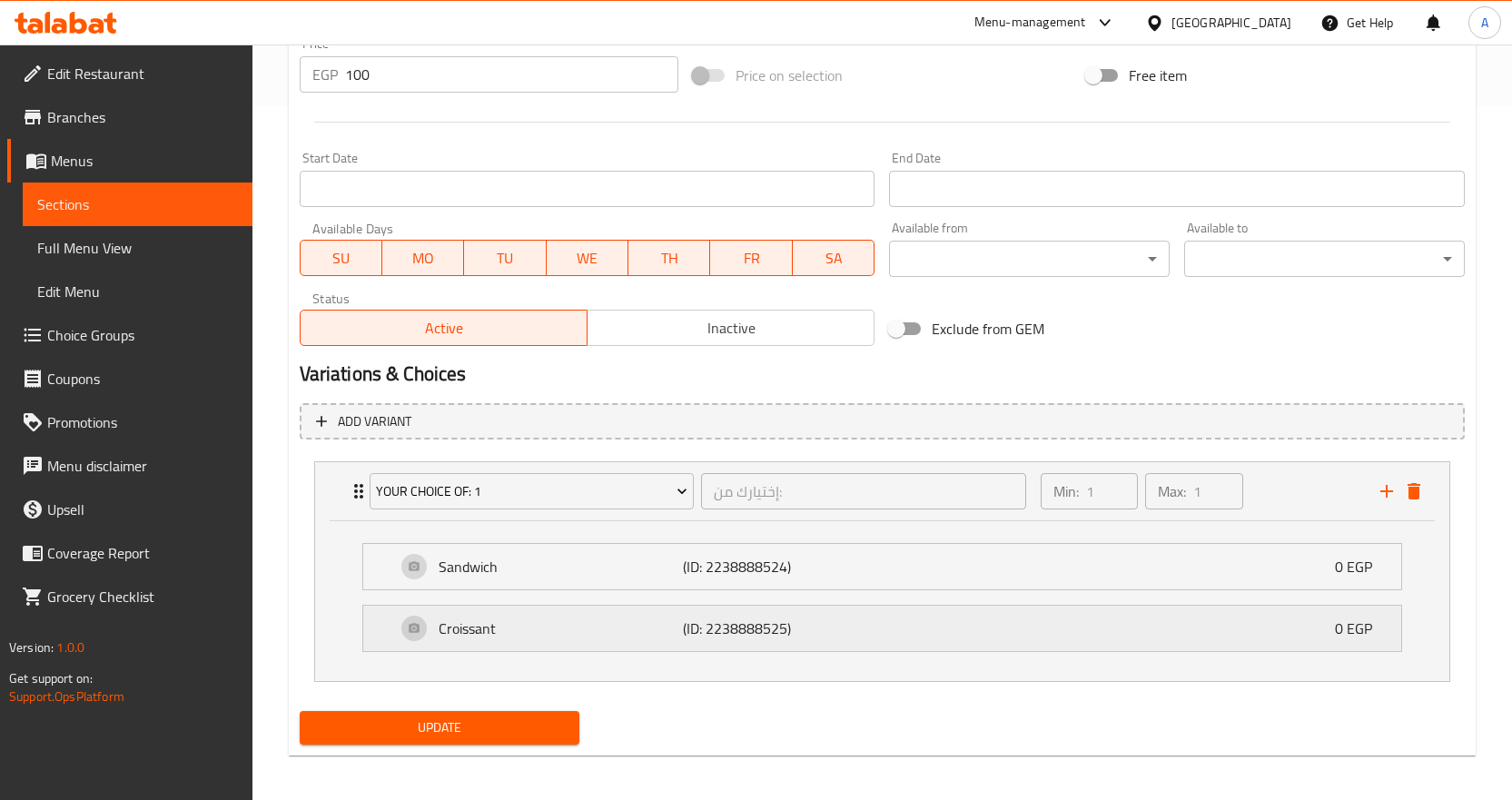
scroll to position [700, 0]
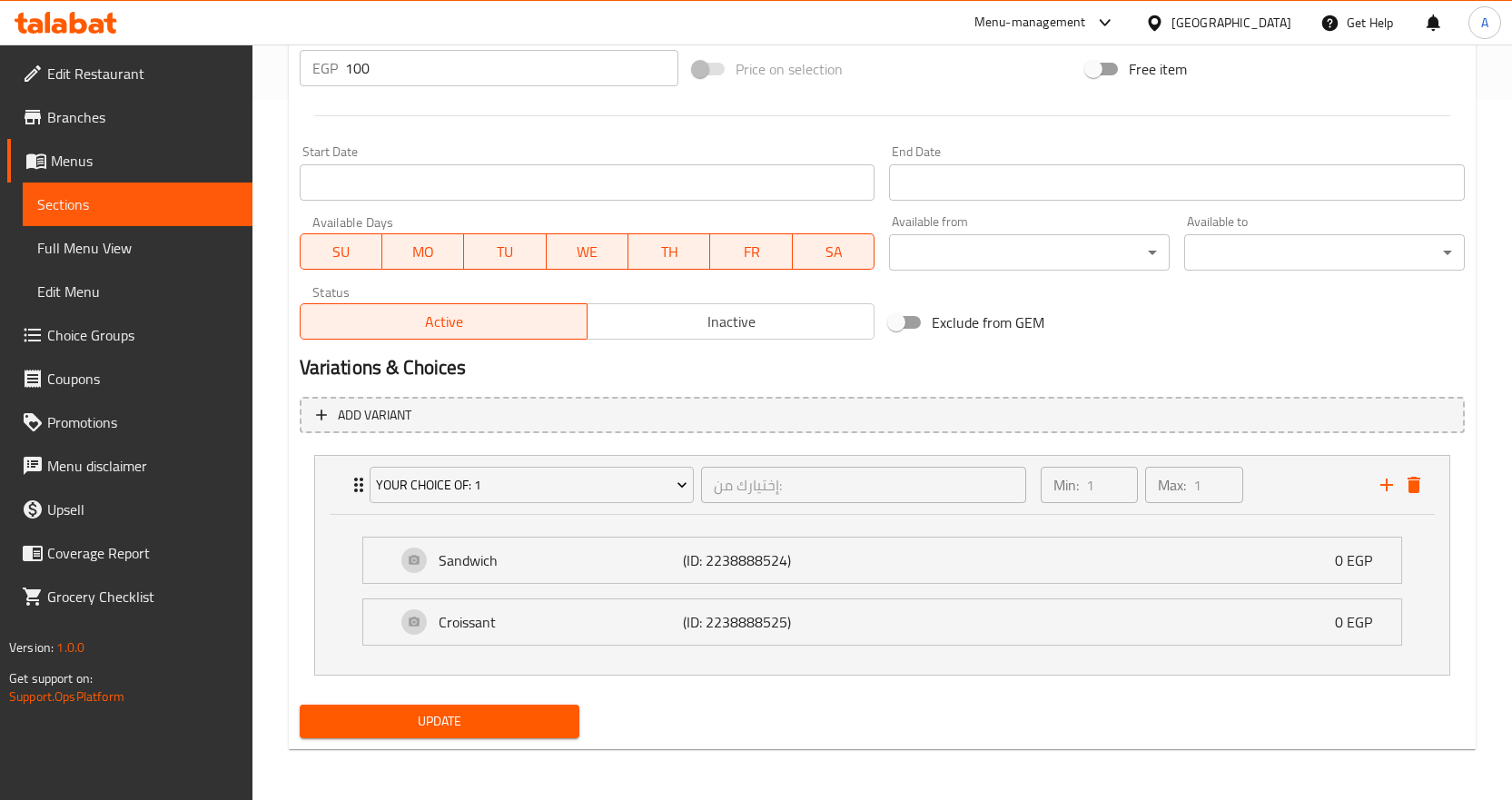
click at [538, 704] on div "Update" at bounding box center [439, 720] width 295 height 48
click at [515, 730] on span "Update" at bounding box center [440, 720] width 251 height 22
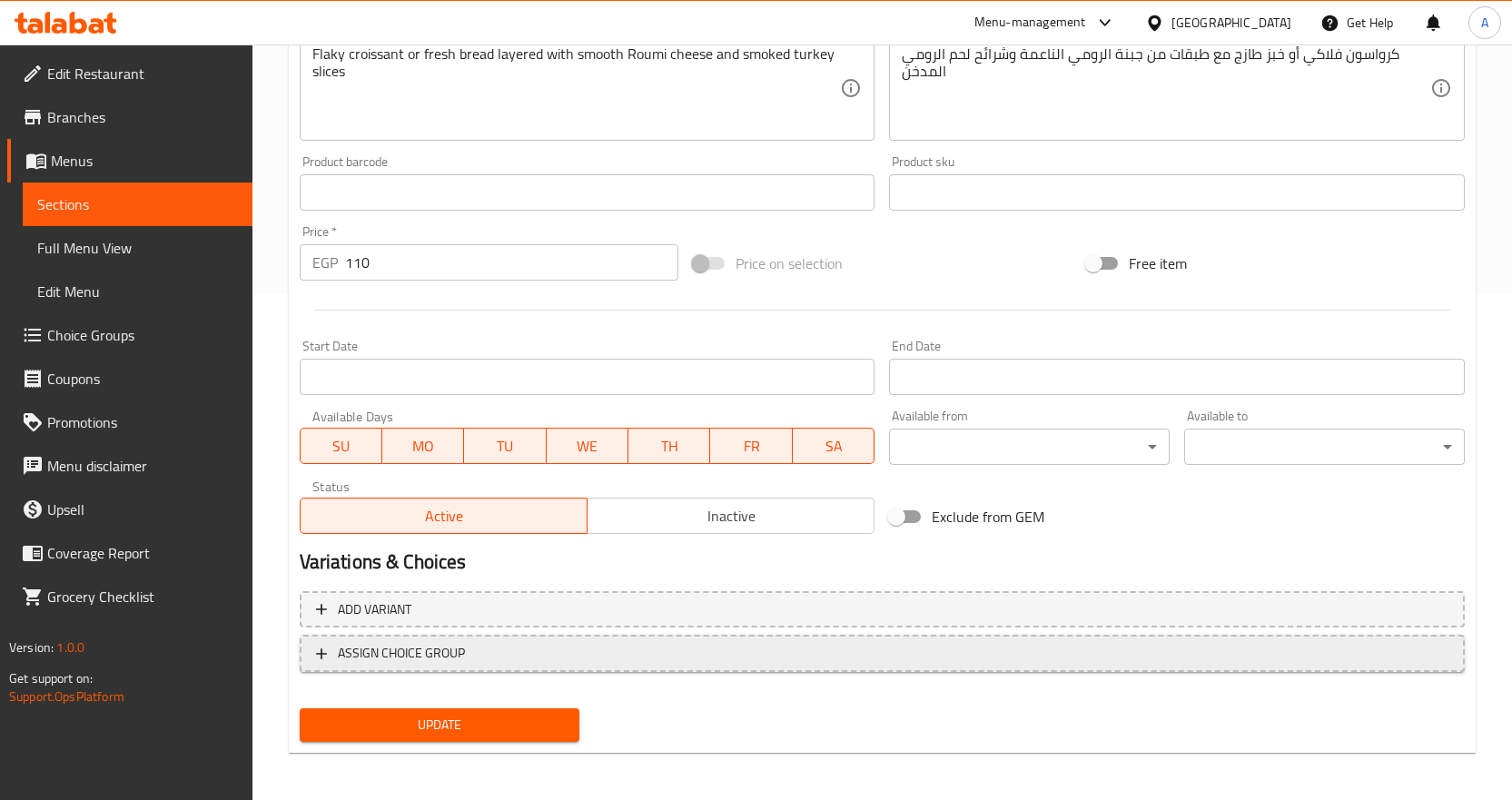
scroll to position [509, 0]
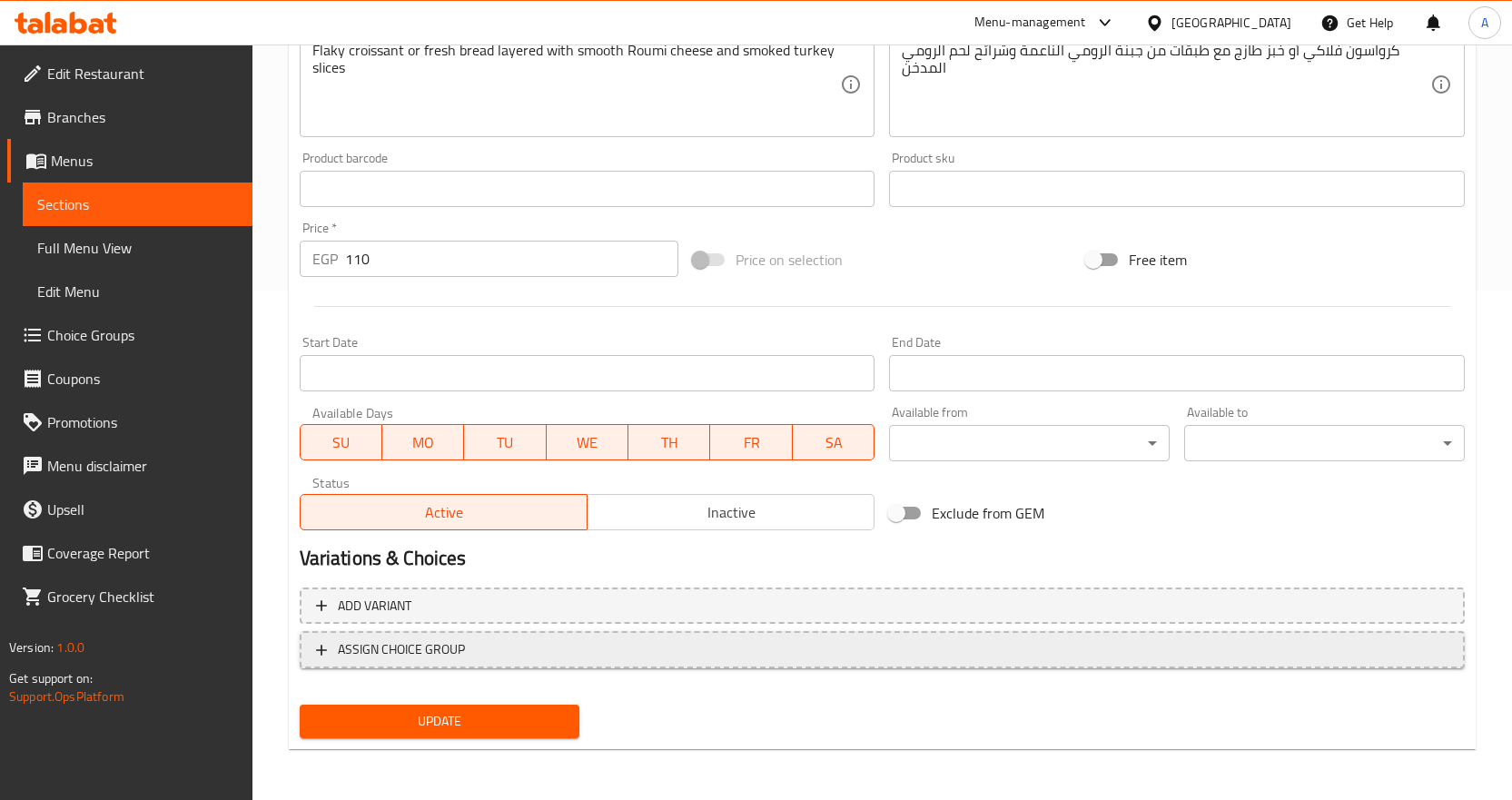
click at [534, 652] on span "ASSIGN CHOICE GROUP" at bounding box center [882, 649] width 1132 height 22
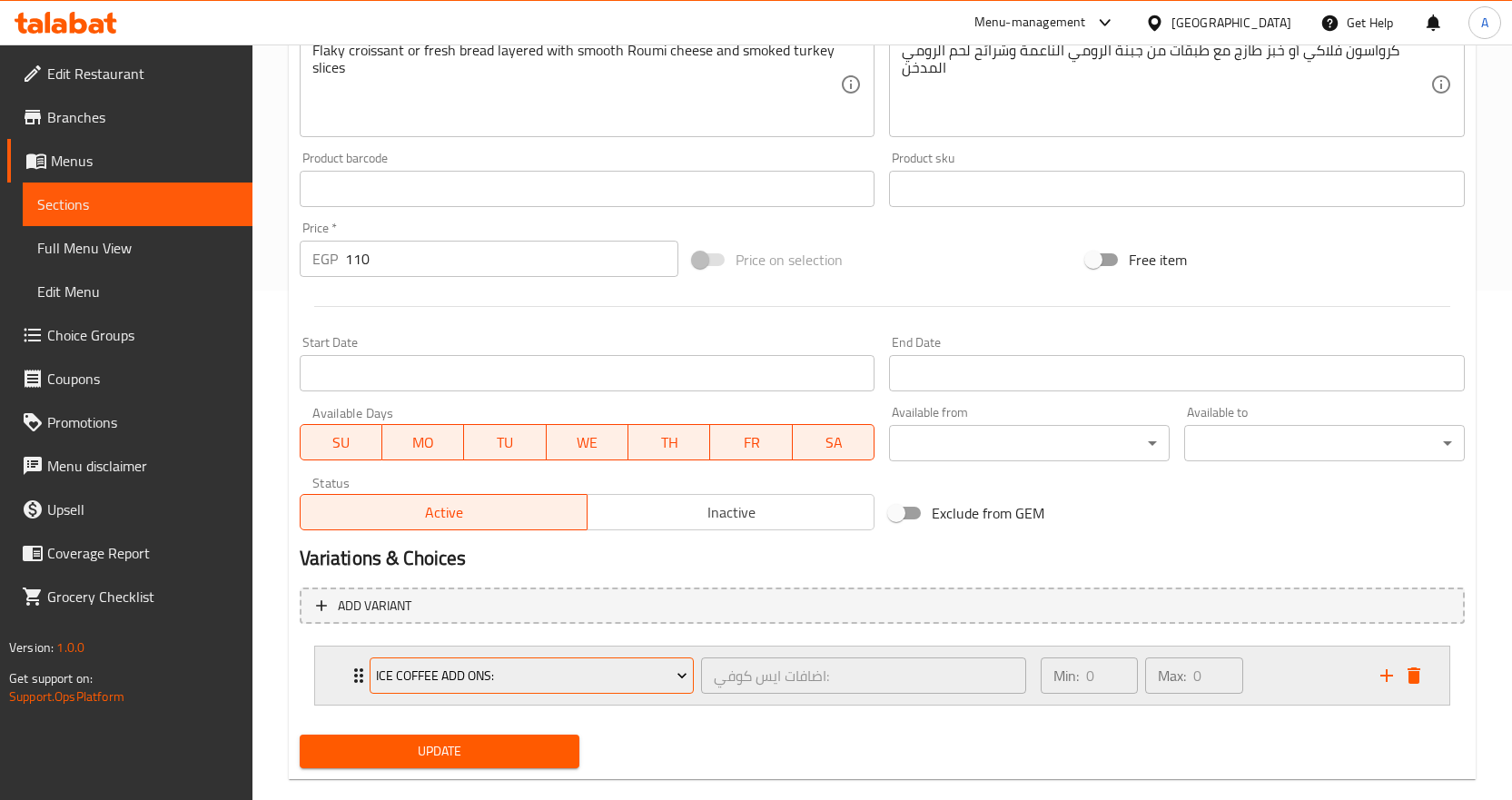
click at [530, 672] on span "Ice Coffee Add Ons:" at bounding box center [532, 675] width 312 height 22
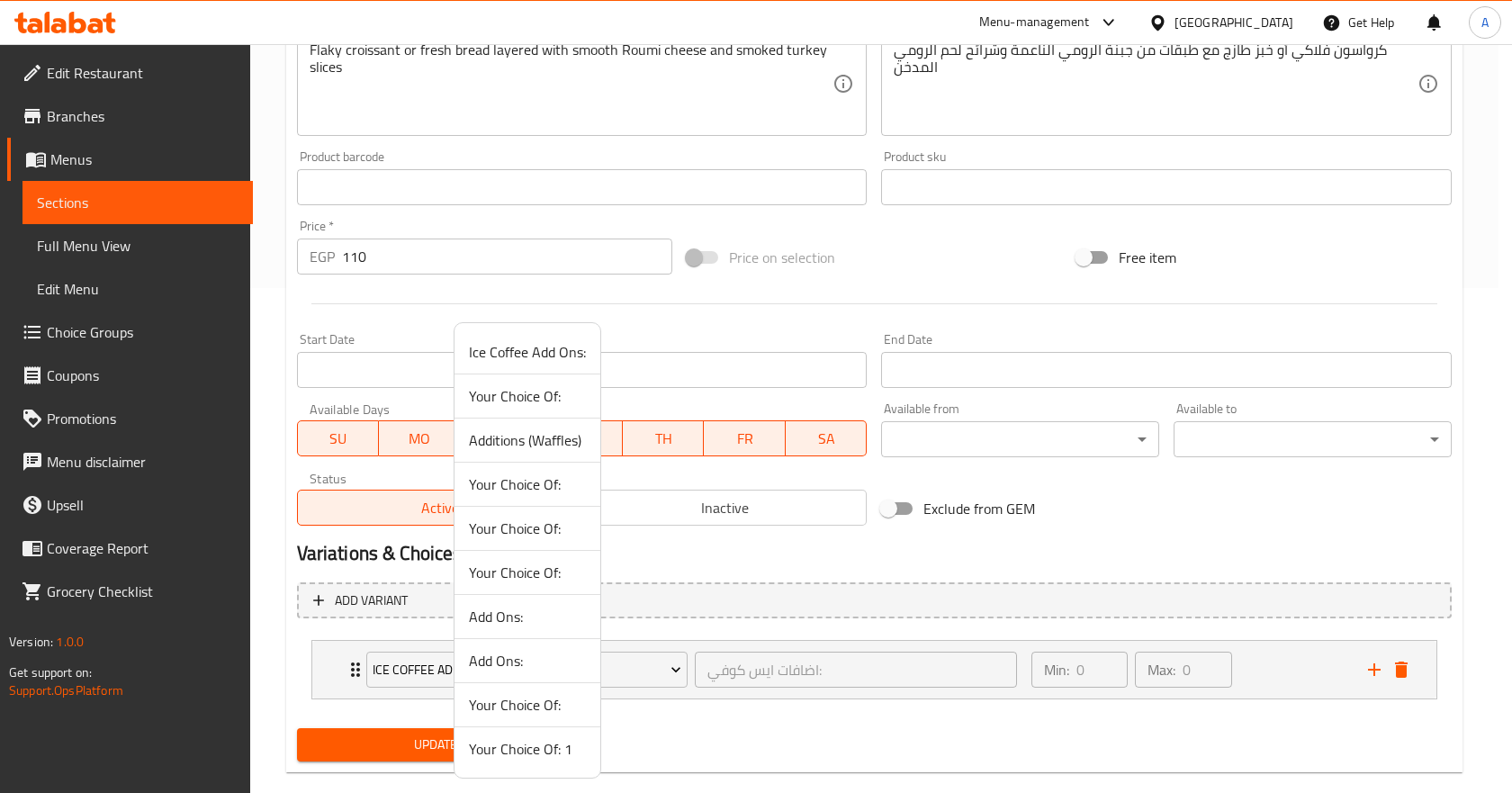
click at [526, 757] on span "Your Choice Of: 1" at bounding box center [527, 749] width 117 height 21
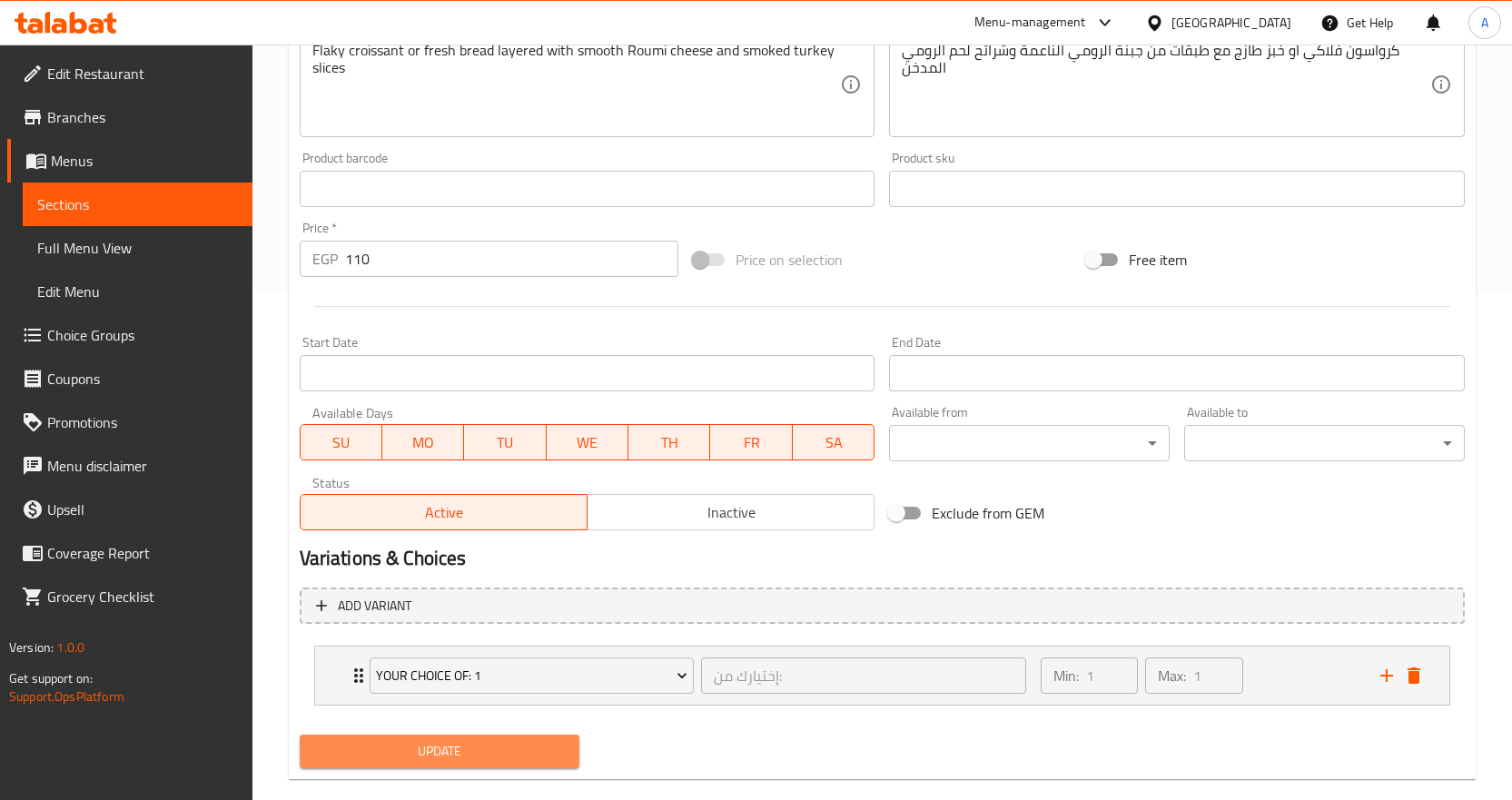
click at [525, 756] on span "Update" at bounding box center [440, 750] width 251 height 22
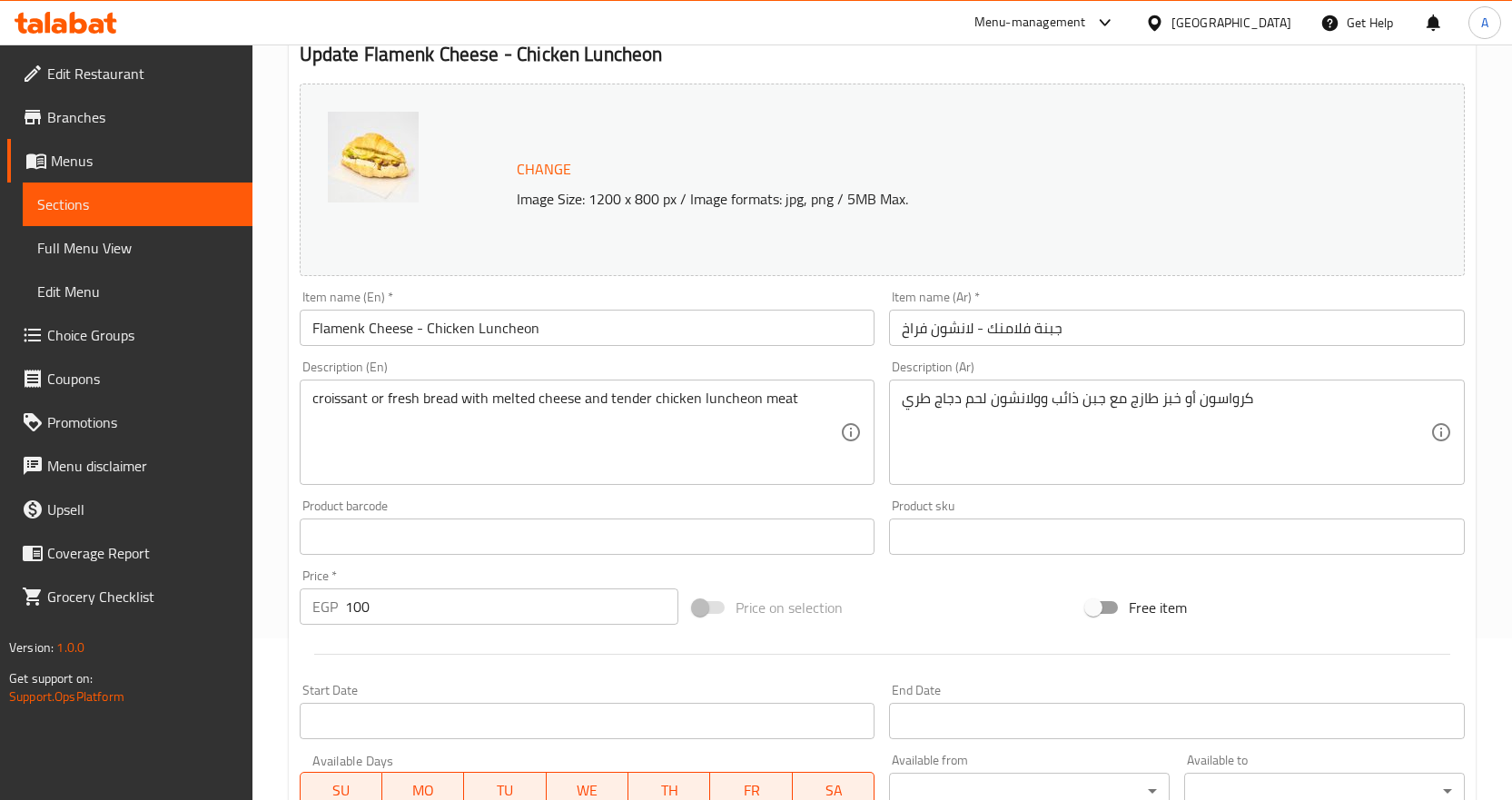
scroll to position [509, 0]
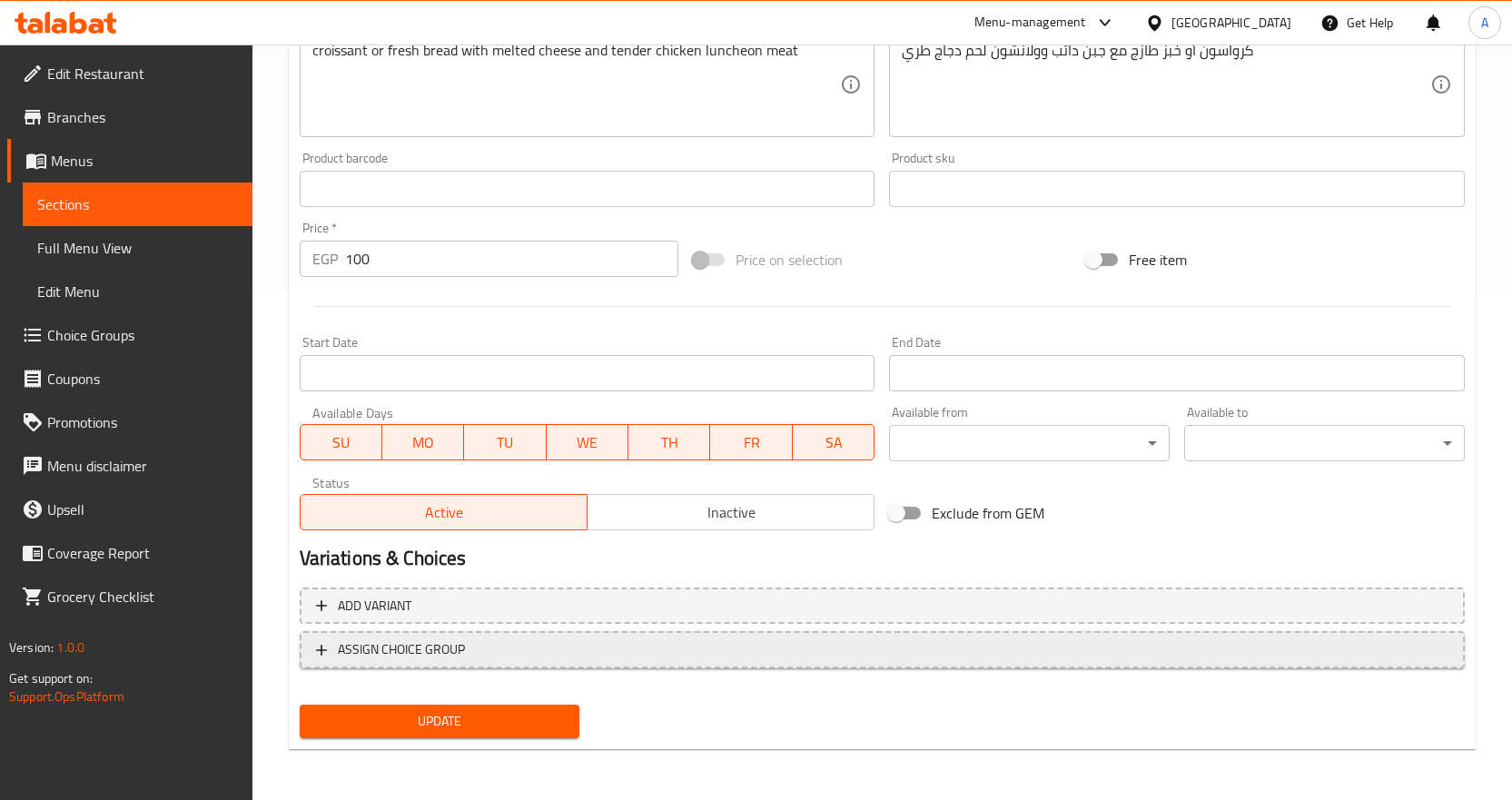
click at [468, 660] on span "ASSIGN CHOICE GROUP" at bounding box center [882, 649] width 1132 height 22
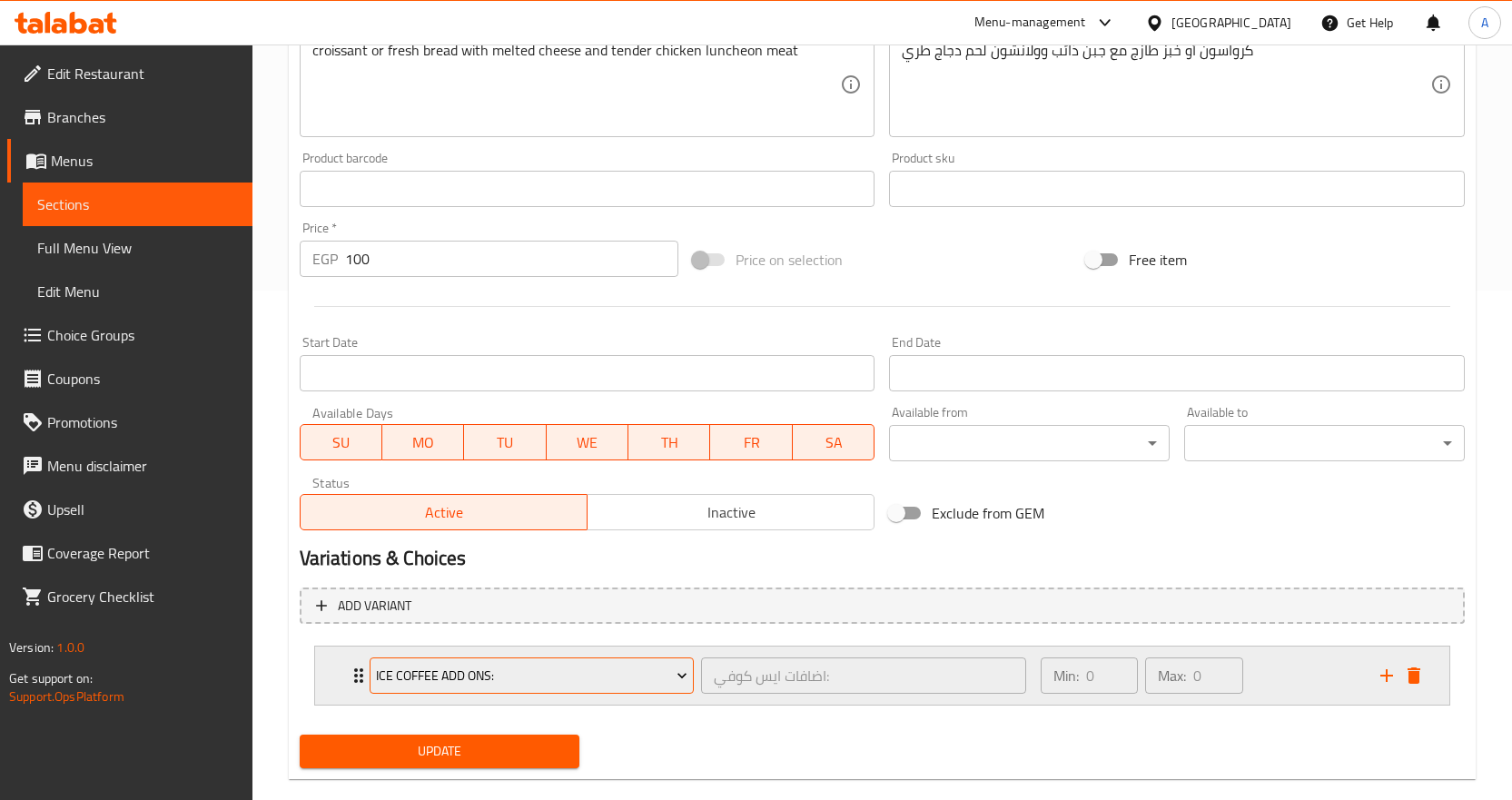
click at [468, 683] on span "Ice Coffee Add Ons:" at bounding box center [532, 675] width 312 height 22
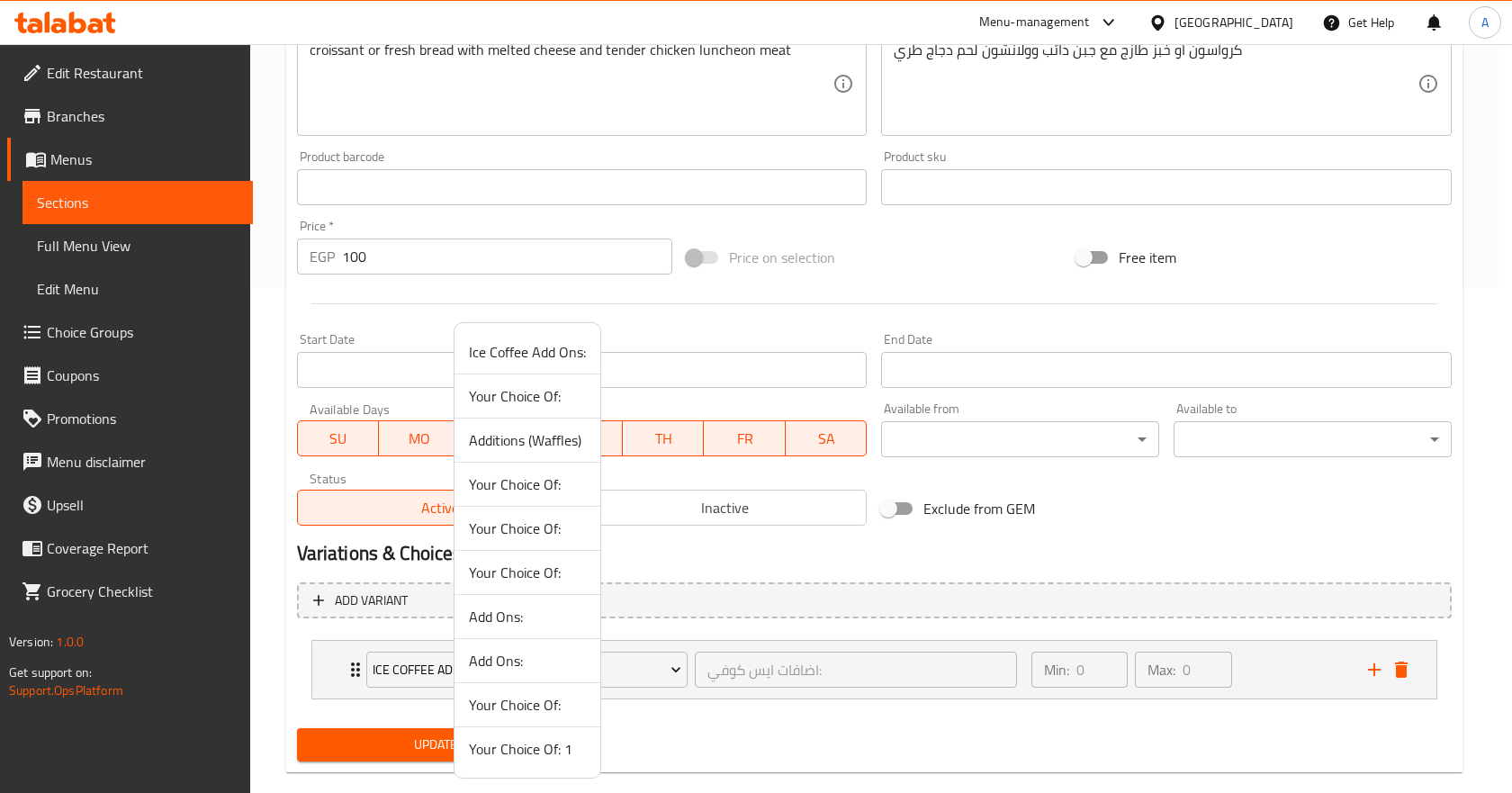
click at [504, 750] on span "Your Choice Of: 1" at bounding box center [527, 749] width 117 height 21
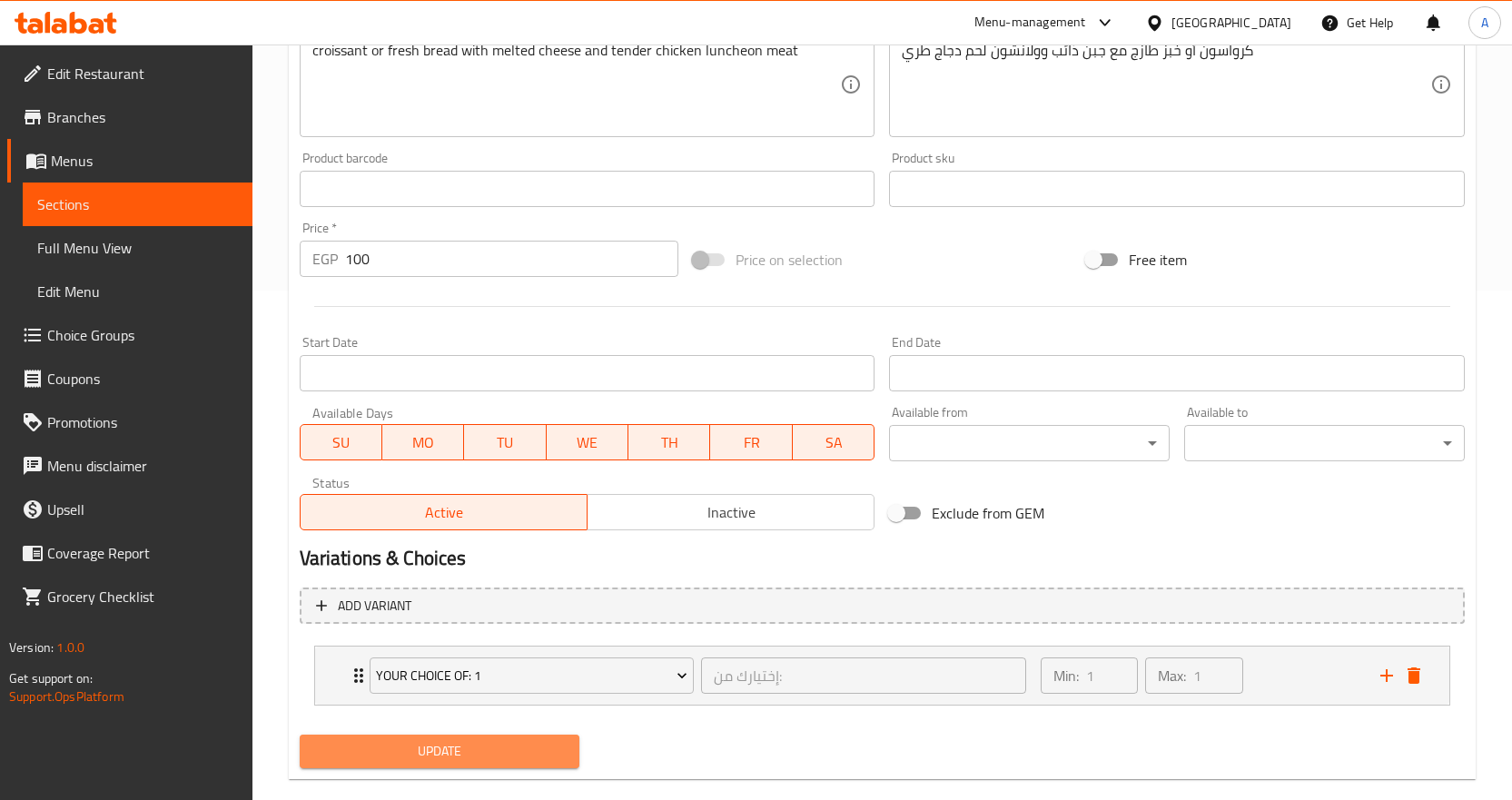
click at [498, 751] on span "Update" at bounding box center [440, 750] width 251 height 22
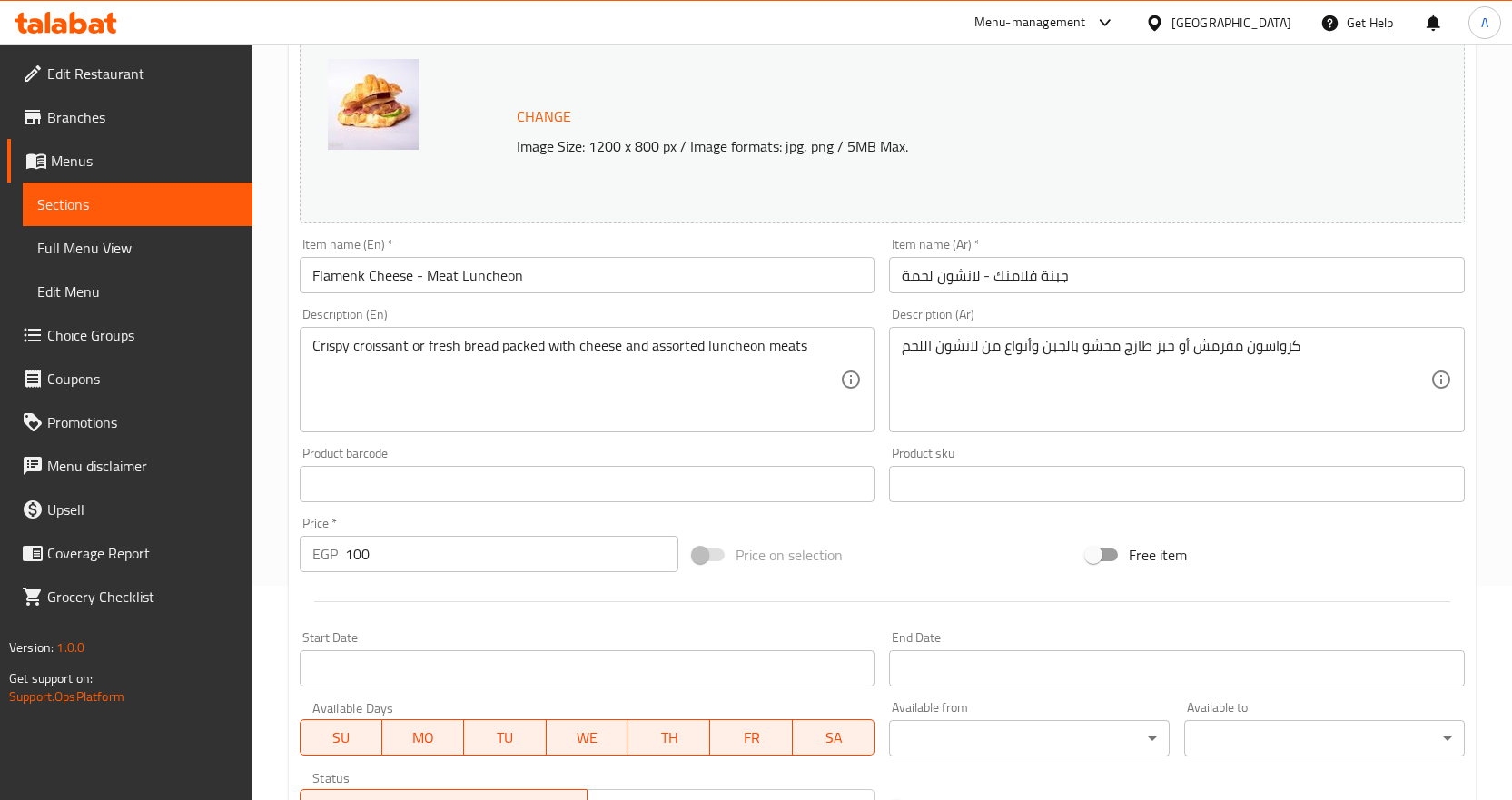
scroll to position [509, 0]
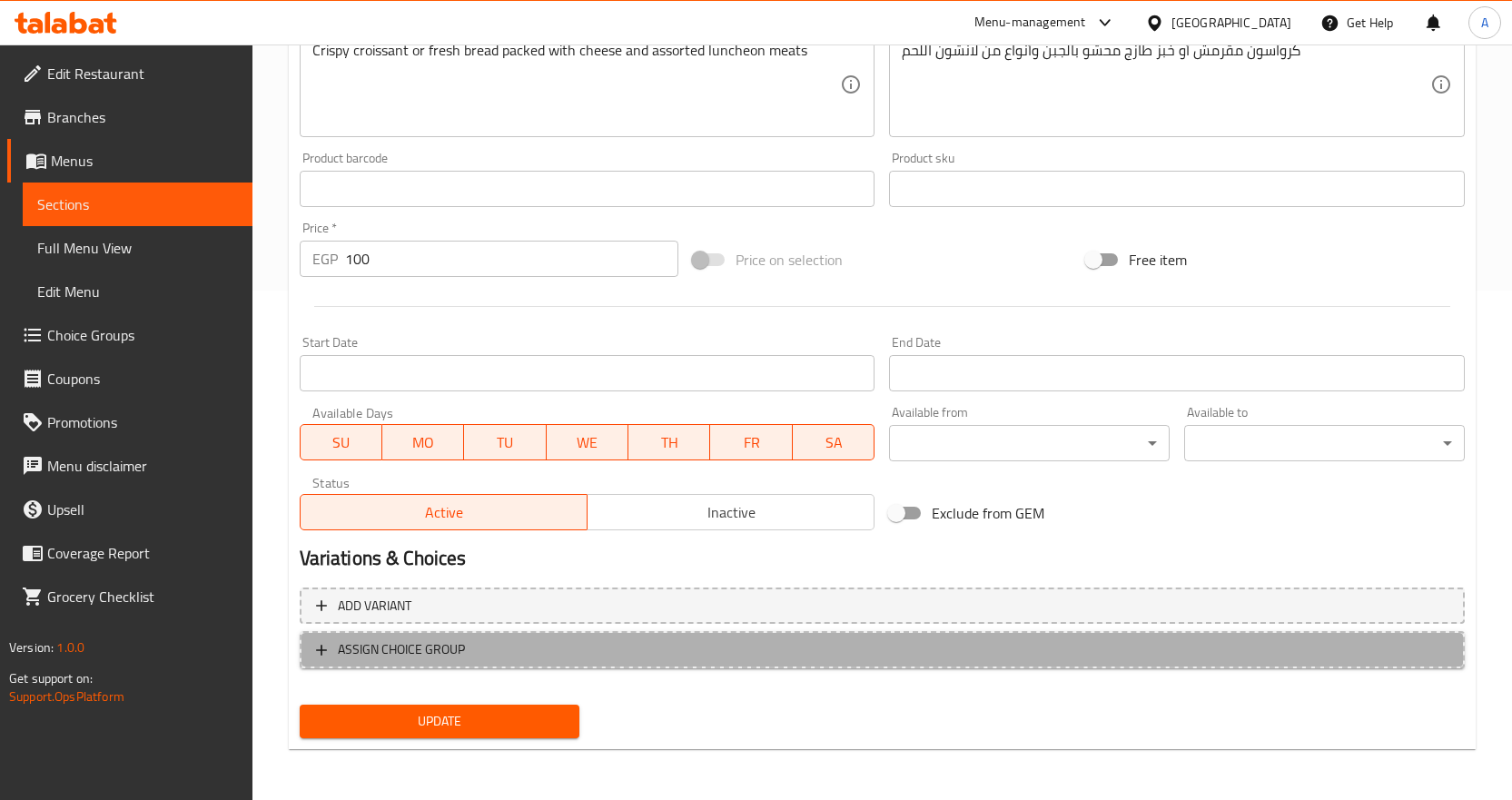
click at [546, 654] on span "ASSIGN CHOICE GROUP" at bounding box center [882, 649] width 1132 height 22
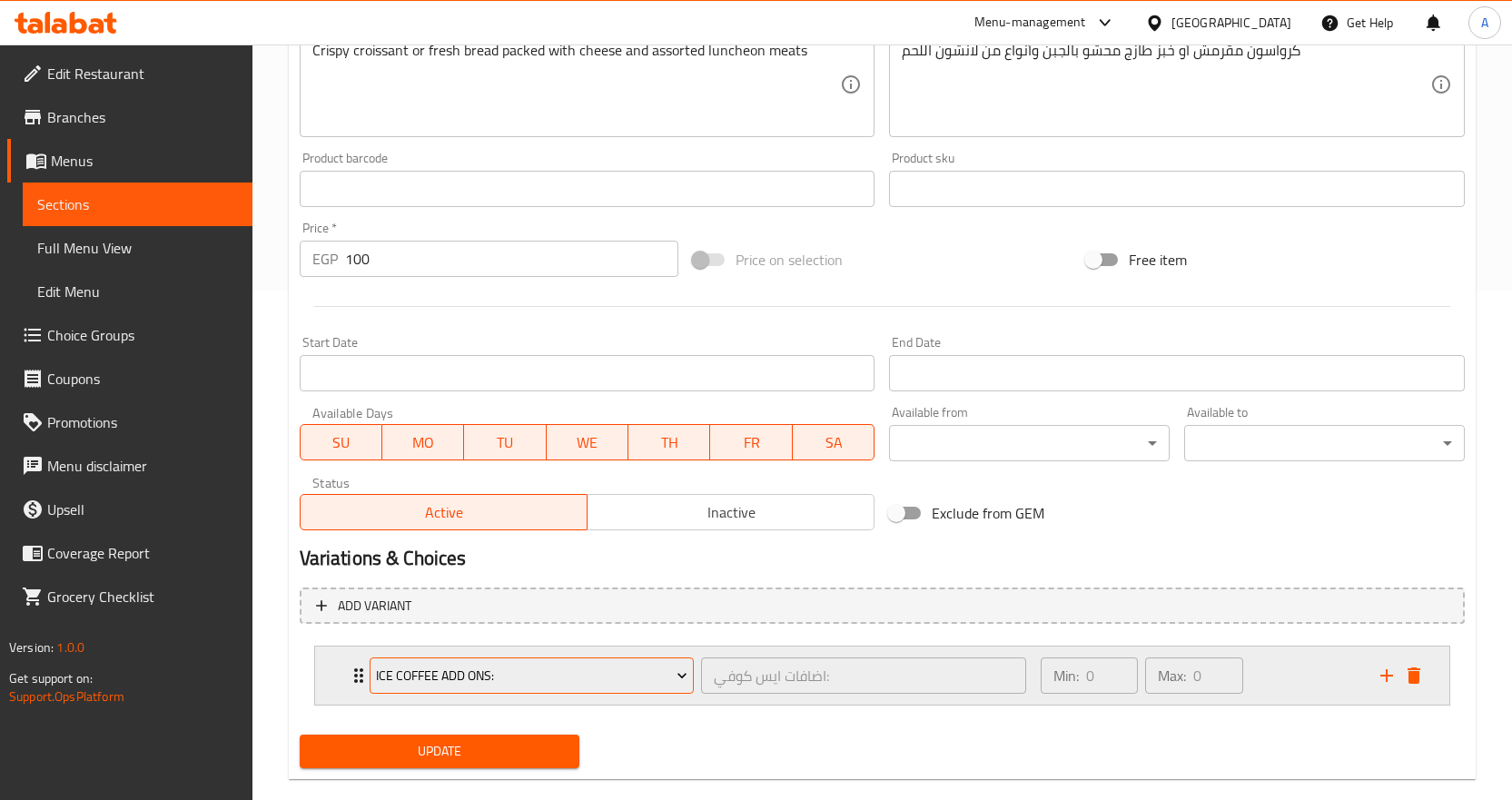
click at [524, 680] on span "Ice Coffee Add Ons:" at bounding box center [532, 675] width 312 height 22
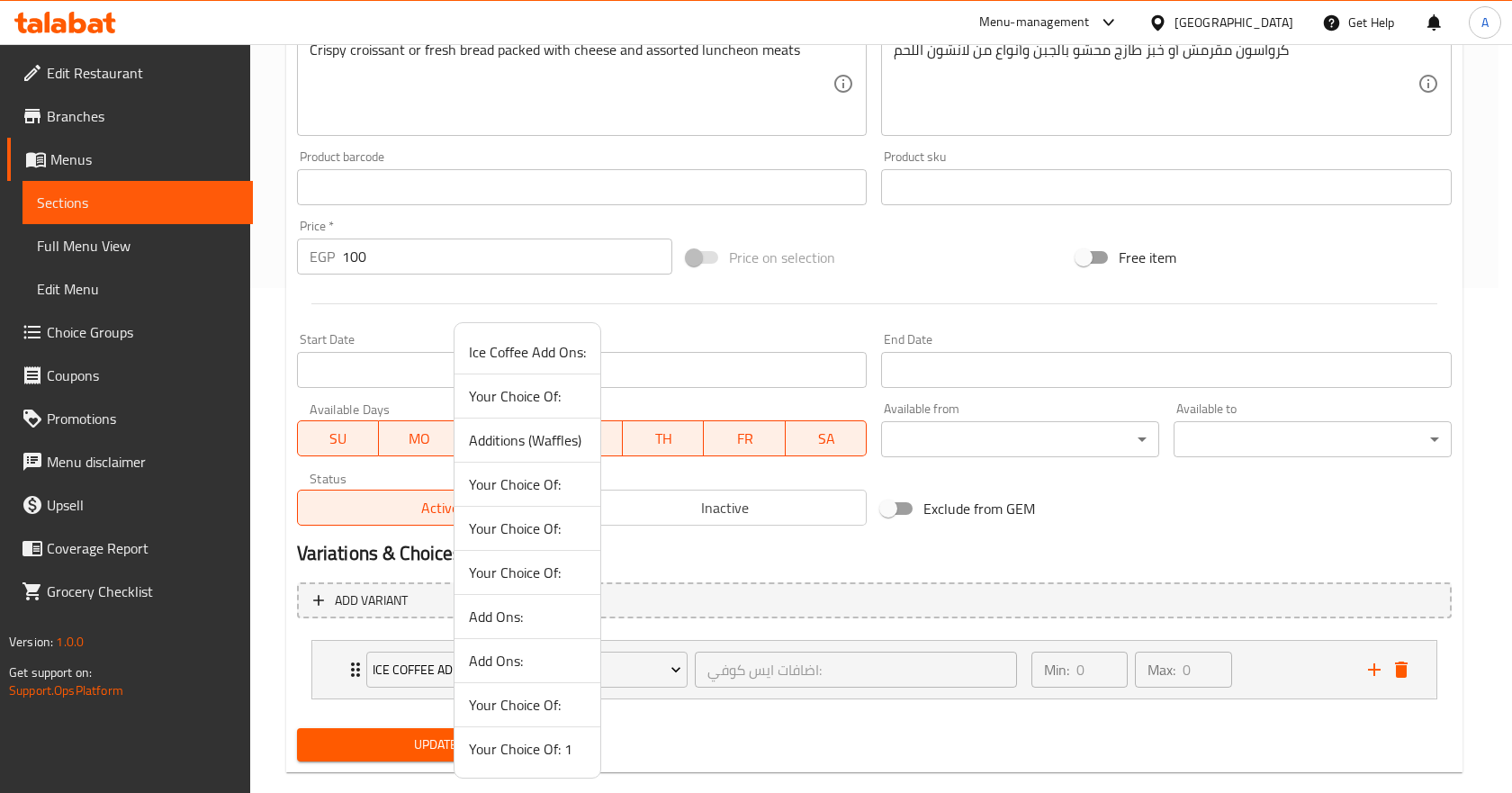
click at [517, 756] on span "Your Choice Of: 1" at bounding box center [527, 749] width 117 height 21
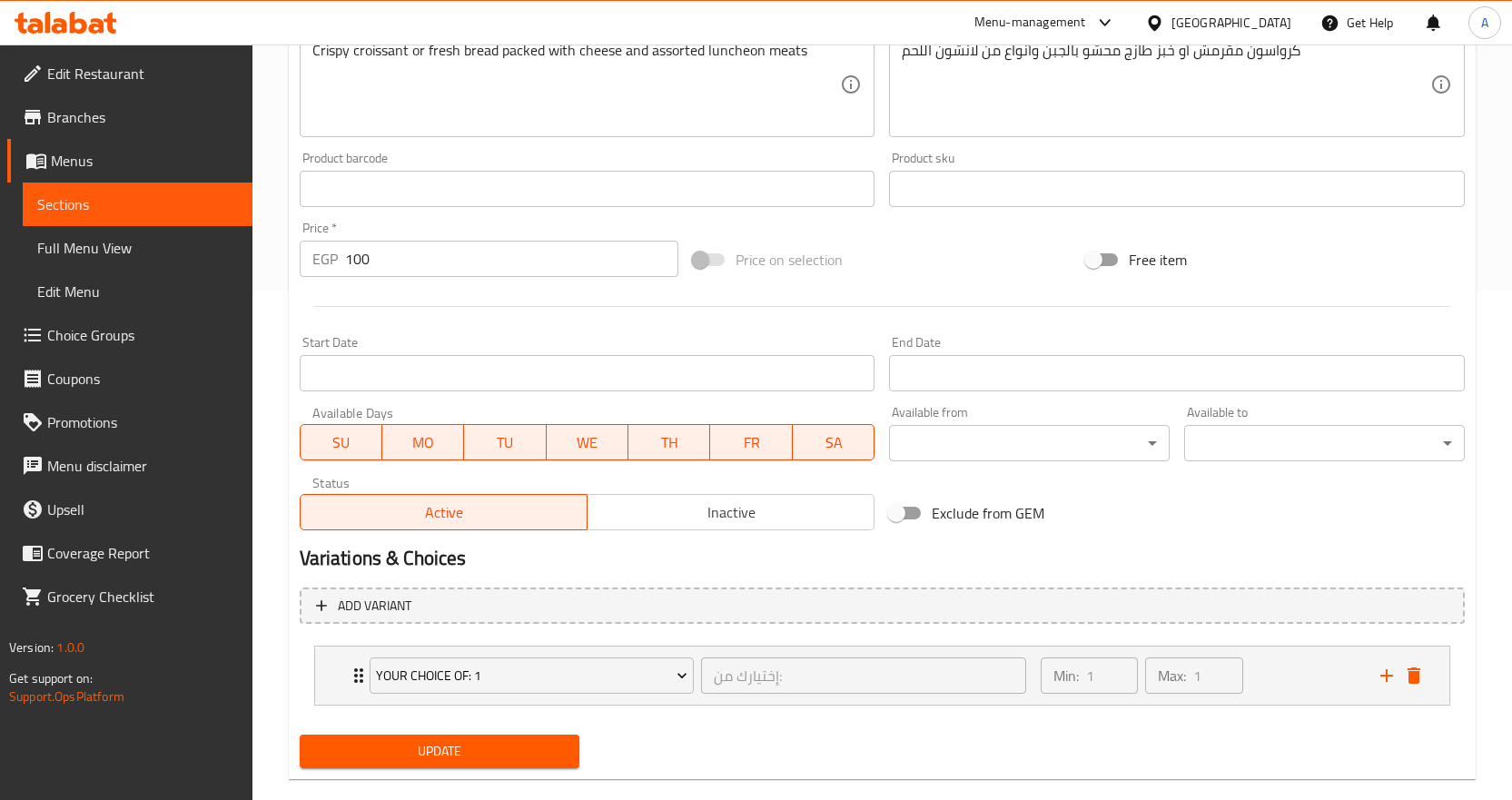
click at [524, 761] on span "Update" at bounding box center [440, 750] width 251 height 22
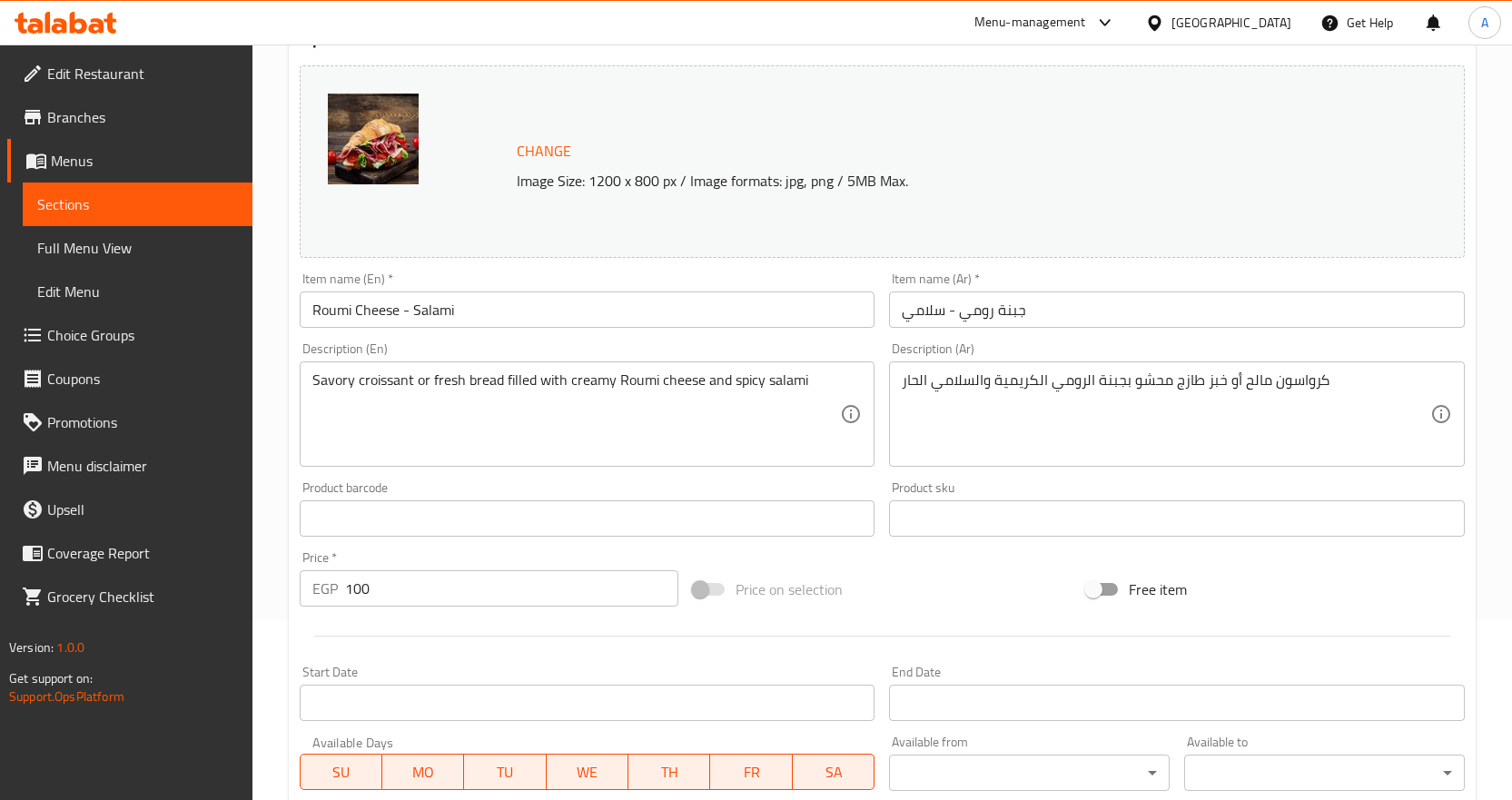
scroll to position [454, 0]
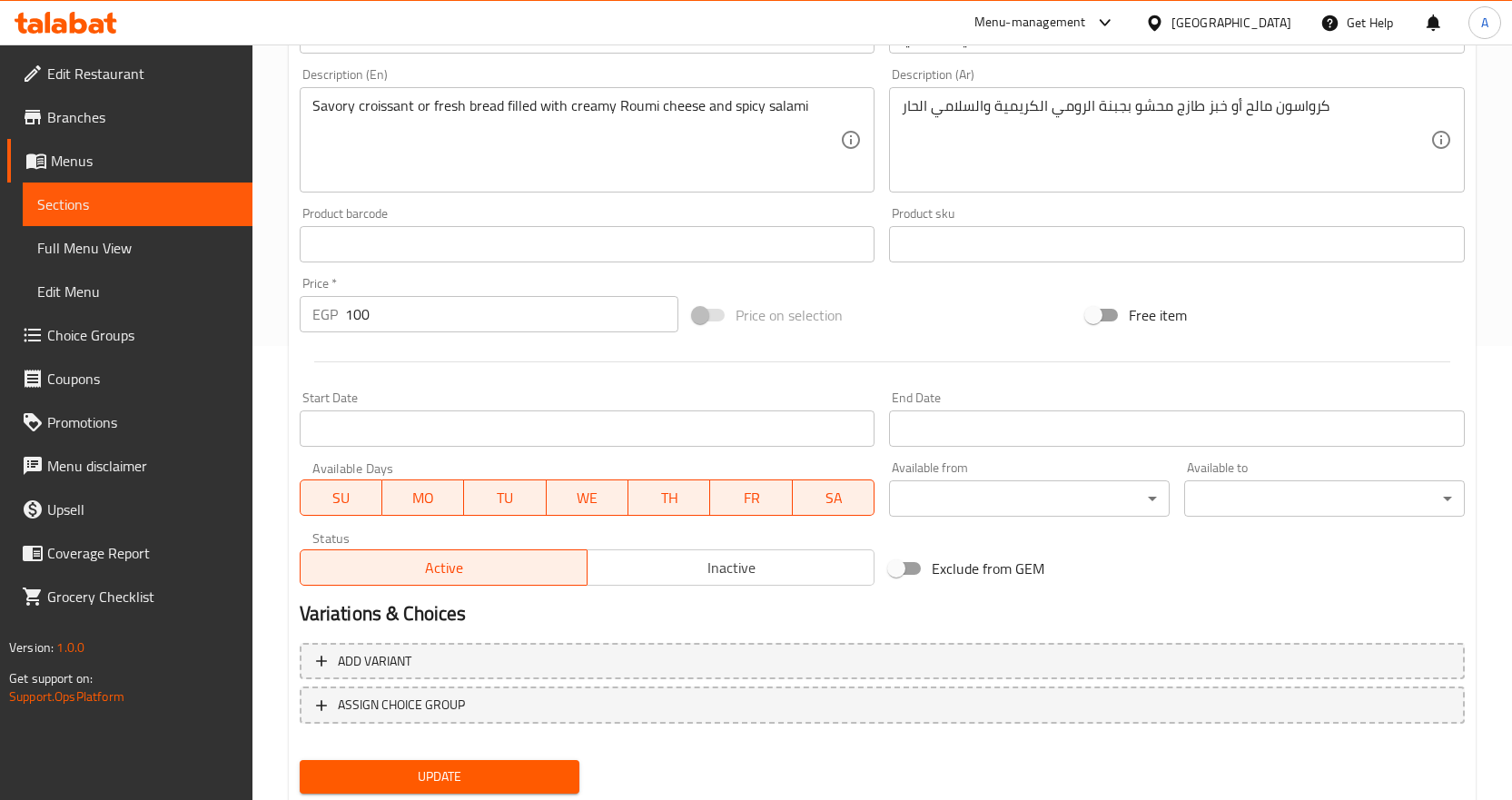
click at [499, 727] on div "Add variant ASSIGN CHOICE GROUP" at bounding box center [881, 694] width 1179 height 118
click at [486, 707] on span "ASSIGN CHOICE GROUP" at bounding box center [882, 704] width 1132 height 22
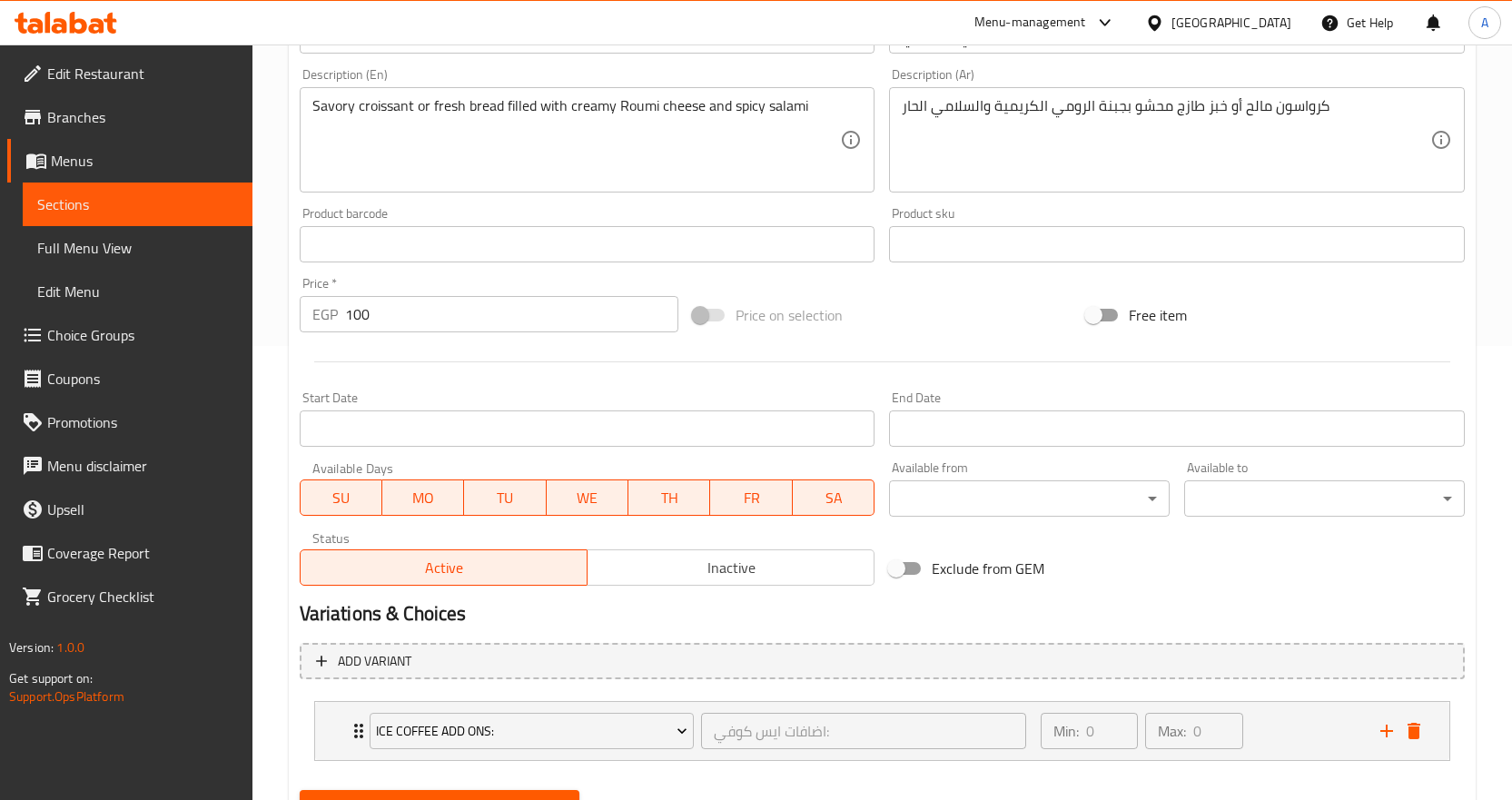
click at [489, 709] on div "Ice Coffee Add Ons:" at bounding box center [532, 730] width 332 height 44
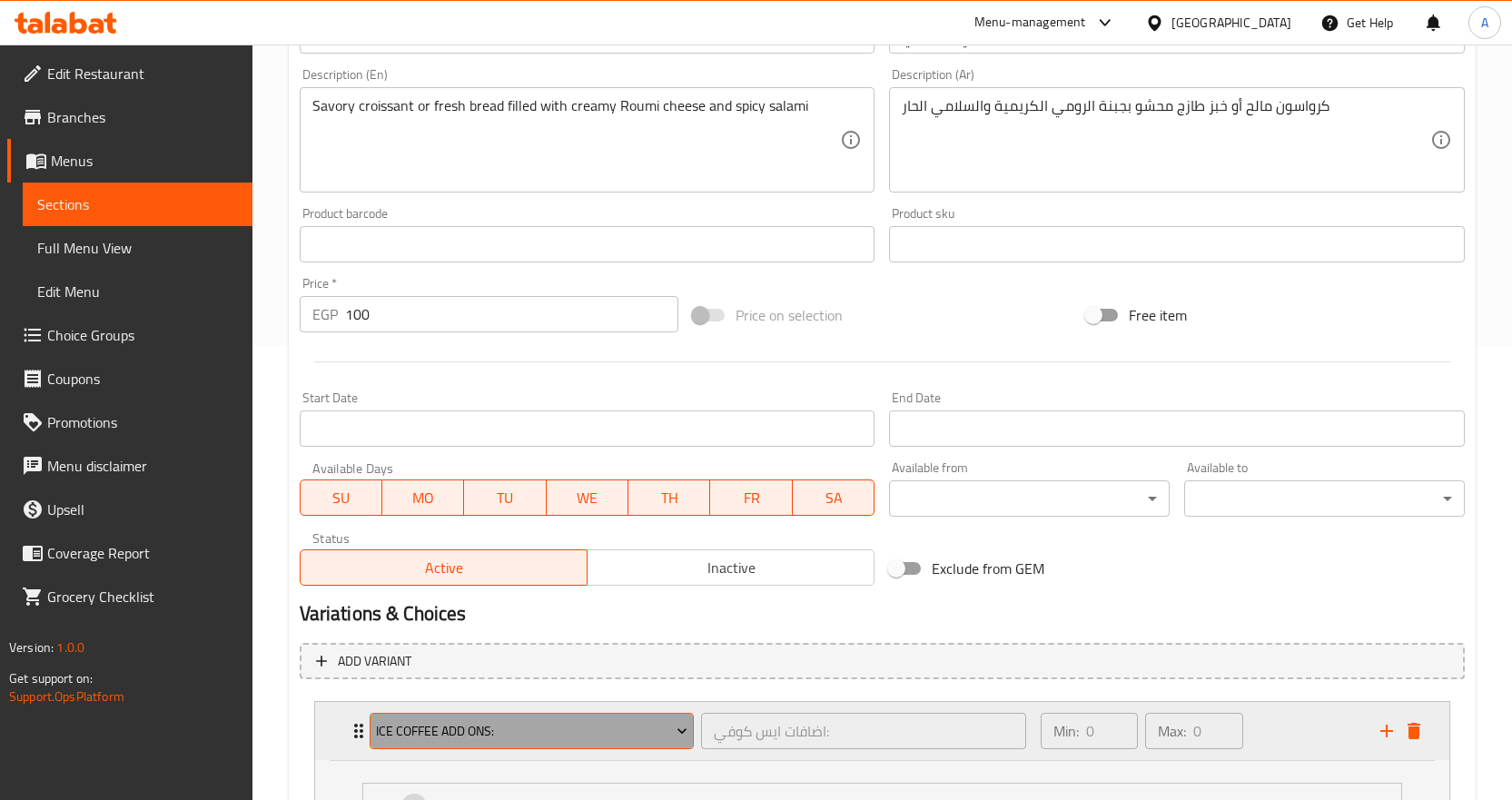
click at [518, 732] on span "Ice Coffee Add Ons:" at bounding box center [532, 731] width 312 height 22
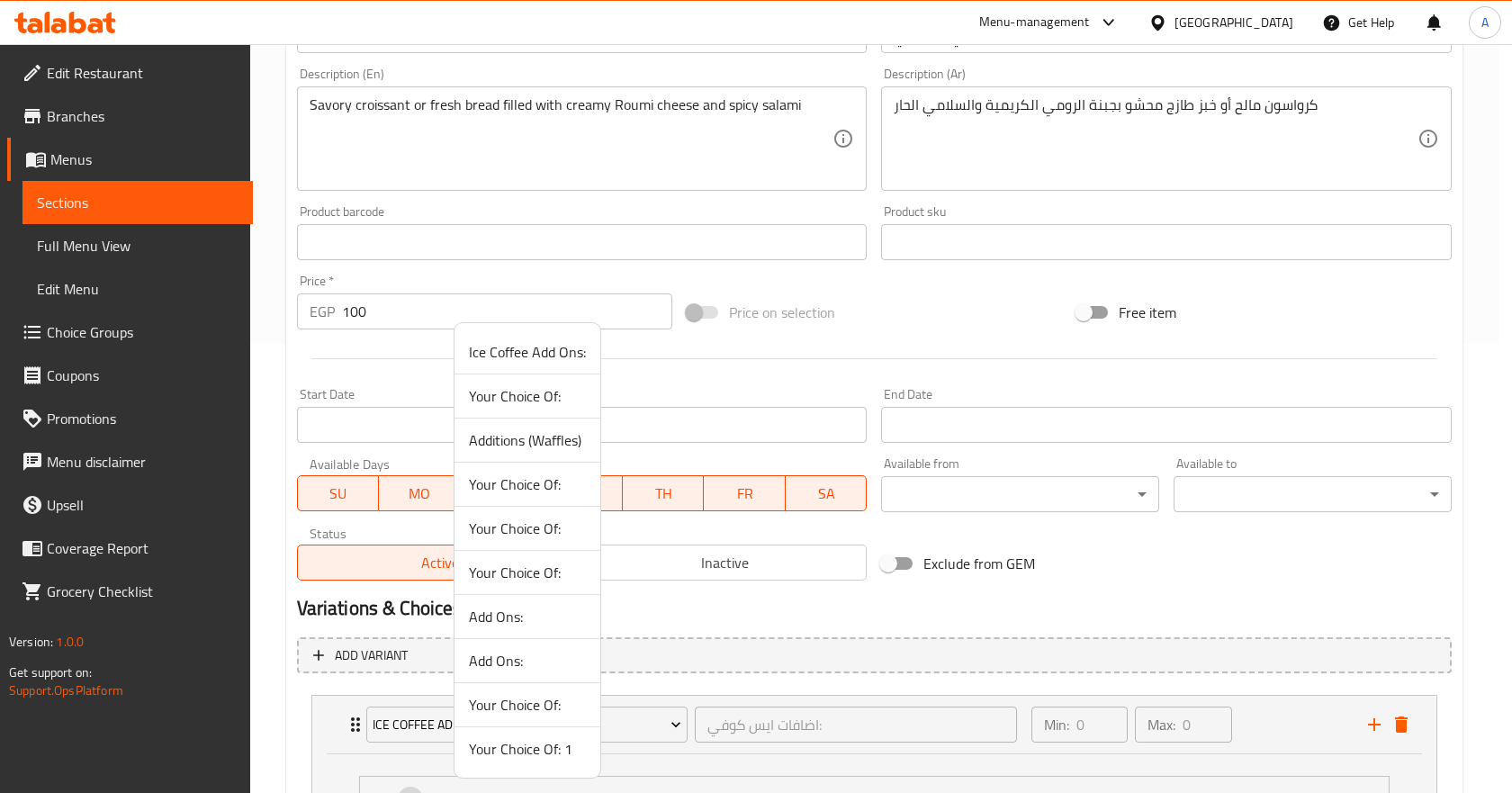
click at [543, 747] on span "Your Choice Of: 1" at bounding box center [527, 749] width 117 height 21
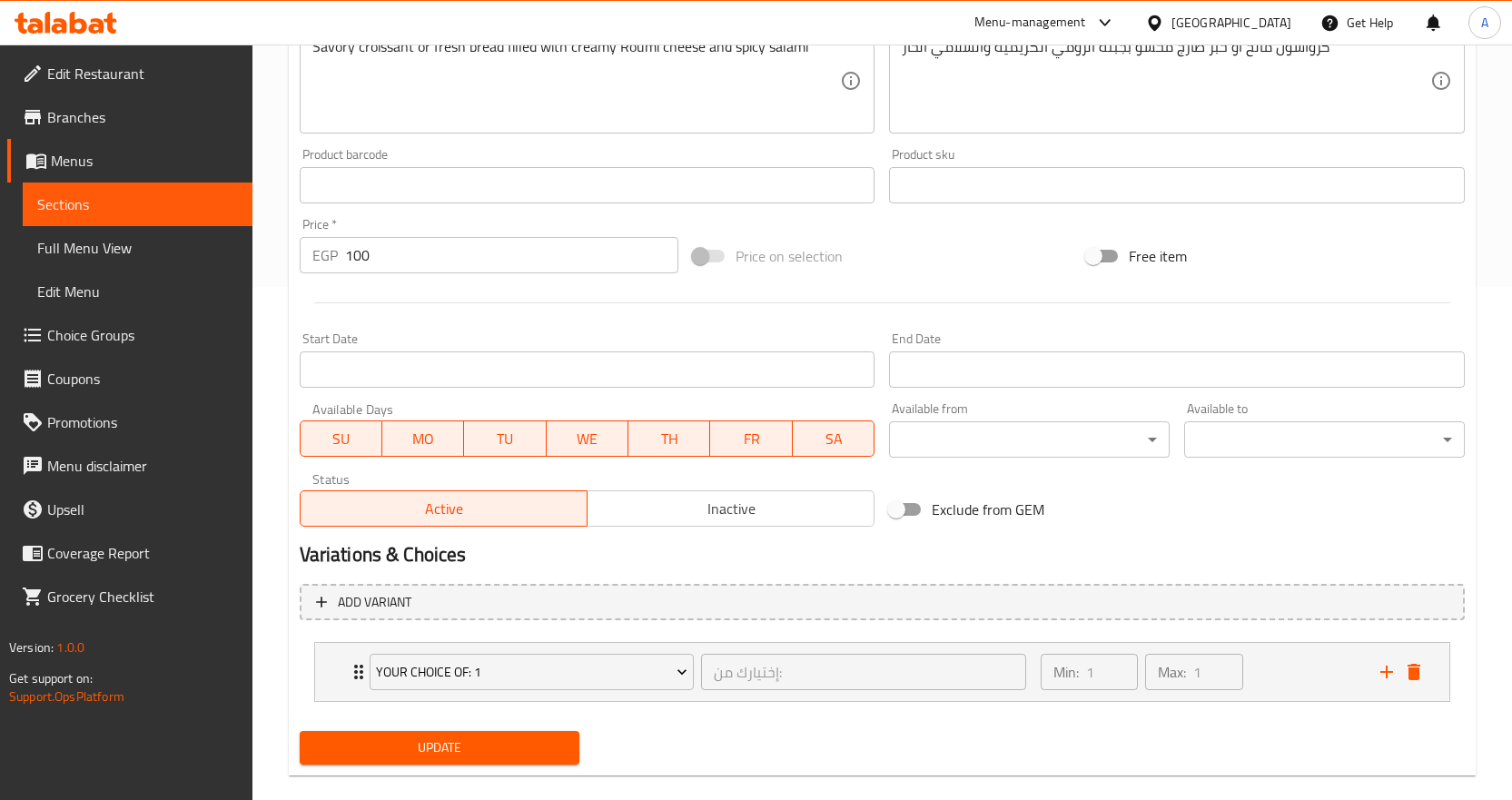
scroll to position [539, 0]
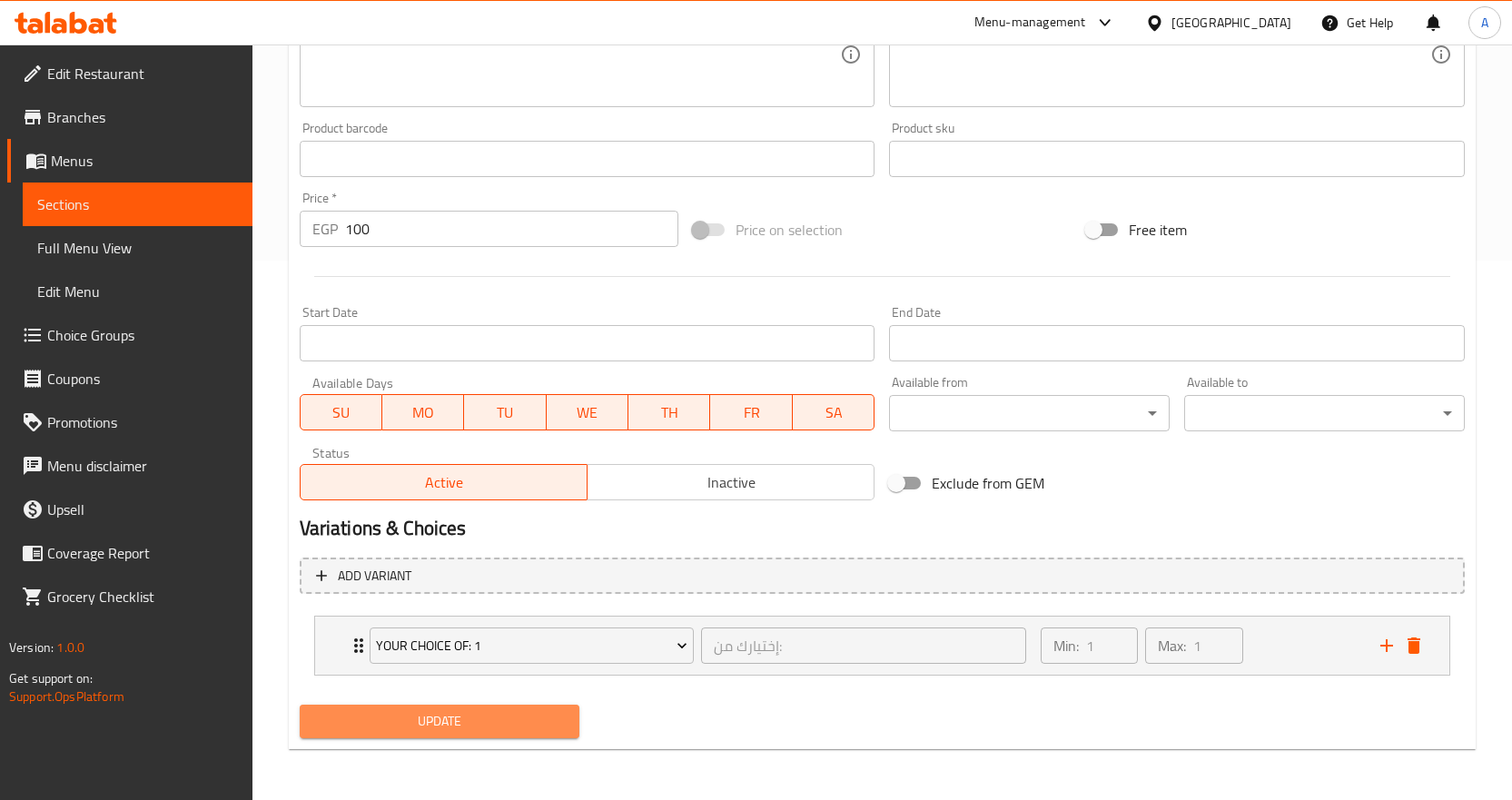
click at [550, 730] on span "Update" at bounding box center [440, 720] width 251 height 22
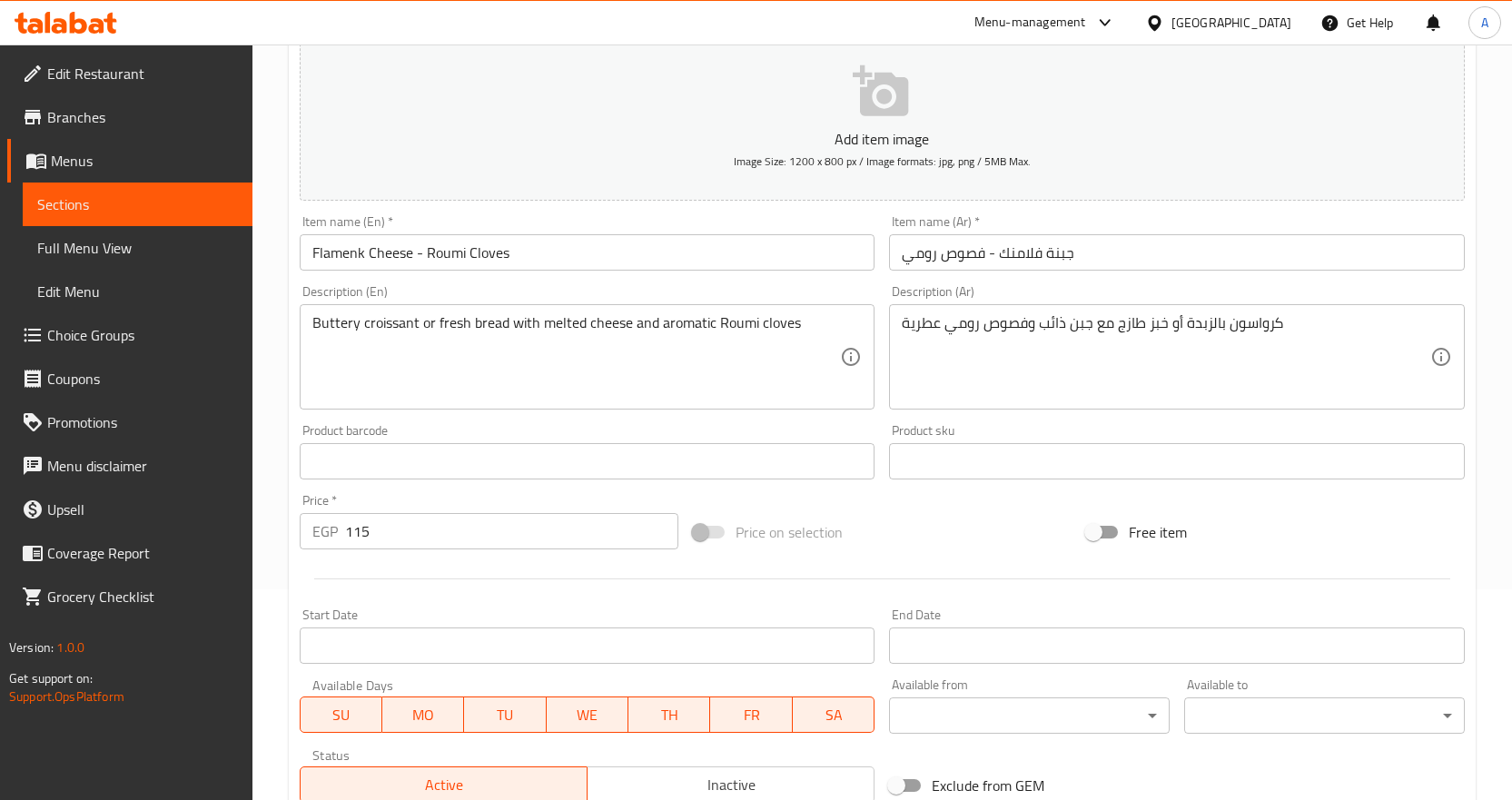
scroll to position [483, 0]
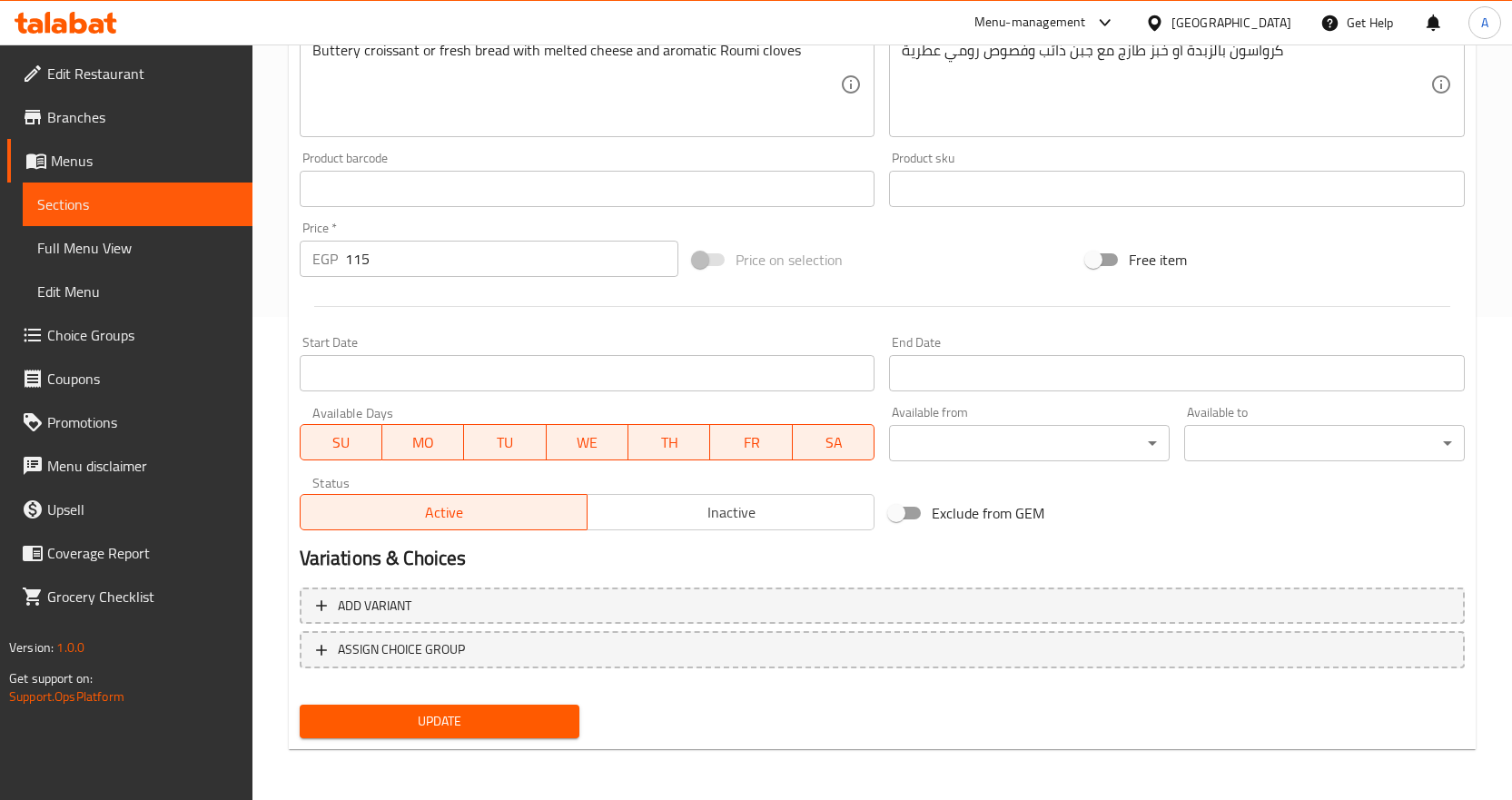
click at [612, 679] on nav at bounding box center [882, 682] width 1164 height 15
click at [604, 660] on span "ASSIGN CHOICE GROUP" at bounding box center [882, 649] width 1132 height 22
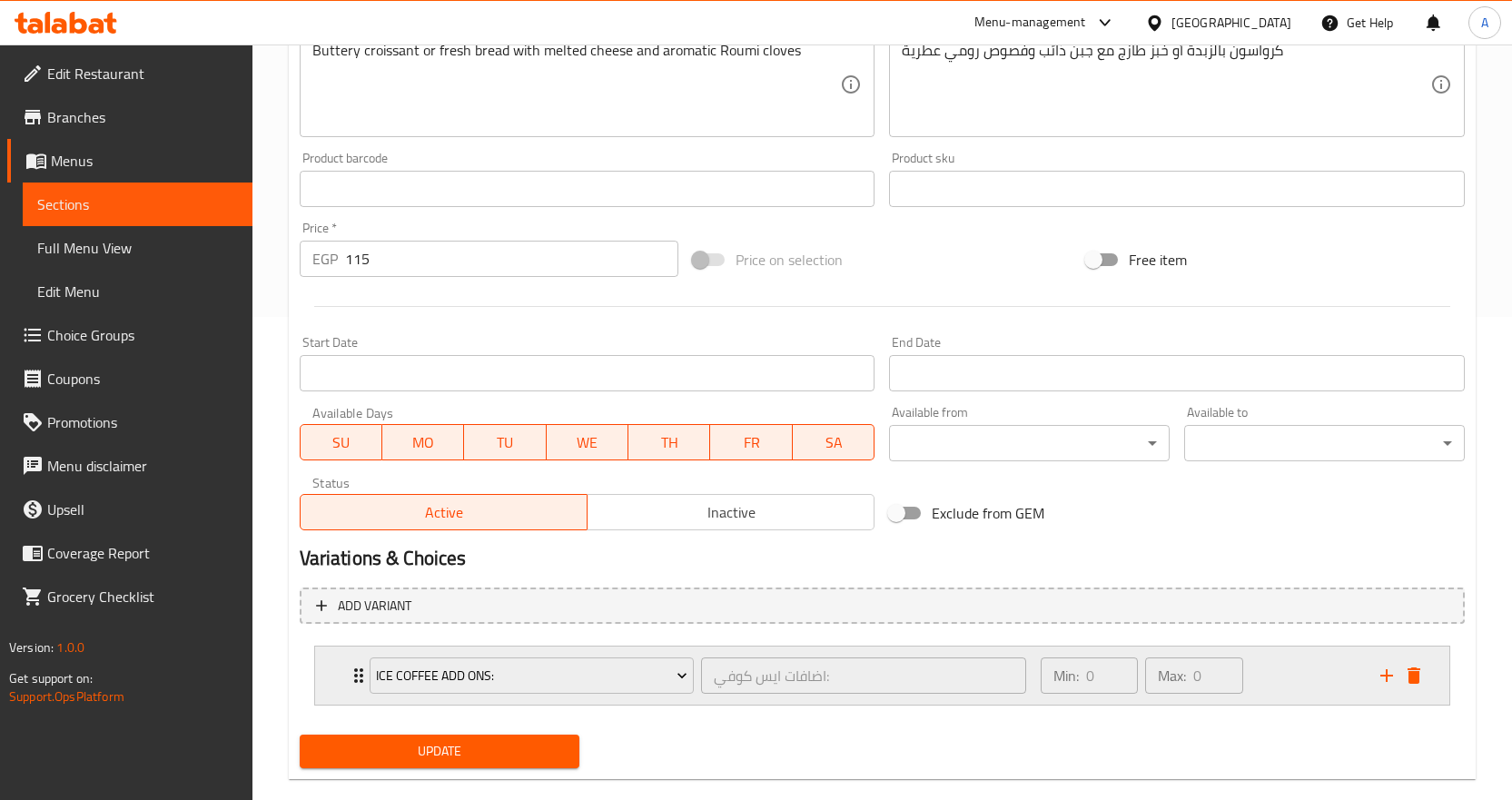
click at [528, 703] on div "Ice Coffee Add Ons: اضافات ايس كوفي: ​" at bounding box center [698, 675] width 680 height 58
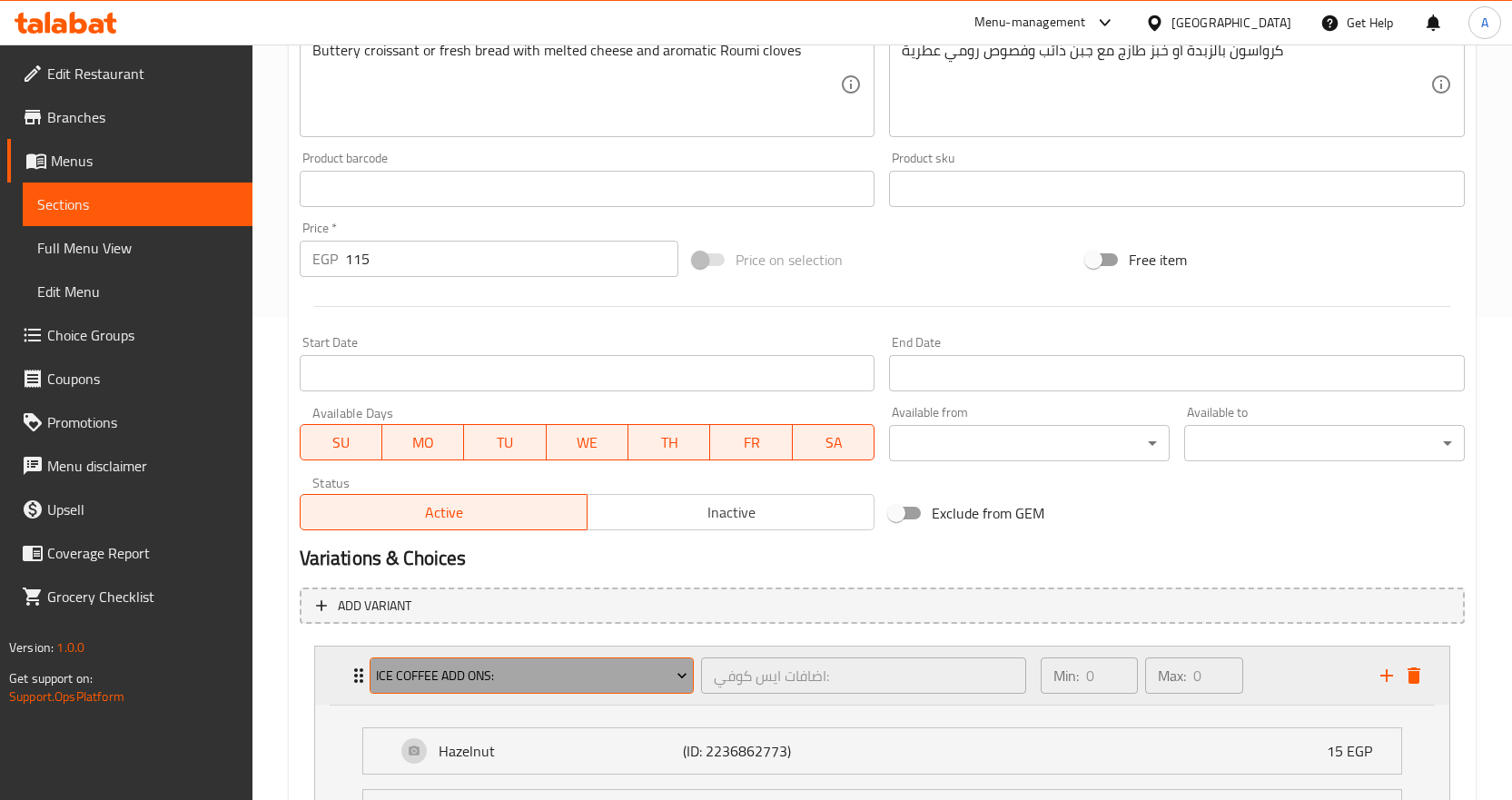
click at [522, 679] on span "Ice Coffee Add Ons:" at bounding box center [532, 675] width 312 height 22
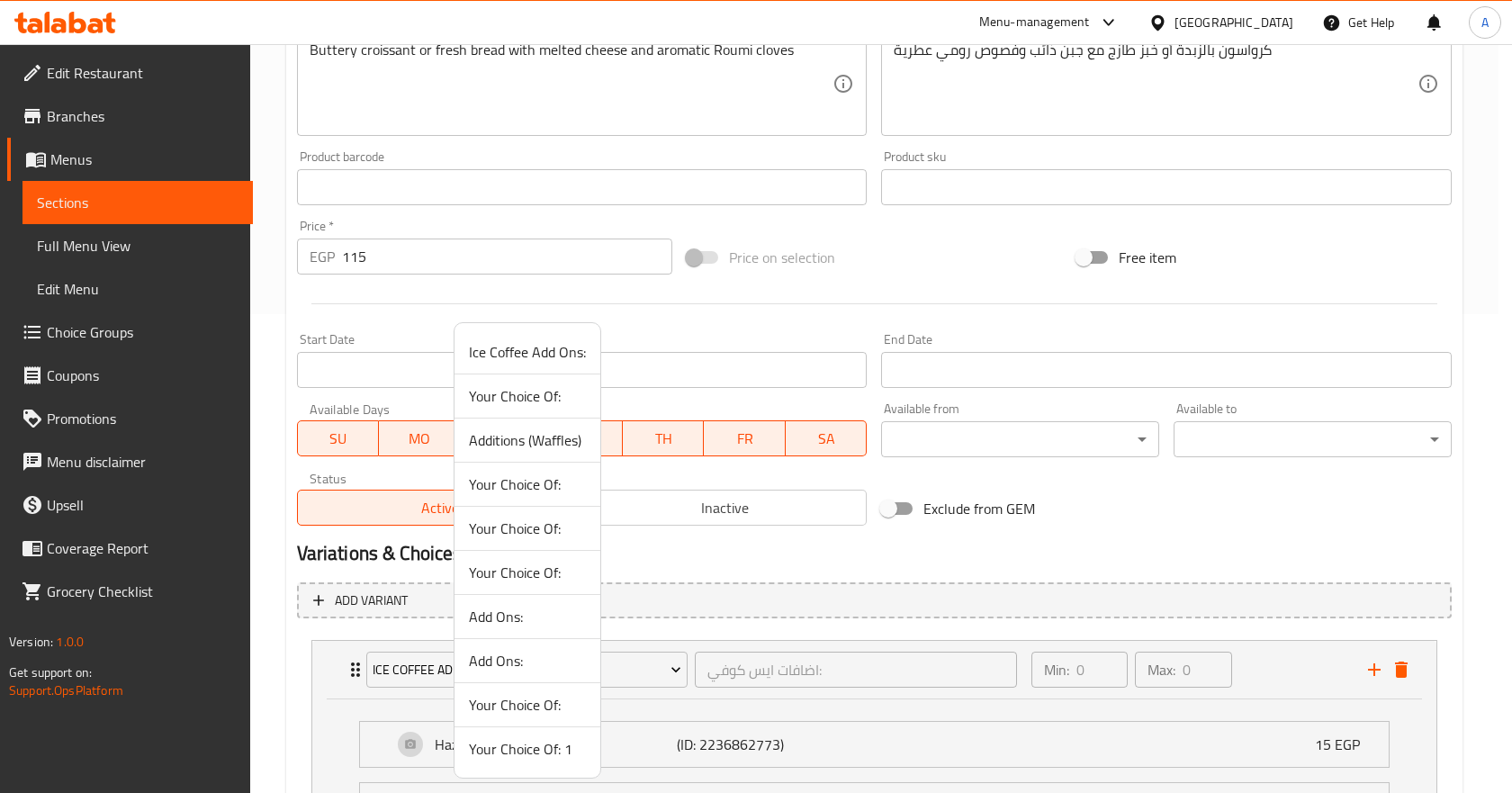
click at [543, 749] on span "Your Choice Of: 1" at bounding box center [527, 749] width 117 height 21
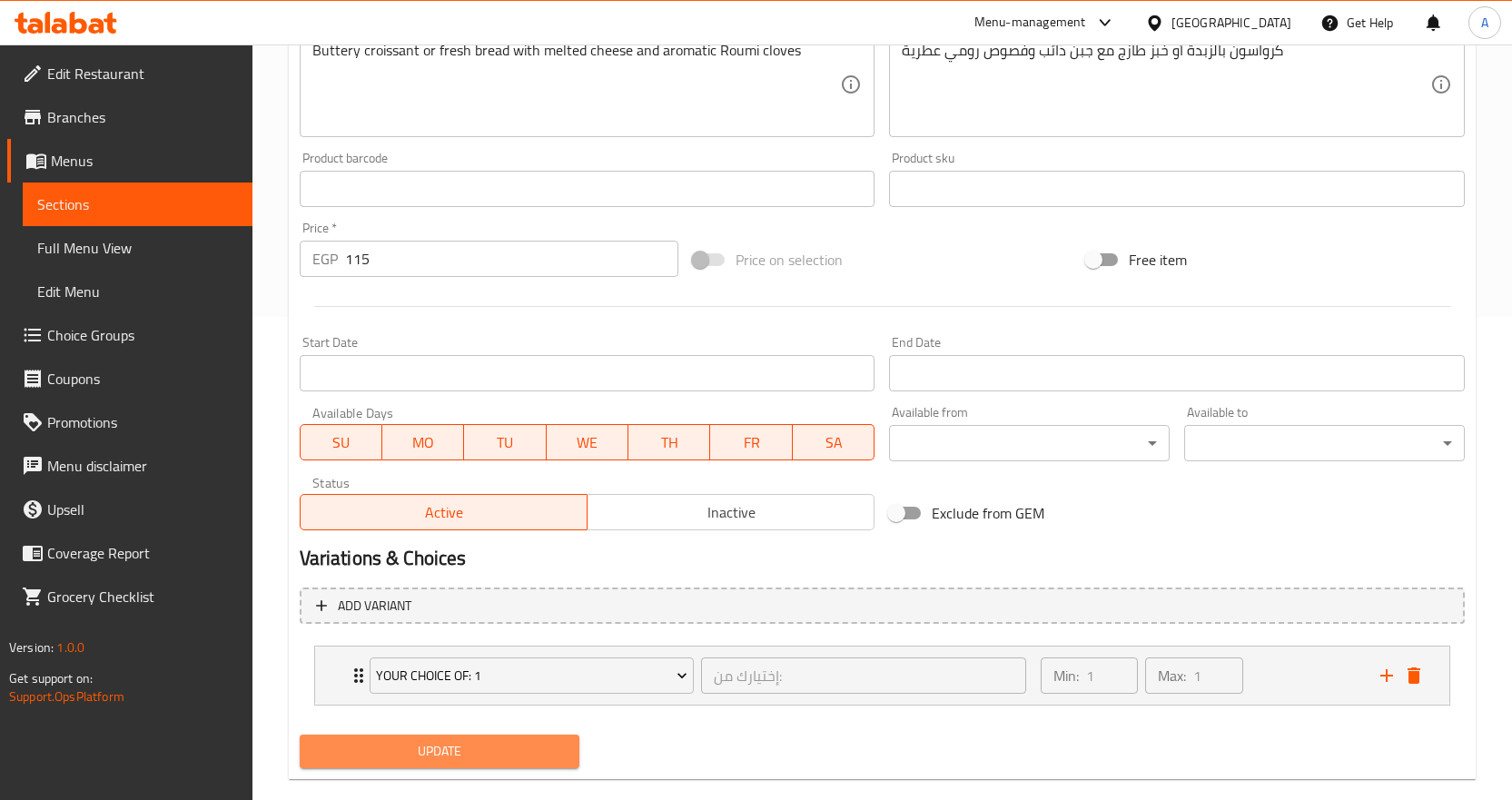
click at [547, 761] on span "Update" at bounding box center [440, 750] width 251 height 22
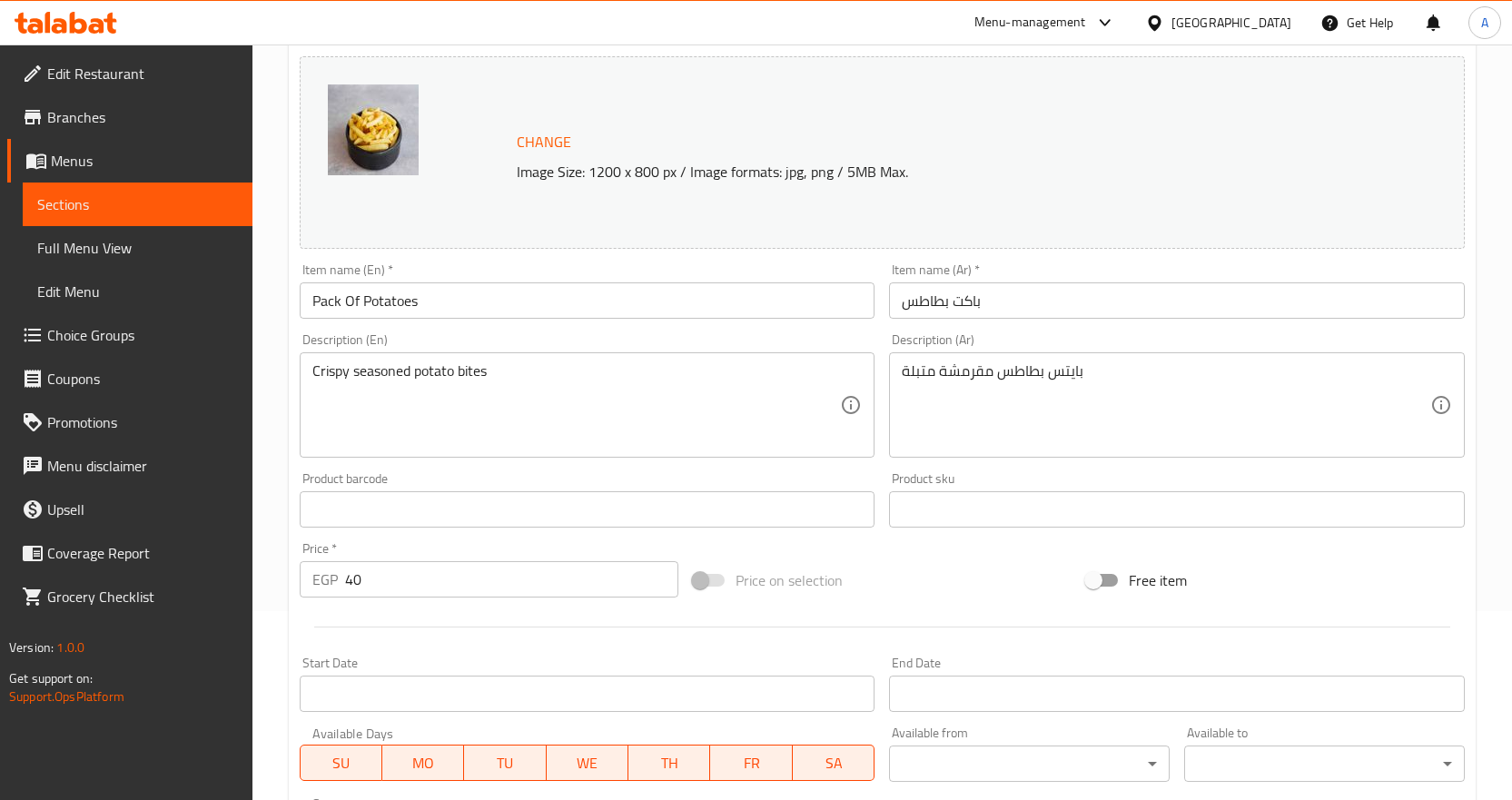
scroll to position [509, 0]
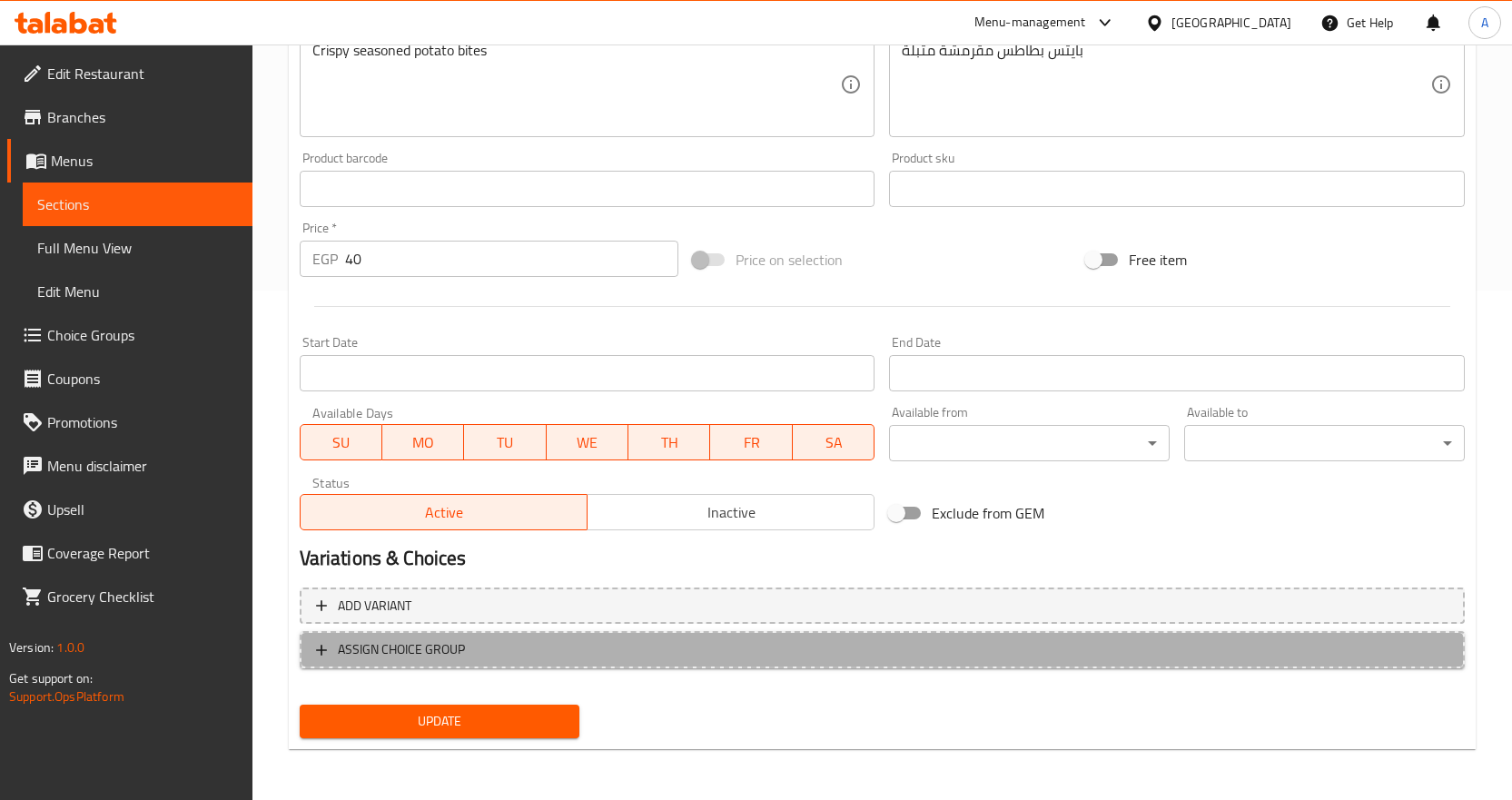
click at [594, 651] on span "ASSIGN CHOICE GROUP" at bounding box center [882, 649] width 1132 height 22
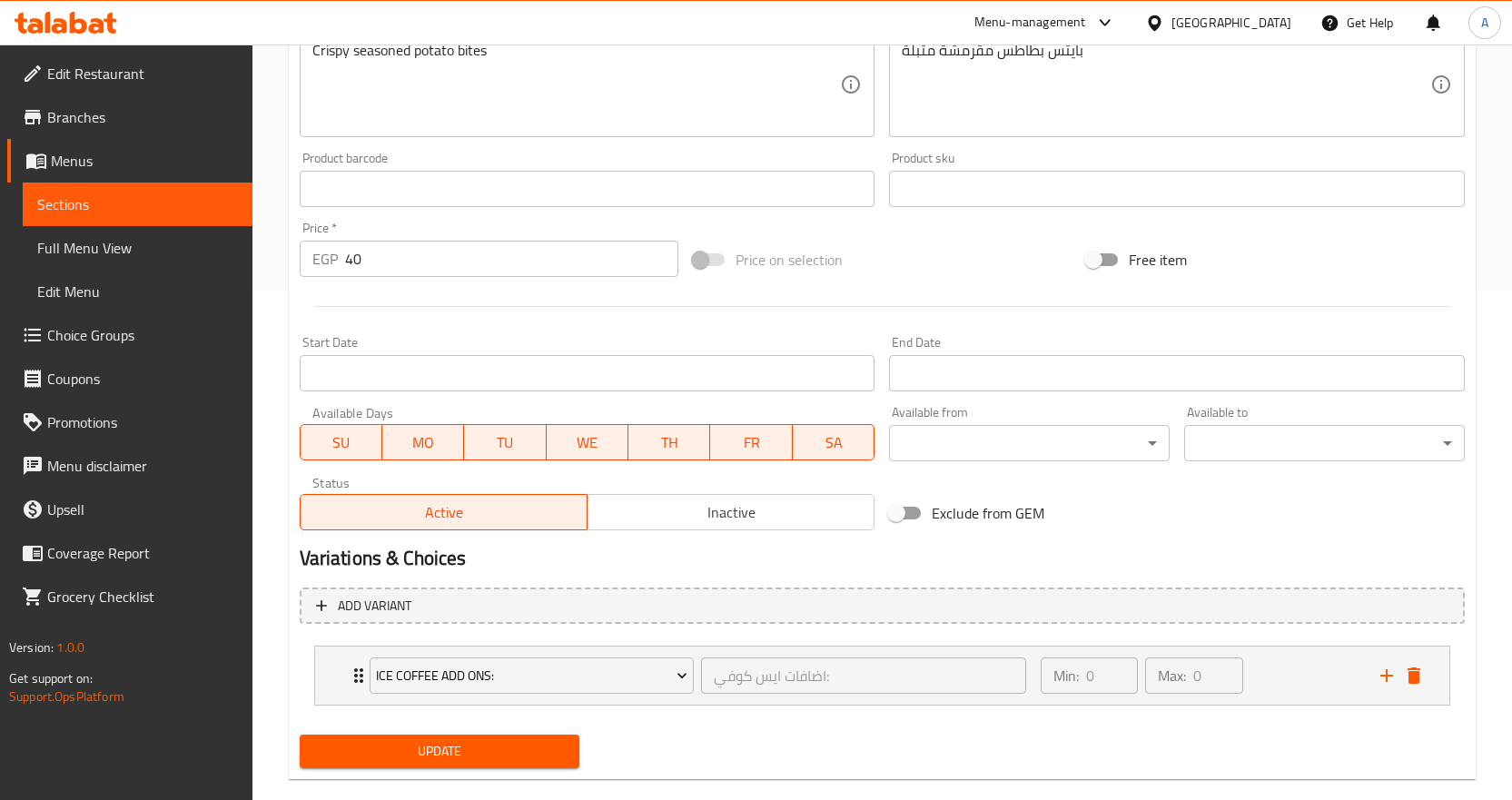
click at [498, 716] on nav "Ice Coffee Add Ons: اضافات ايس كوفي: ​ Min: 0 ​ Max: 0 ​ Hazelnut (ID: 22368627…" at bounding box center [882, 674] width 1164 height 89
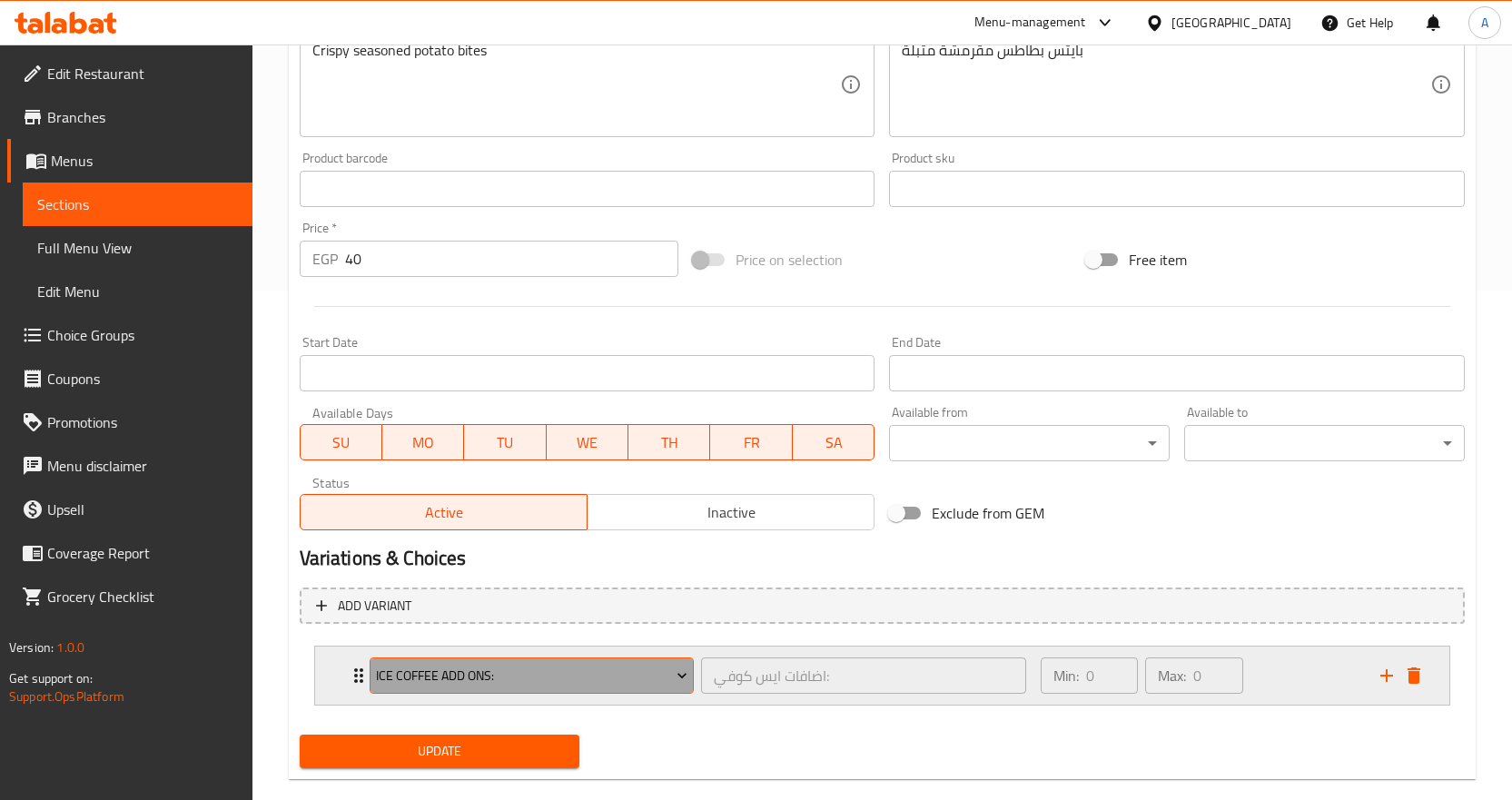
click at [502, 679] on span "Ice Coffee Add Ons:" at bounding box center [532, 675] width 312 height 22
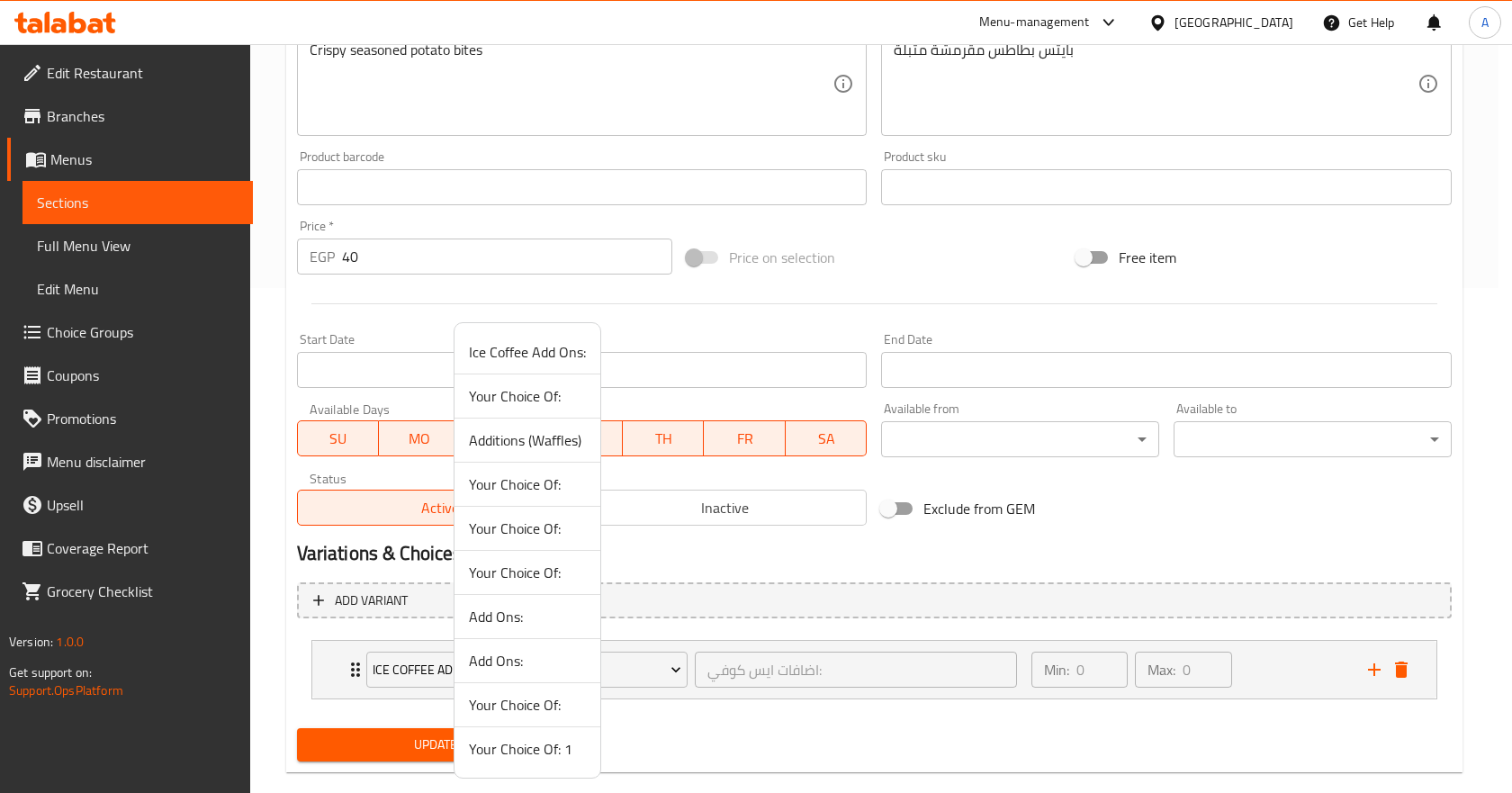
click at [521, 751] on span "Your Choice Of: 1" at bounding box center [527, 749] width 117 height 21
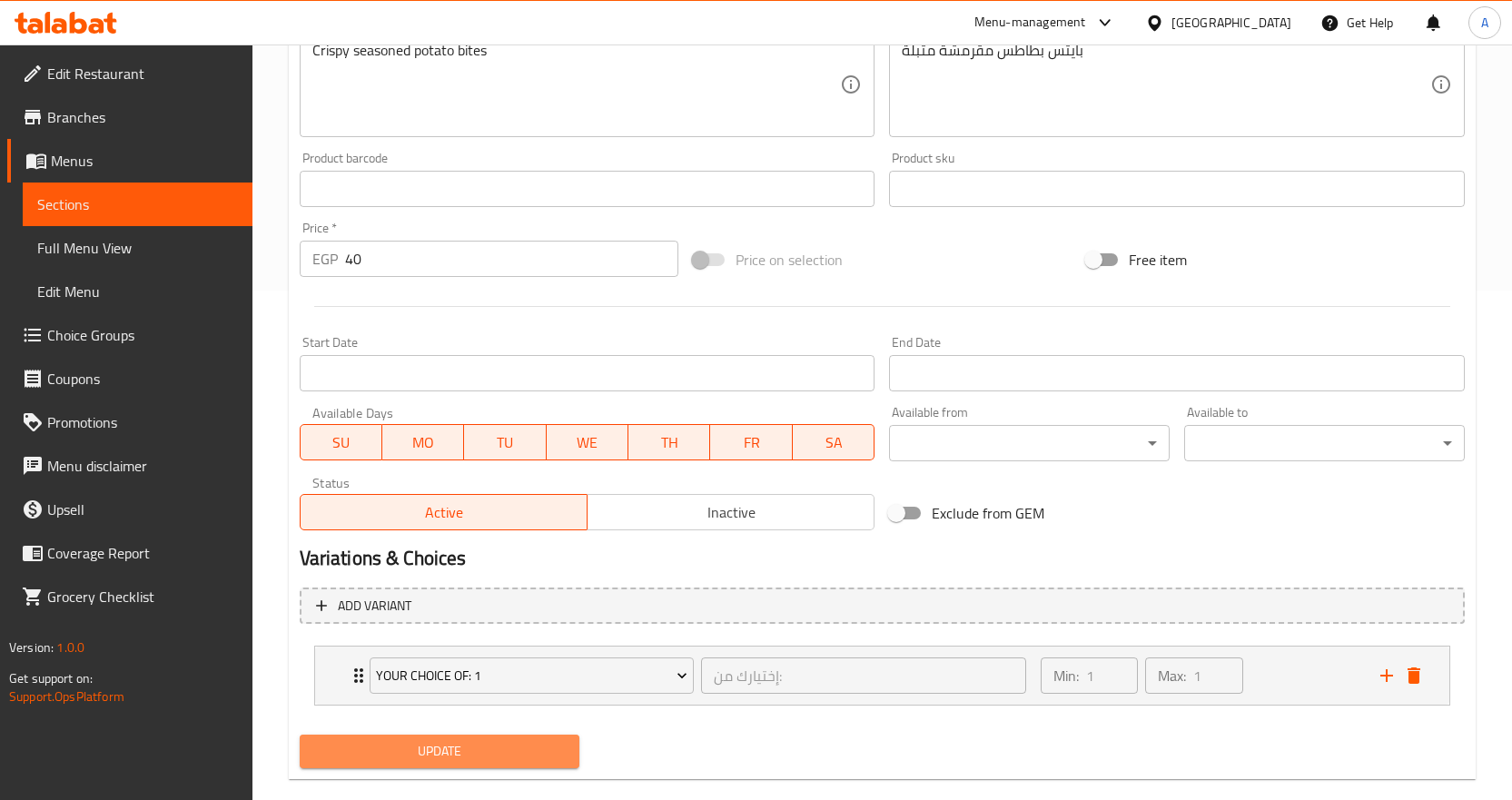
click at [526, 757] on span "Update" at bounding box center [440, 750] width 251 height 22
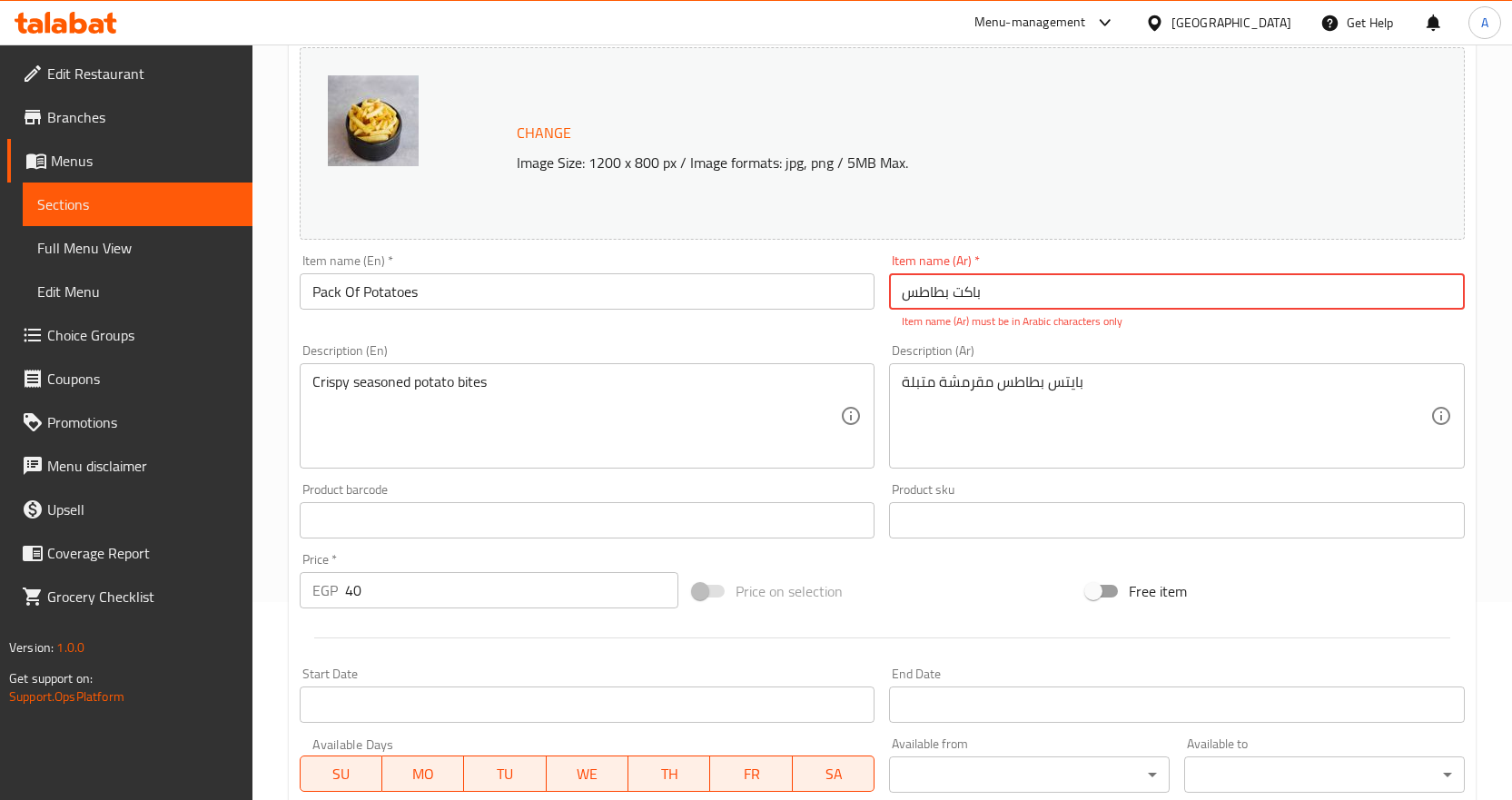
scroll to position [196, 0]
click at [967, 293] on input "باکت بطاطس" at bounding box center [1176, 293] width 575 height 36
click at [1011, 304] on input "باکيت بطاطس" at bounding box center [1176, 293] width 575 height 36
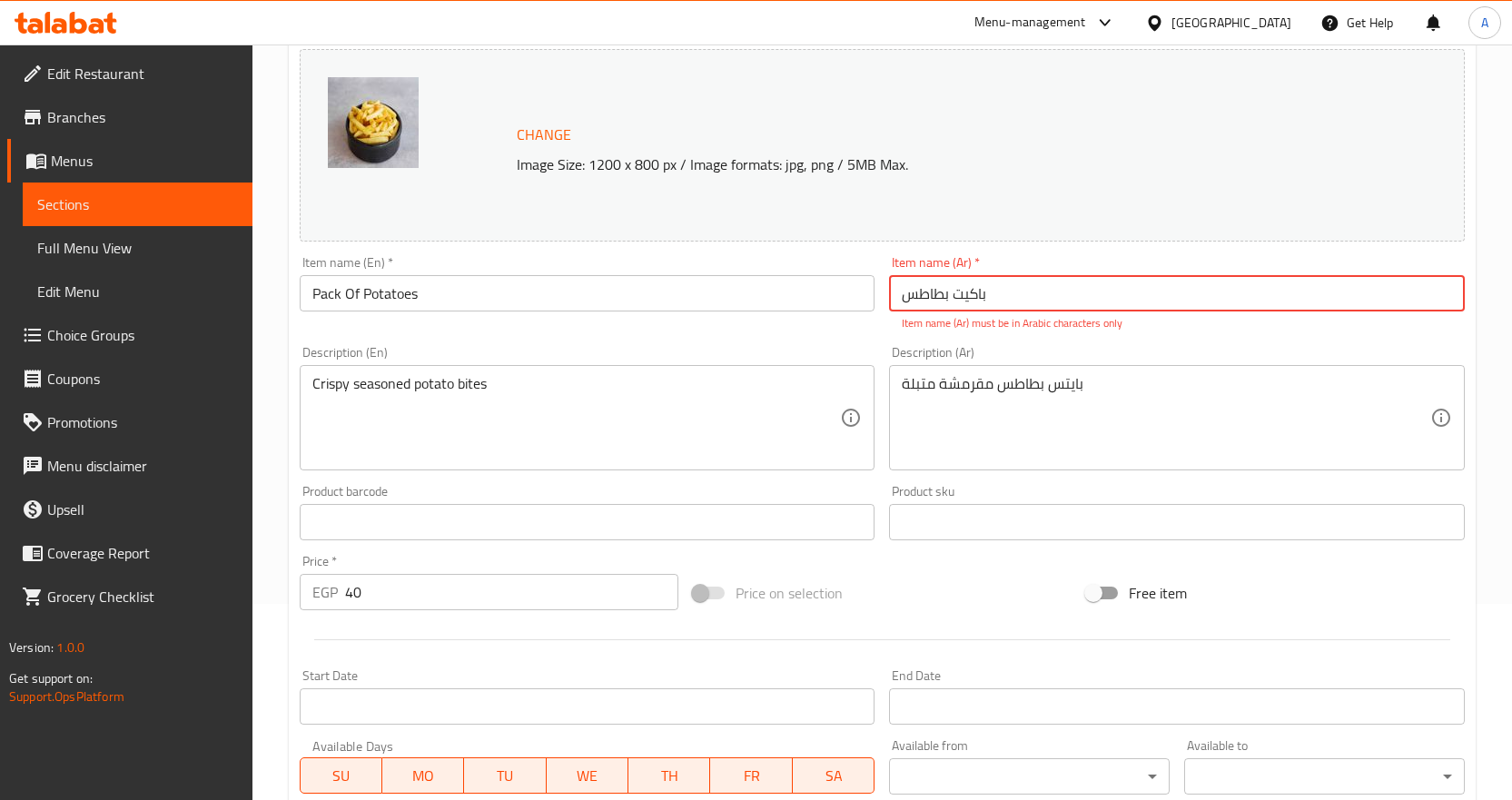
click at [1011, 304] on input "باکيت بطاطس" at bounding box center [1176, 293] width 575 height 36
type input "f"
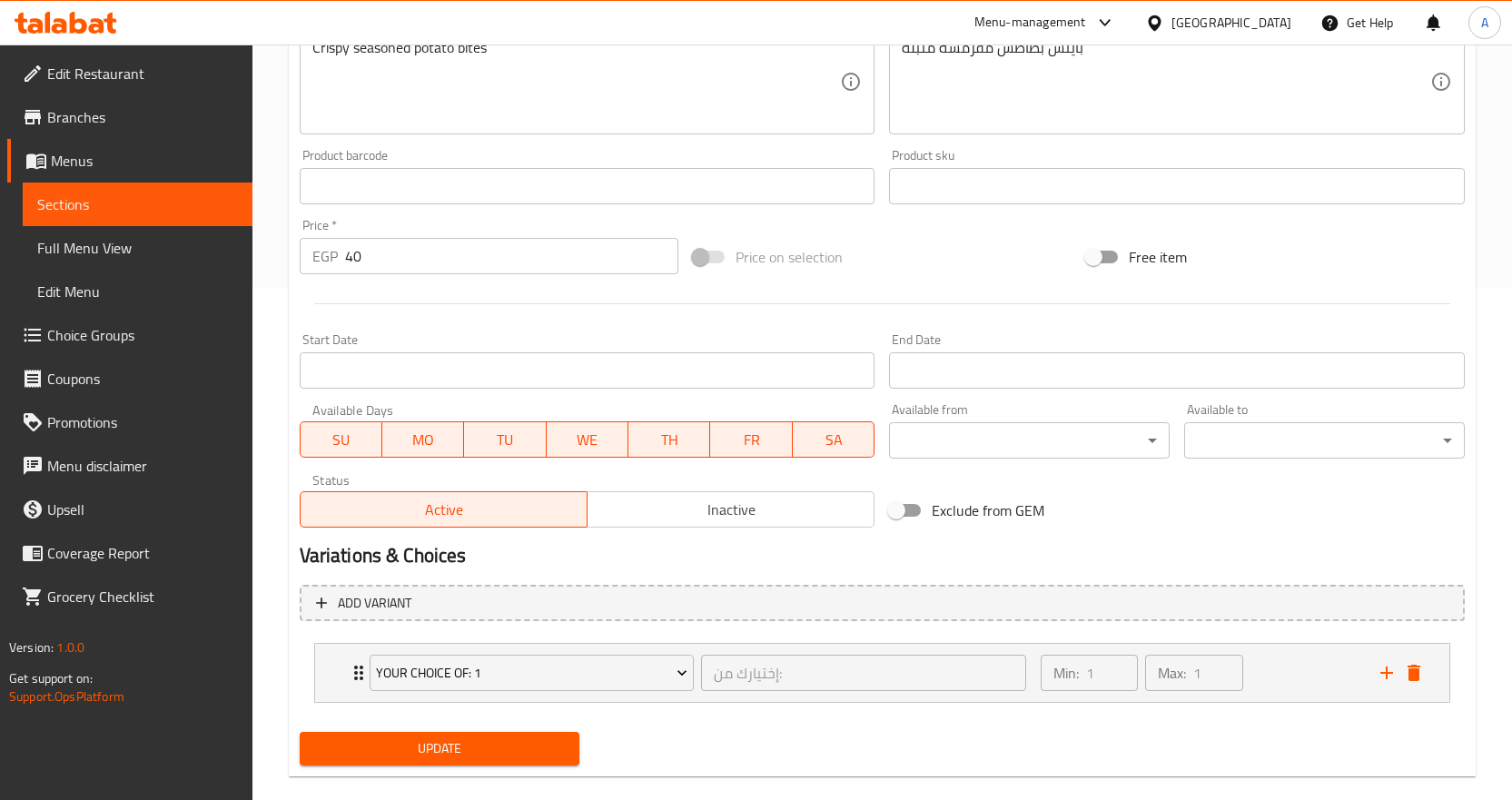
scroll to position [539, 0]
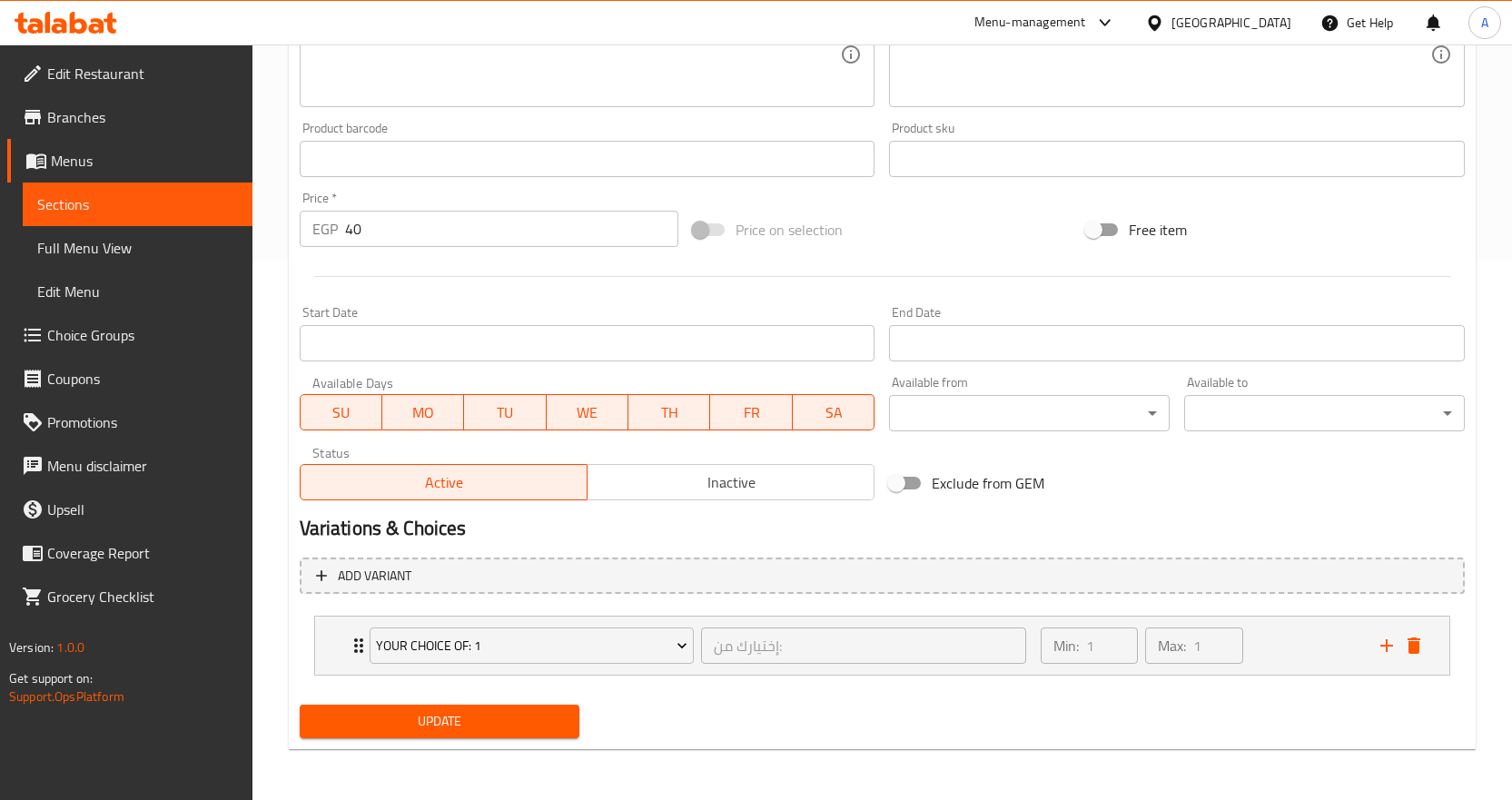
type input "باكت بطاطس"
click at [1057, 742] on div "Update" at bounding box center [881, 720] width 1179 height 48
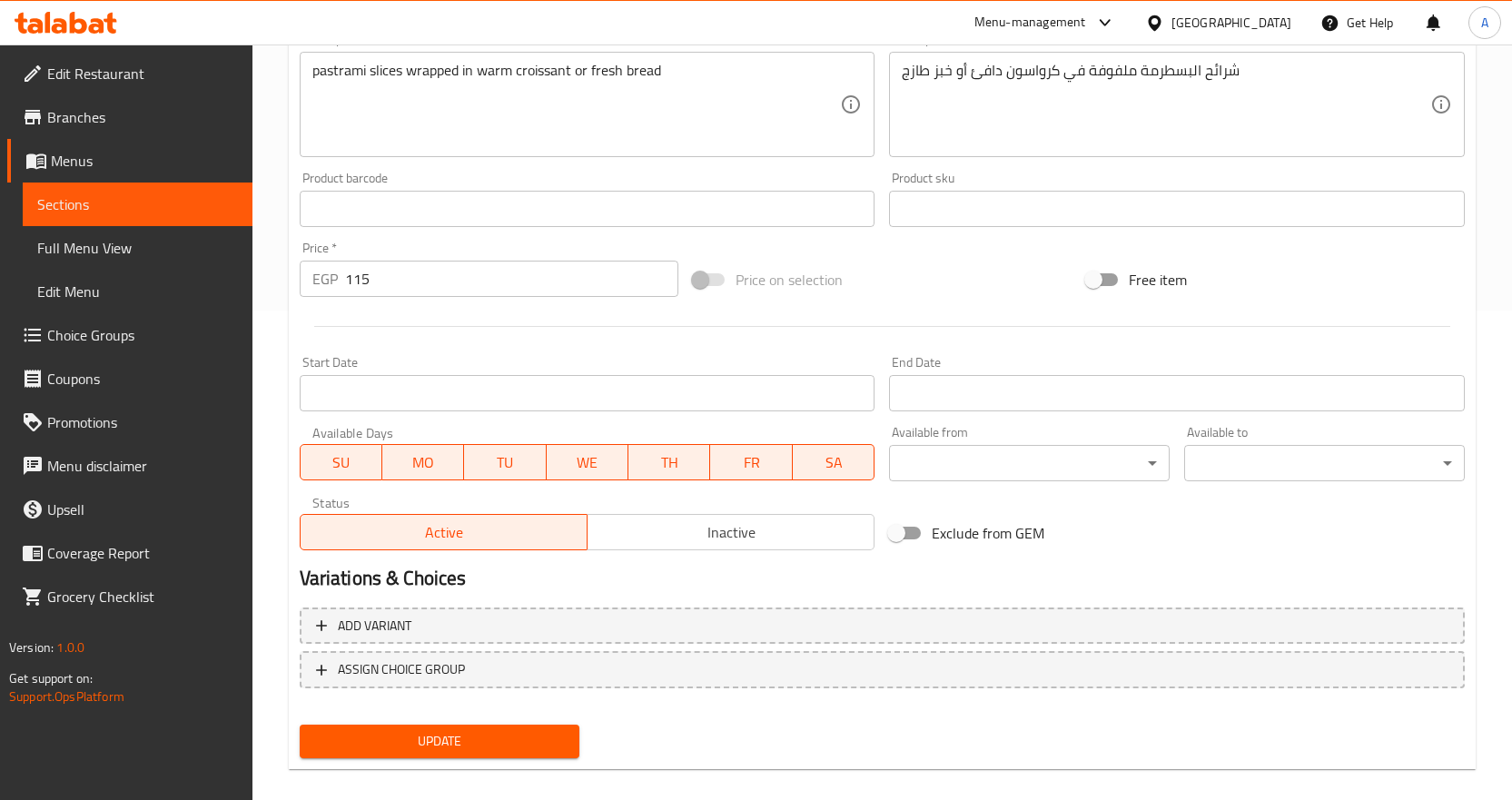
scroll to position [509, 0]
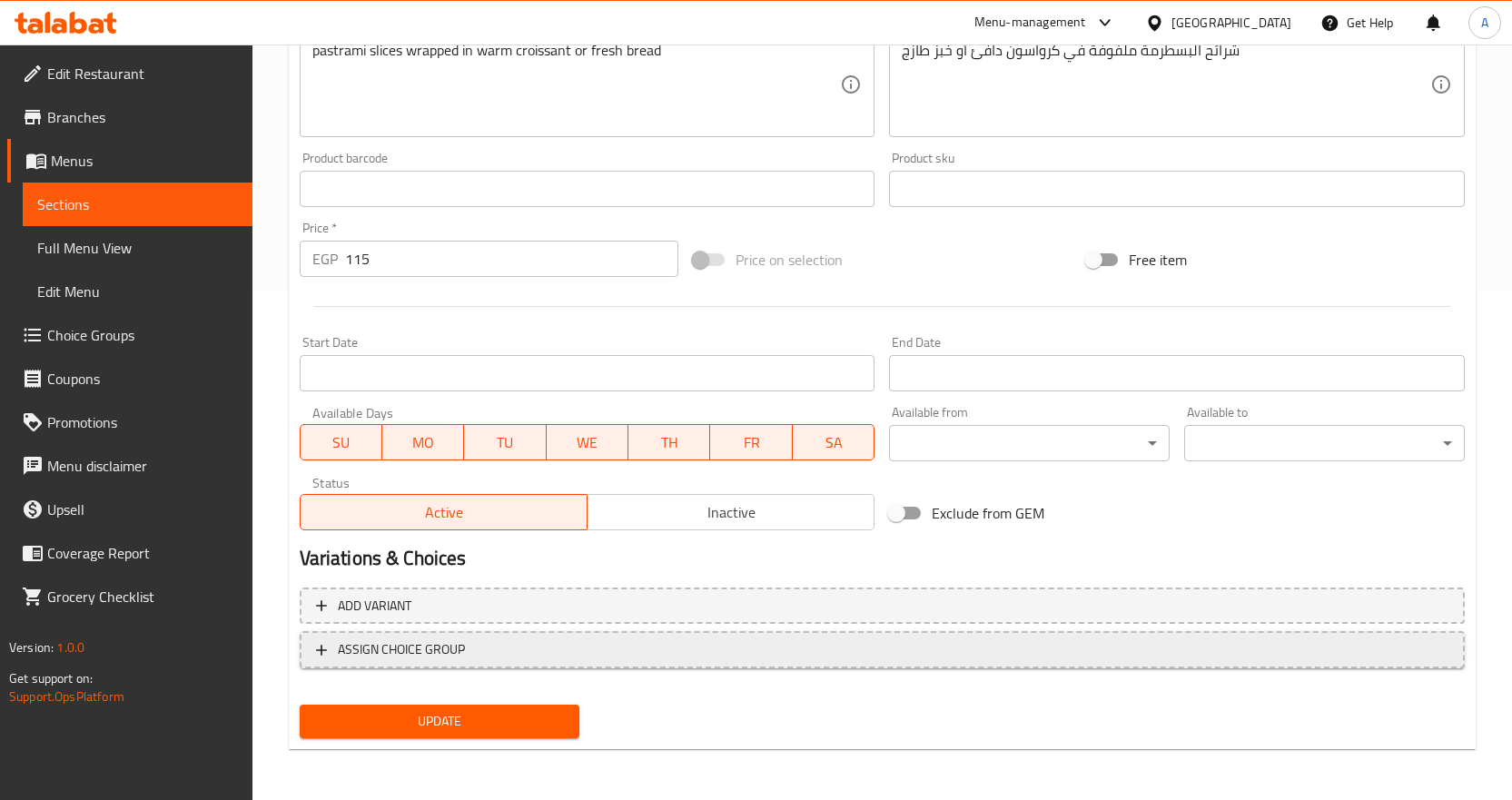
click at [574, 659] on span "ASSIGN CHOICE GROUP" at bounding box center [882, 649] width 1132 height 22
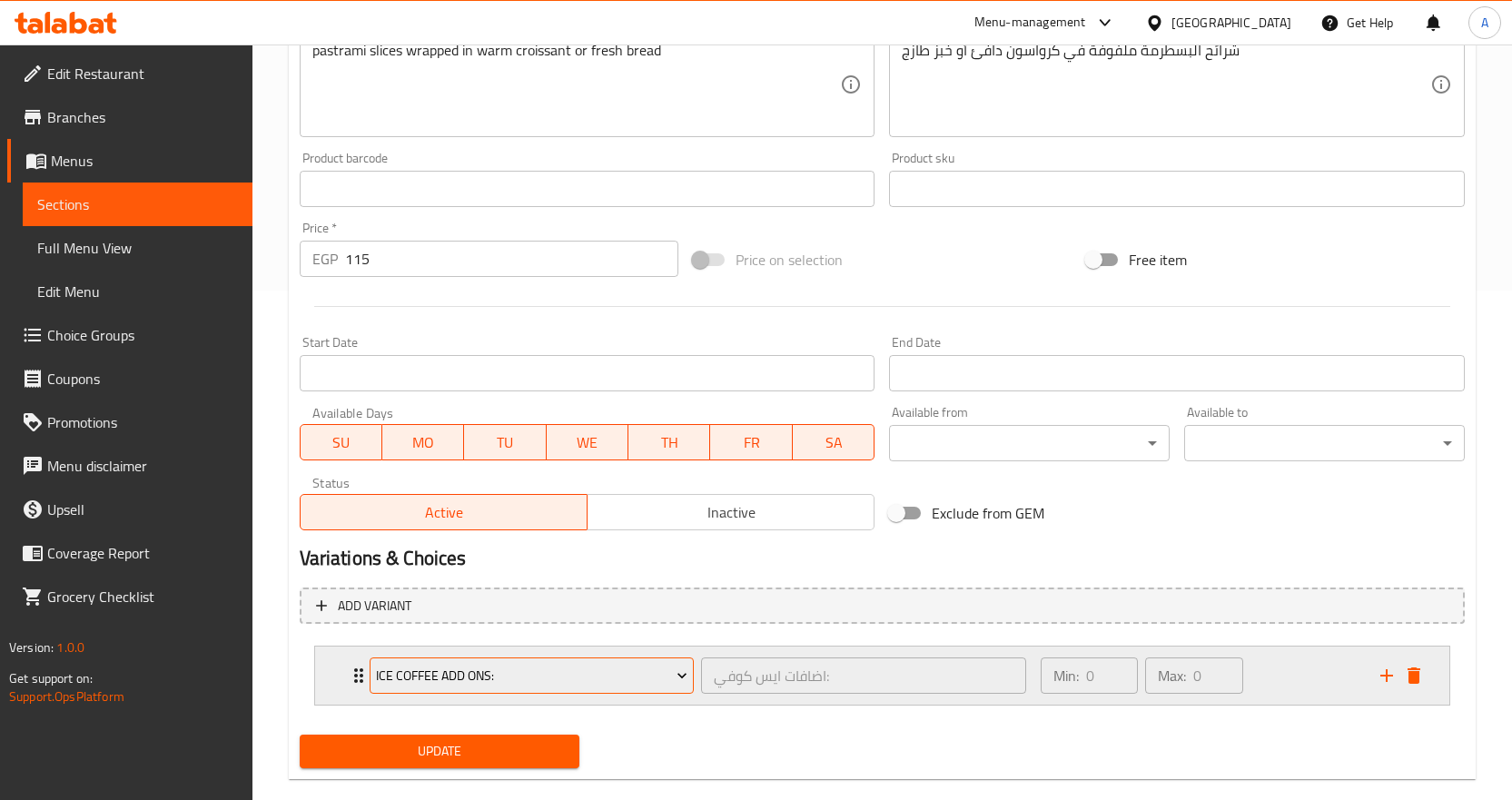
click at [552, 683] on span "Ice Coffee Add Ons:" at bounding box center [532, 675] width 312 height 22
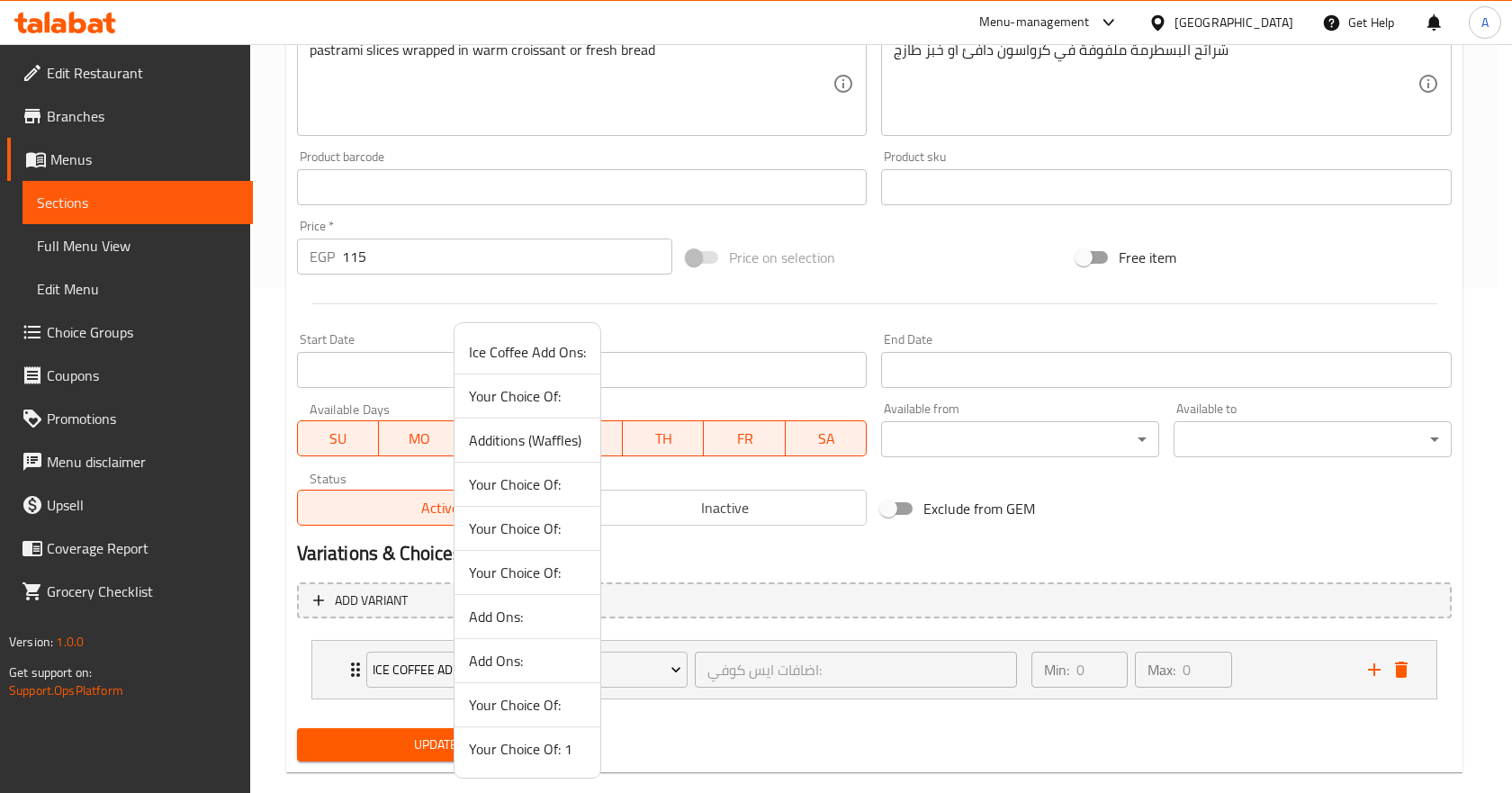
click at [509, 743] on span "Your Choice Of: 1" at bounding box center [527, 749] width 117 height 21
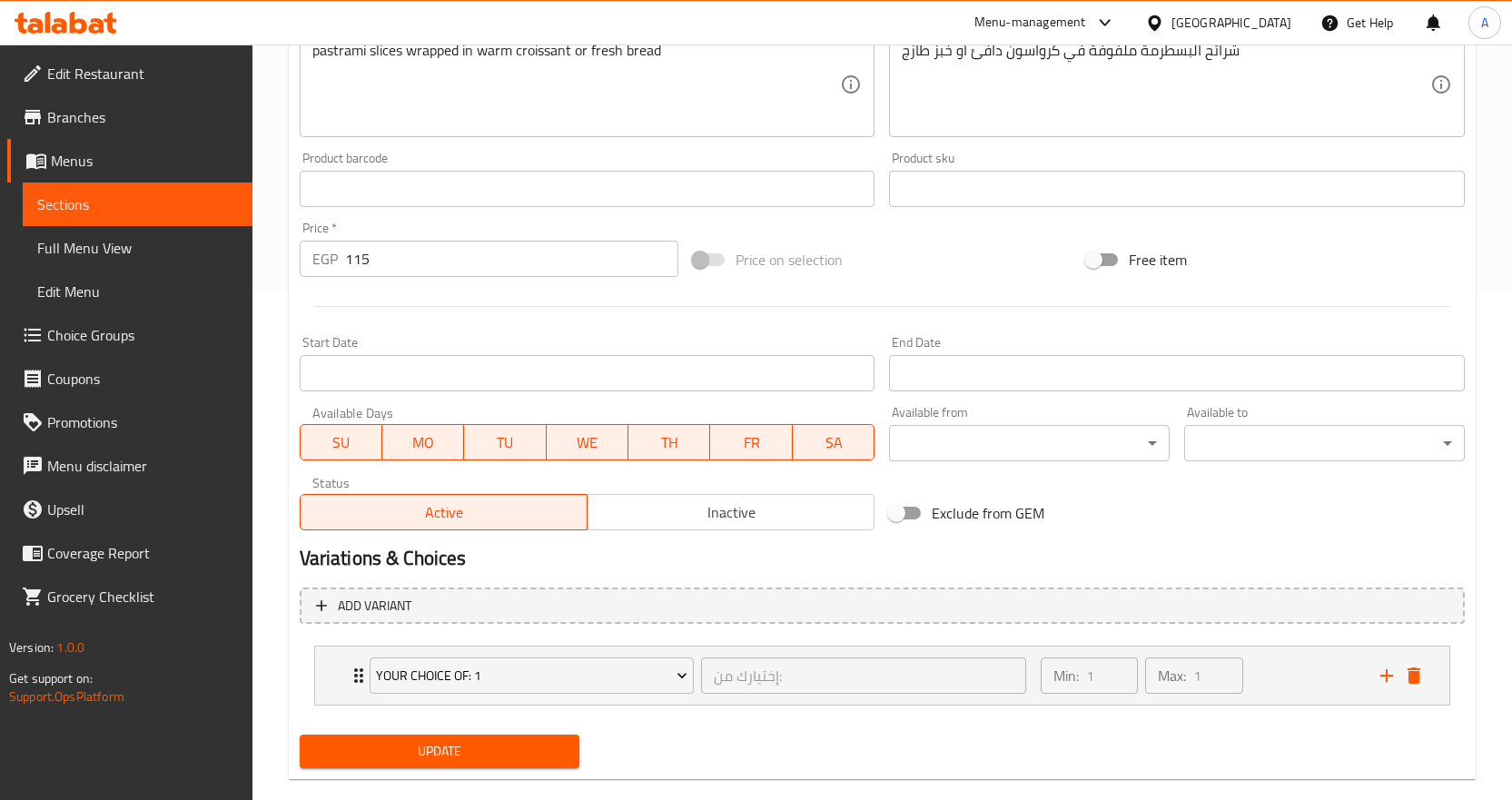
click at [512, 749] on span "Update" at bounding box center [440, 750] width 251 height 22
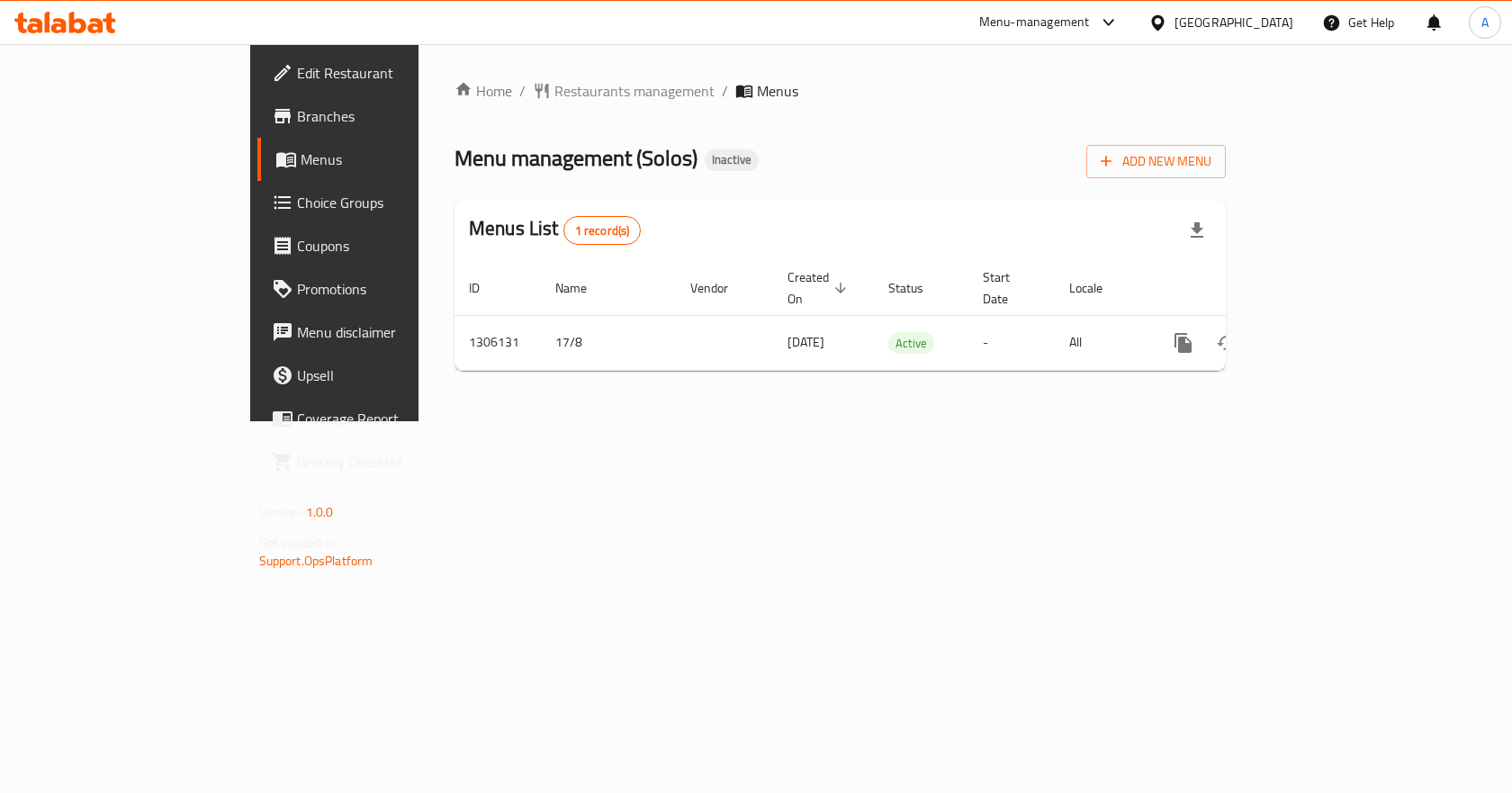
click at [1334, 321] on link "enhanced table" at bounding box center [1312, 342] width 43 height 43
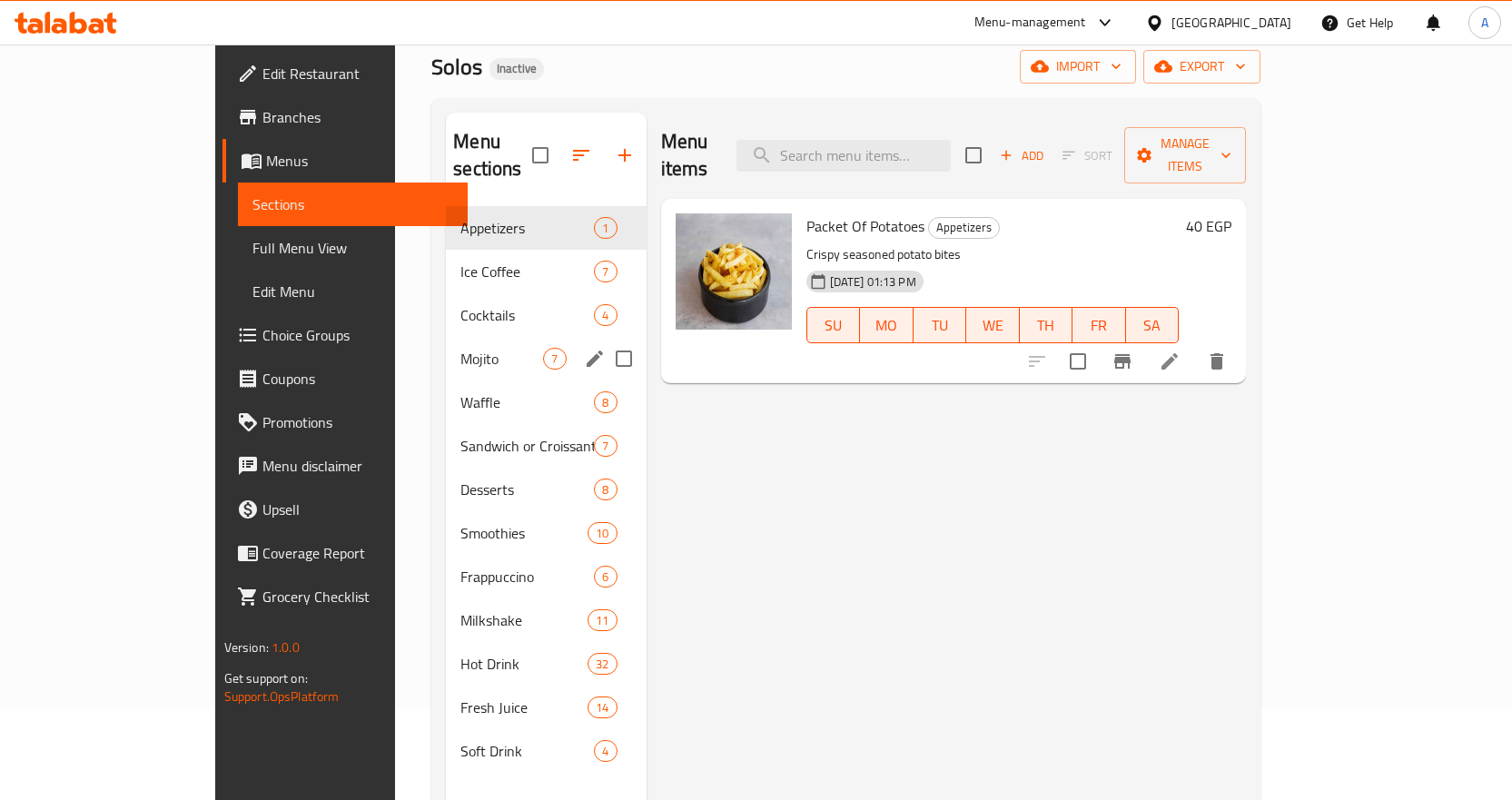
scroll to position [254, 0]
